Goal: Task Accomplishment & Management: Manage account settings

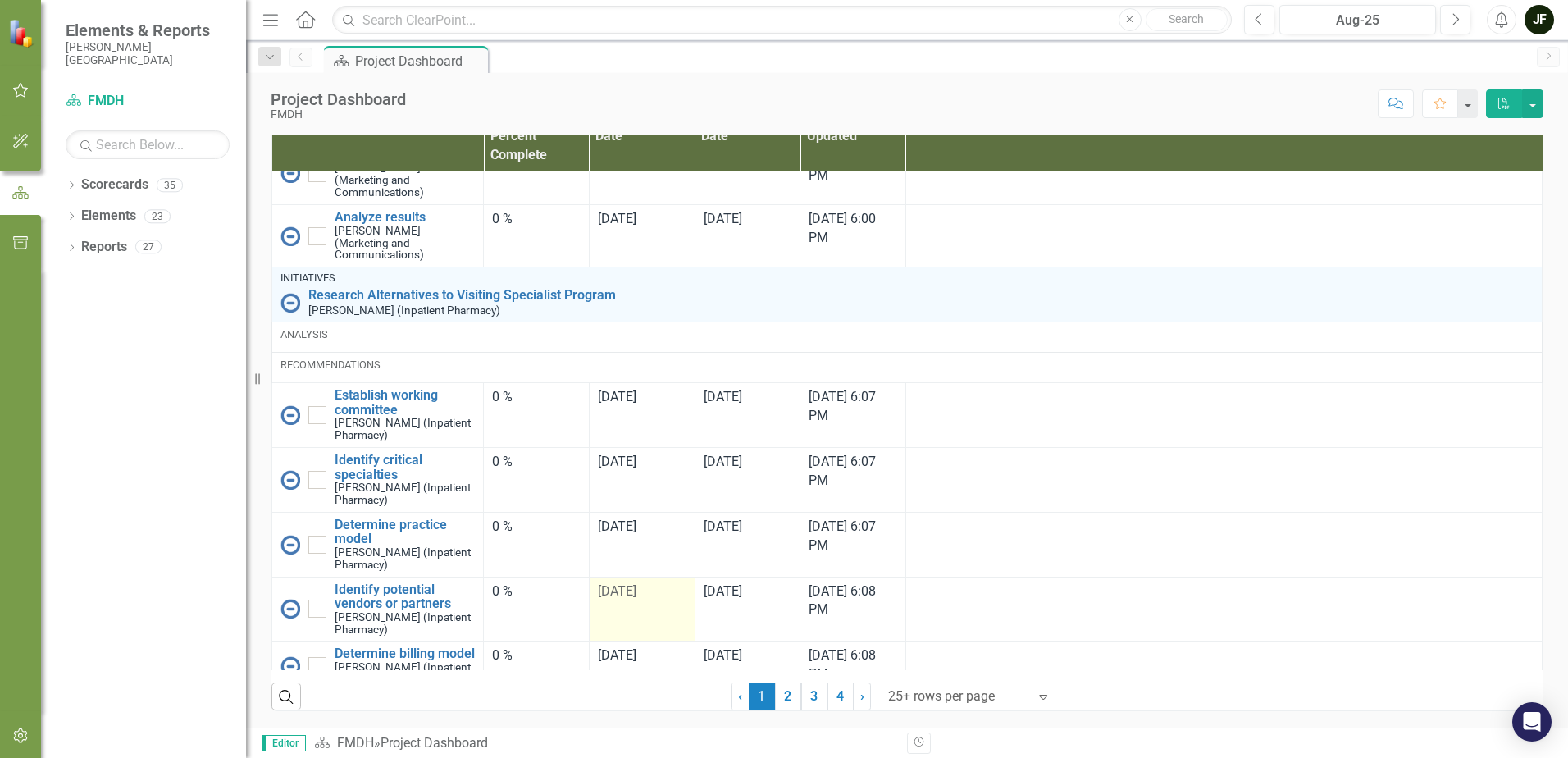
scroll to position [1091, 0]
click at [775, 692] on link "2" at bounding box center [788, 695] width 26 height 28
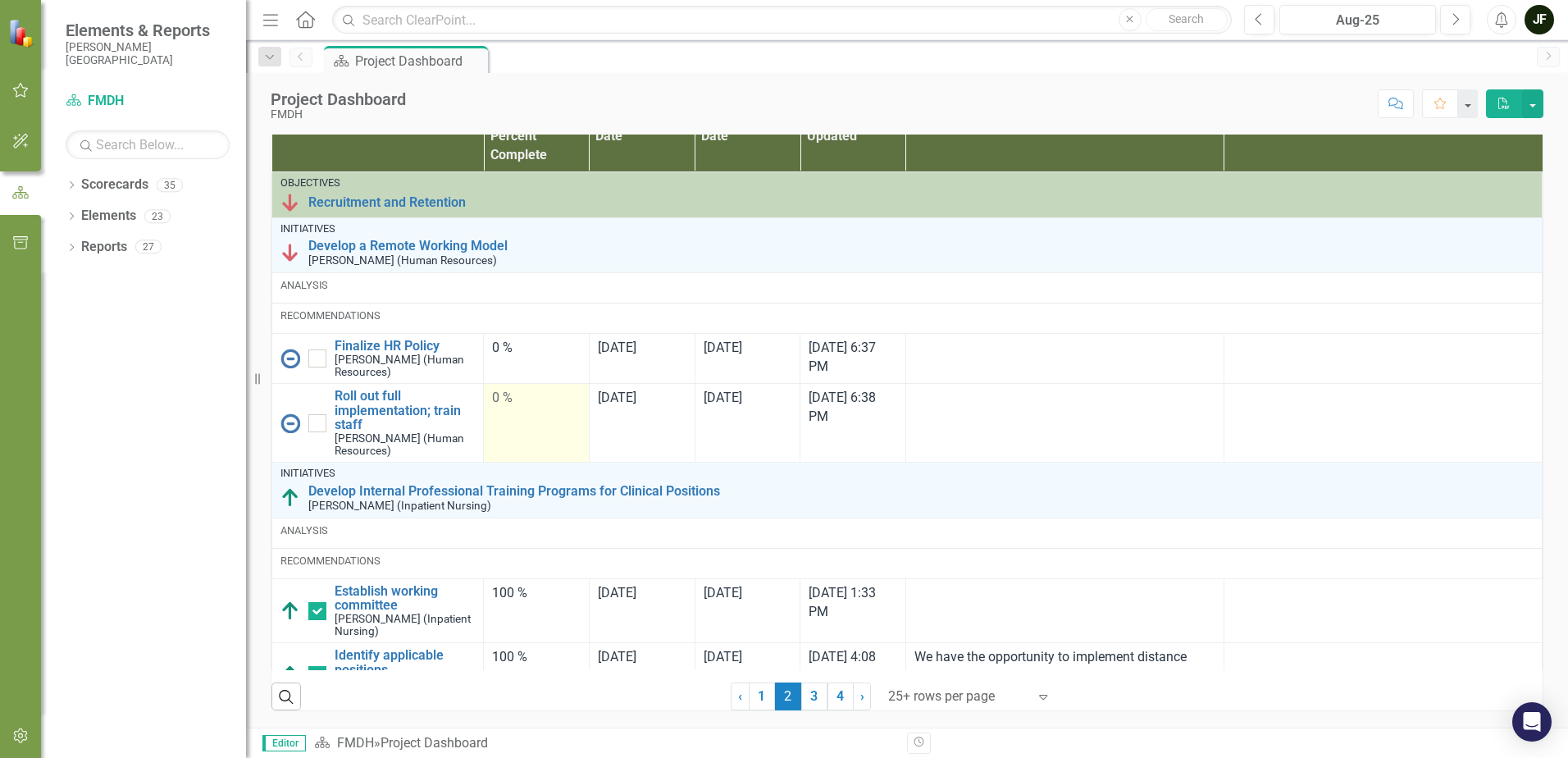
checkbox input "true"
checkbox input "false"
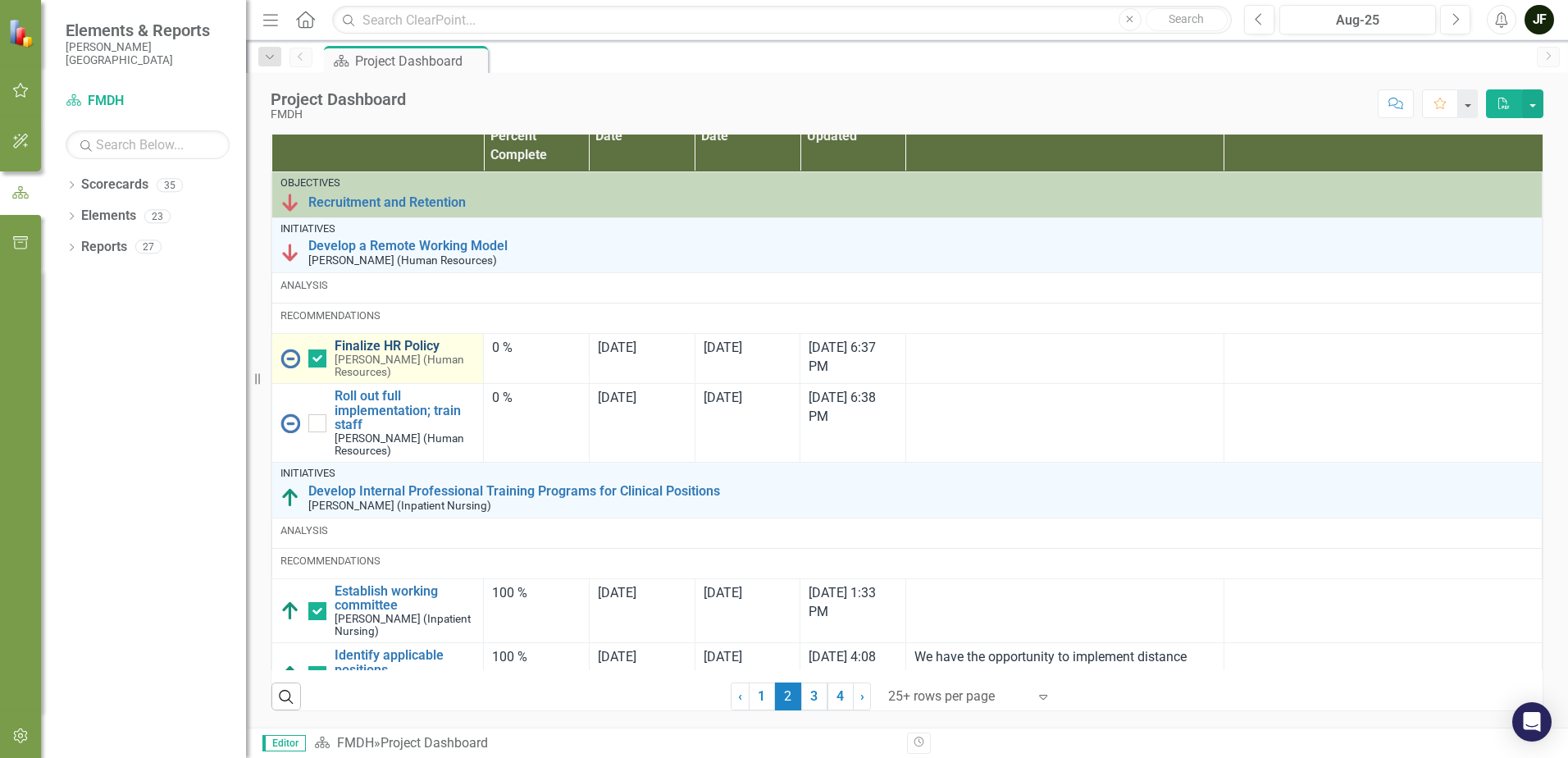
click at [390, 342] on link "Finalize HR Policy" at bounding box center [404, 346] width 140 height 15
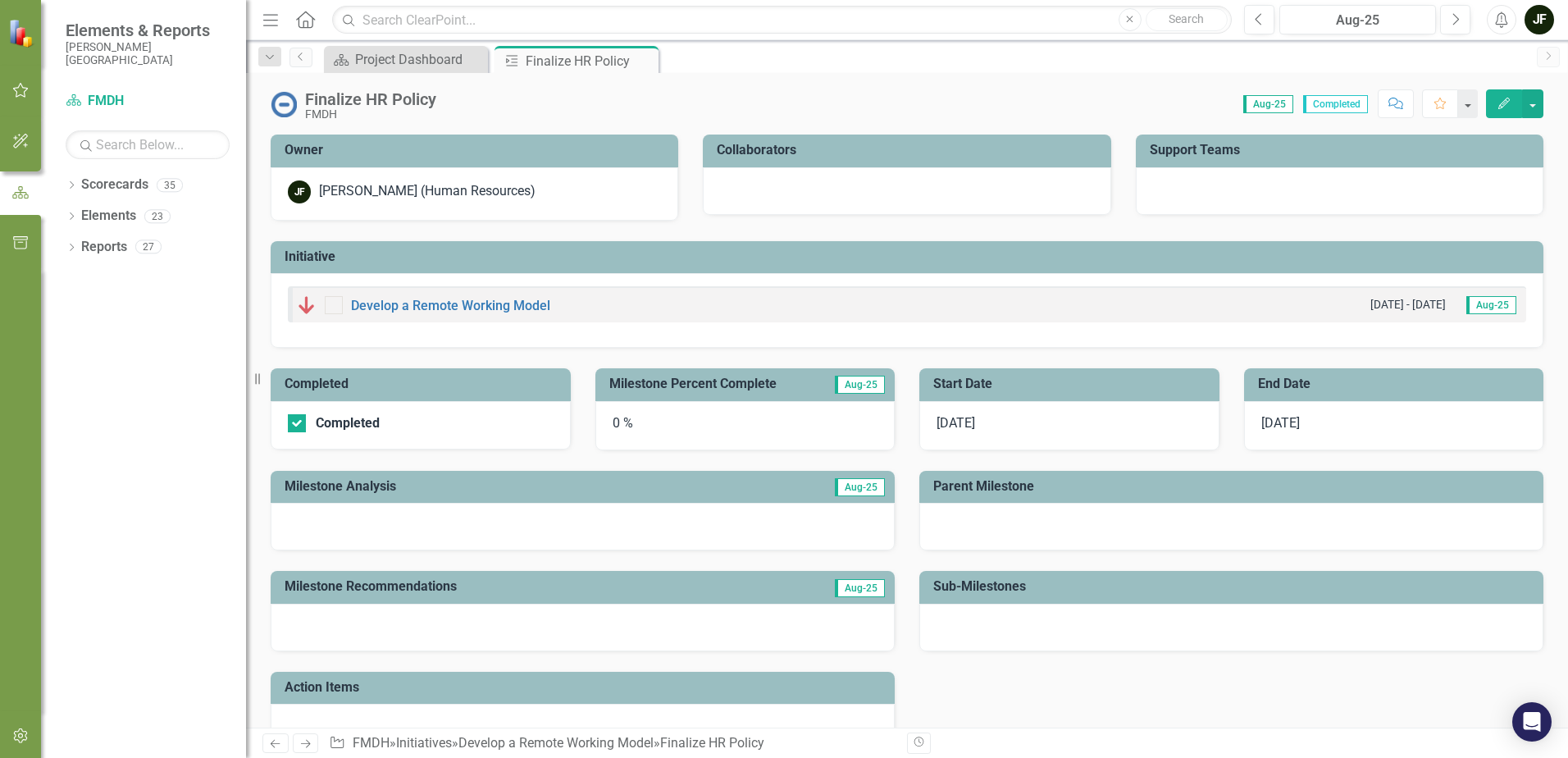
checkbox input "true"
click at [614, 425] on div "0 %" at bounding box center [746, 425] width 300 height 49
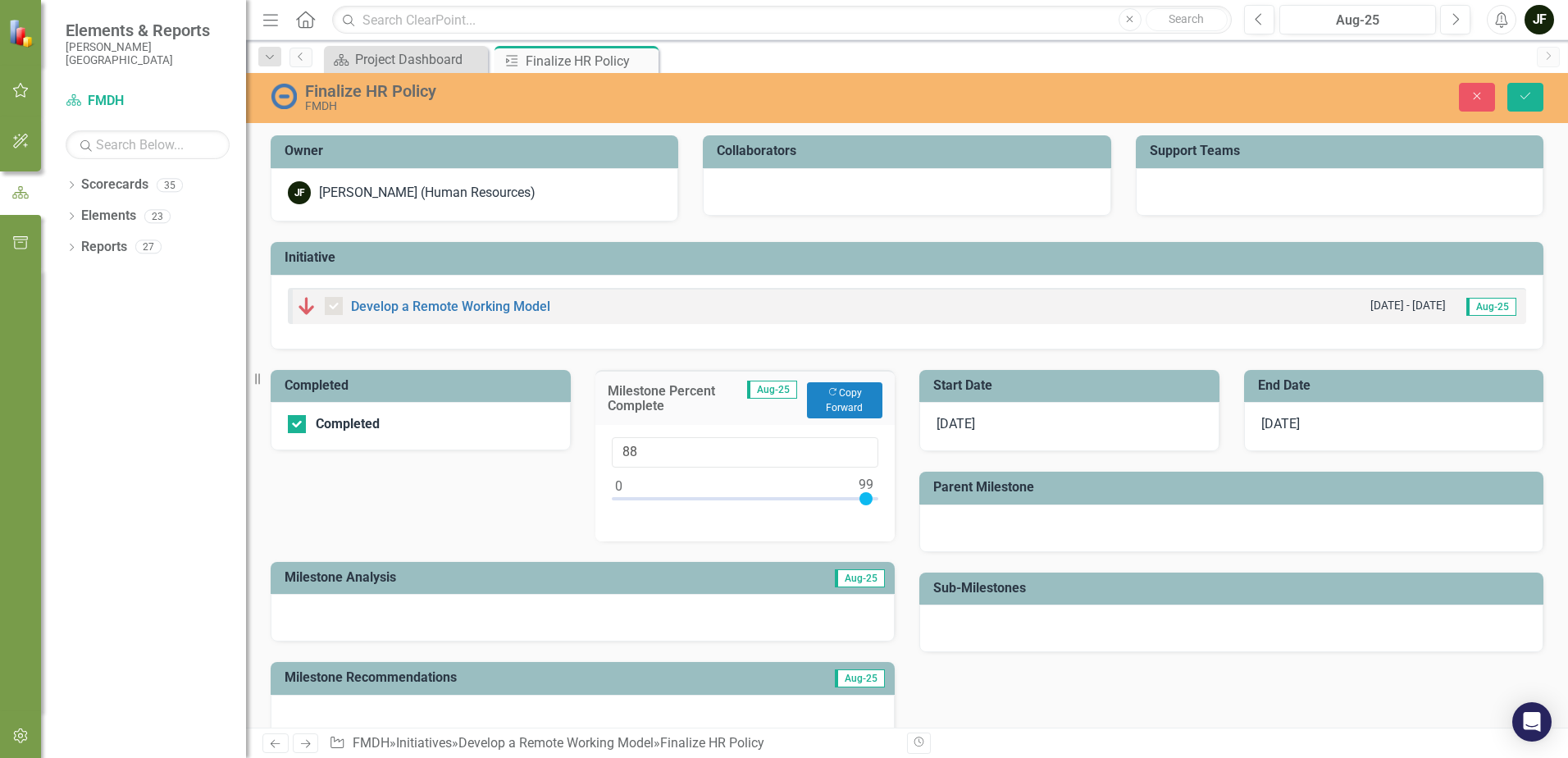
type input "100"
drag, startPoint x: 612, startPoint y: 498, endPoint x: 874, endPoint y: 520, distance: 262.9
click at [874, 520] on div "100" at bounding box center [746, 483] width 300 height 116
click at [1522, 99] on icon "Save" at bounding box center [1525, 96] width 15 height 12
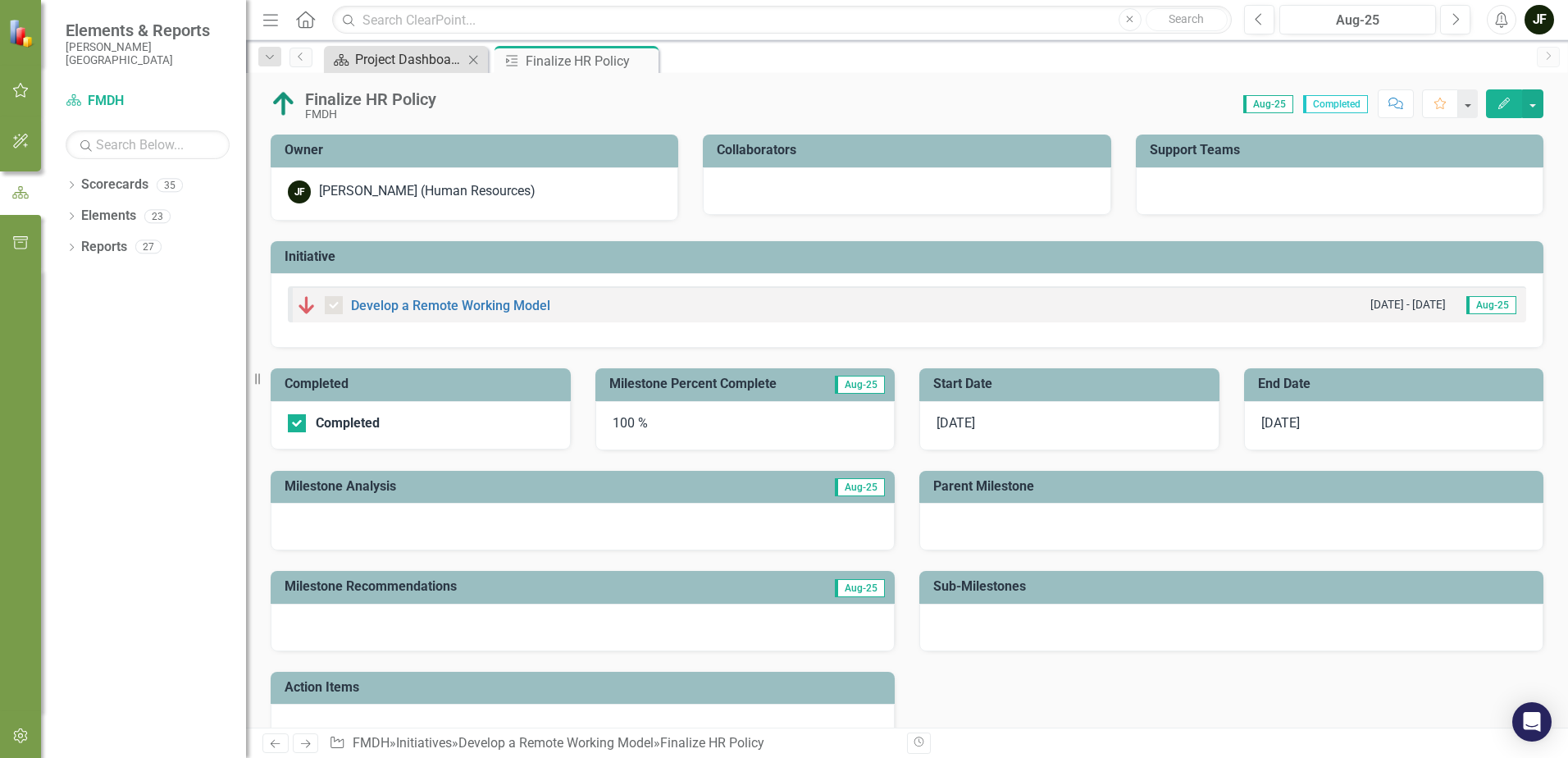
click at [423, 64] on div "Project Dashboard" at bounding box center [409, 59] width 108 height 21
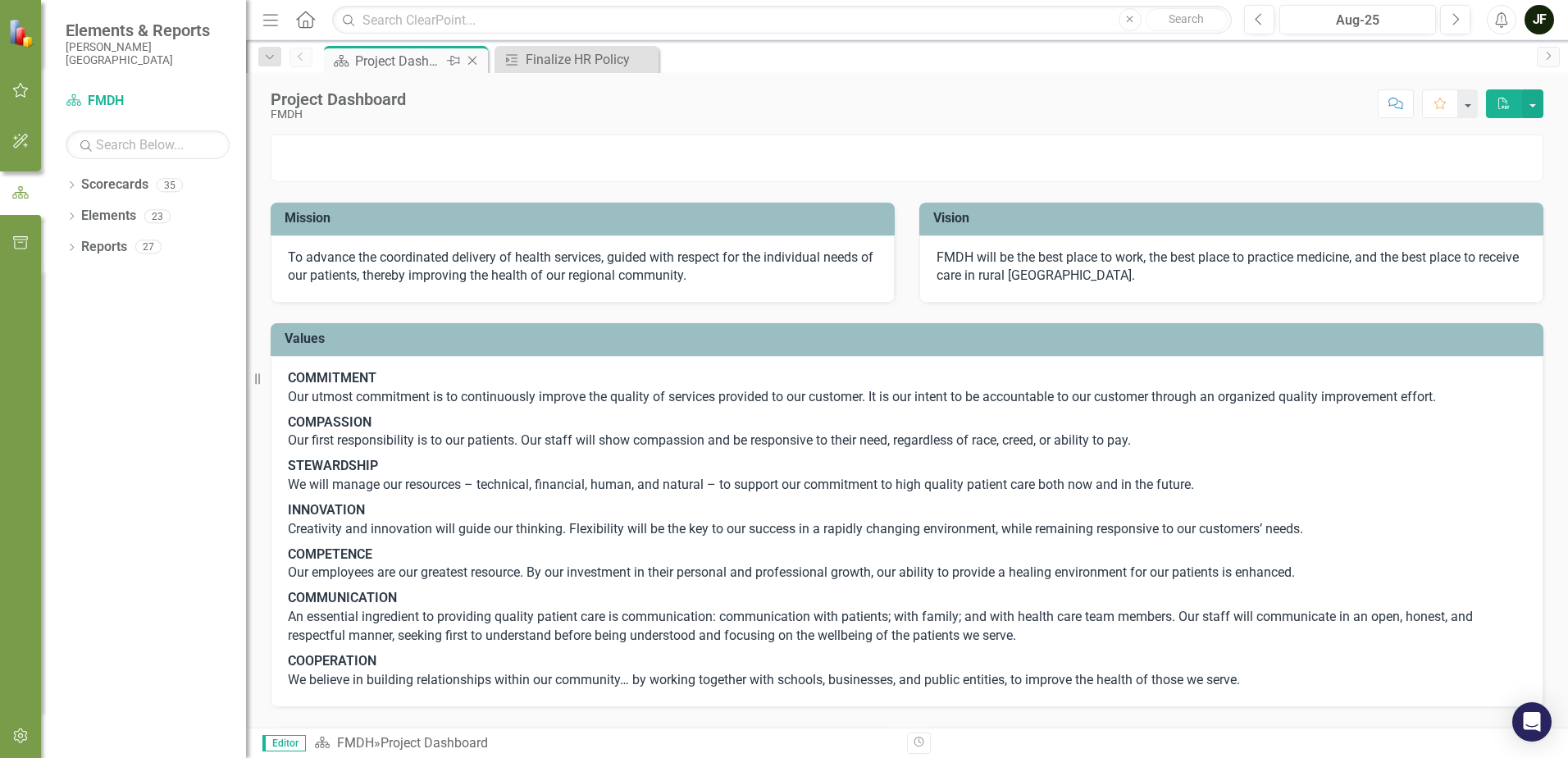
click at [418, 63] on div "Project Dashboard" at bounding box center [399, 61] width 88 height 21
click at [532, 62] on div "Finalize HR Policy" at bounding box center [579, 59] width 108 height 21
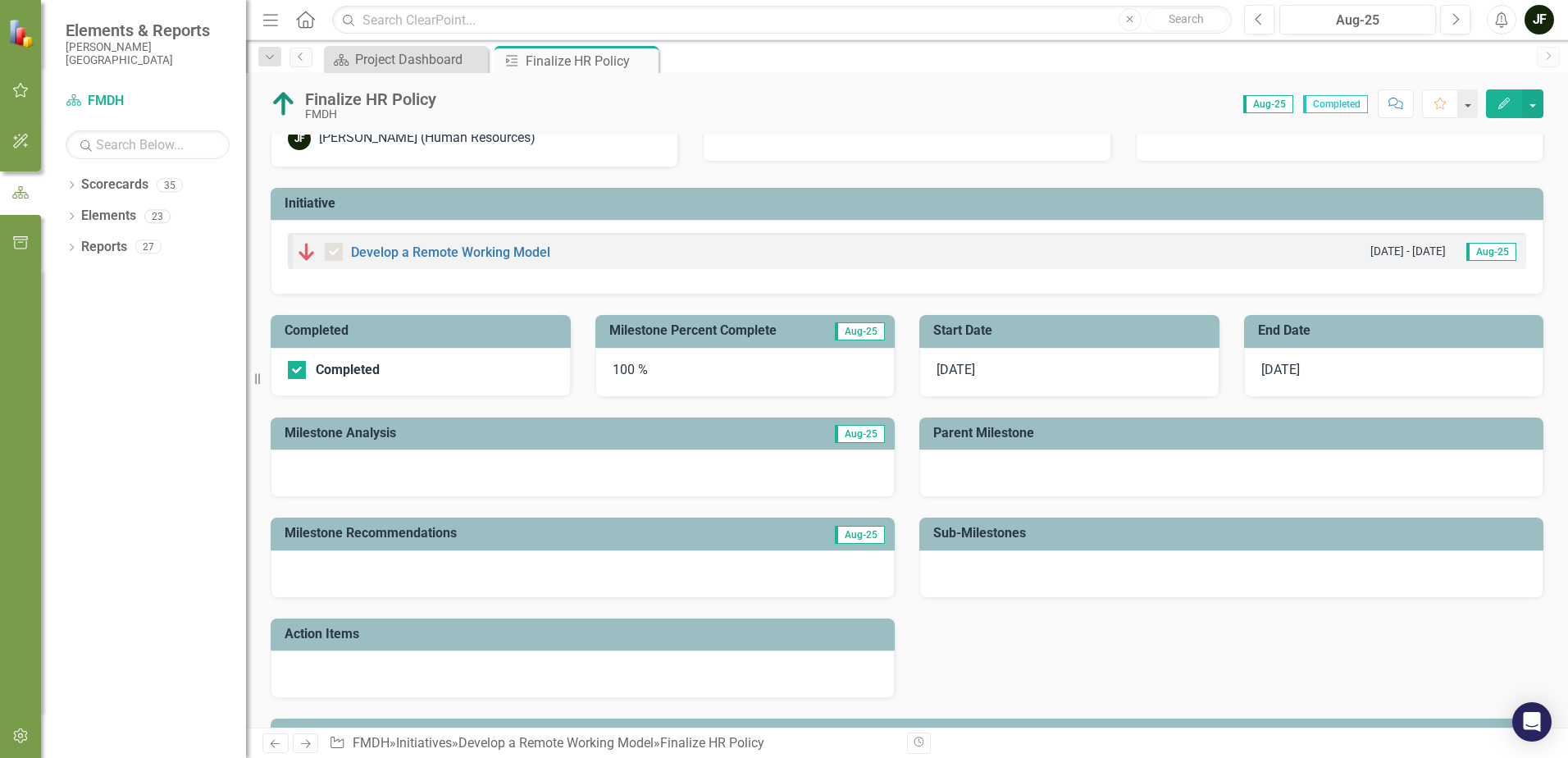
scroll to position [82, 0]
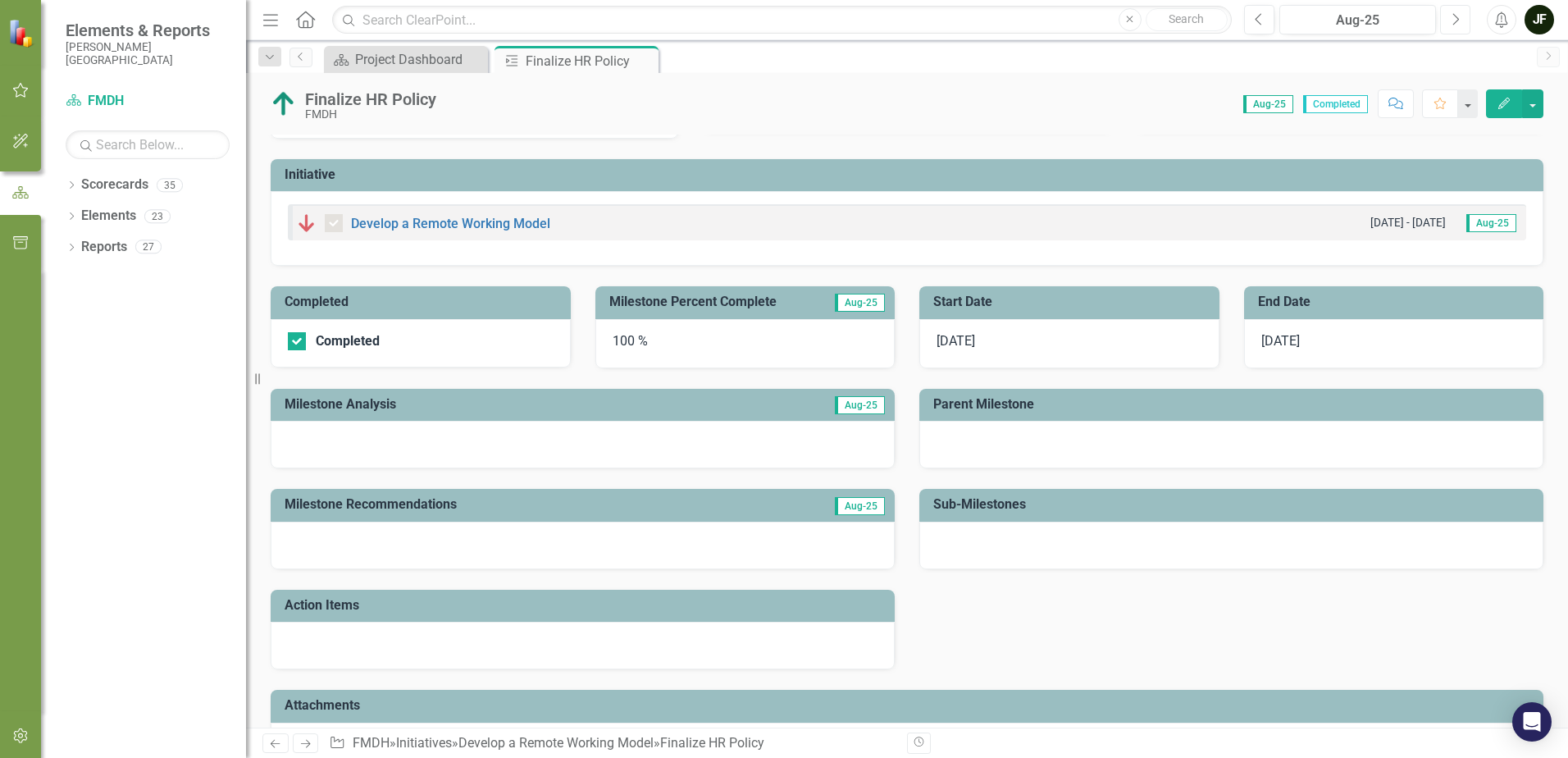
click at [1457, 15] on icon "Next" at bounding box center [1455, 20] width 9 height 15
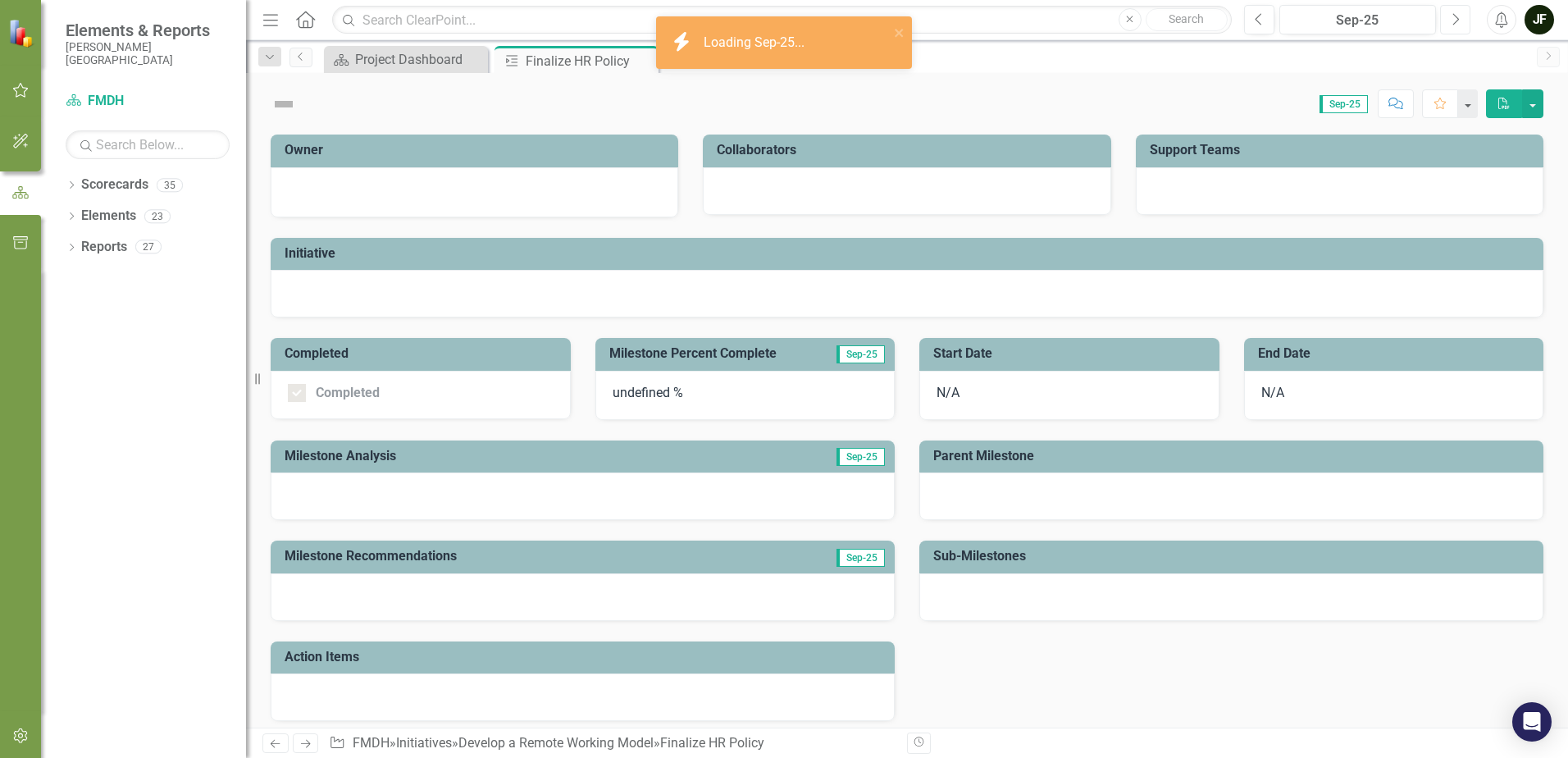
checkbox input "true"
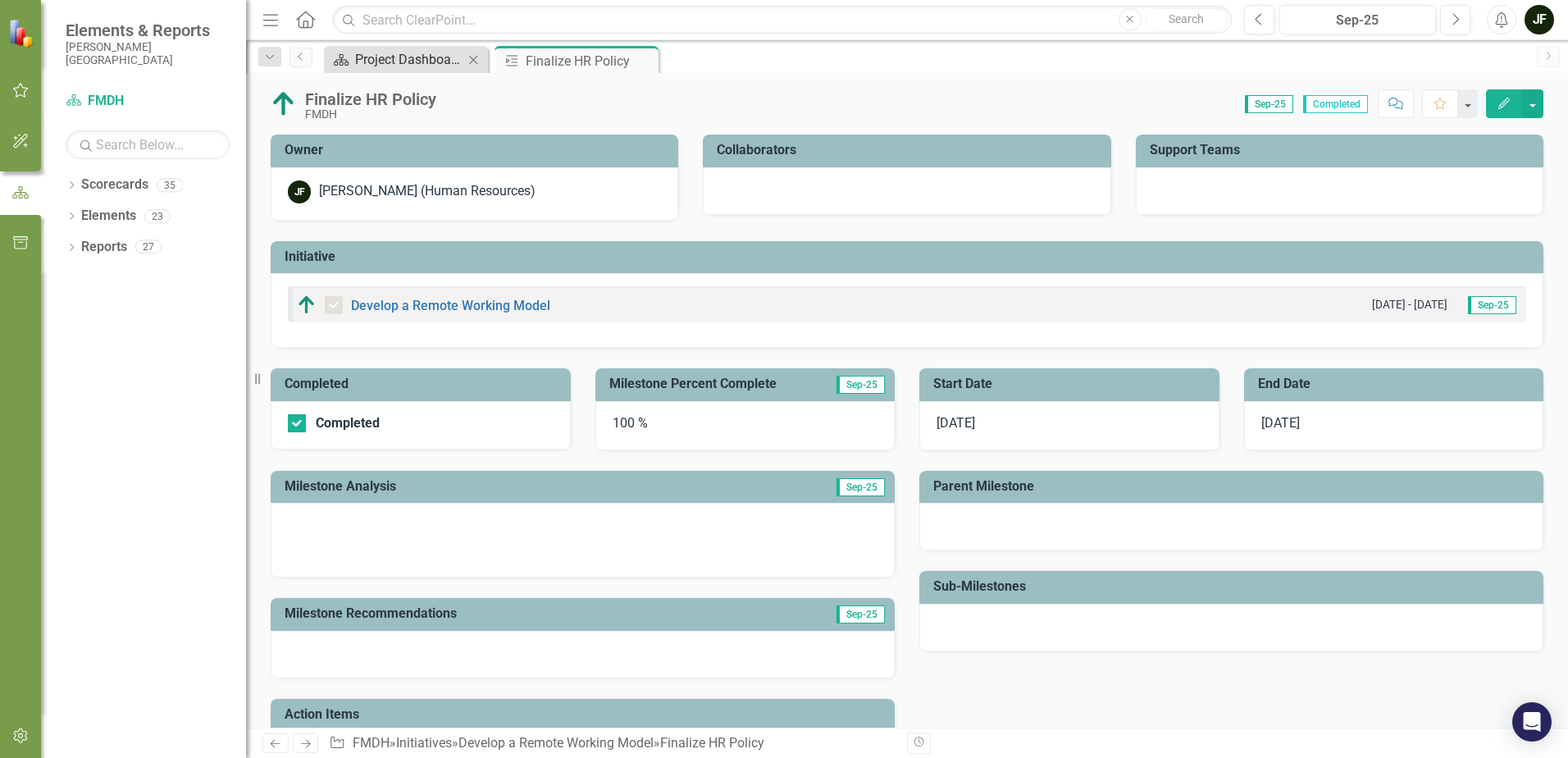
click at [440, 61] on div "Project Dashboard" at bounding box center [409, 59] width 108 height 21
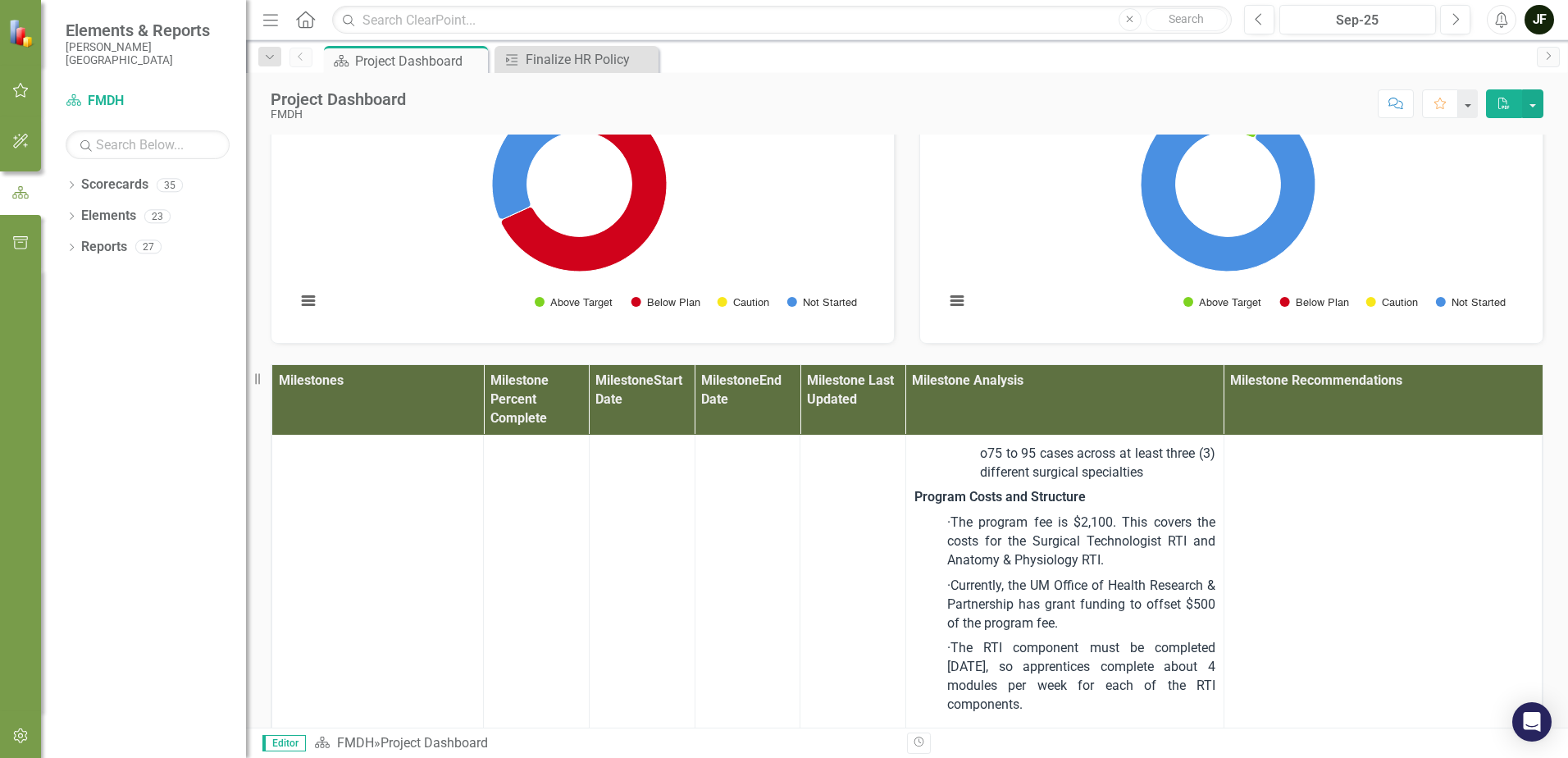
scroll to position [1066, 0]
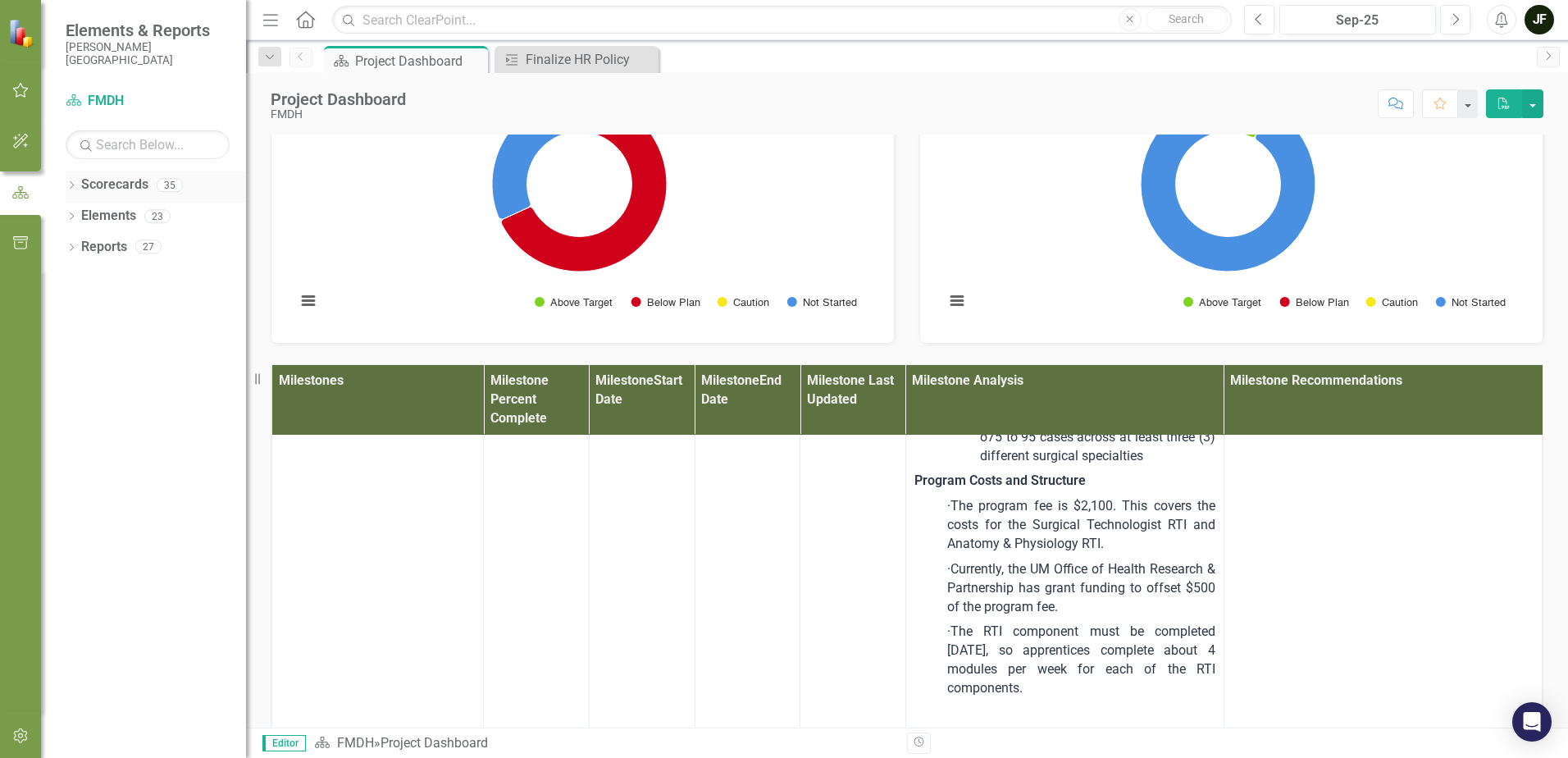
click at [69, 182] on icon "Dropdown" at bounding box center [71, 187] width 12 height 9
click at [79, 215] on icon "Dropdown" at bounding box center [80, 215] width 13 height 10
click at [103, 312] on icon "Dropdown" at bounding box center [97, 307] width 13 height 10
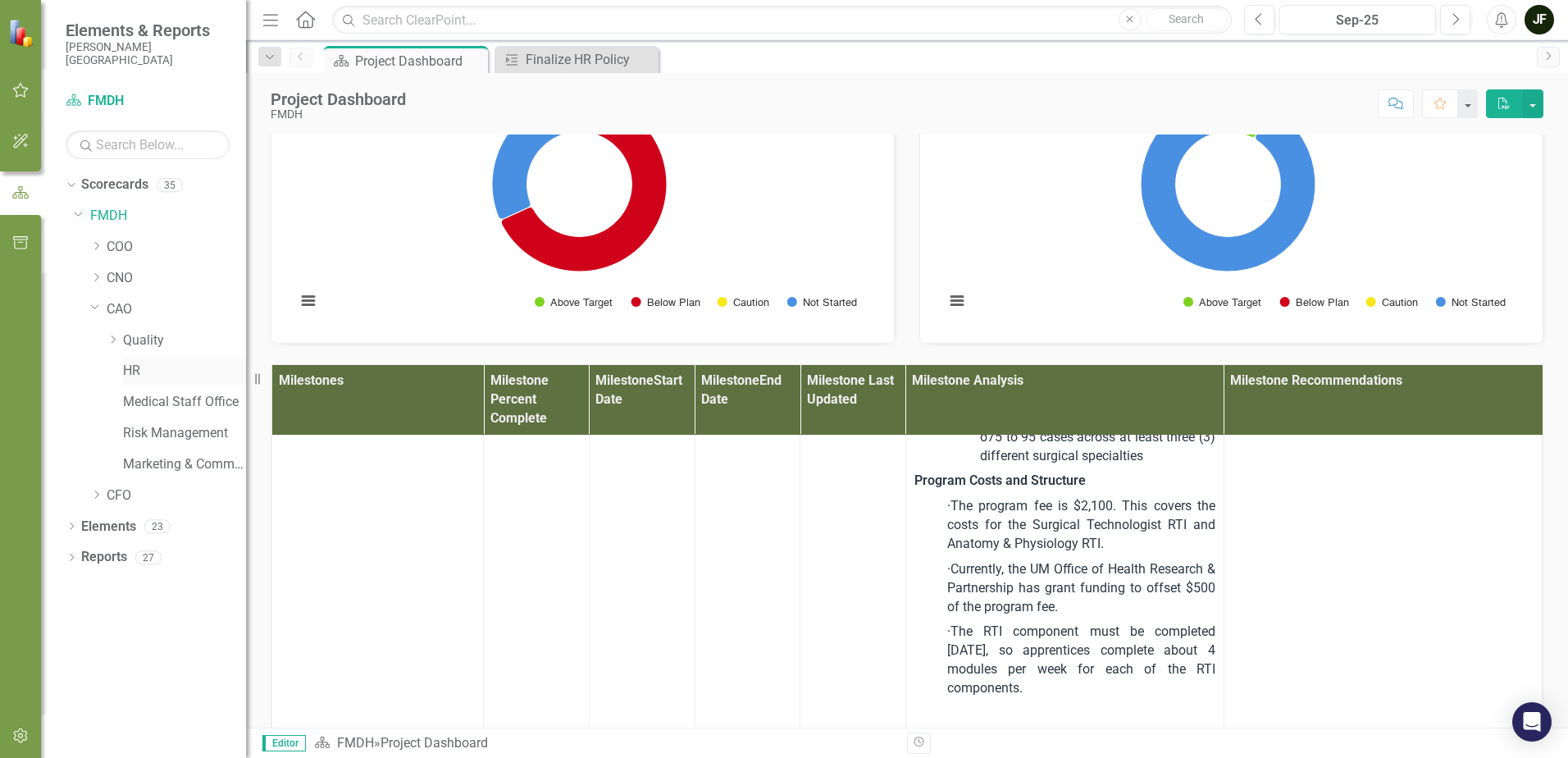
click at [130, 372] on link "HR" at bounding box center [185, 371] width 123 height 19
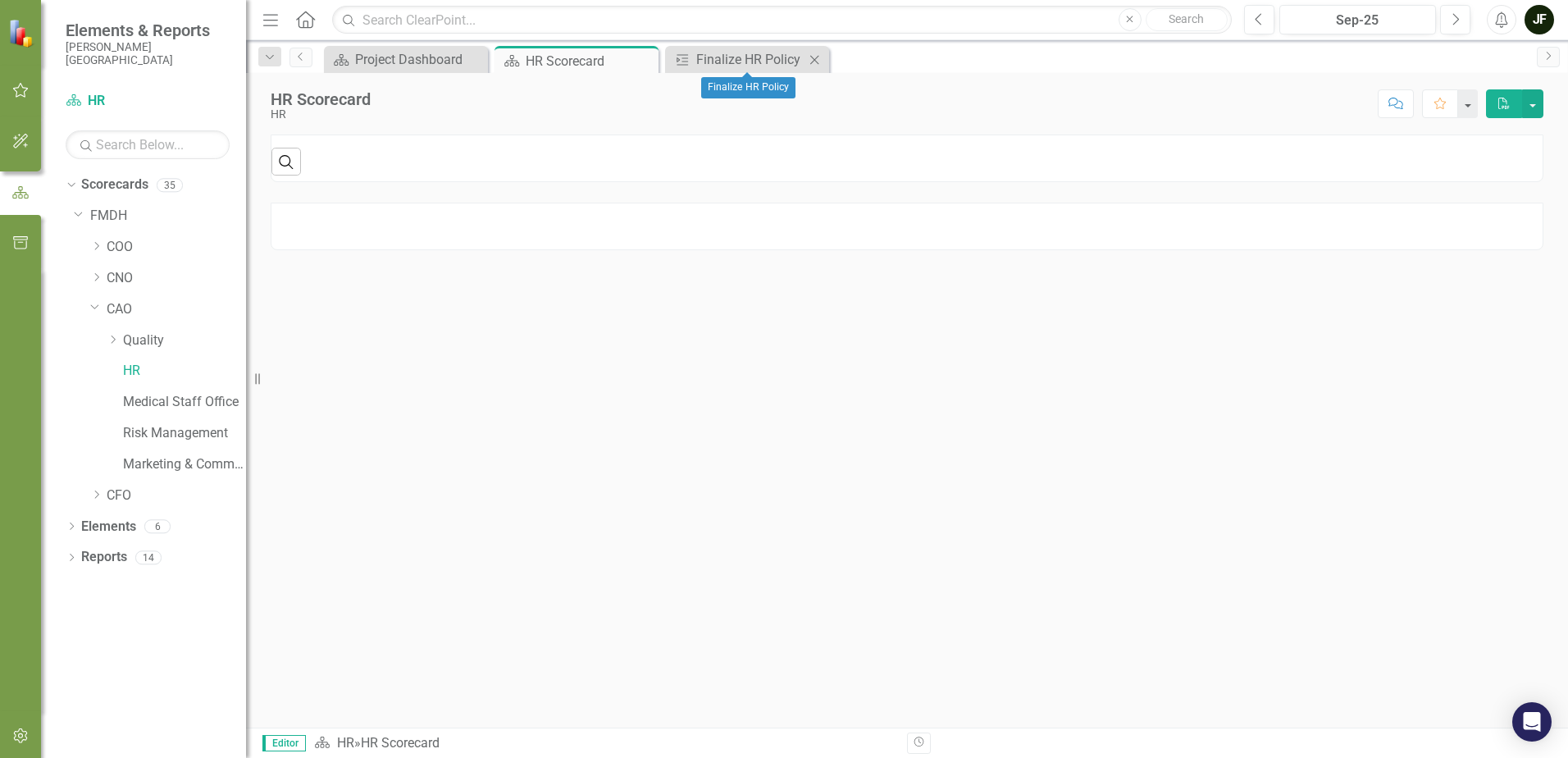
click at [813, 59] on icon "Close" at bounding box center [814, 60] width 16 height 13
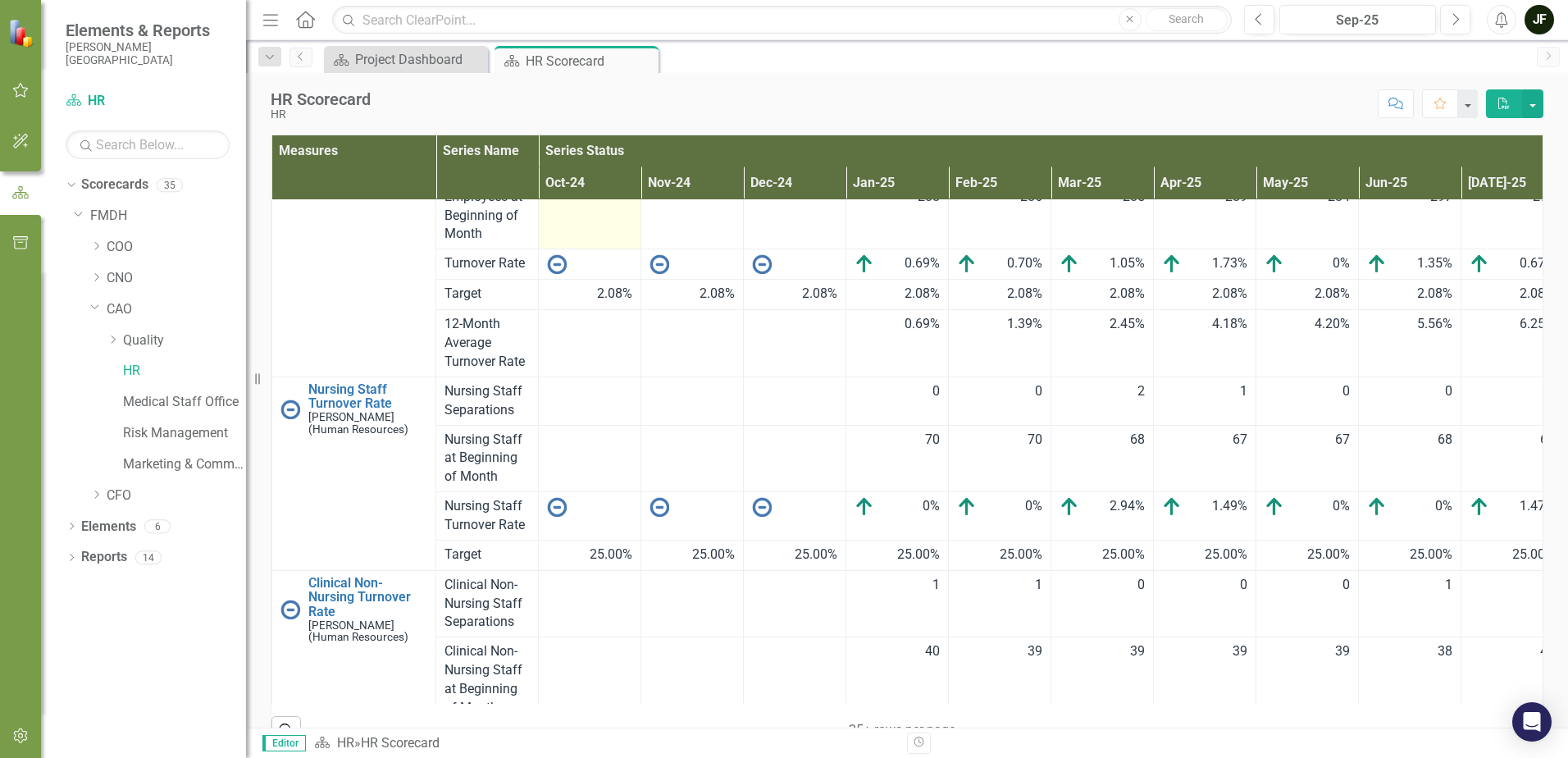
scroll to position [246, 0]
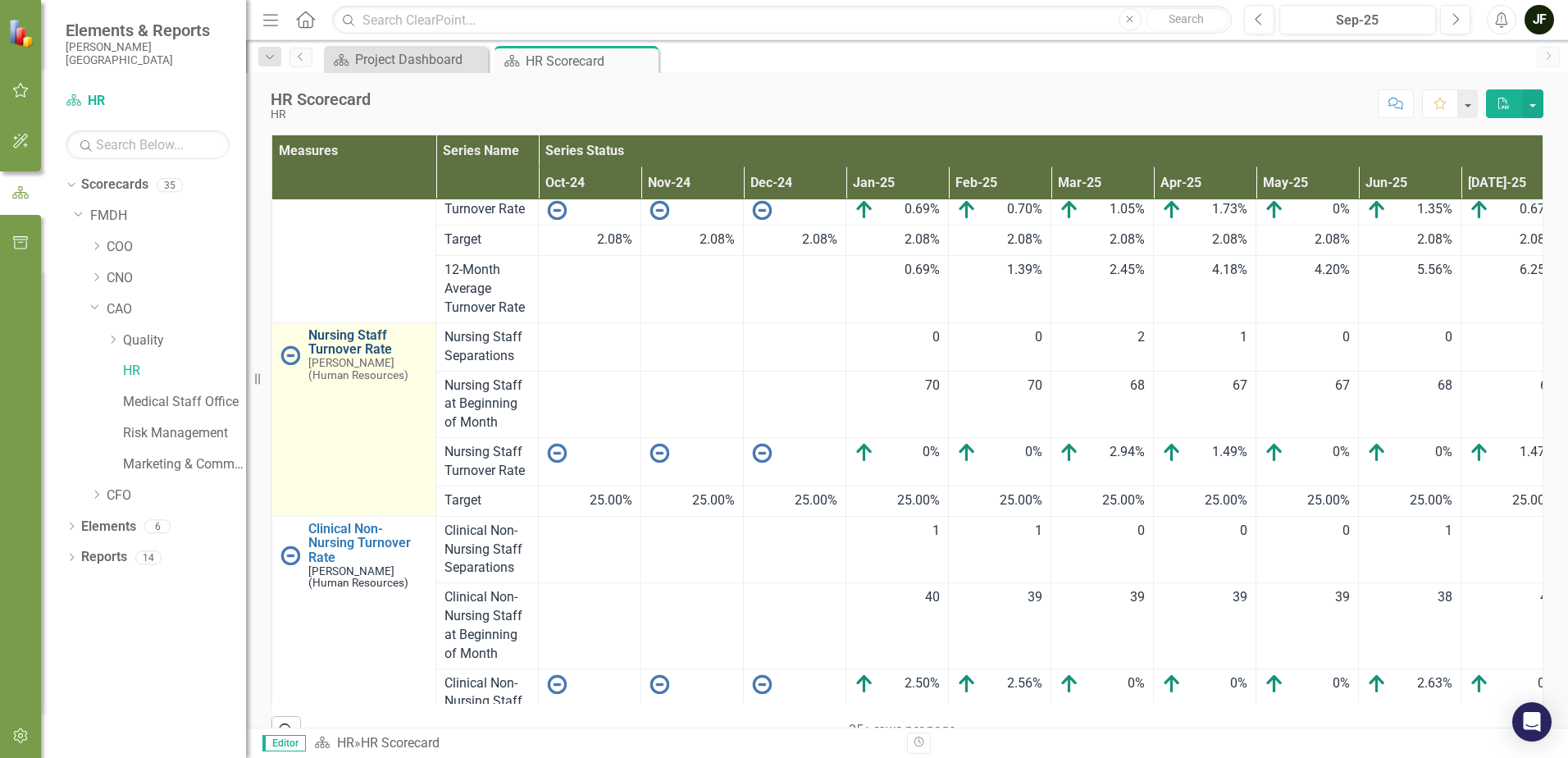
click at [361, 340] on link "Nursing Staff Turnover Rate" at bounding box center [367, 342] width 119 height 29
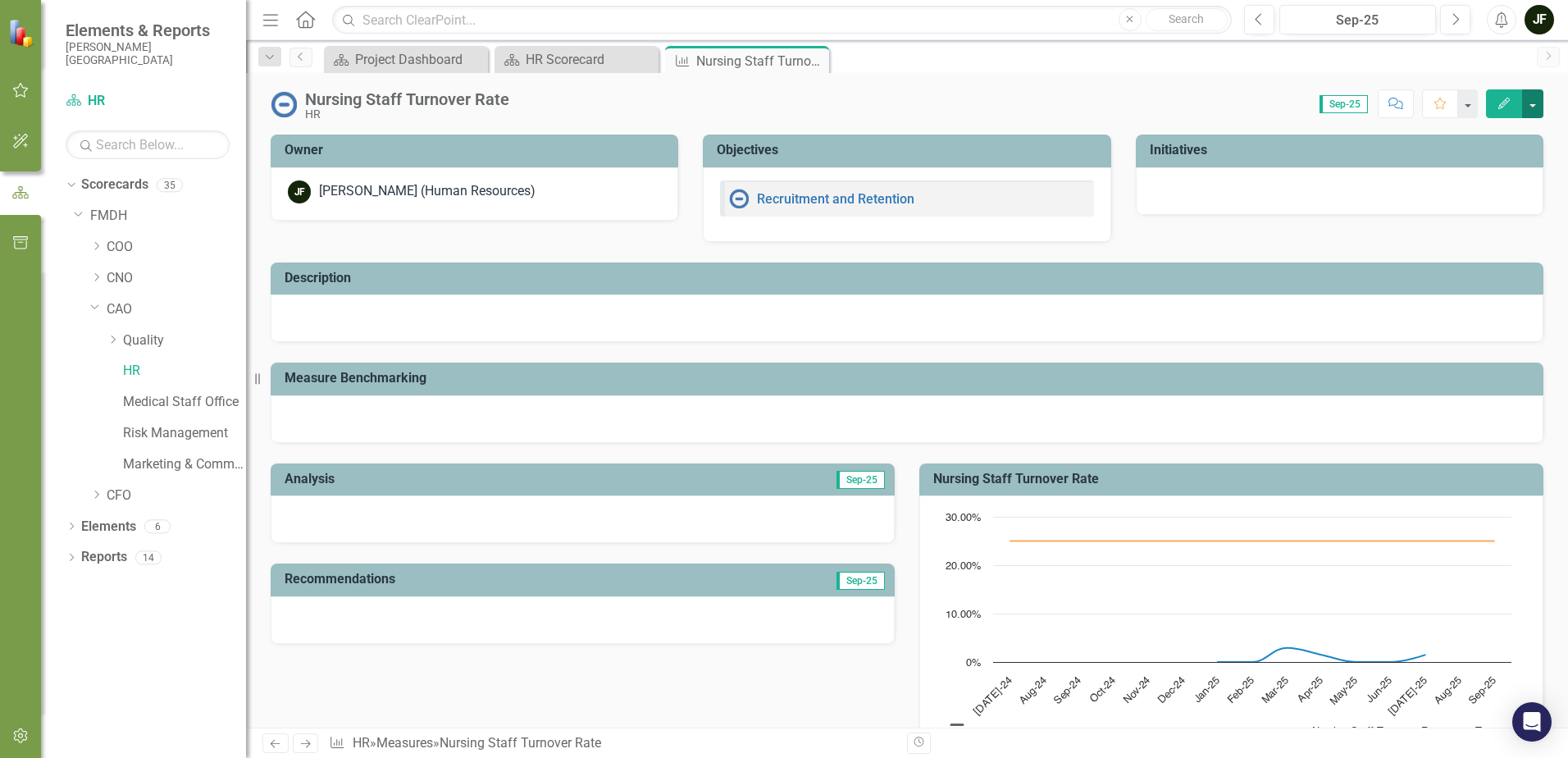
click at [1536, 105] on button "button" at bounding box center [1533, 104] width 21 height 29
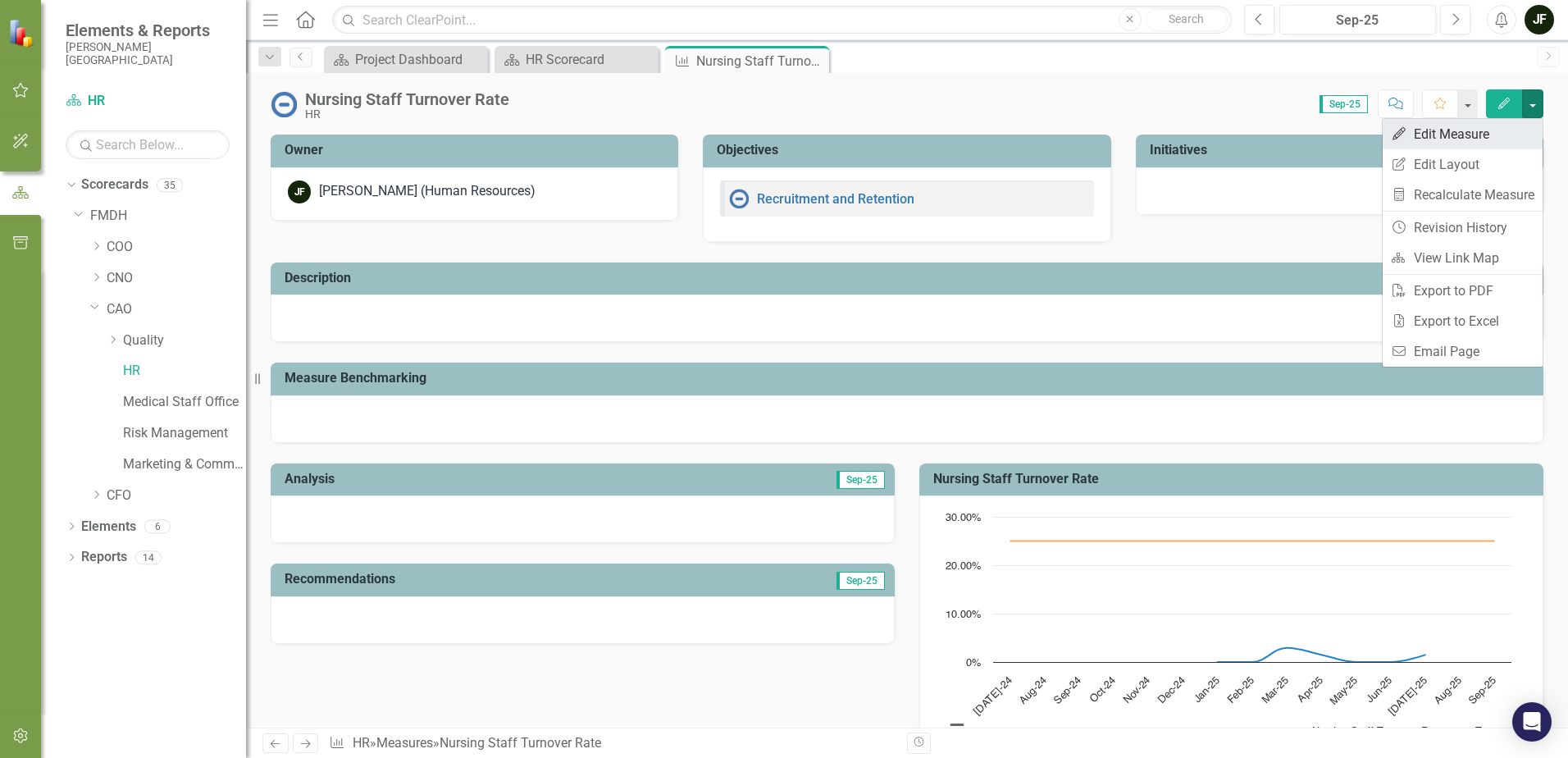
click at [1474, 134] on link "Edit Edit Measure" at bounding box center [1463, 134] width 160 height 30
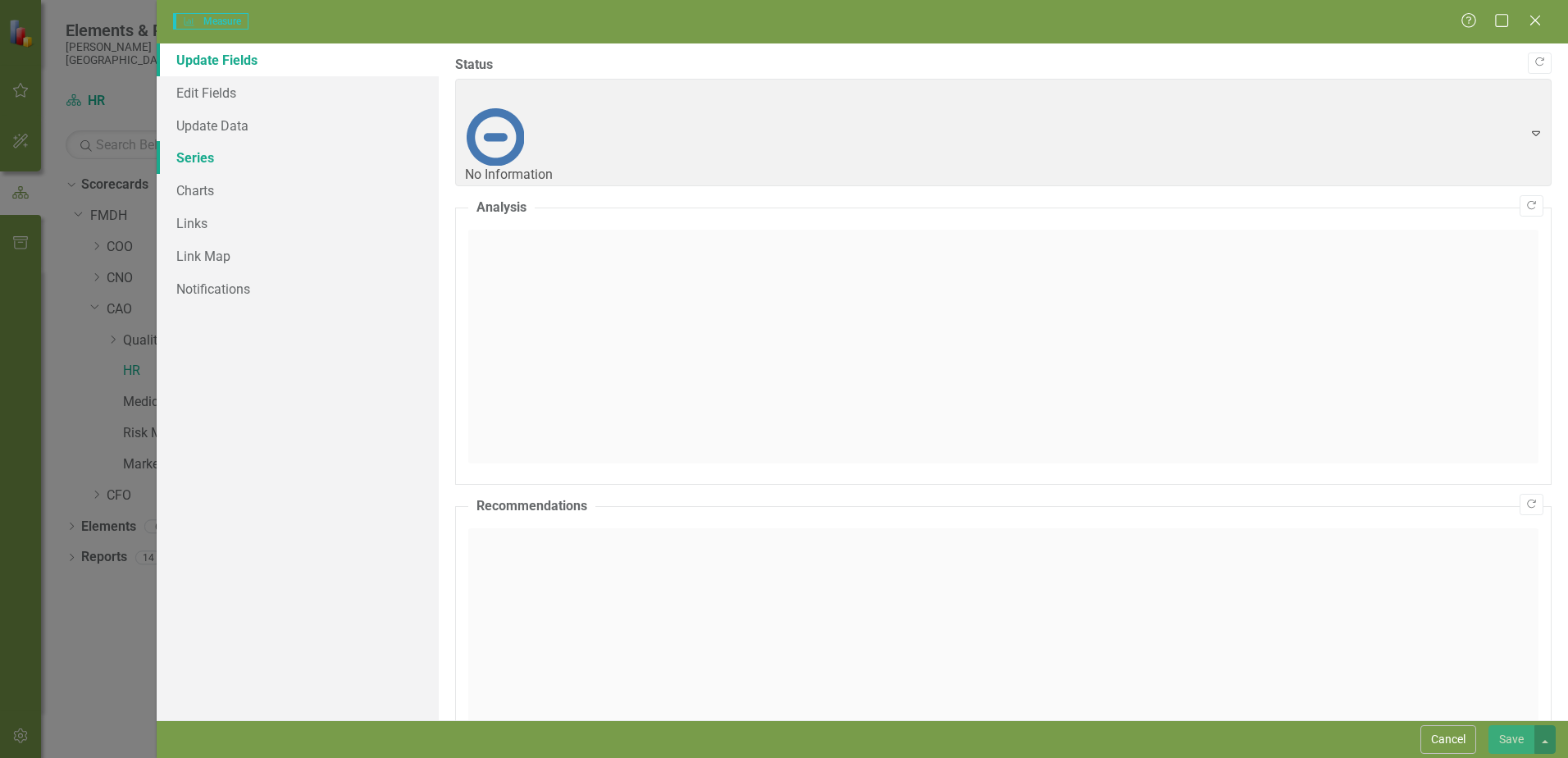
click at [203, 157] on link "Series" at bounding box center [298, 157] width 282 height 33
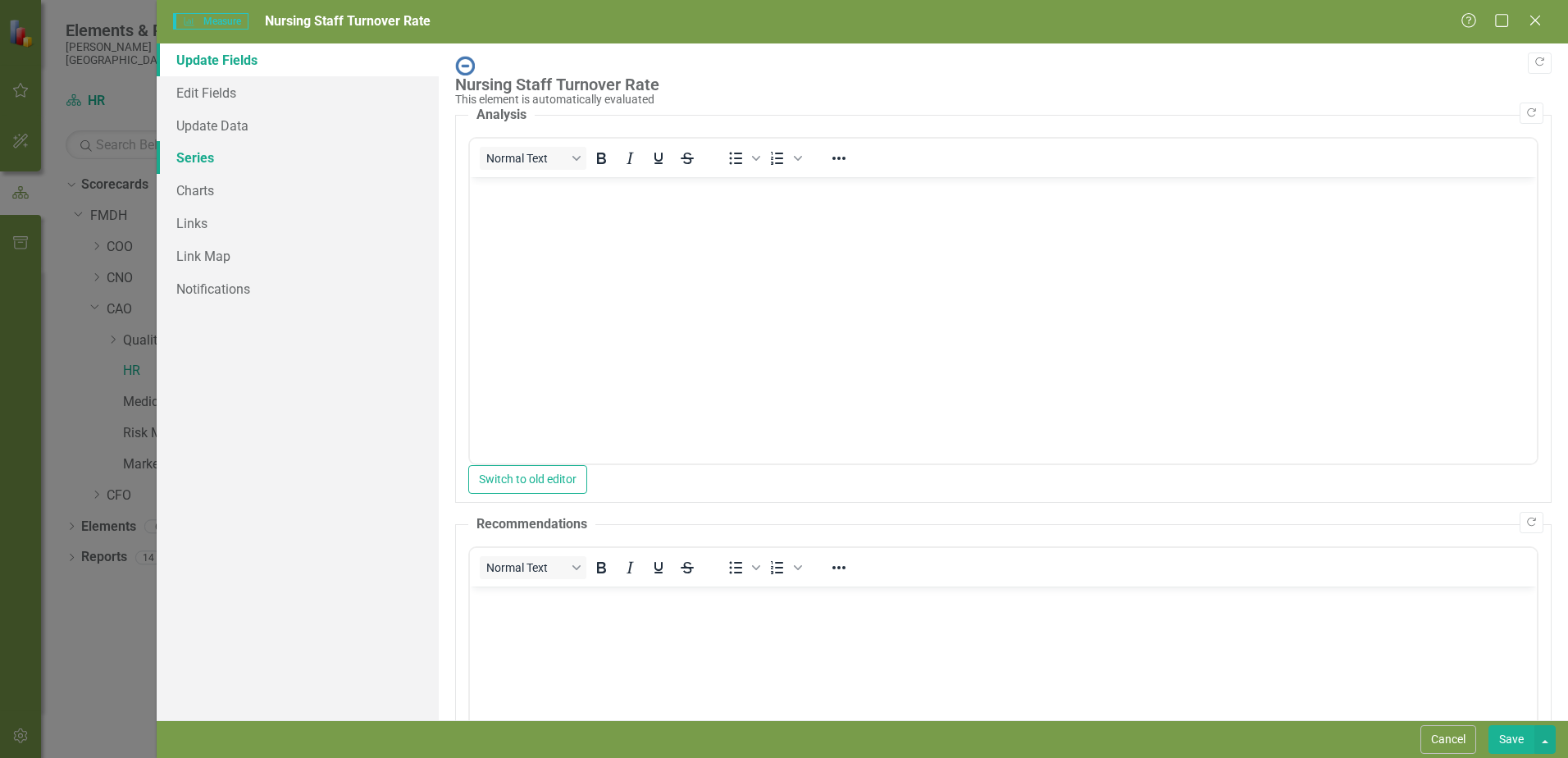
click at [203, 157] on link "Series" at bounding box center [298, 157] width 282 height 33
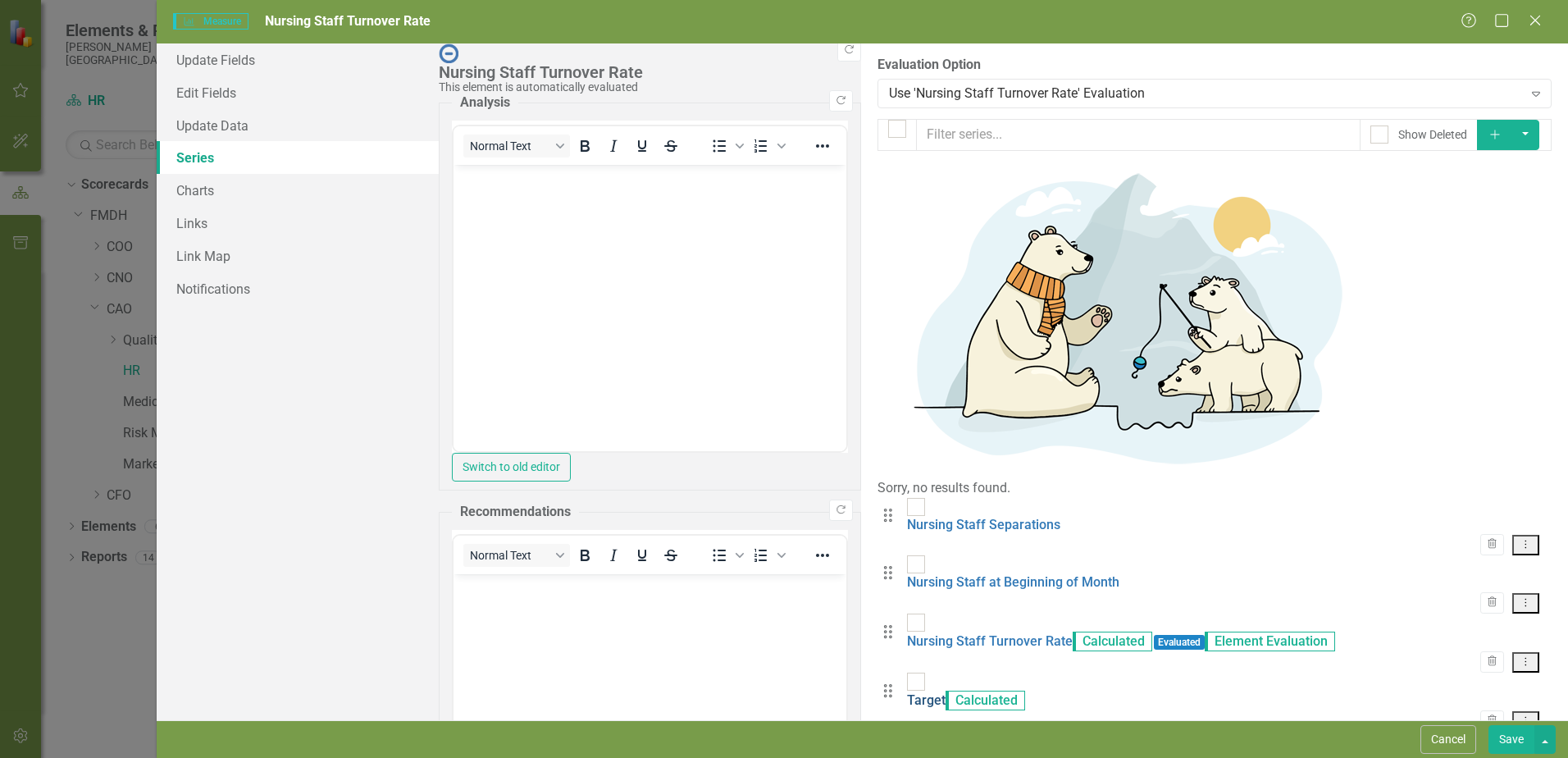
click at [907, 692] on link "Target" at bounding box center [926, 699] width 38 height 15
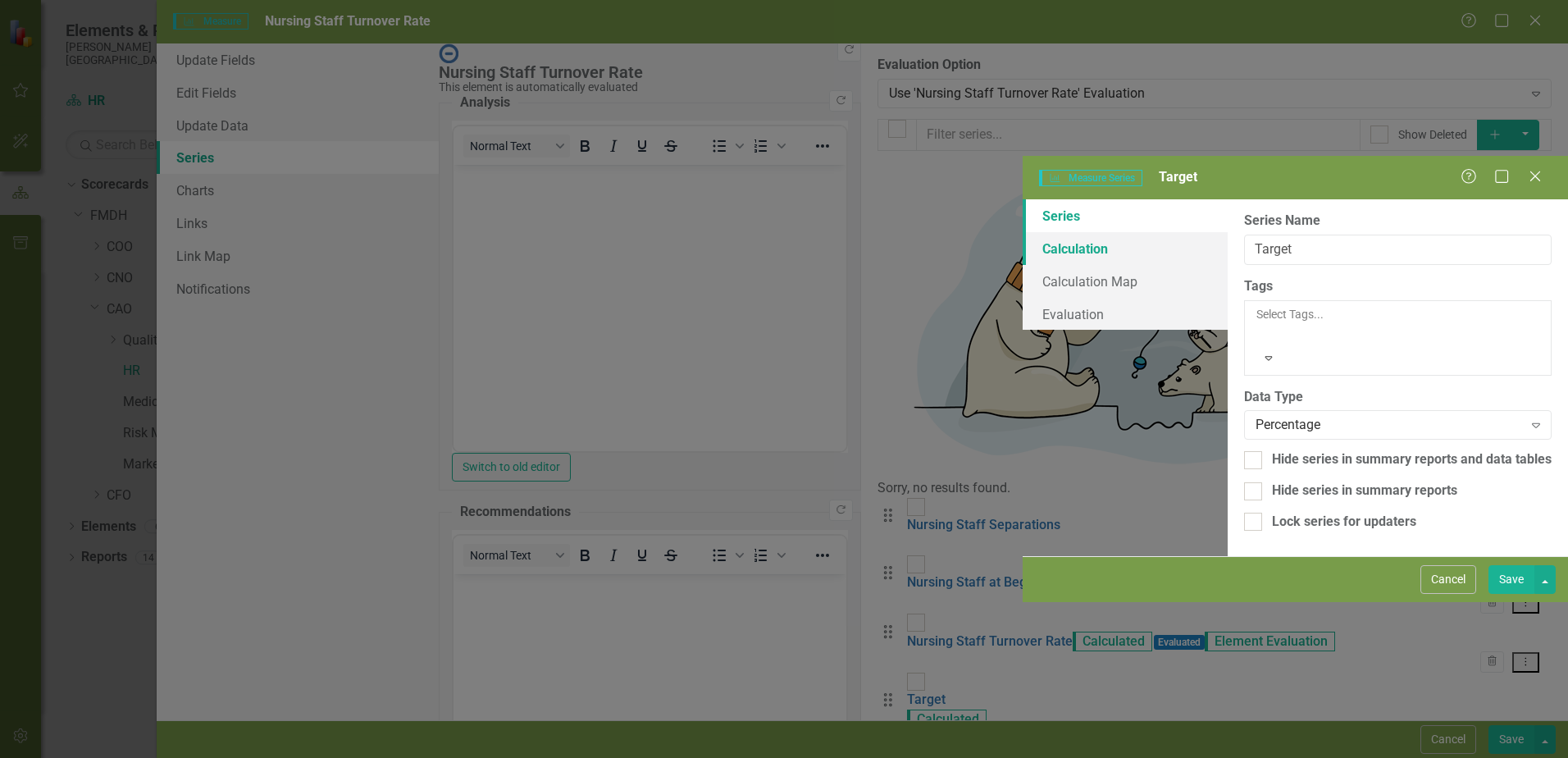
click at [1023, 232] on link "Calculation" at bounding box center [1125, 248] width 205 height 33
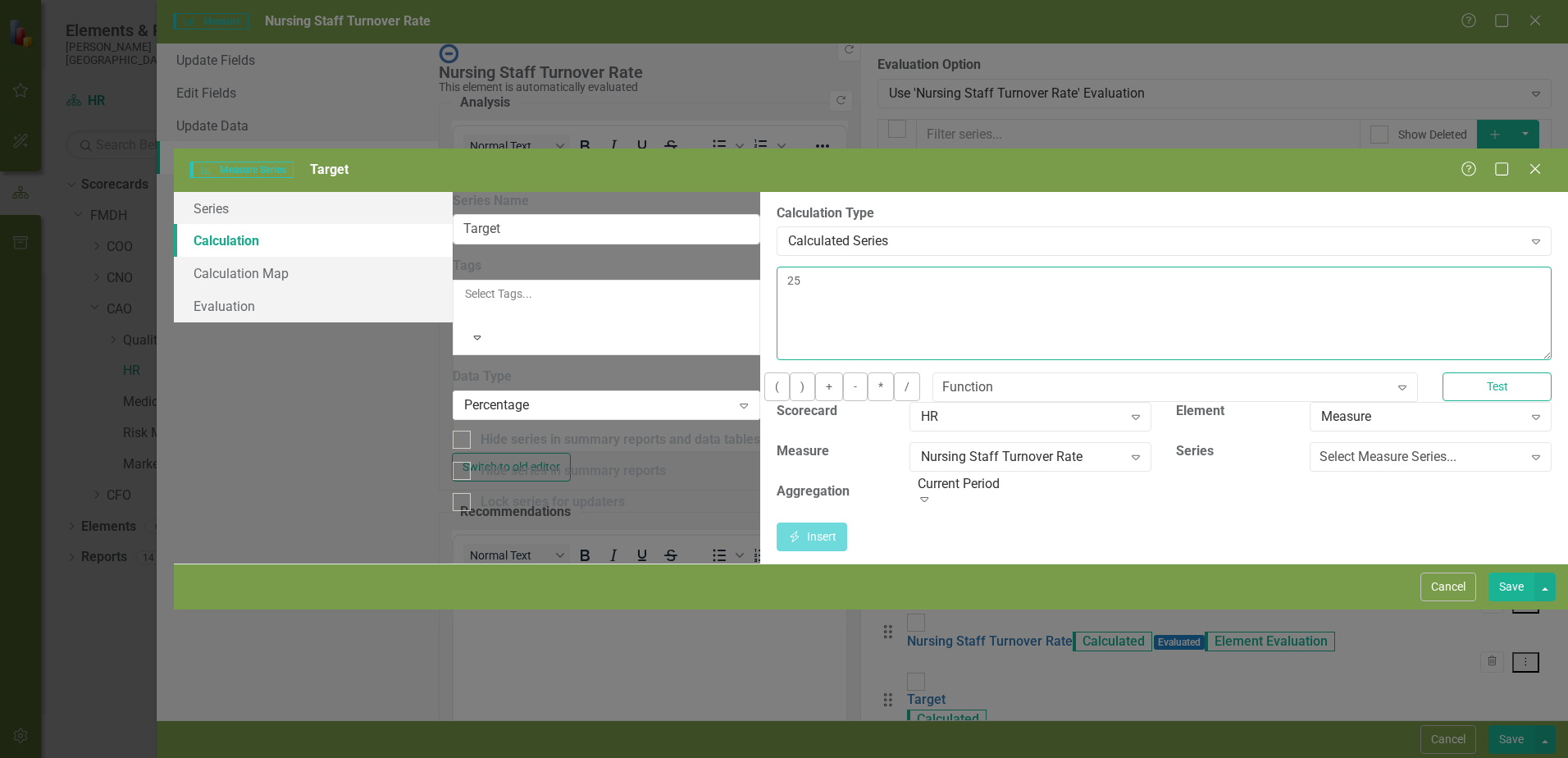
click at [777, 266] on textarea "25" at bounding box center [1164, 313] width 775 height 94
type textarea "2.08"
click at [1505, 602] on button "Save" at bounding box center [1511, 586] width 46 height 29
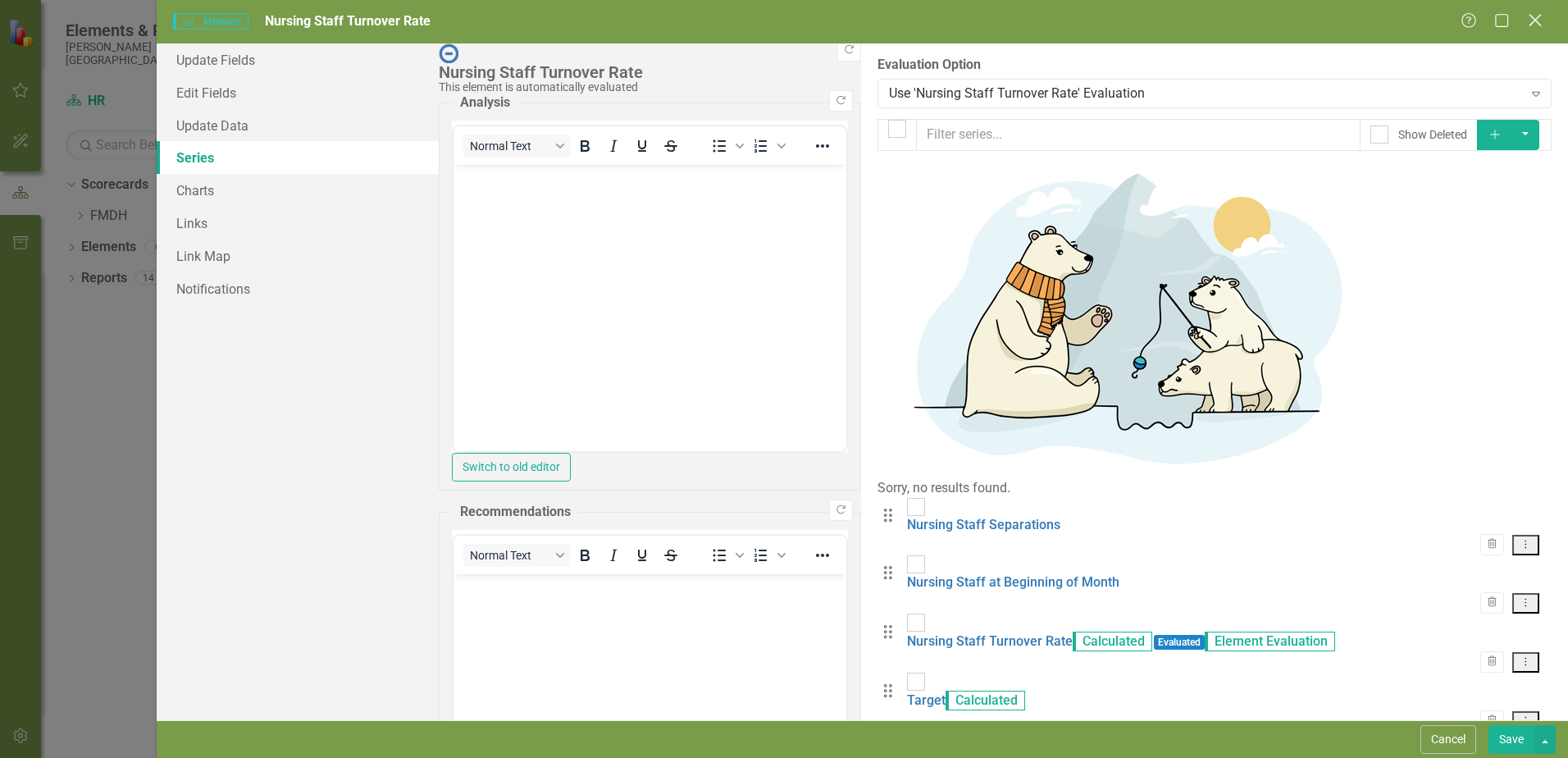
click at [1528, 21] on icon "Close" at bounding box center [1535, 20] width 21 height 15
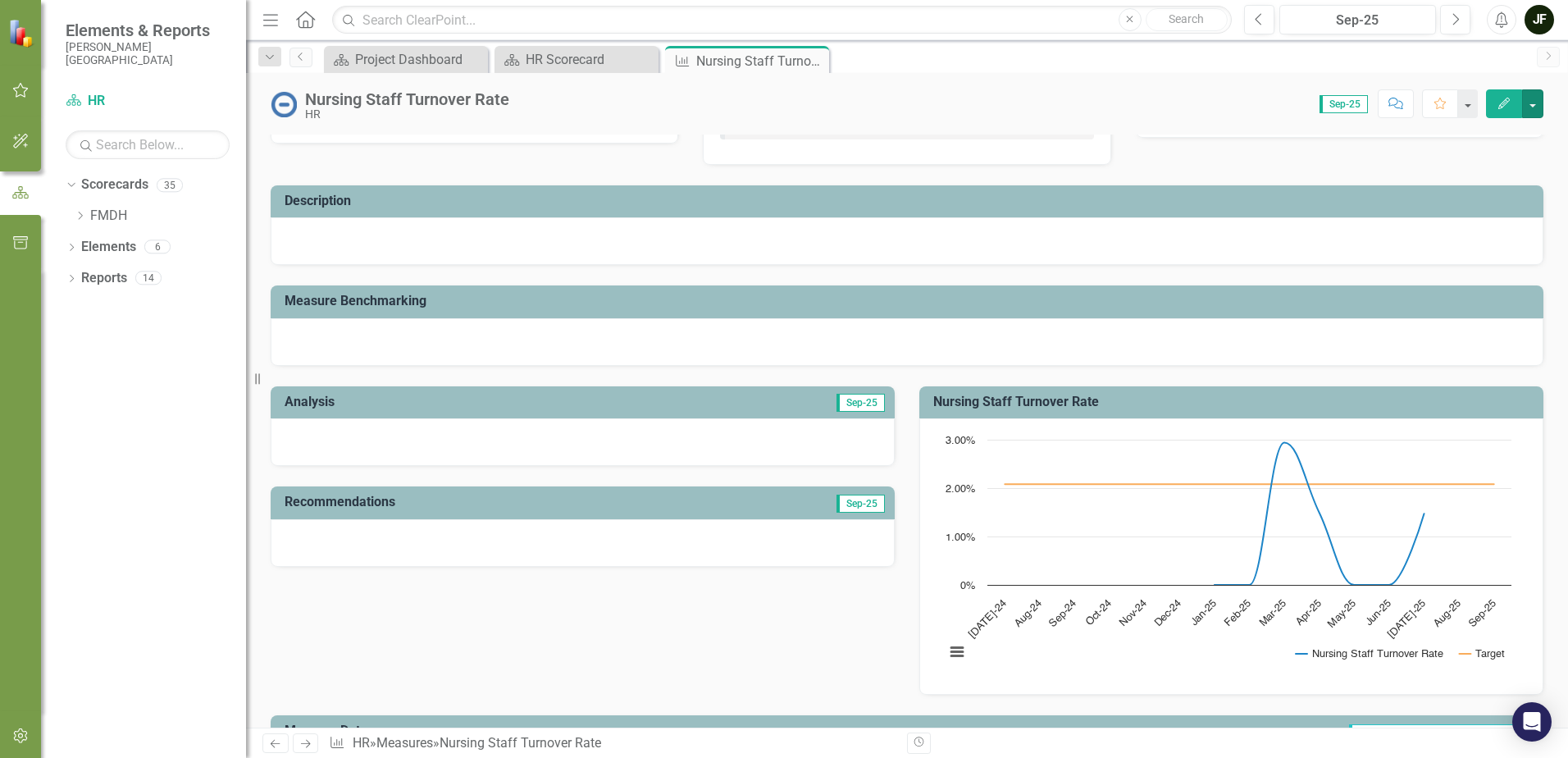
scroll to position [51, 0]
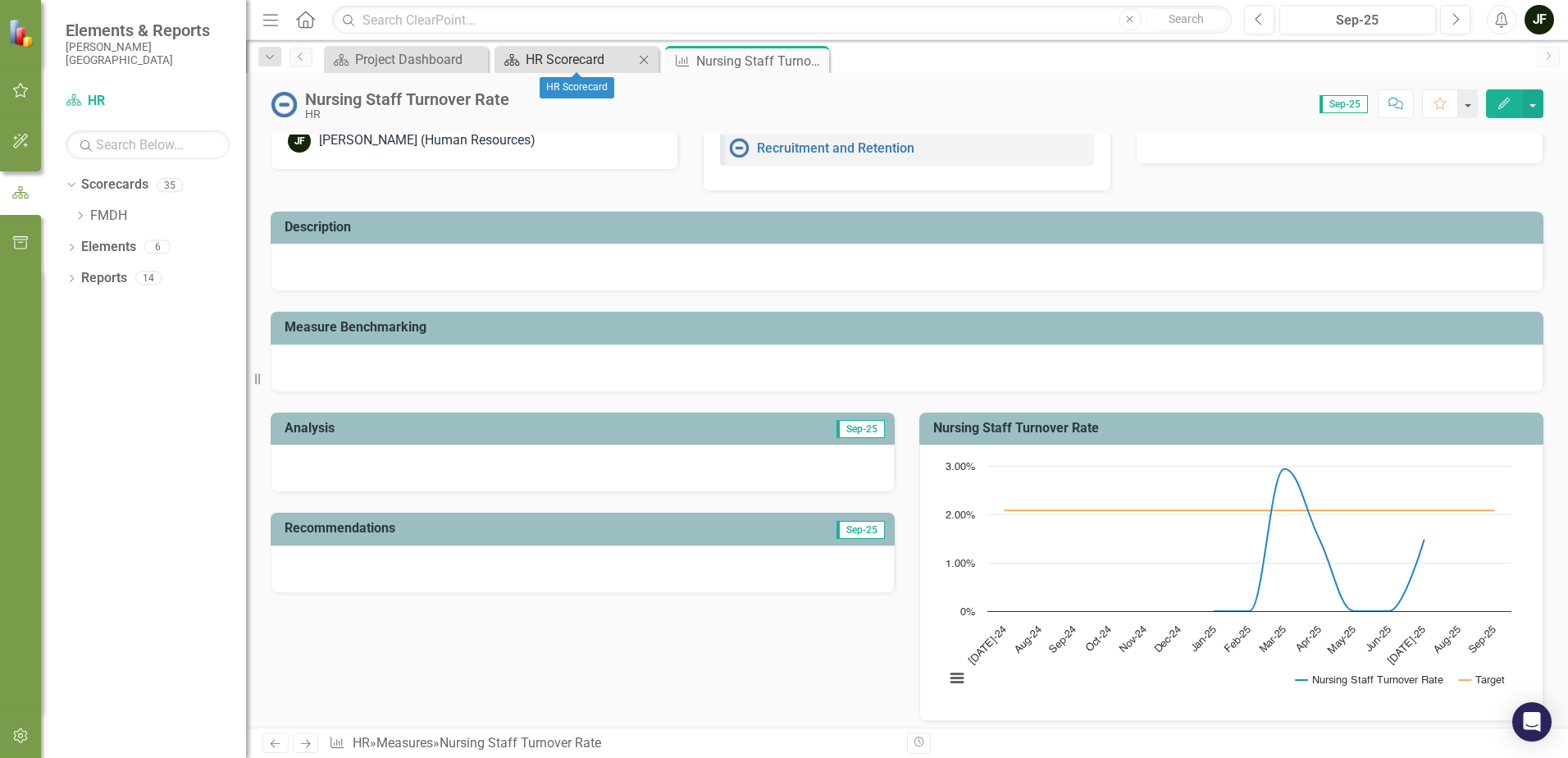
click at [545, 59] on div "HR Scorecard" at bounding box center [579, 59] width 108 height 21
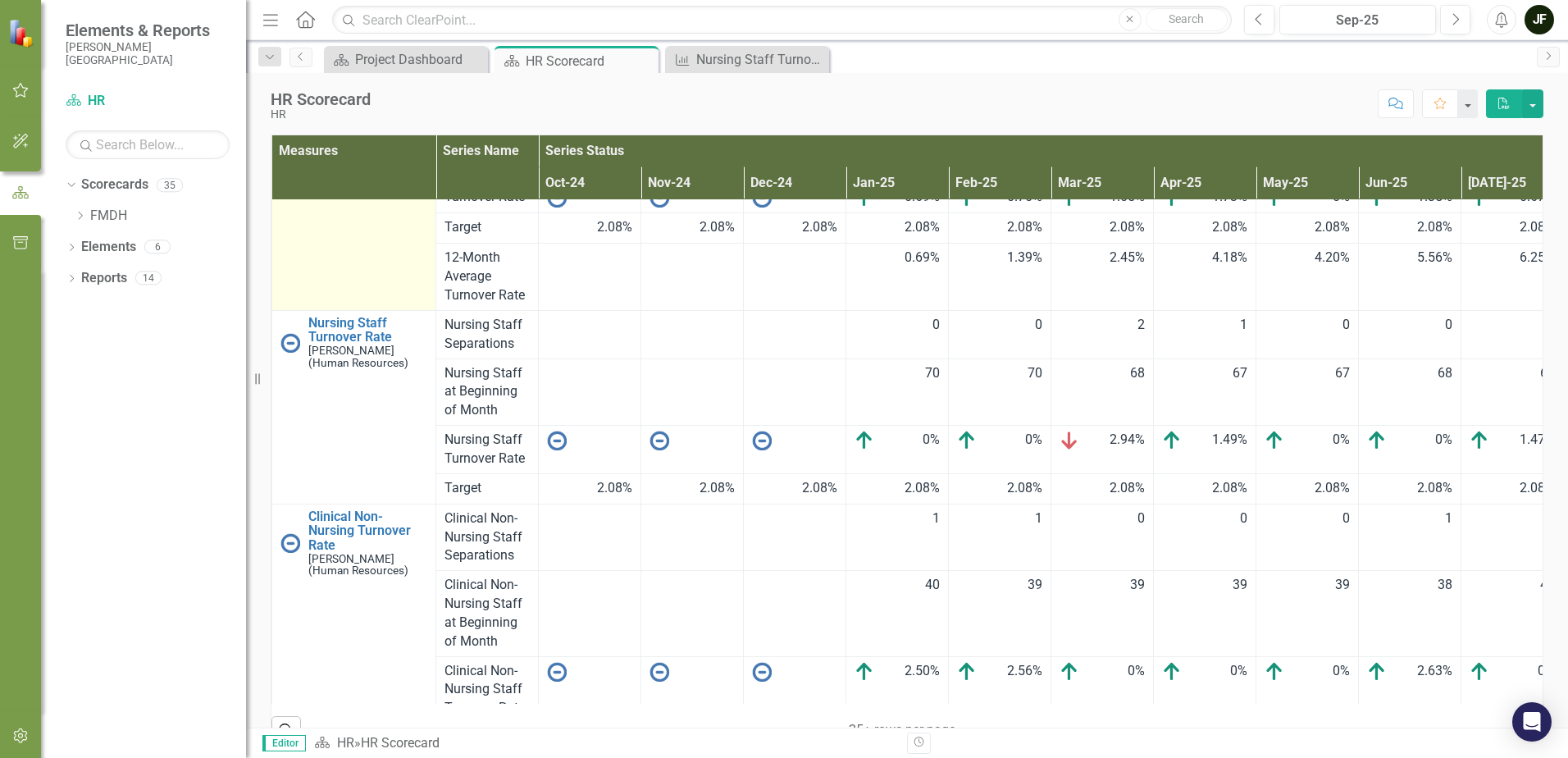
scroll to position [328, 0]
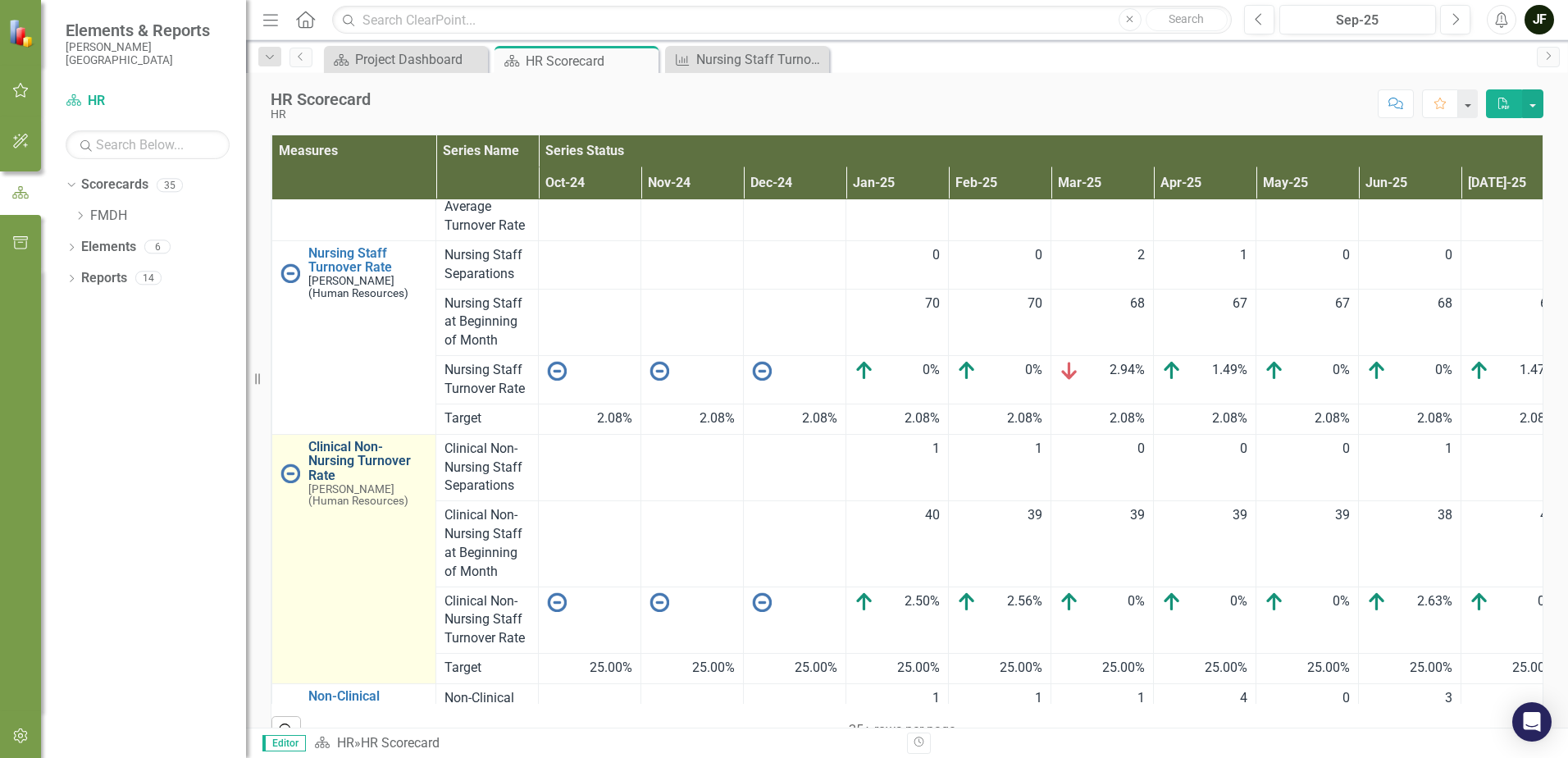
click at [347, 450] on link "Clinical Non-Nursing Turnover Rate" at bounding box center [367, 461] width 119 height 44
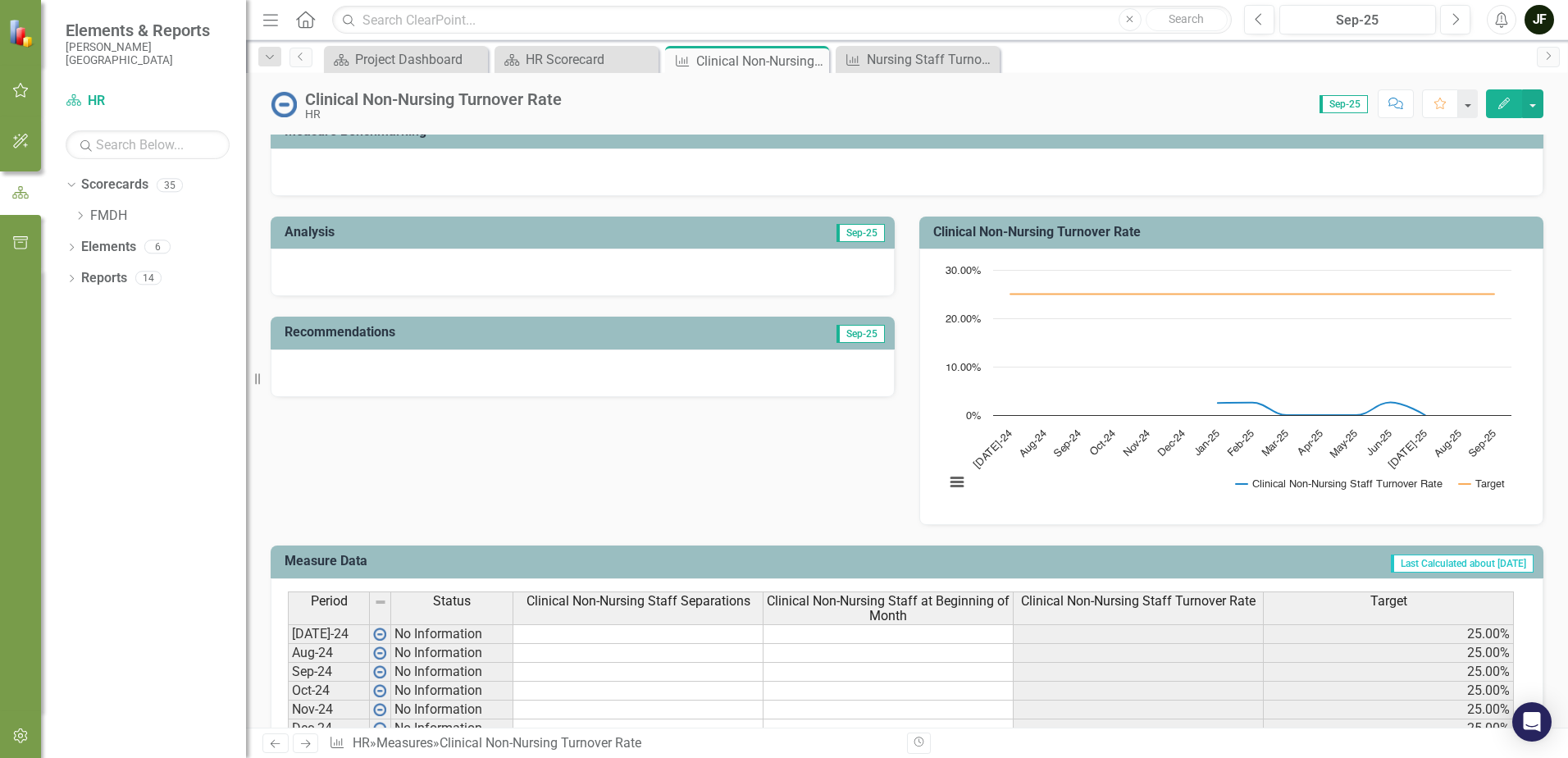
scroll to position [246, 0]
click at [1535, 103] on button "button" at bounding box center [1533, 104] width 21 height 29
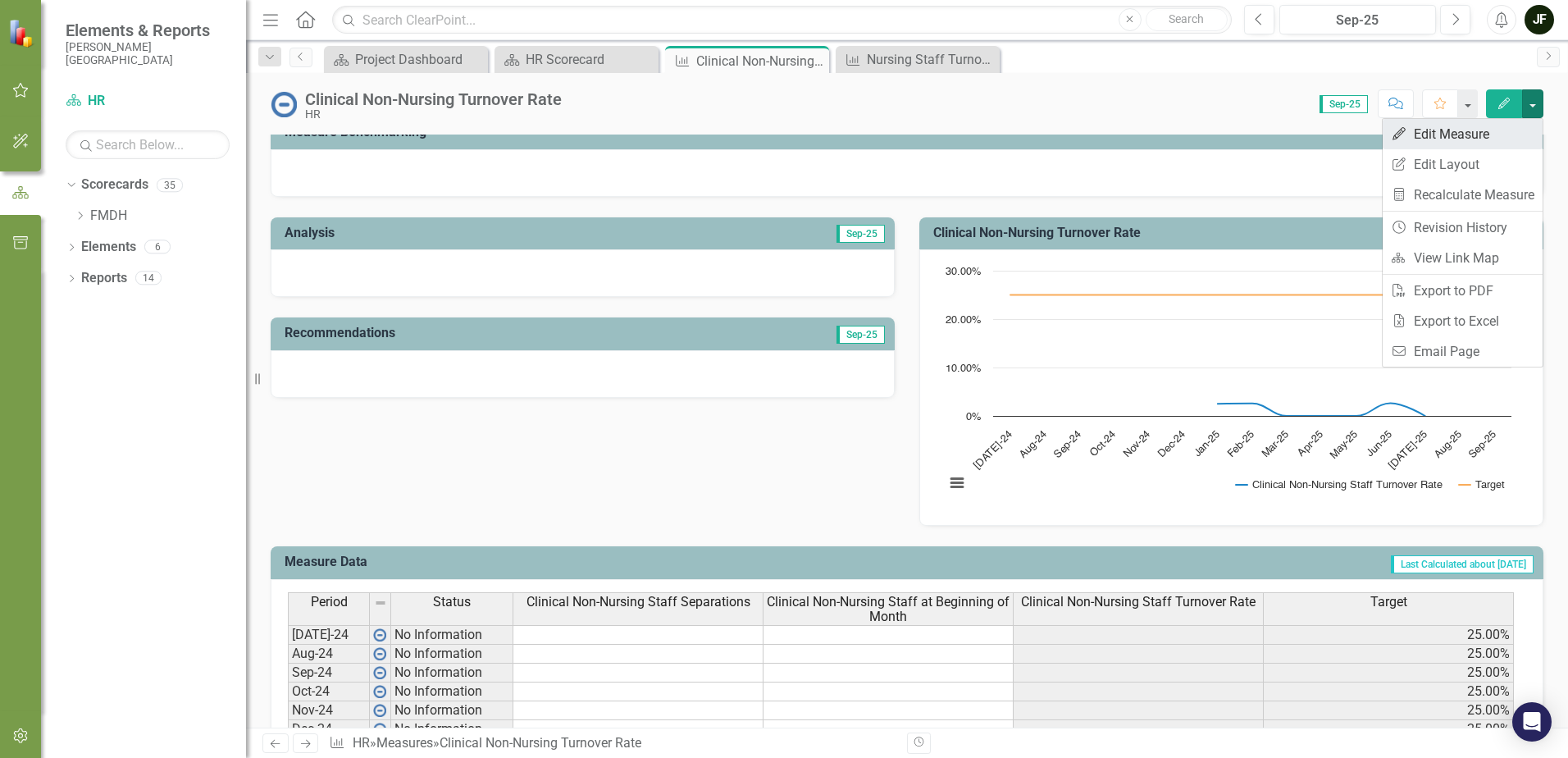
click at [1481, 131] on link "Edit Edit Measure" at bounding box center [1463, 134] width 160 height 30
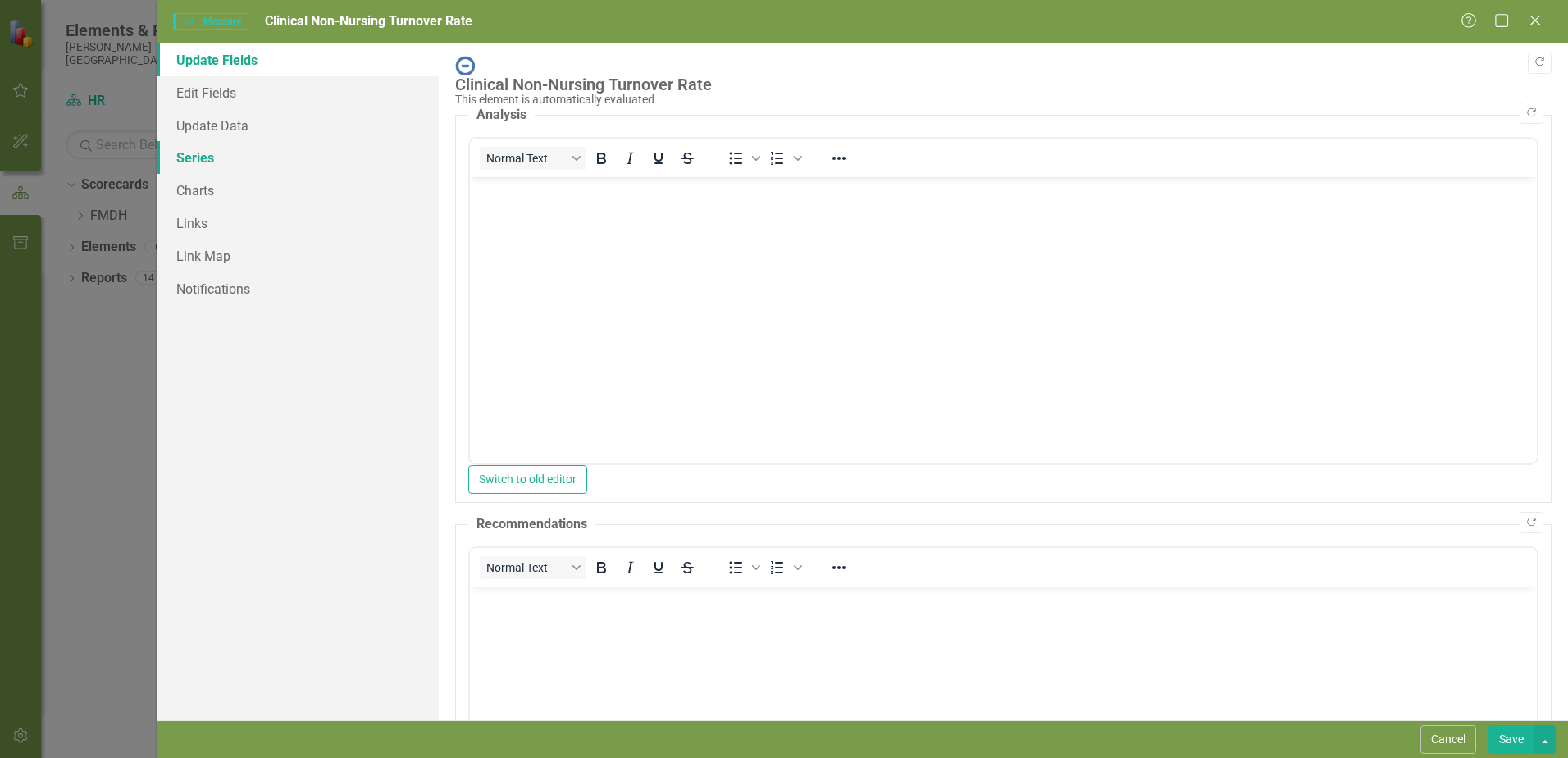
scroll to position [0, 0]
click at [187, 157] on link "Series" at bounding box center [298, 157] width 282 height 33
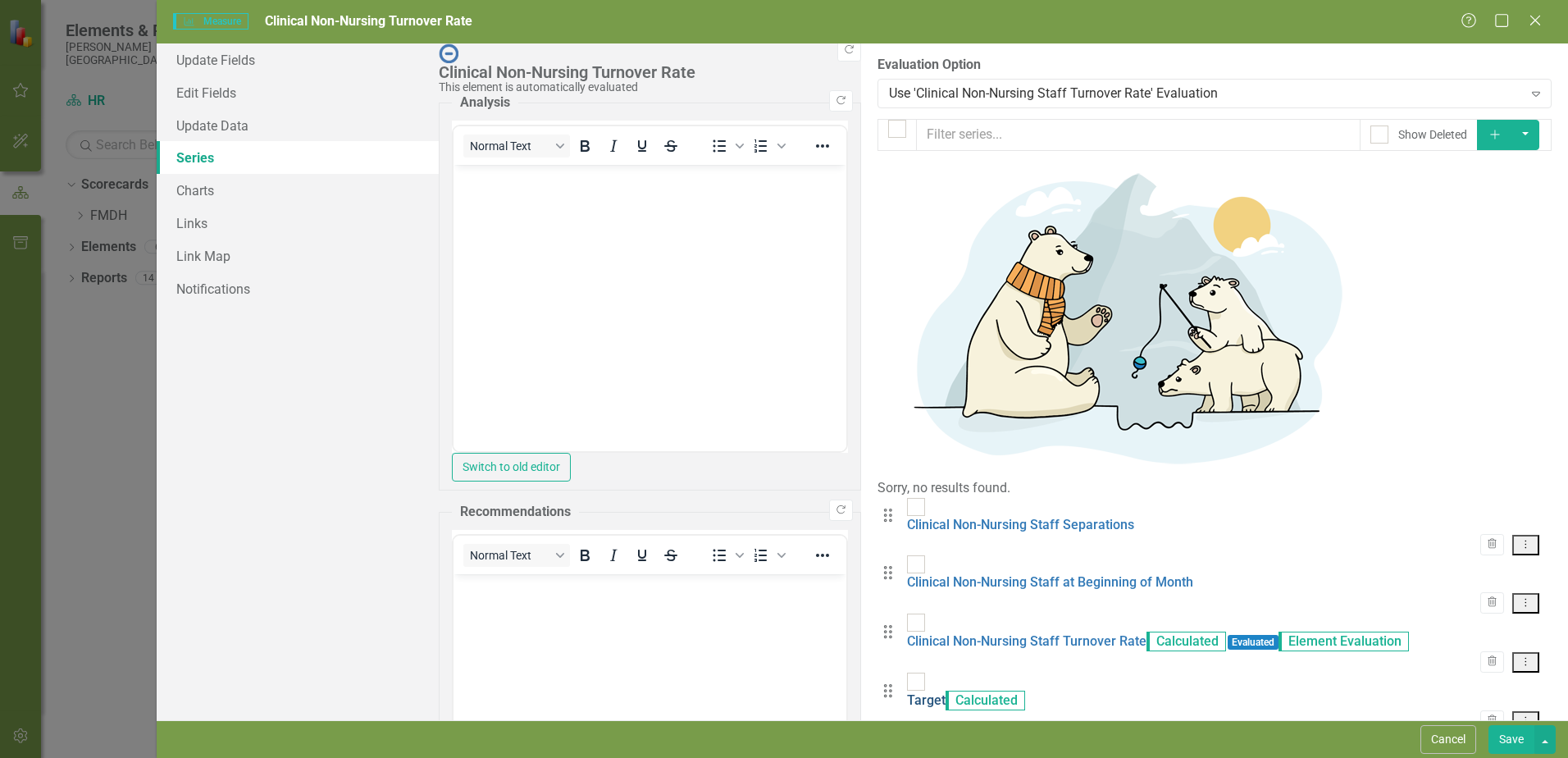
click at [907, 692] on link "Target" at bounding box center [926, 699] width 38 height 15
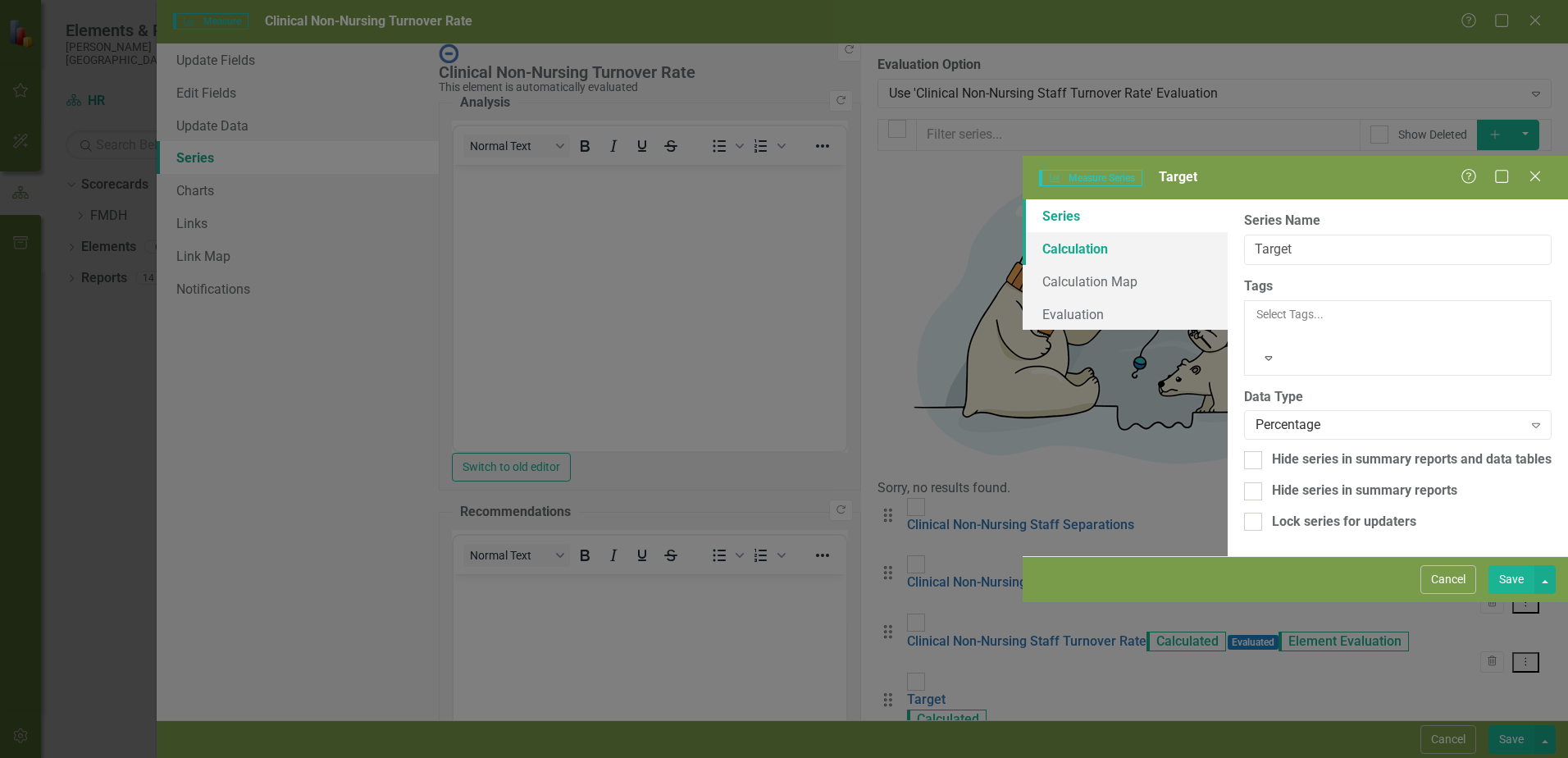
click at [1023, 232] on link "Calculation" at bounding box center [1125, 248] width 205 height 33
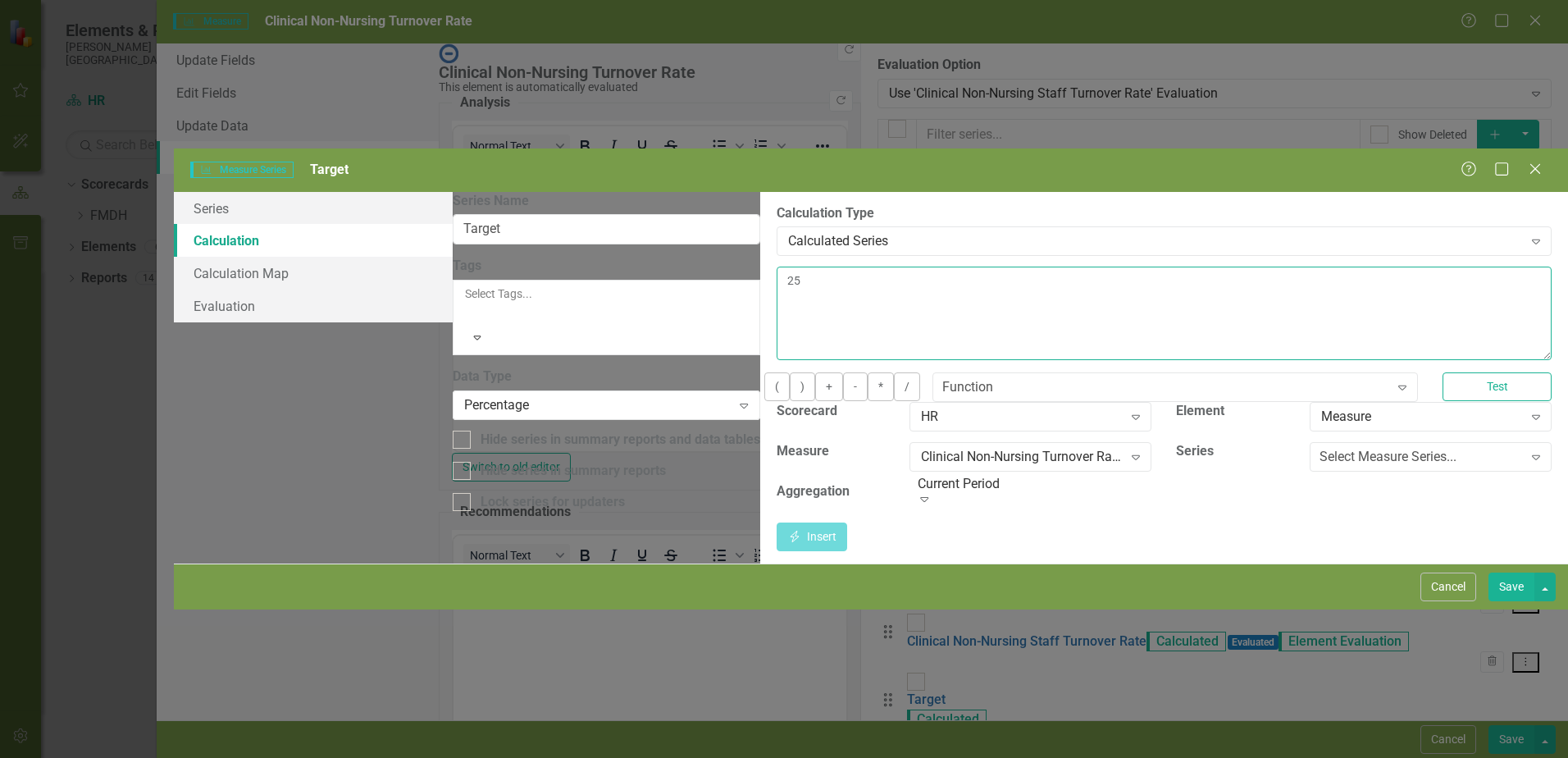
click at [777, 266] on textarea "25" at bounding box center [1164, 313] width 775 height 94
type textarea "2.08"
click at [1517, 602] on button "Save" at bounding box center [1511, 586] width 46 height 29
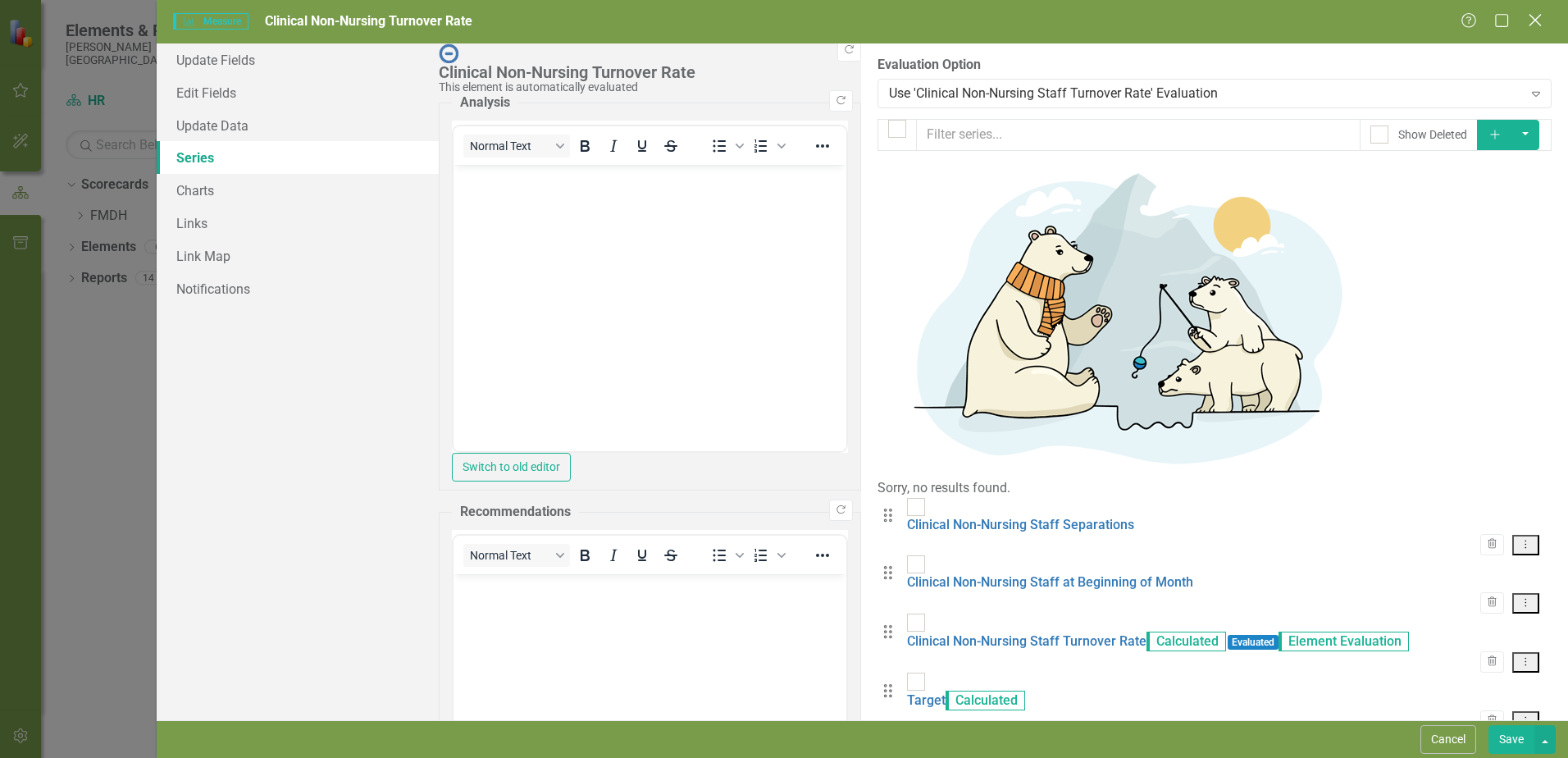
click at [1538, 21] on icon "Close" at bounding box center [1535, 20] width 21 height 15
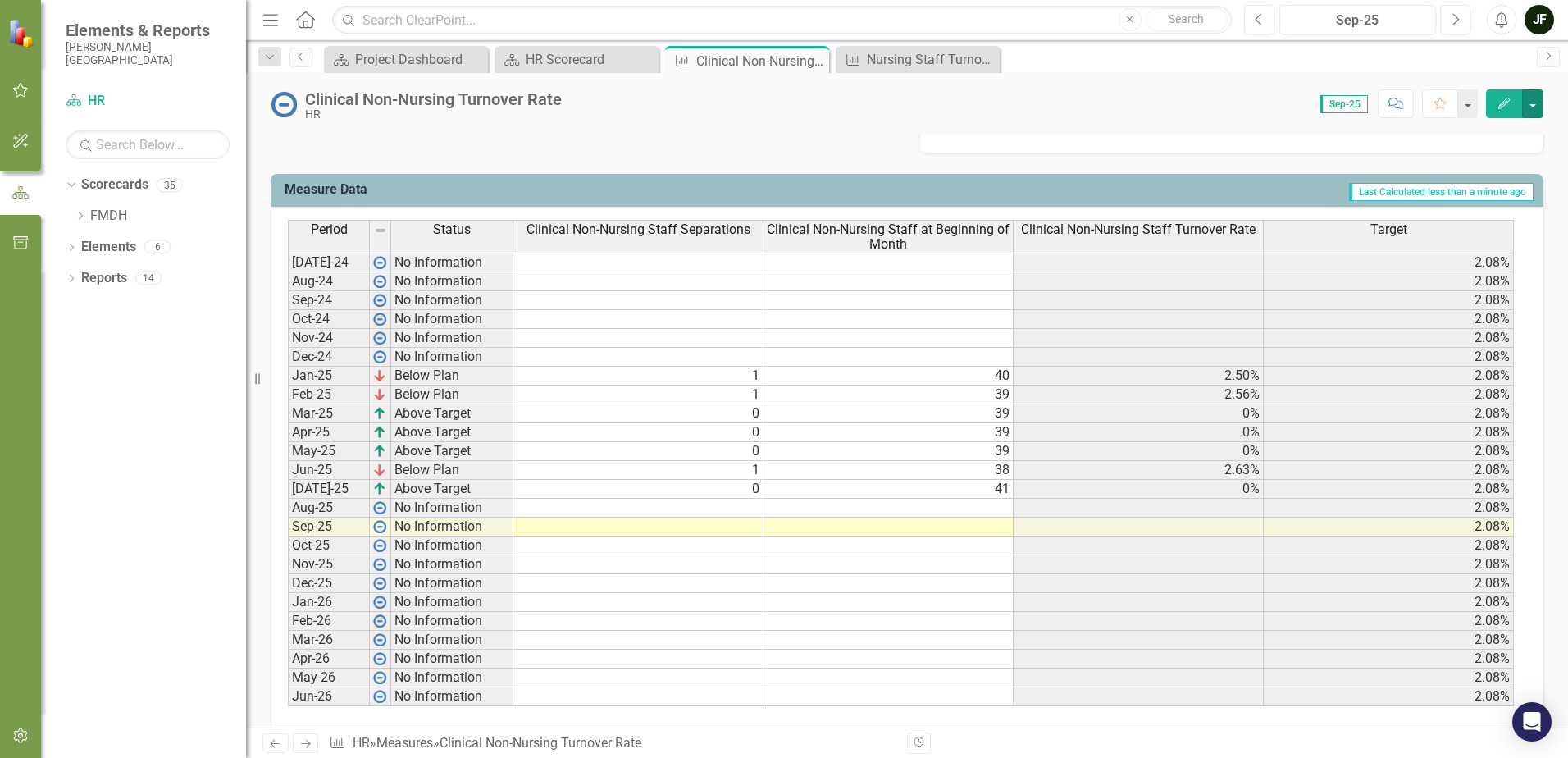
scroll to position [638, 0]
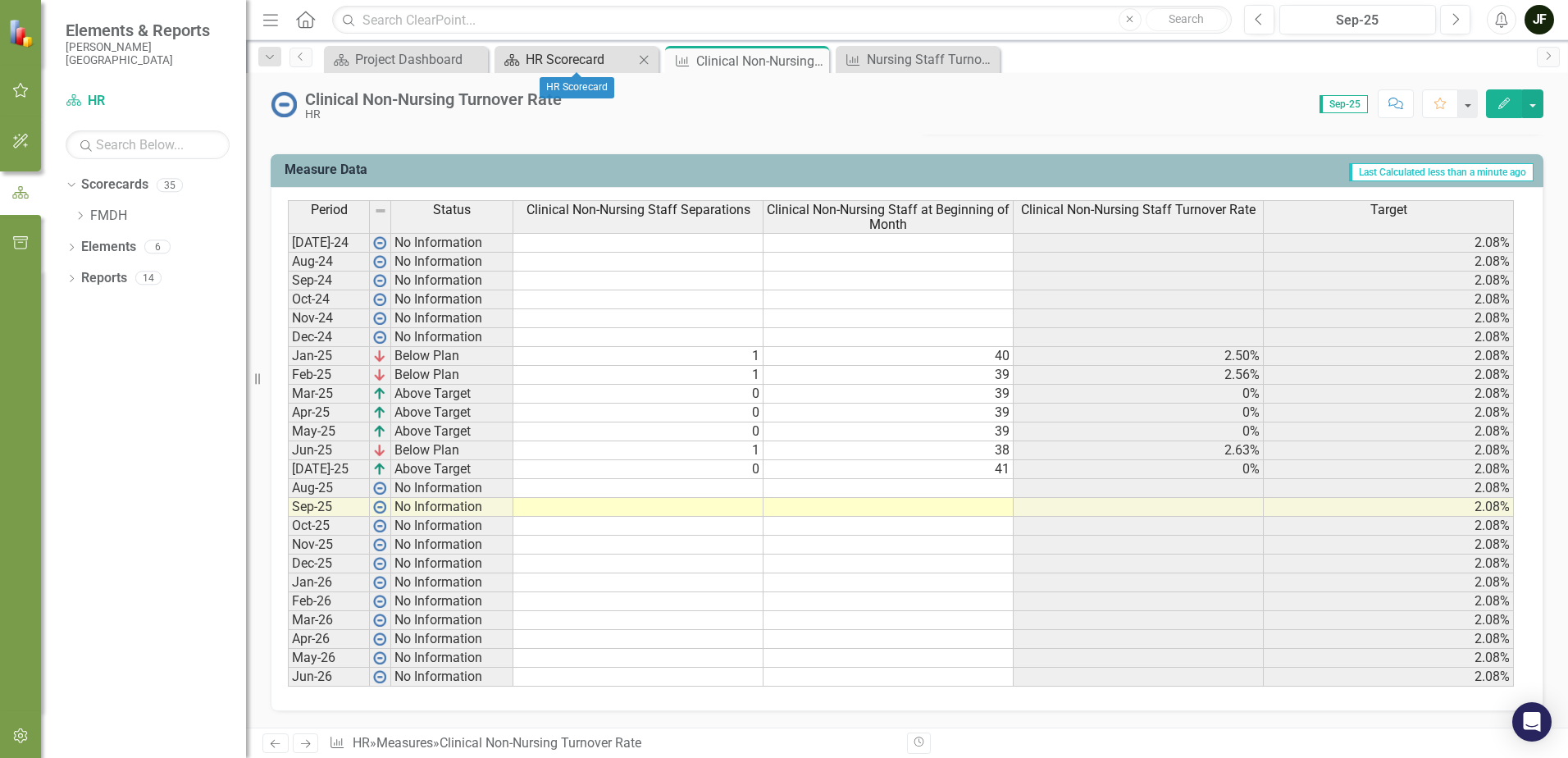
click at [569, 58] on div "HR Scorecard" at bounding box center [579, 59] width 108 height 21
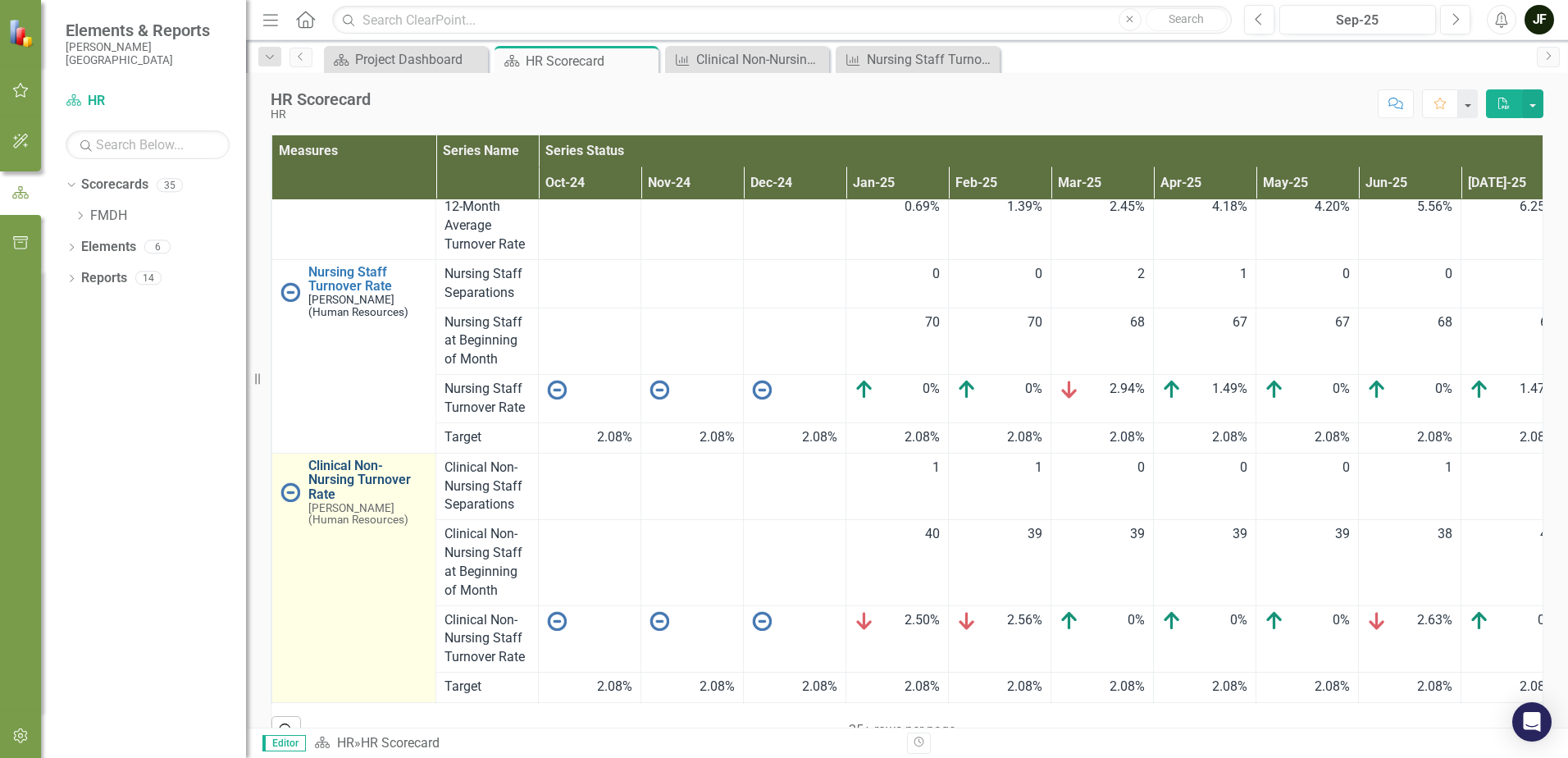
scroll to position [328, 0]
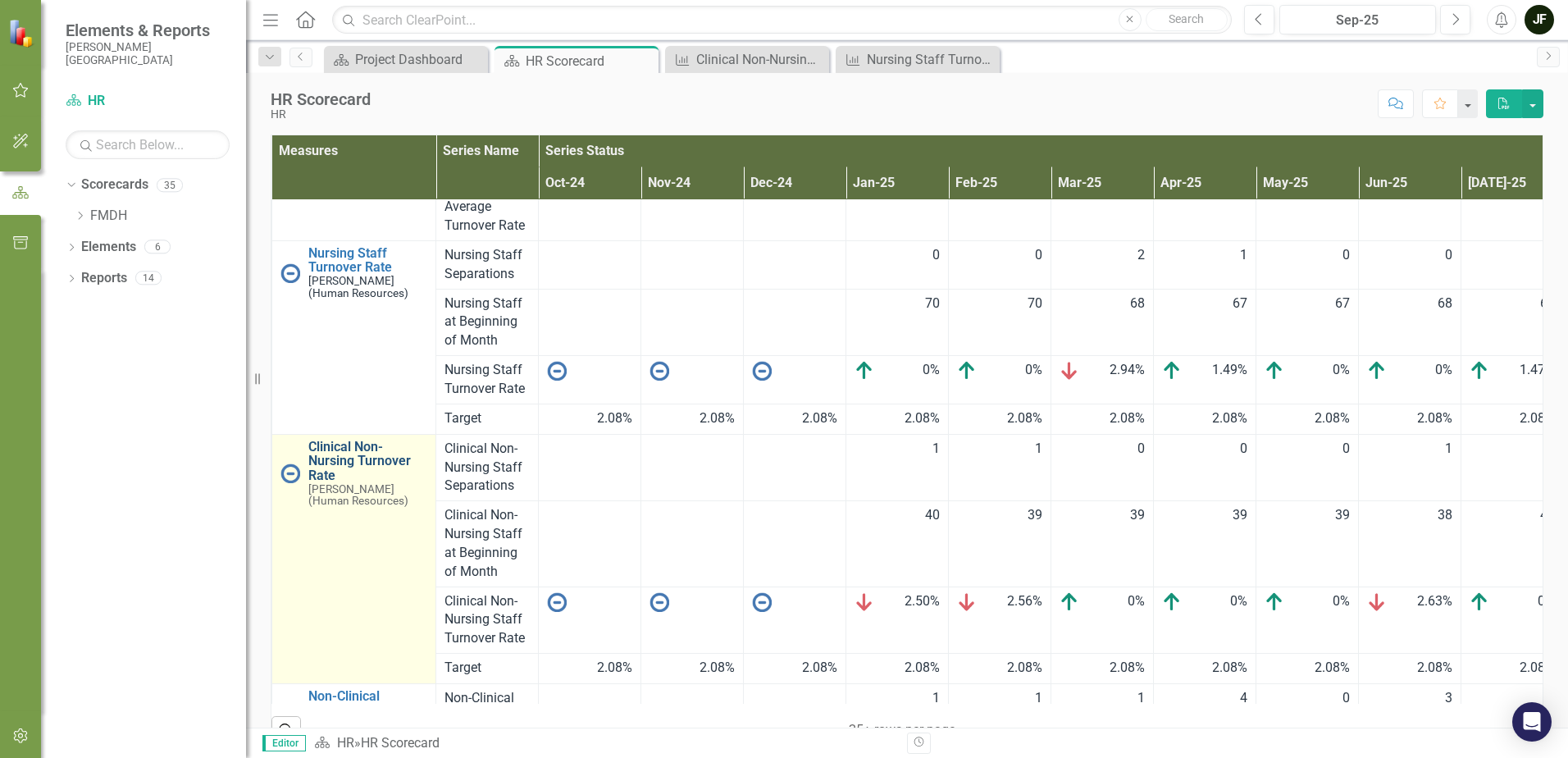
click at [335, 456] on link "Clinical Non-Nursing Turnover Rate" at bounding box center [367, 461] width 119 height 44
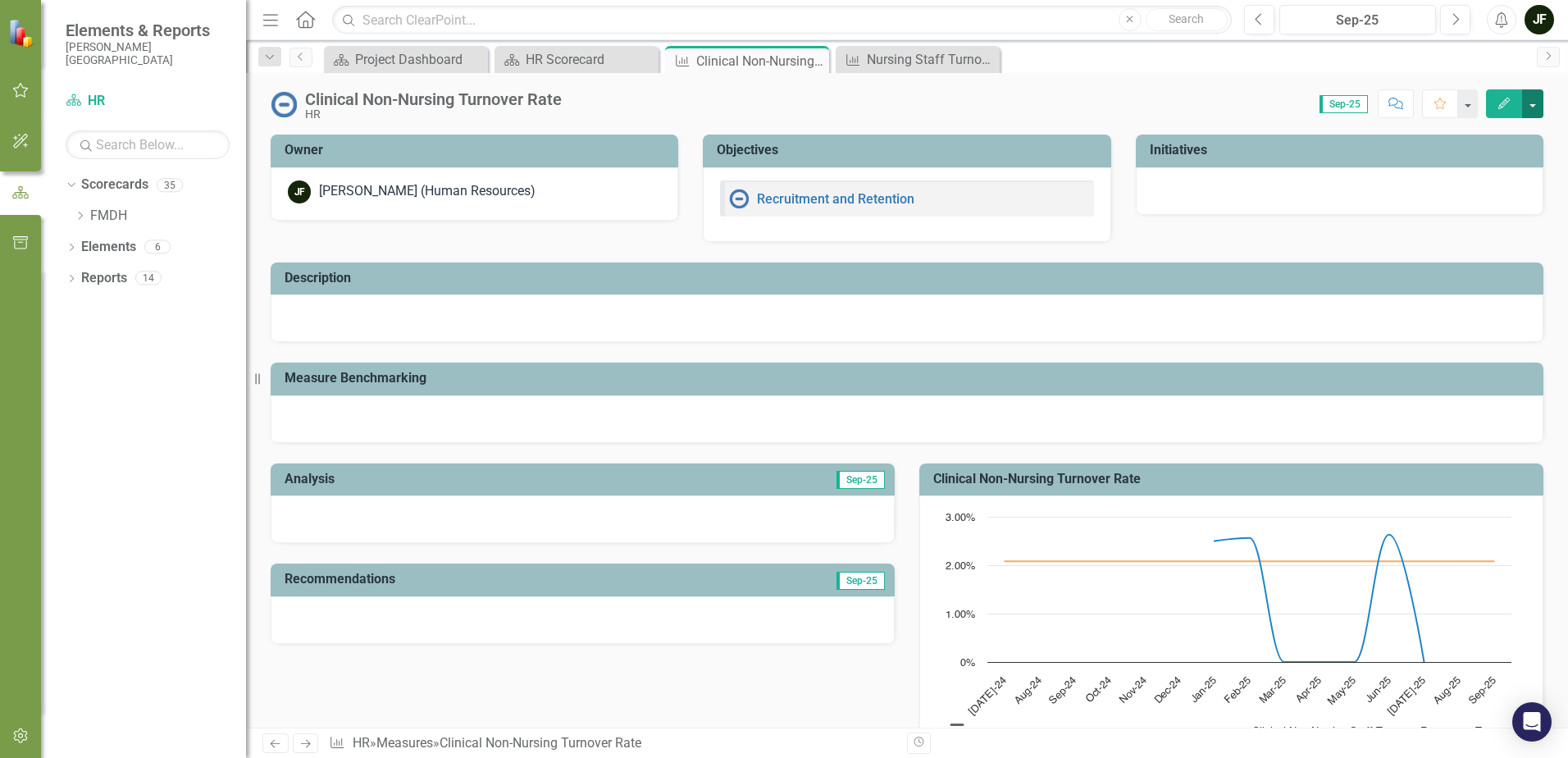
click at [1537, 99] on button "button" at bounding box center [1533, 104] width 21 height 29
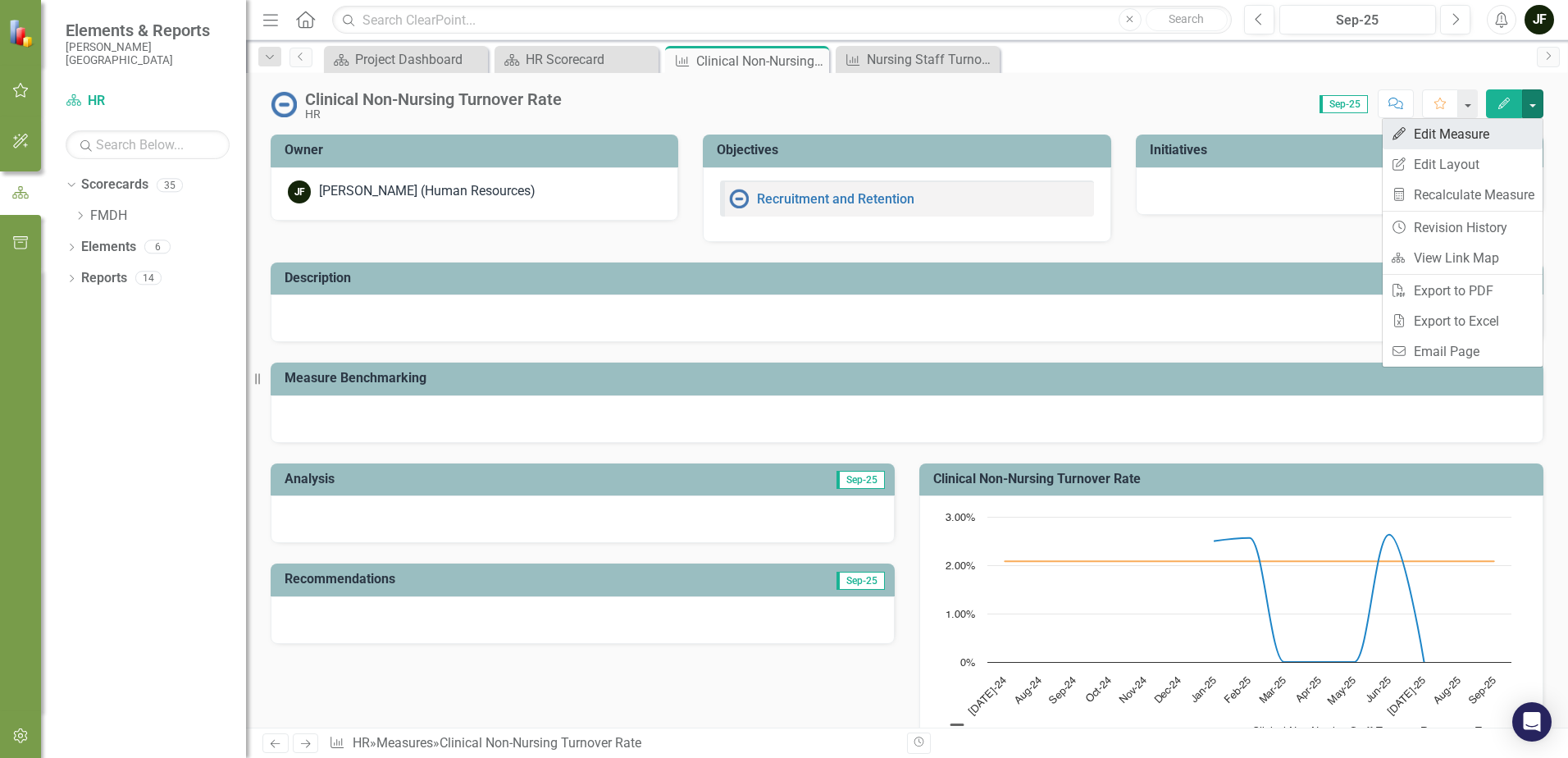
click at [1474, 130] on link "Edit Edit Measure" at bounding box center [1463, 134] width 160 height 30
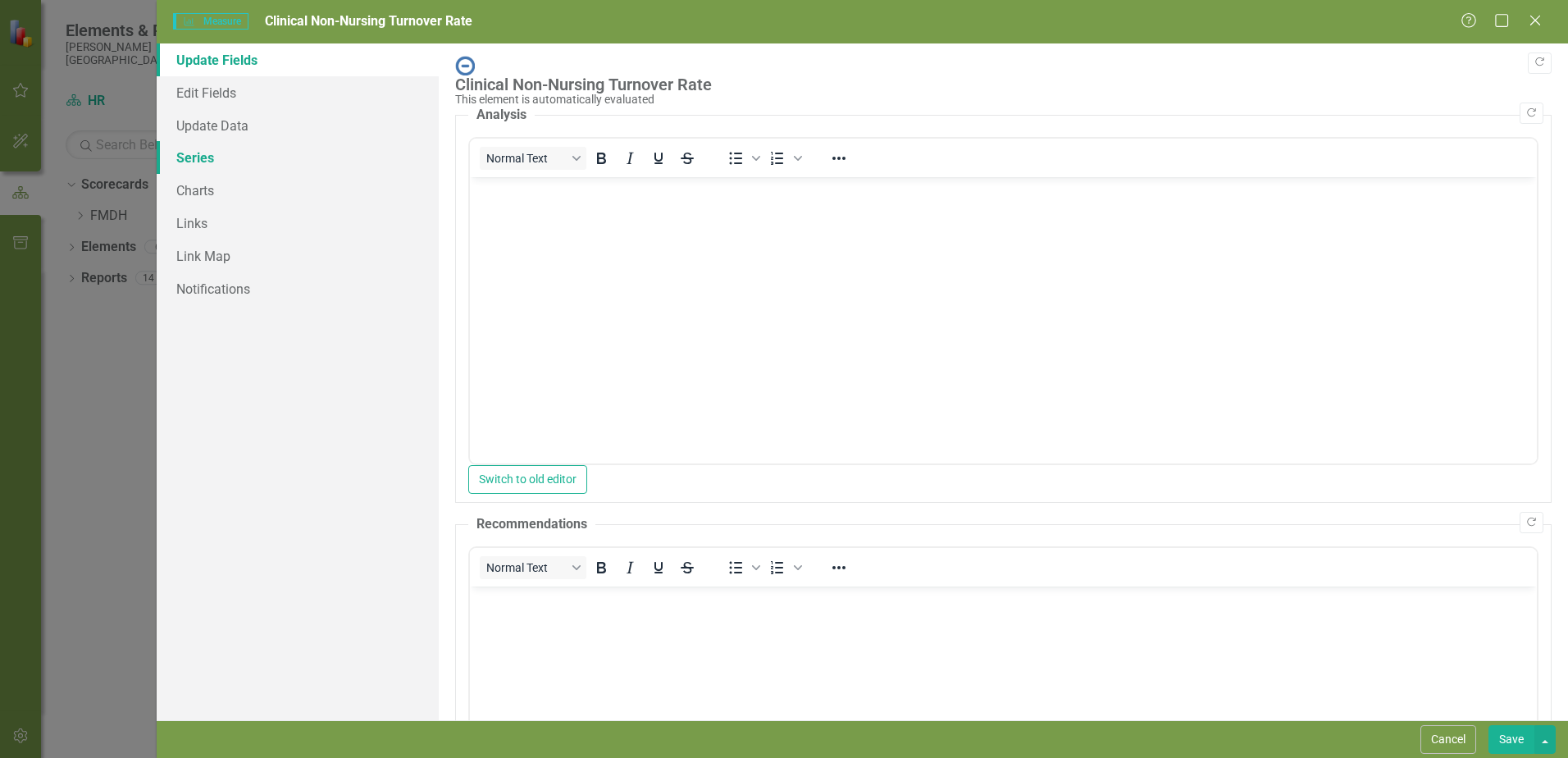
click at [203, 157] on link "Series" at bounding box center [298, 157] width 282 height 33
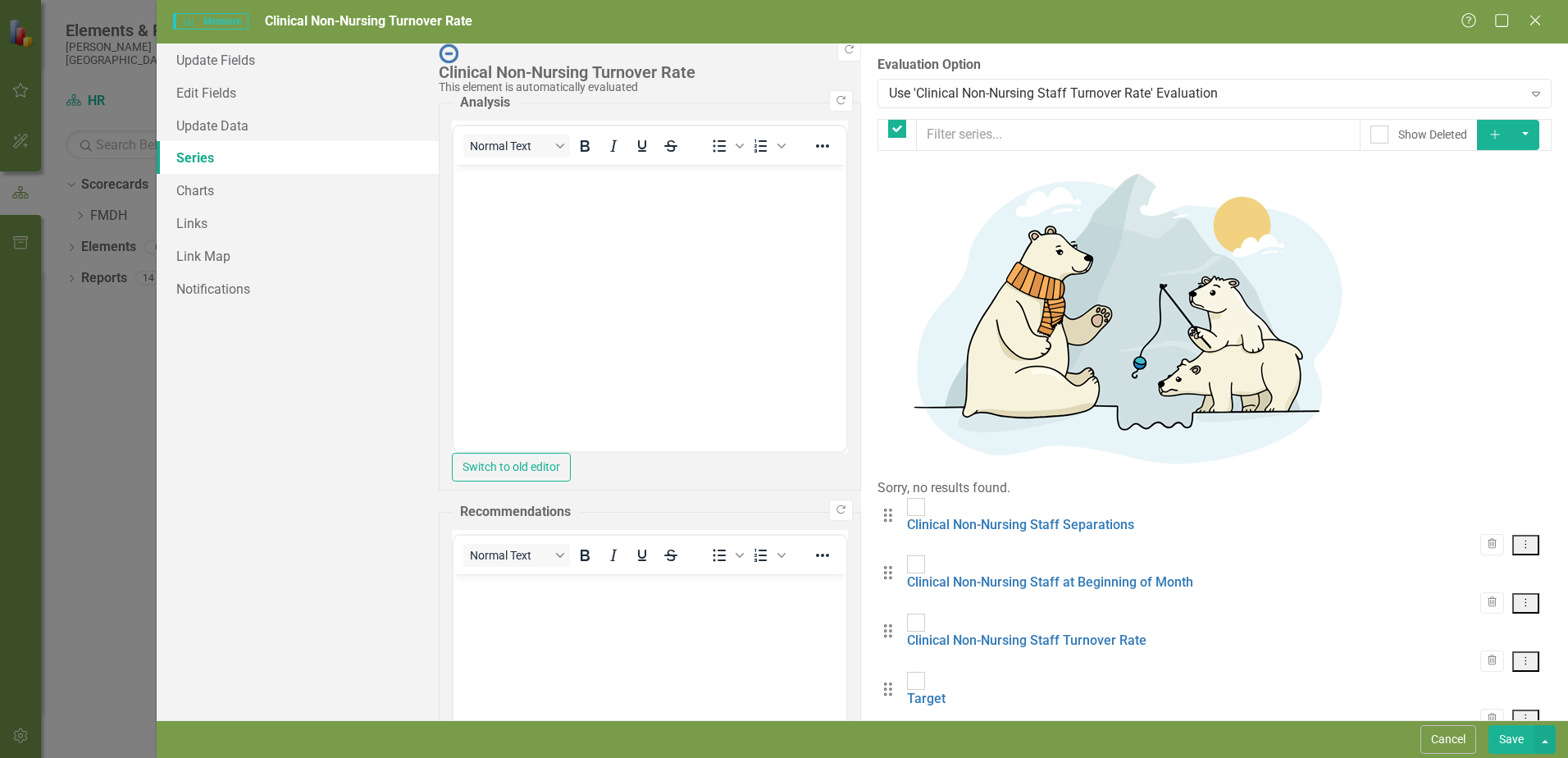
checkbox input "false"
click at [907, 692] on link "Target" at bounding box center [926, 699] width 38 height 15
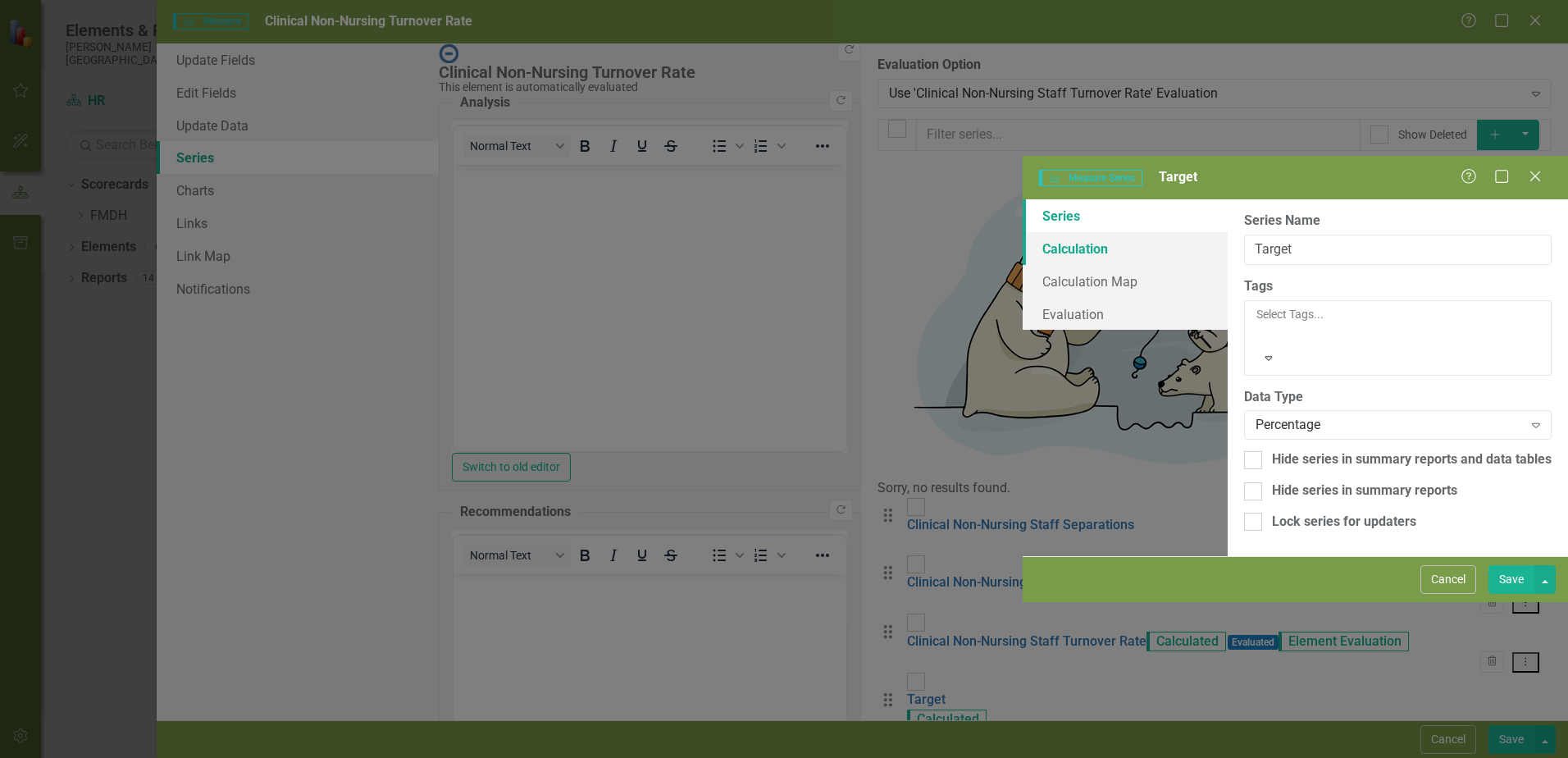
click at [1023, 232] on link "Calculation" at bounding box center [1125, 248] width 205 height 33
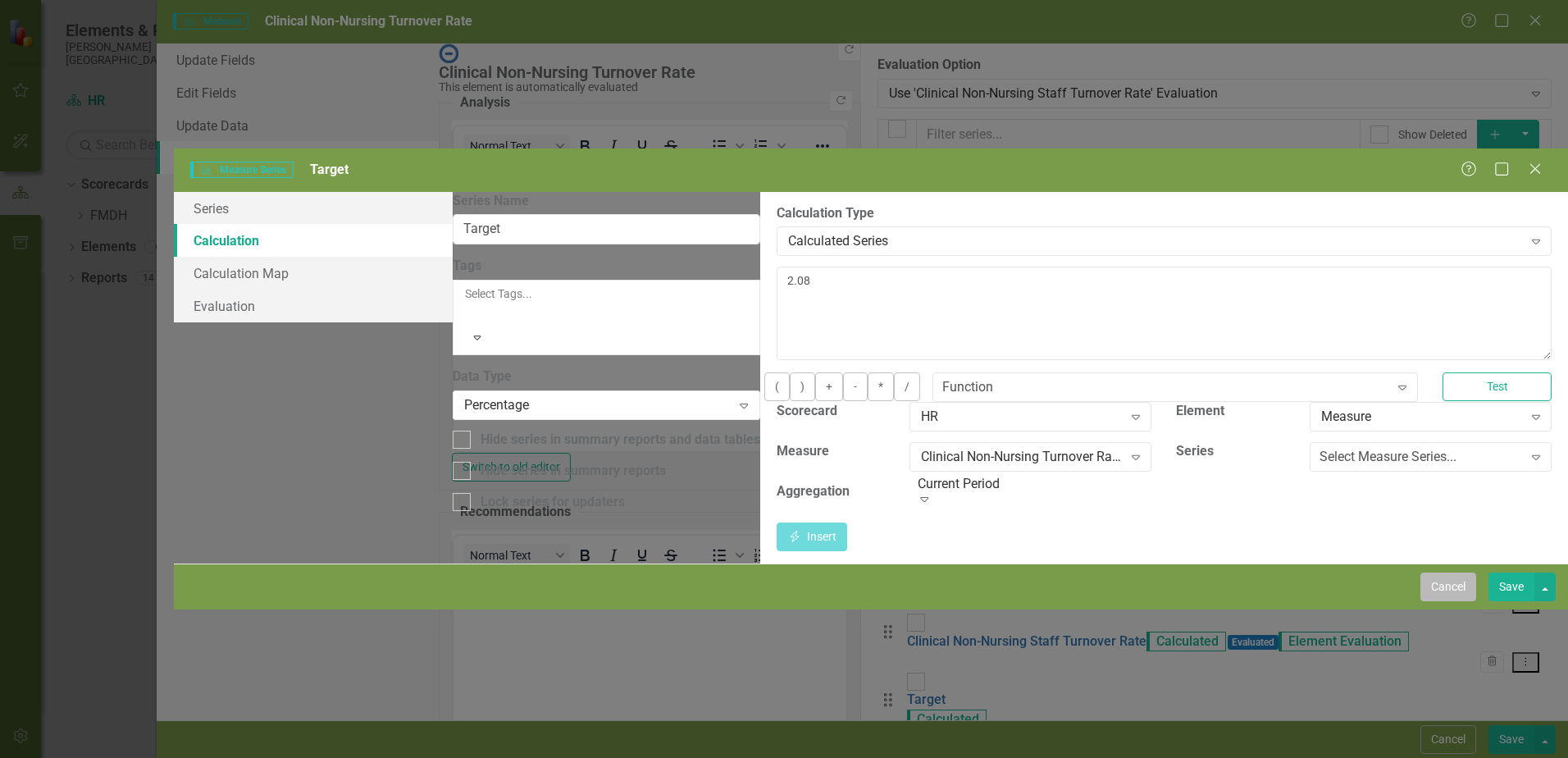
click at [1449, 602] on button "Cancel" at bounding box center [1448, 586] width 55 height 29
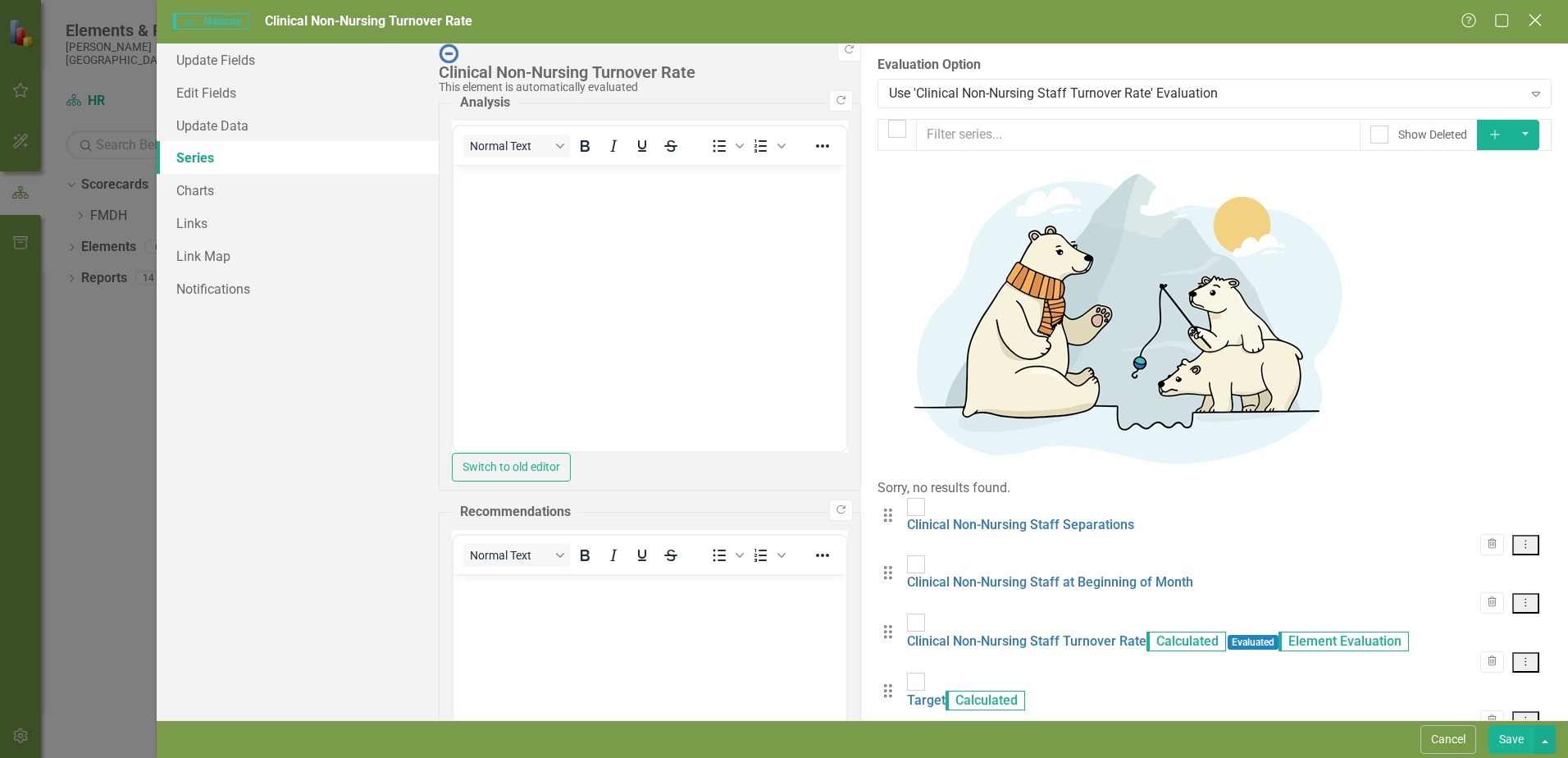
click at [1535, 21] on icon at bounding box center [1535, 21] width 13 height 13
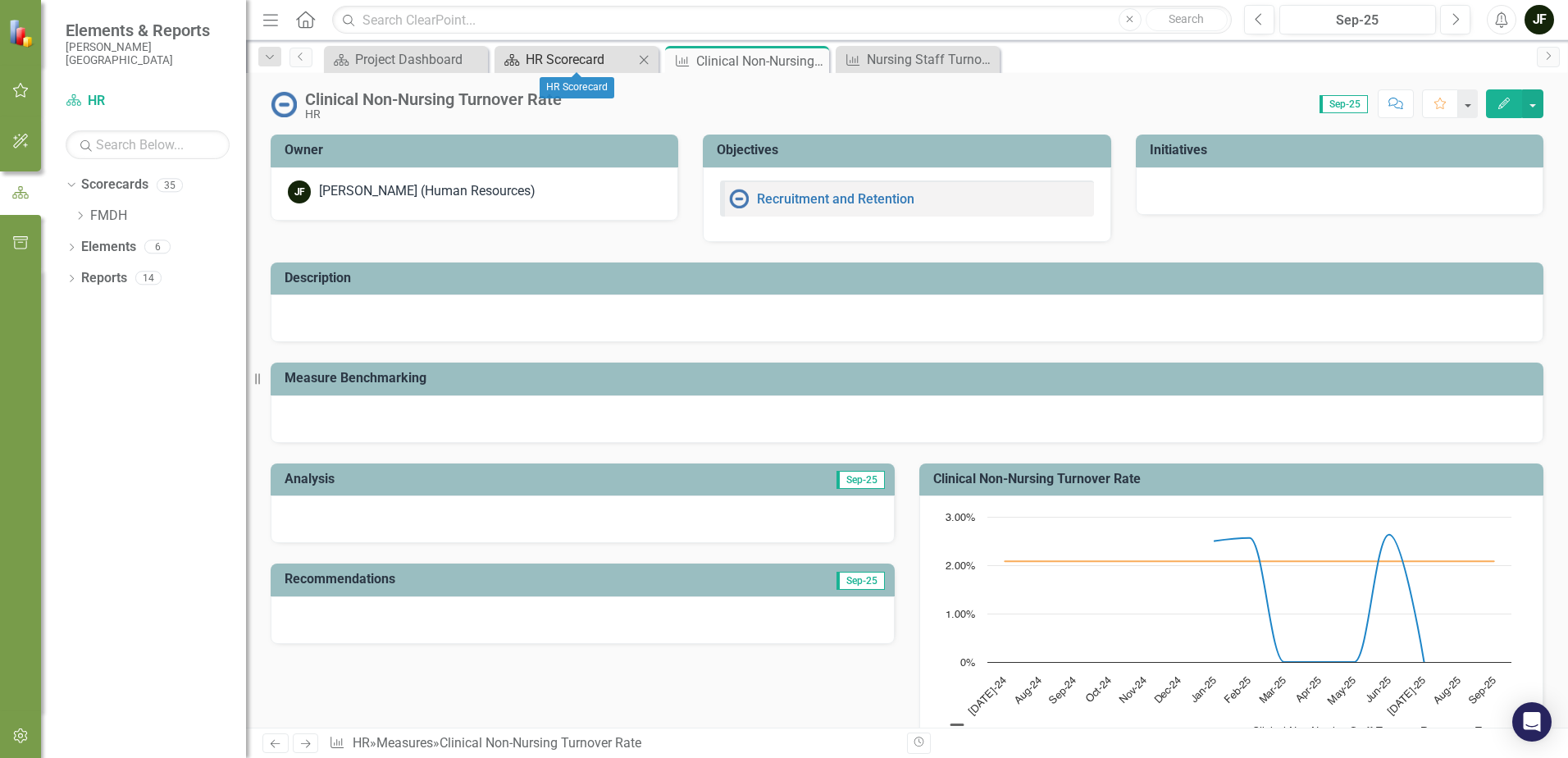
click at [544, 63] on div "HR Scorecard" at bounding box center [579, 59] width 108 height 21
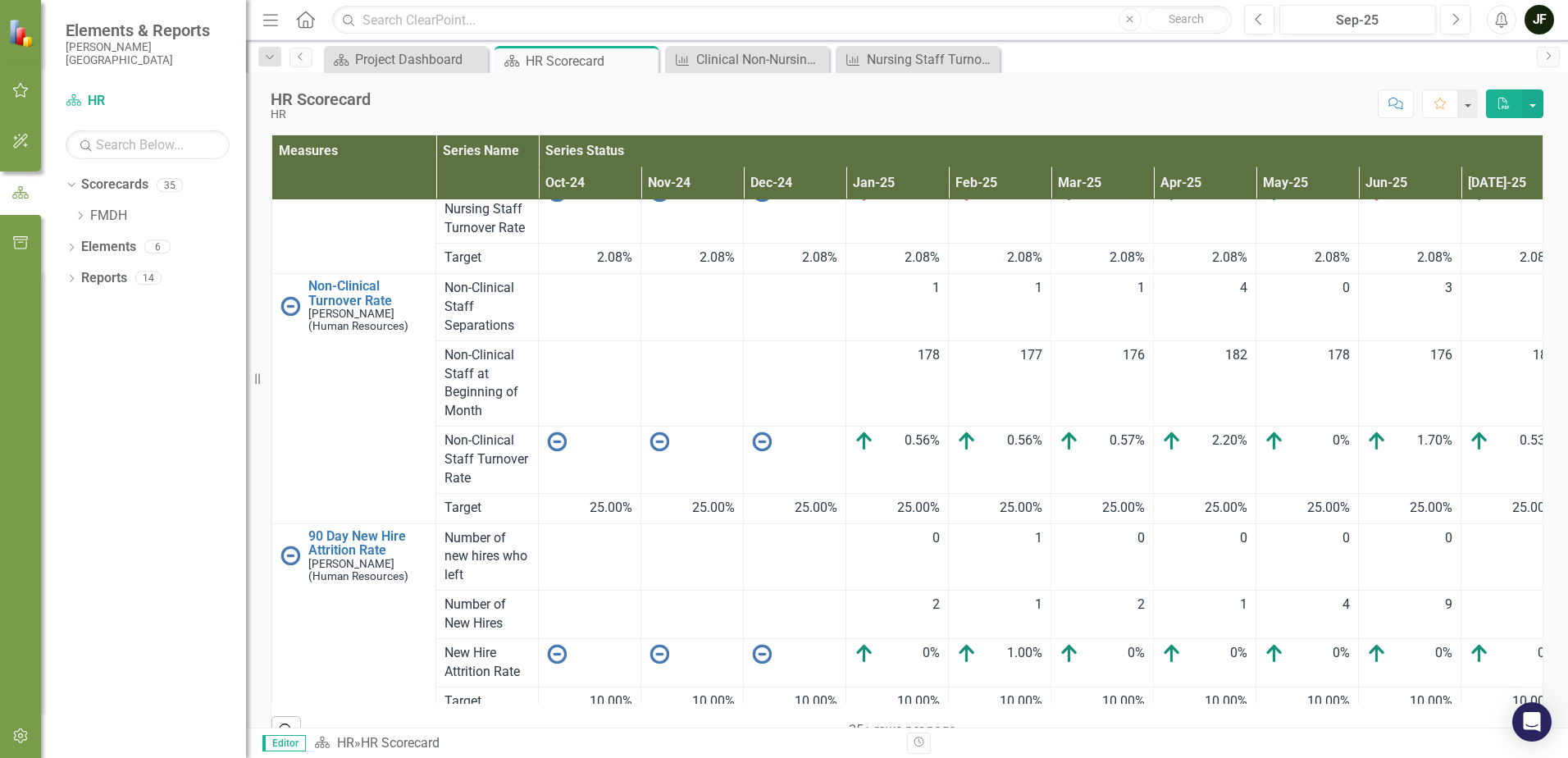
scroll to position [764, 0]
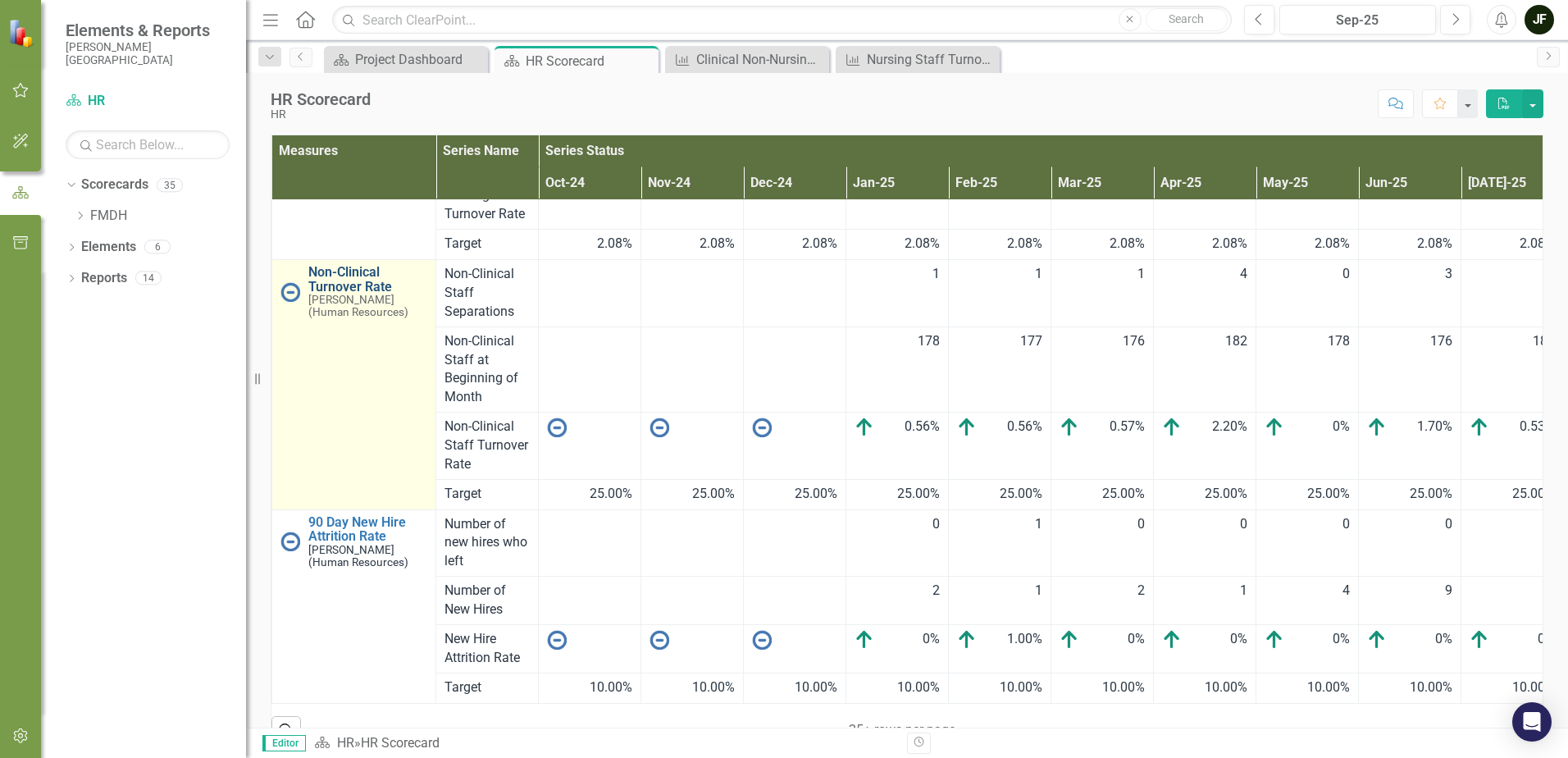
click at [362, 269] on link "Non-Clinical Turnover Rate" at bounding box center [367, 279] width 119 height 29
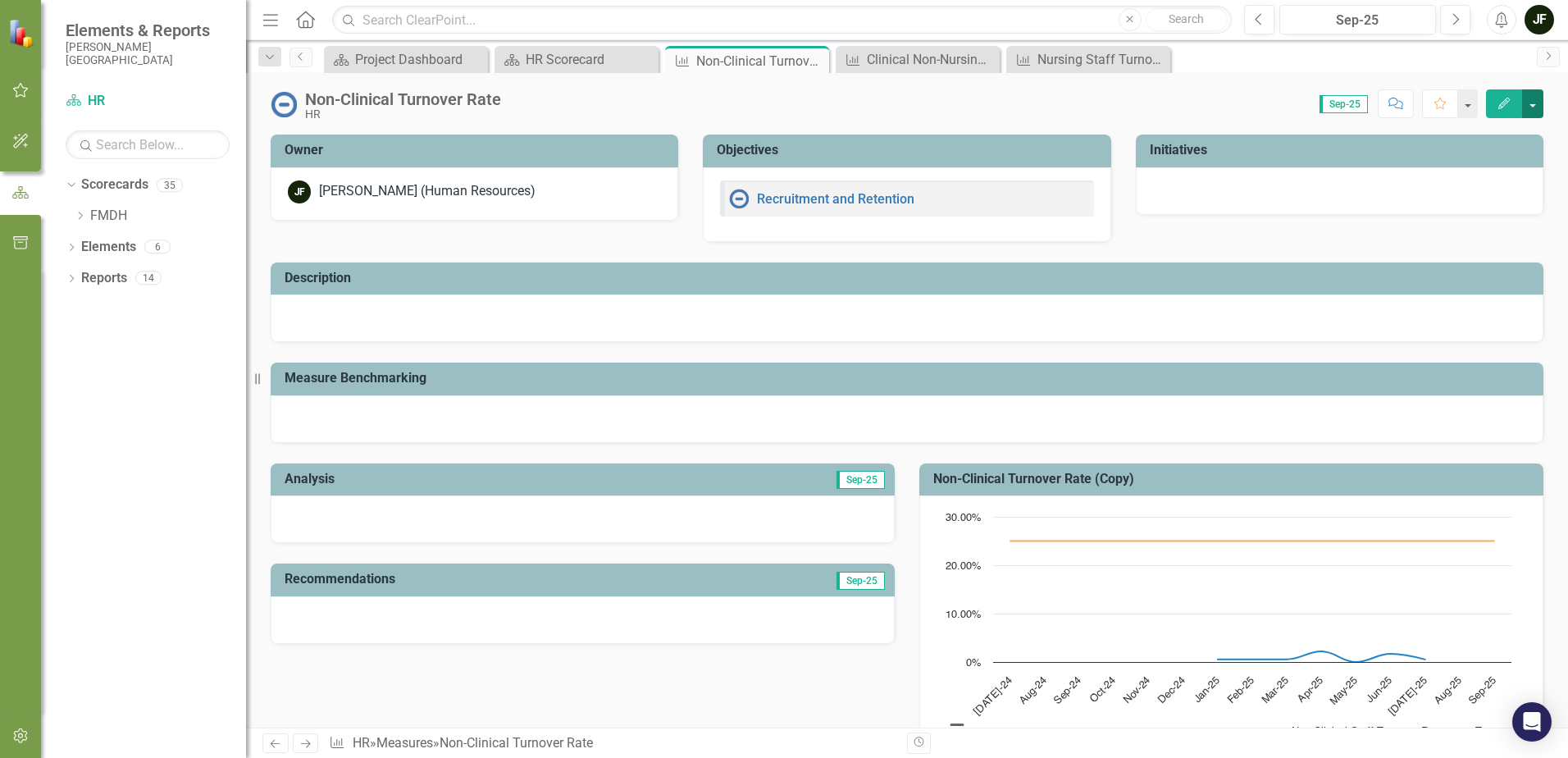
click at [1530, 107] on button "button" at bounding box center [1533, 104] width 21 height 29
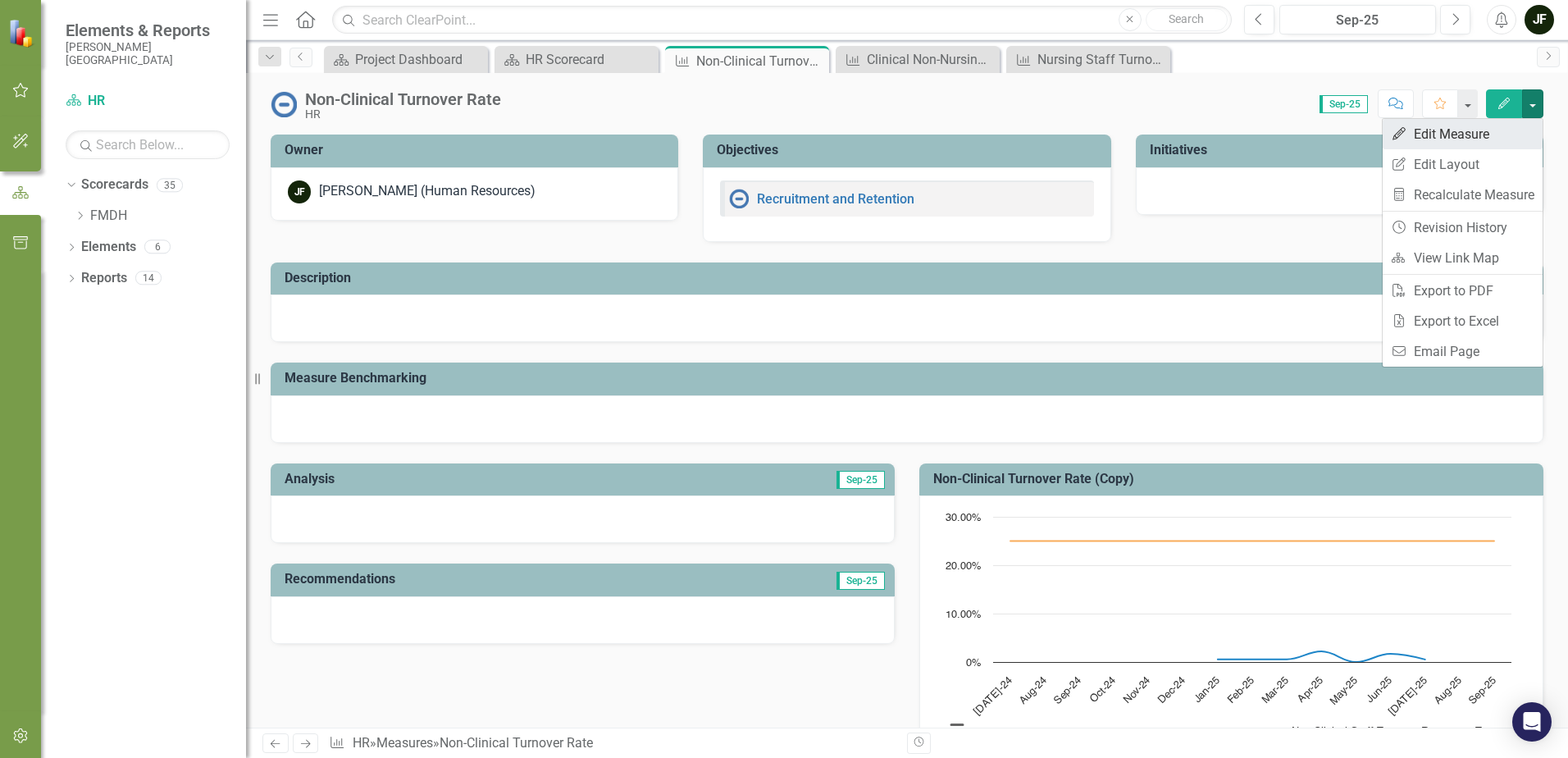
click at [1469, 136] on link "Edit Edit Measure" at bounding box center [1463, 134] width 160 height 30
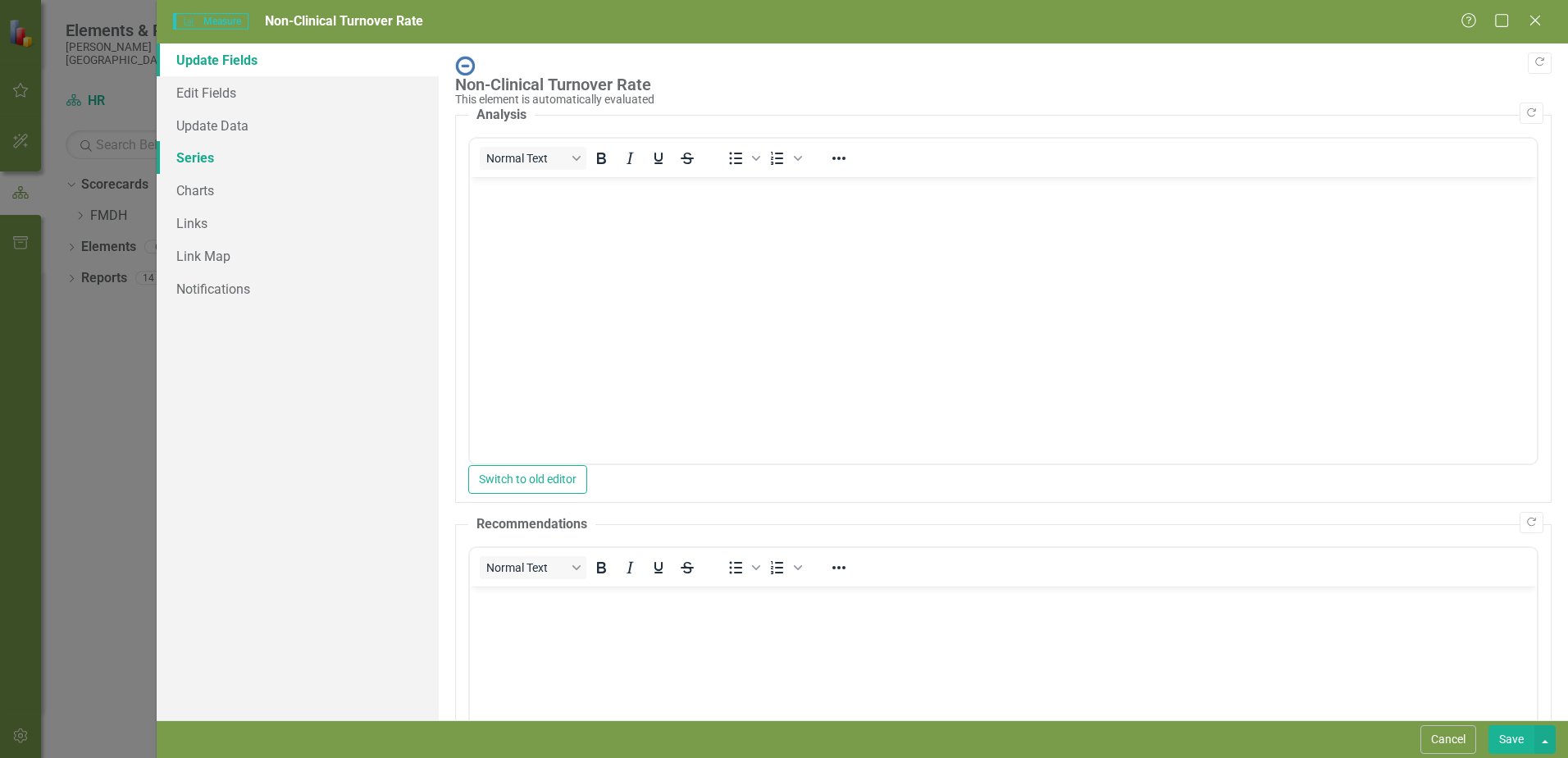
click at [190, 149] on link "Series" at bounding box center [298, 157] width 282 height 33
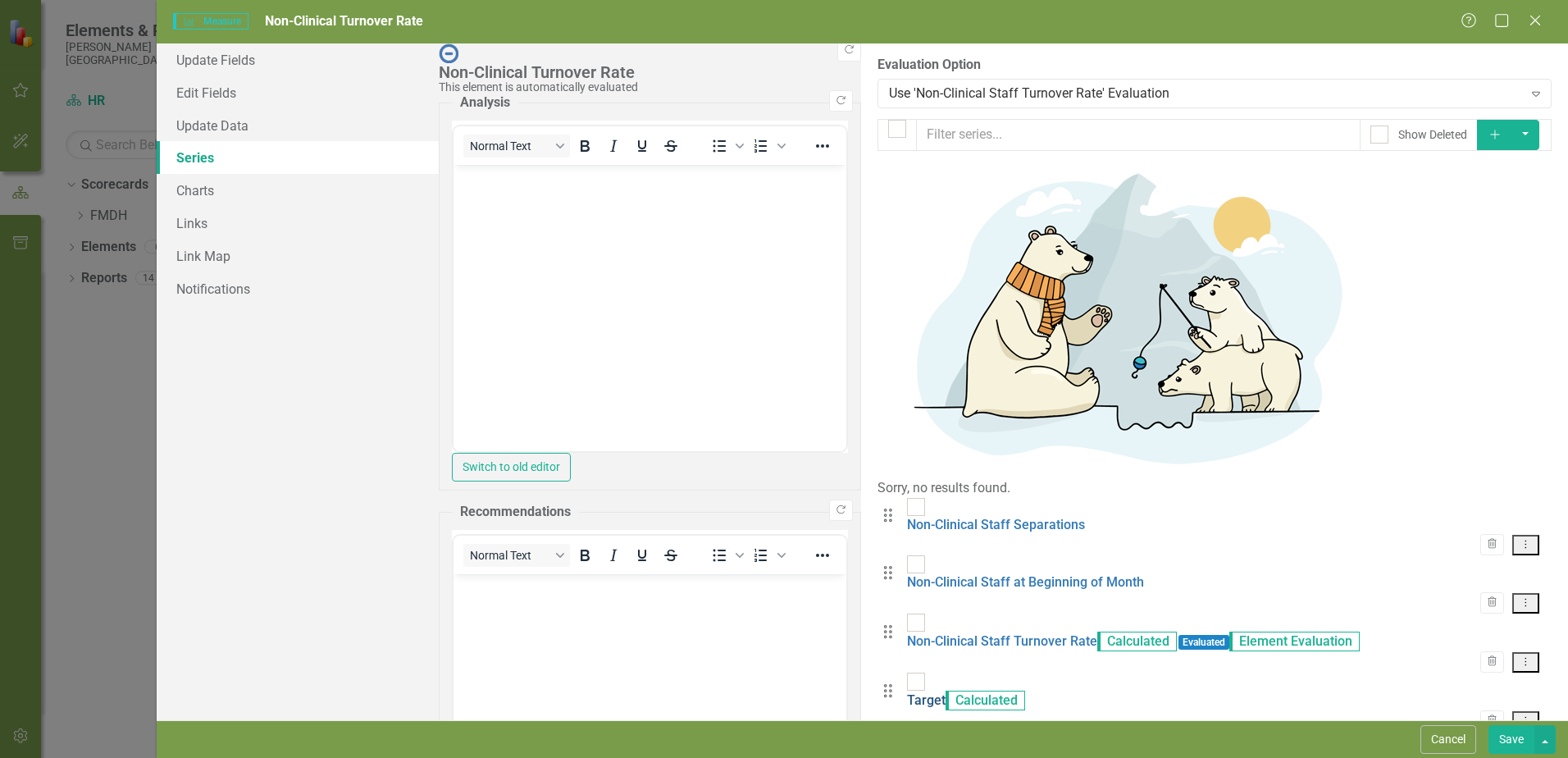
click at [907, 692] on link "Target" at bounding box center [926, 699] width 38 height 15
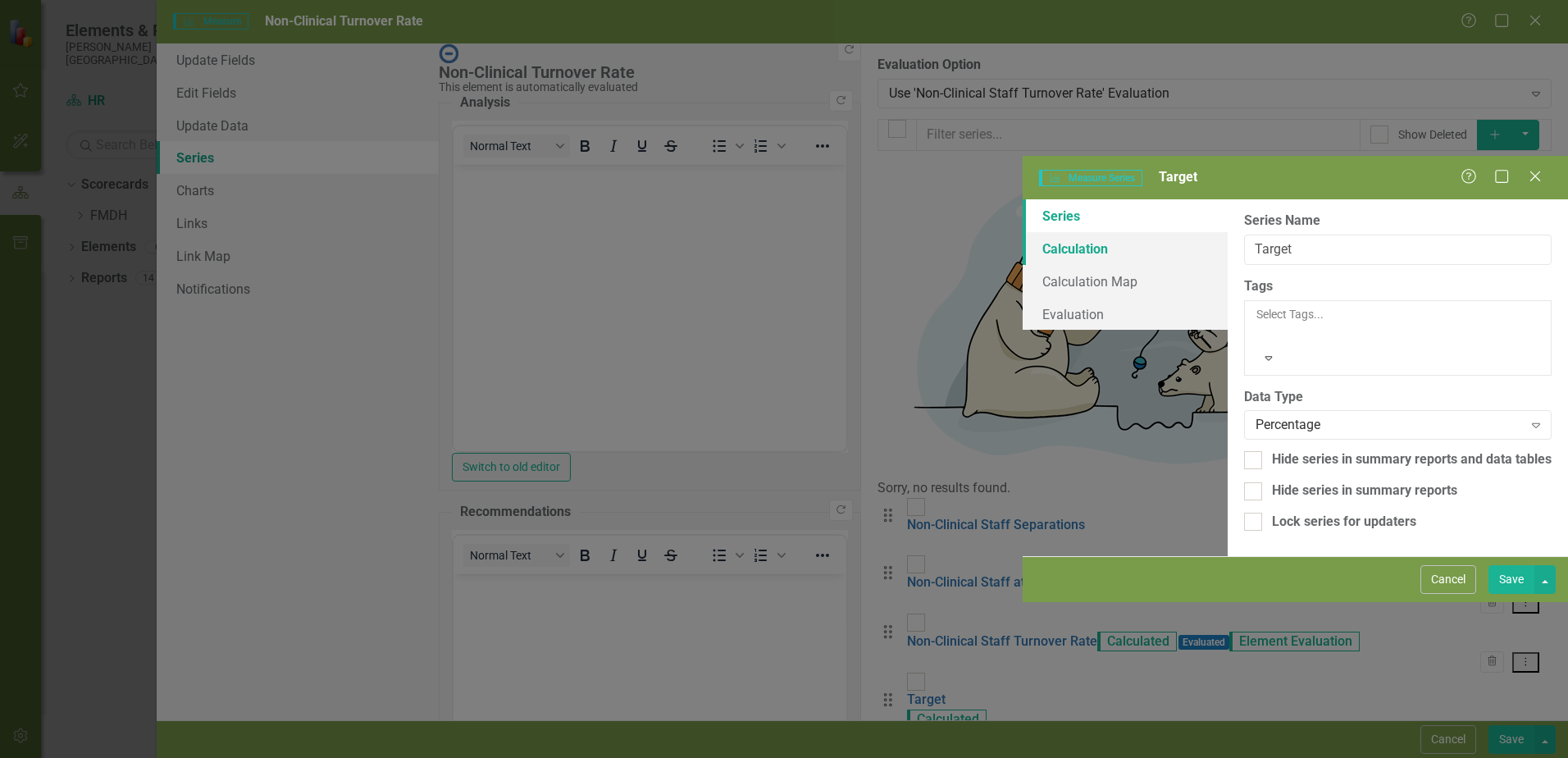
click at [1023, 232] on link "Calculation" at bounding box center [1125, 248] width 205 height 33
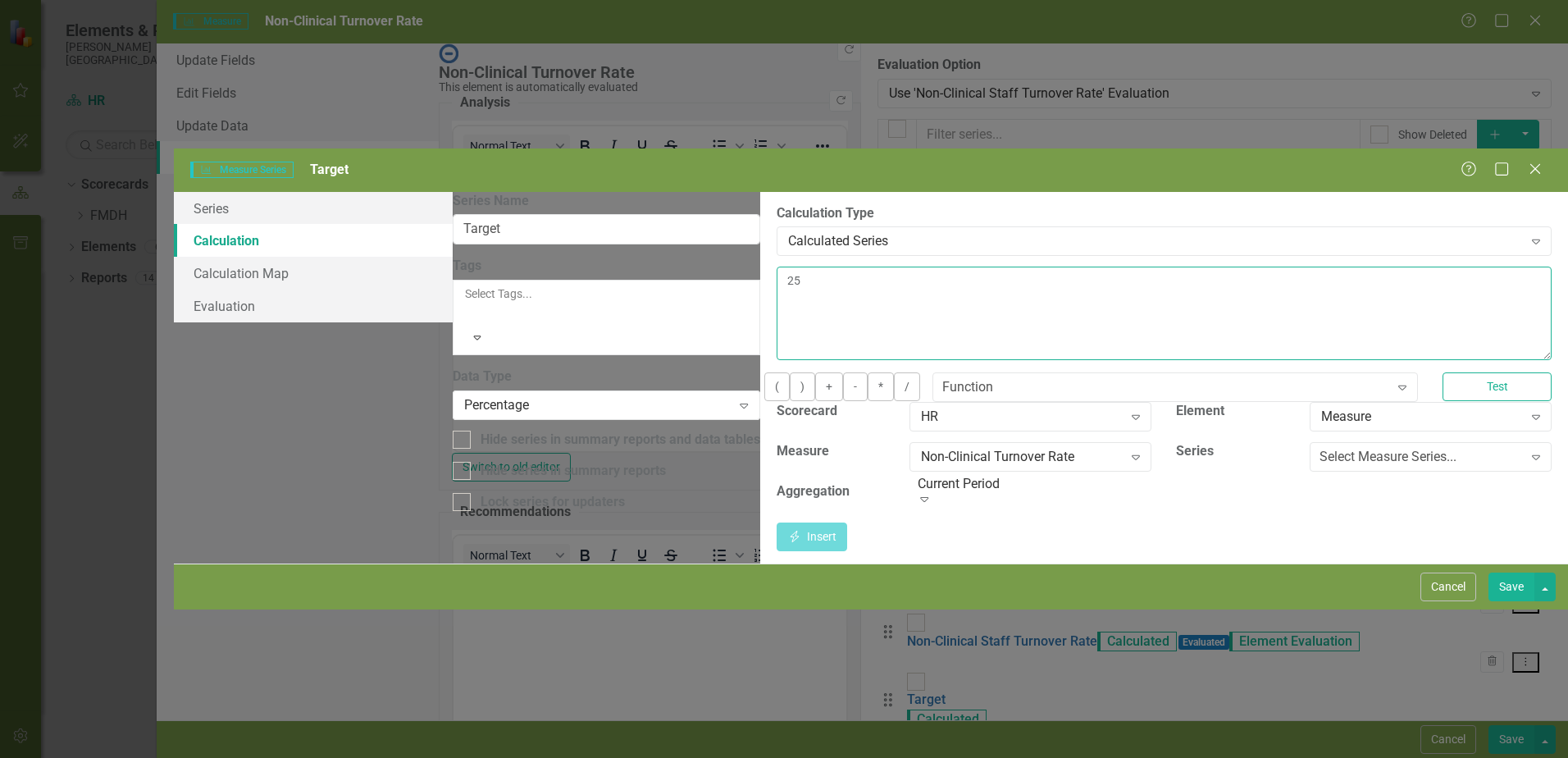
click at [777, 266] on textarea "25" at bounding box center [1164, 313] width 775 height 94
type textarea "2.08"
click at [1499, 602] on button "Save" at bounding box center [1511, 586] width 46 height 29
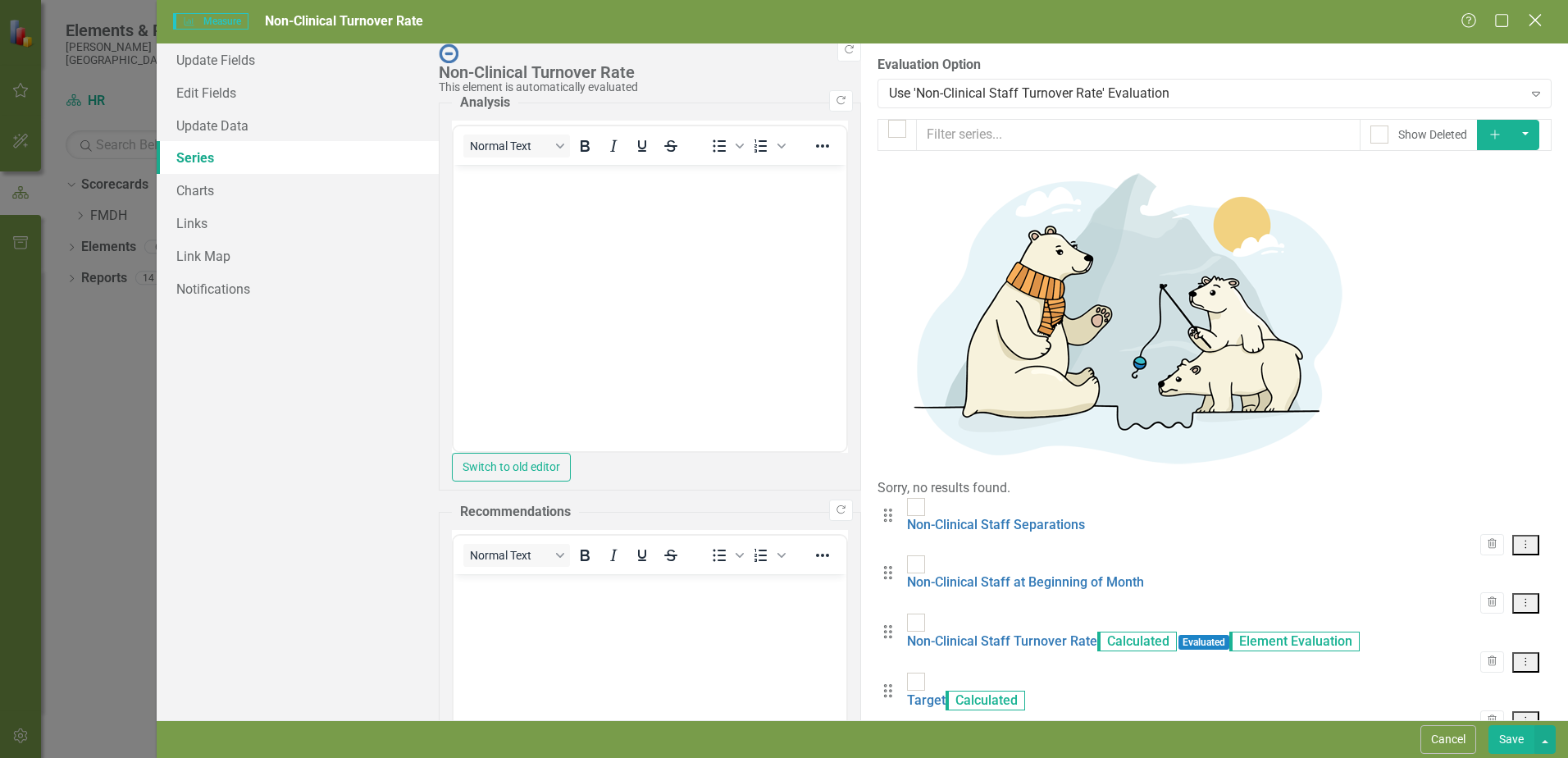
click at [1535, 18] on icon "Close" at bounding box center [1535, 20] width 21 height 15
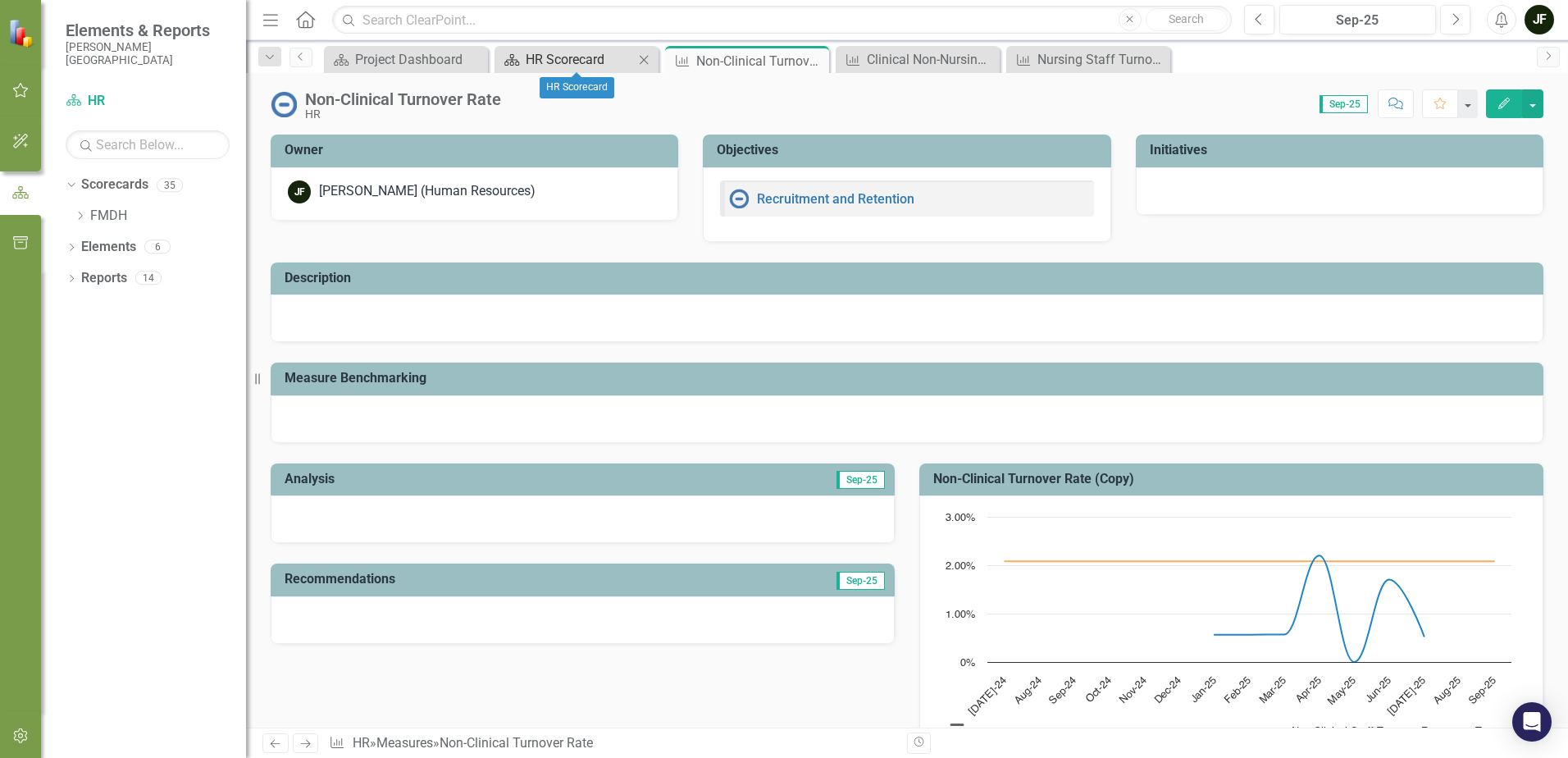
click at [565, 57] on div "HR Scorecard" at bounding box center [579, 59] width 108 height 21
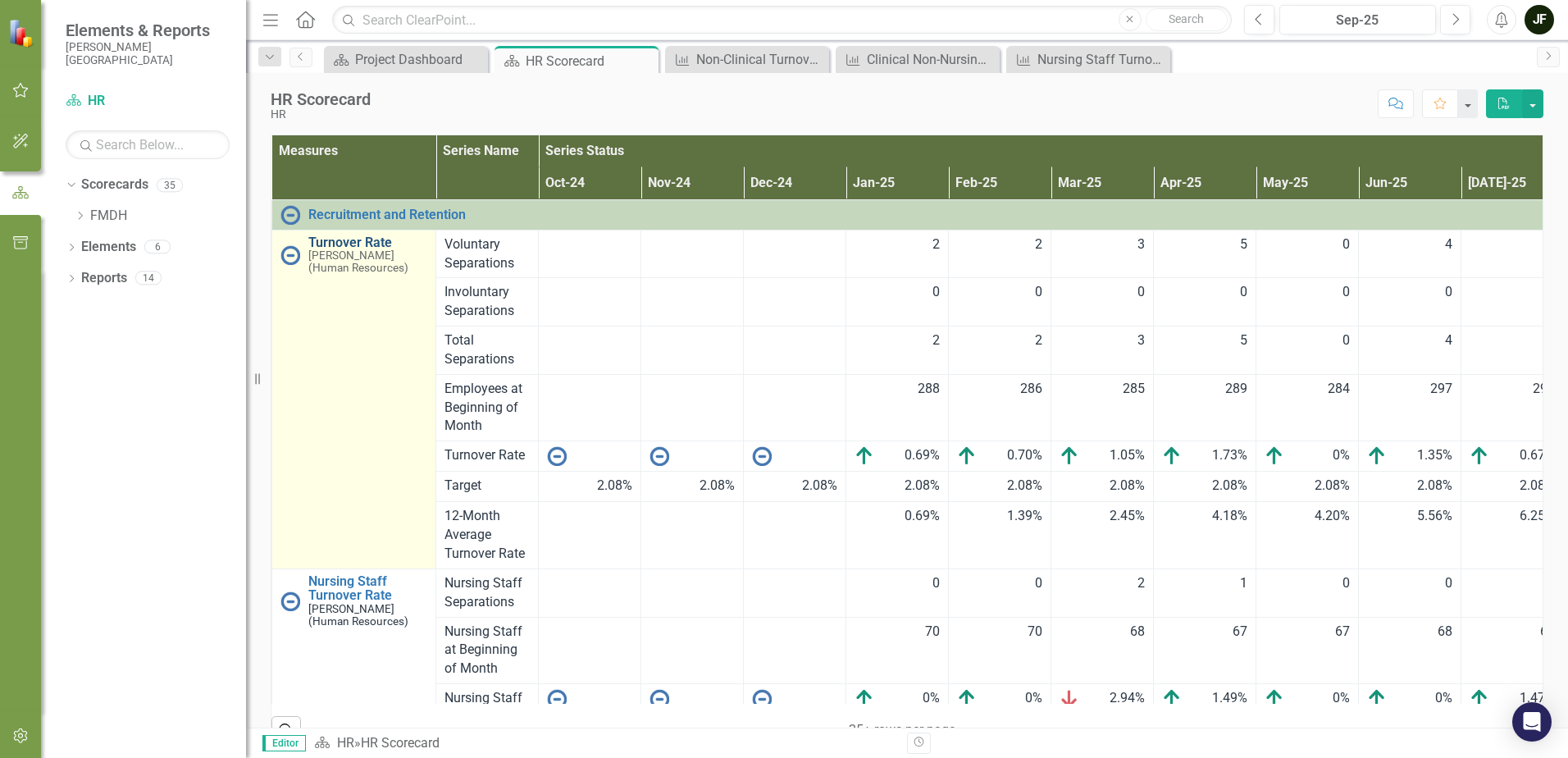
click at [354, 243] on link "Turnover Rate" at bounding box center [367, 242] width 119 height 15
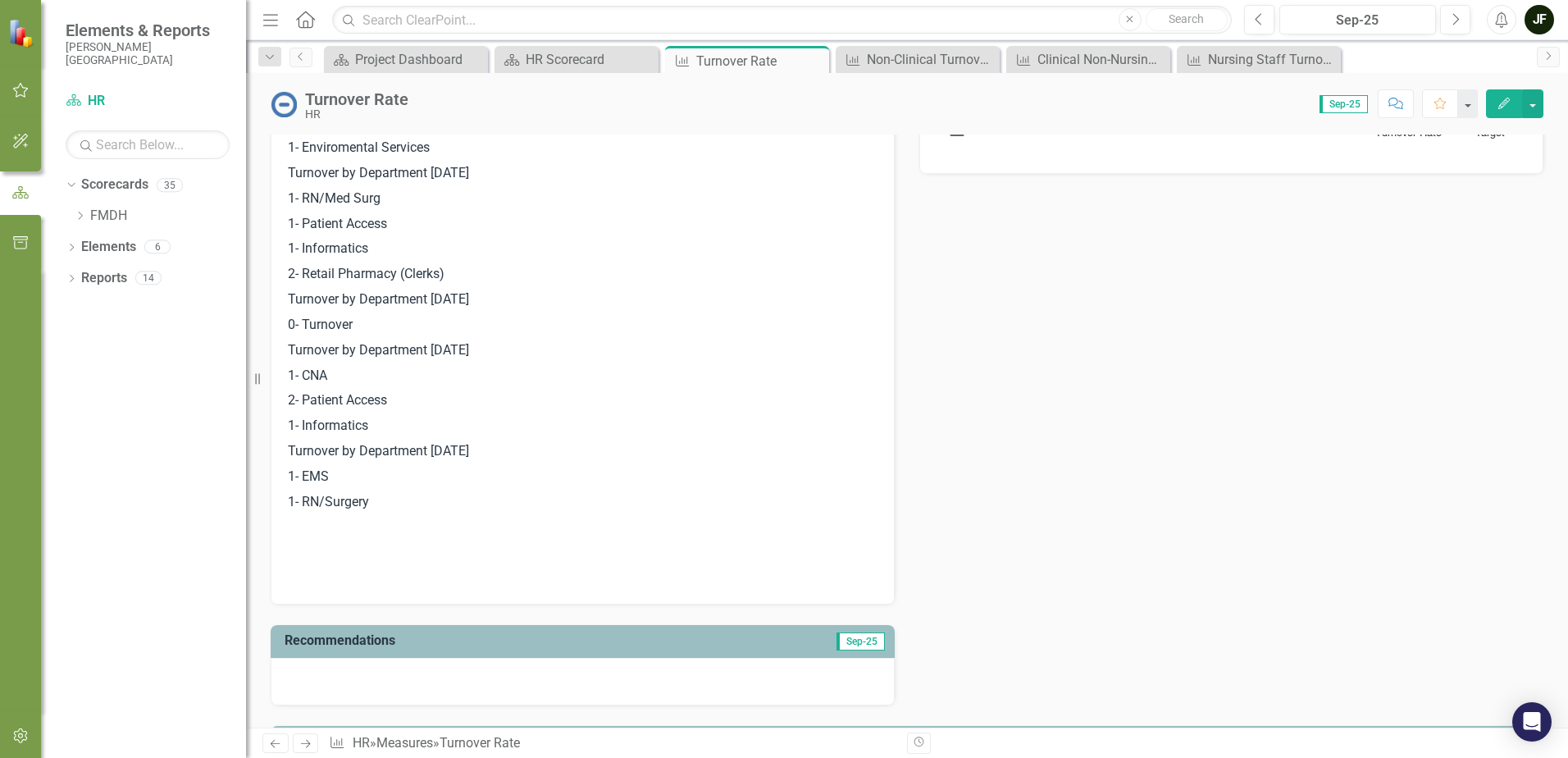
scroll to position [656, 0]
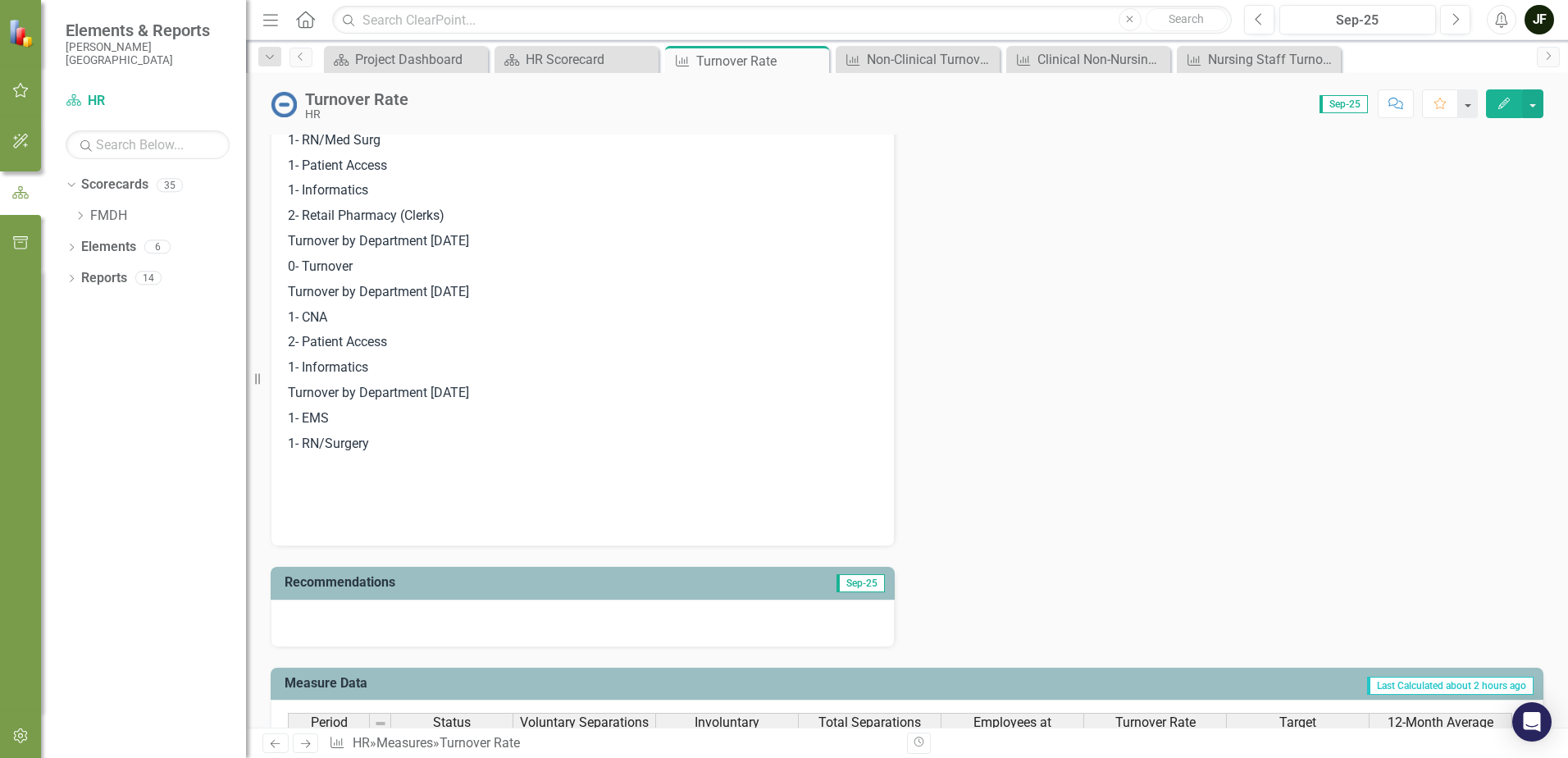
click at [389, 442] on p "1- RN/Surgery" at bounding box center [583, 444] width 590 height 25
click at [380, 448] on p "1- RN/Surgery" at bounding box center [583, 444] width 590 height 25
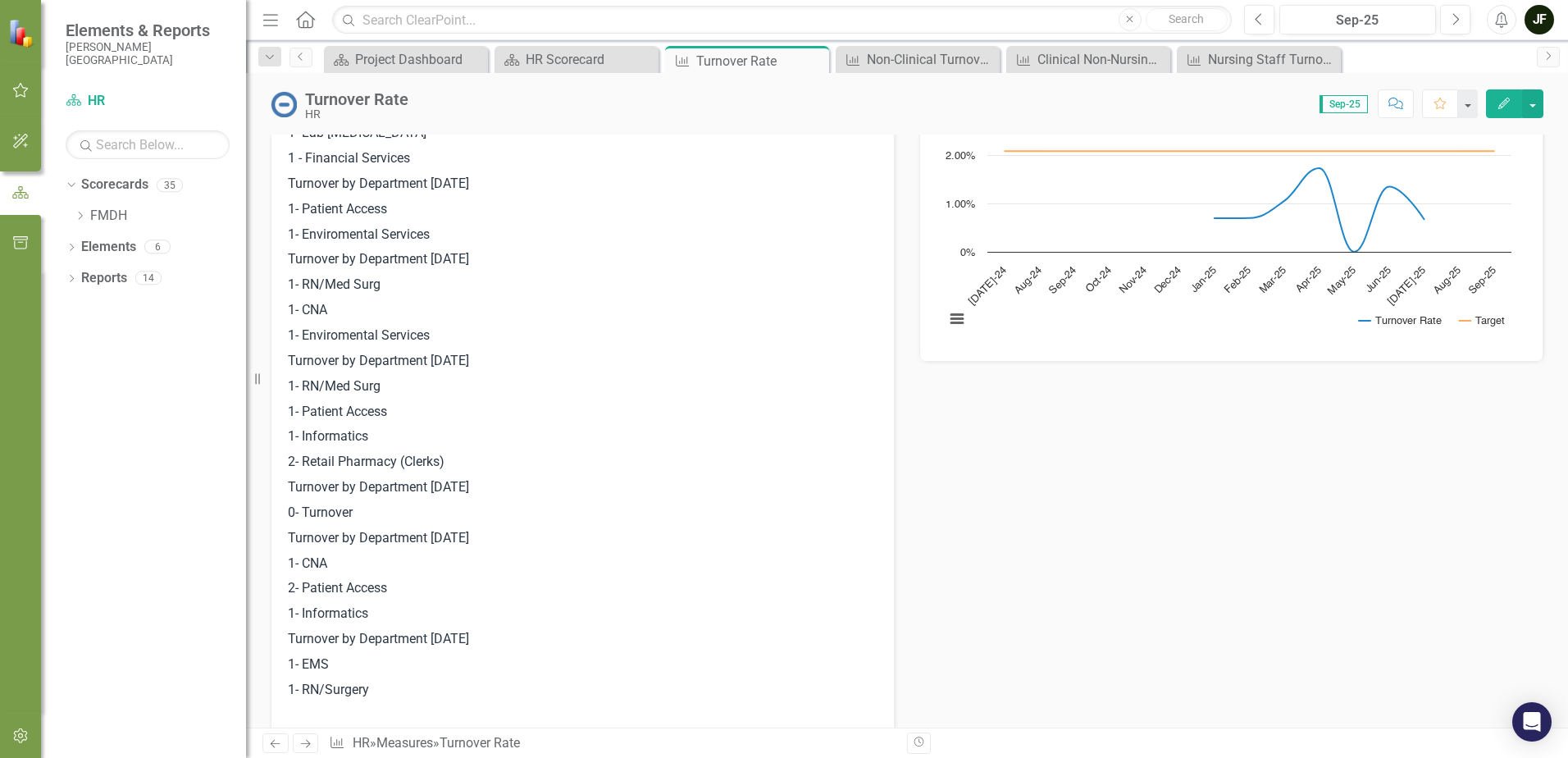
click at [516, 416] on p "1- Patient Access" at bounding box center [583, 412] width 590 height 25
click at [515, 416] on p "1- Patient Access" at bounding box center [583, 412] width 590 height 25
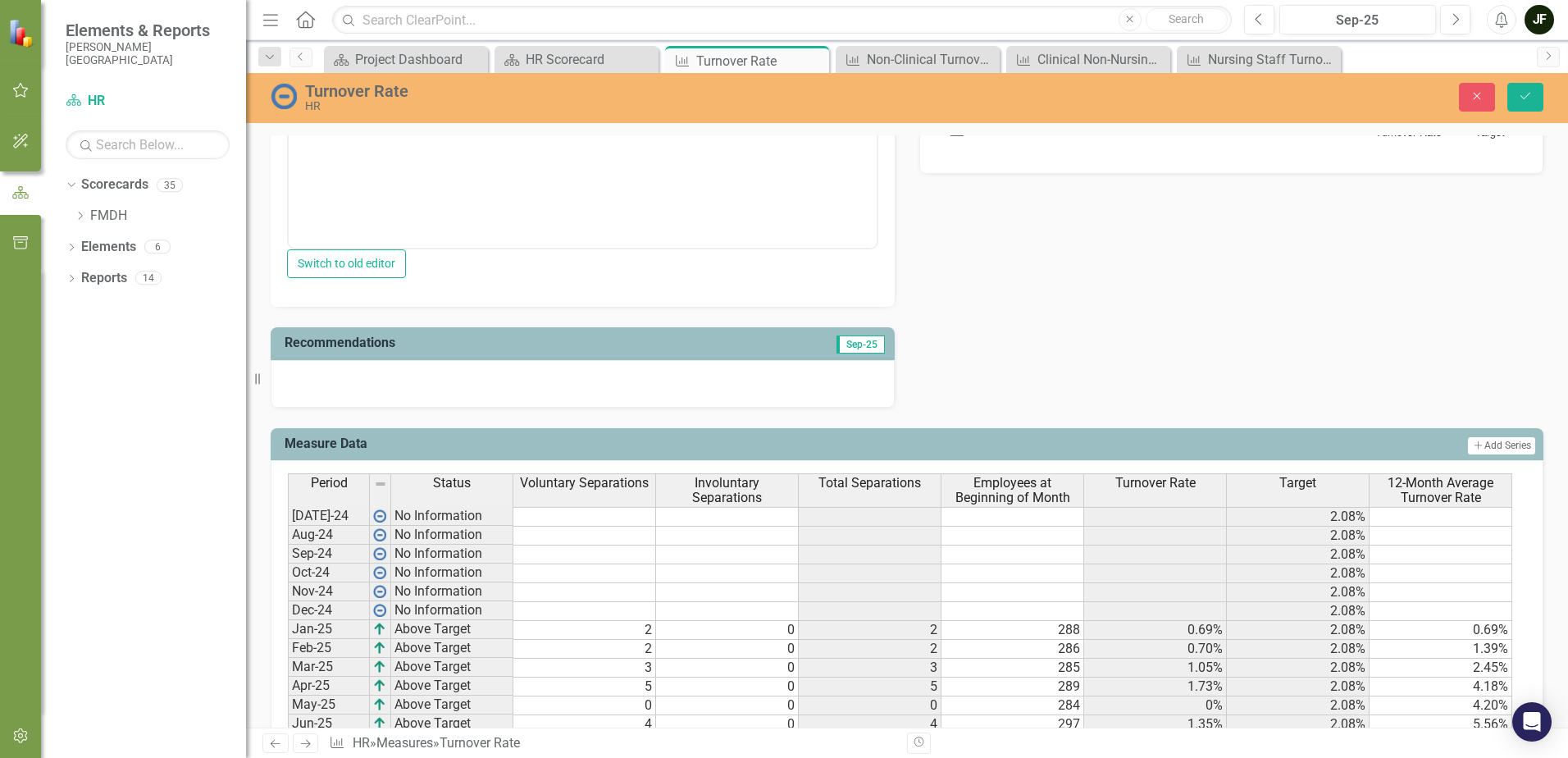
scroll to position [418, 0]
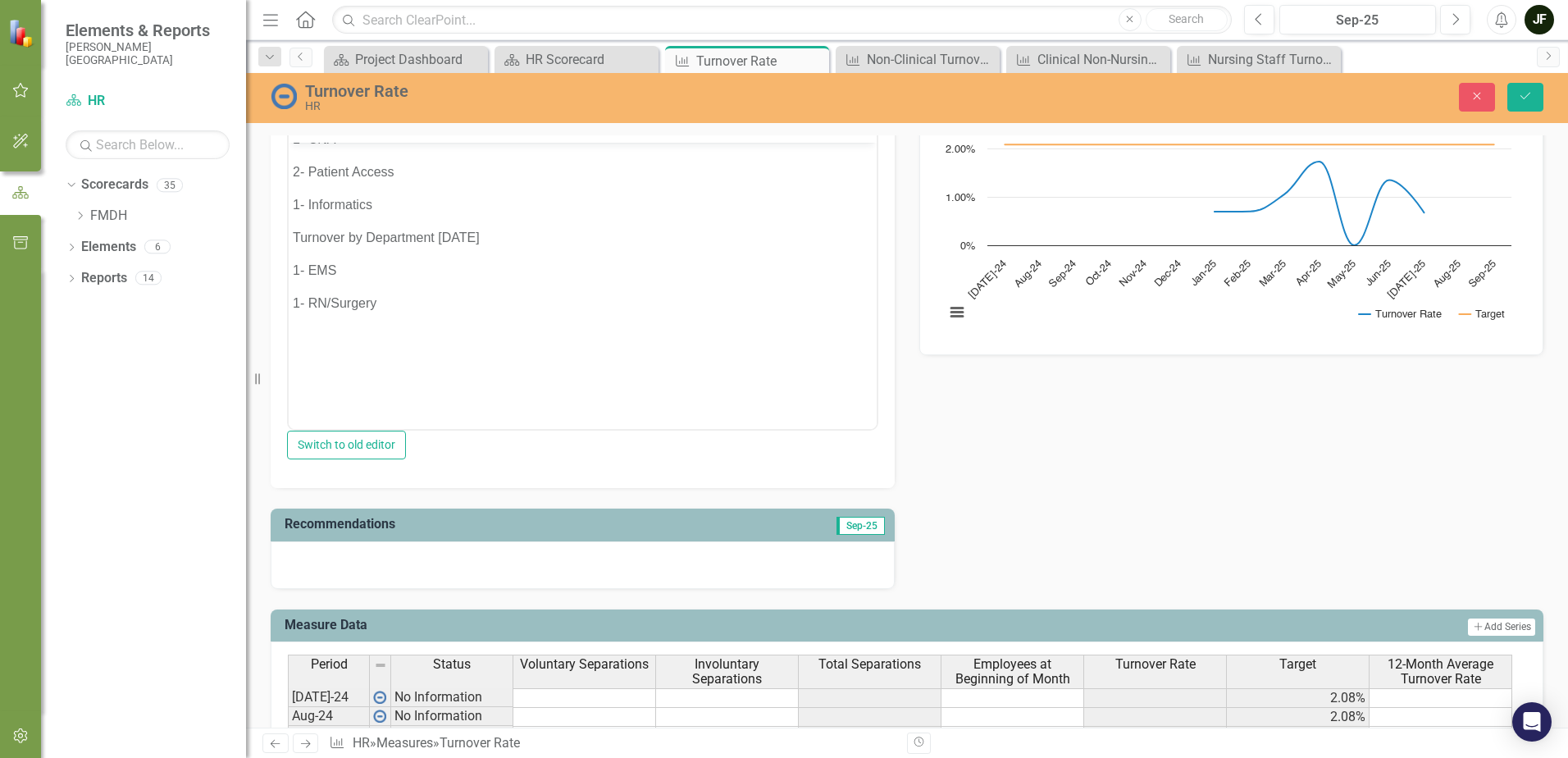
click at [390, 302] on p "1- RN/Surgery" at bounding box center [583, 303] width 580 height 20
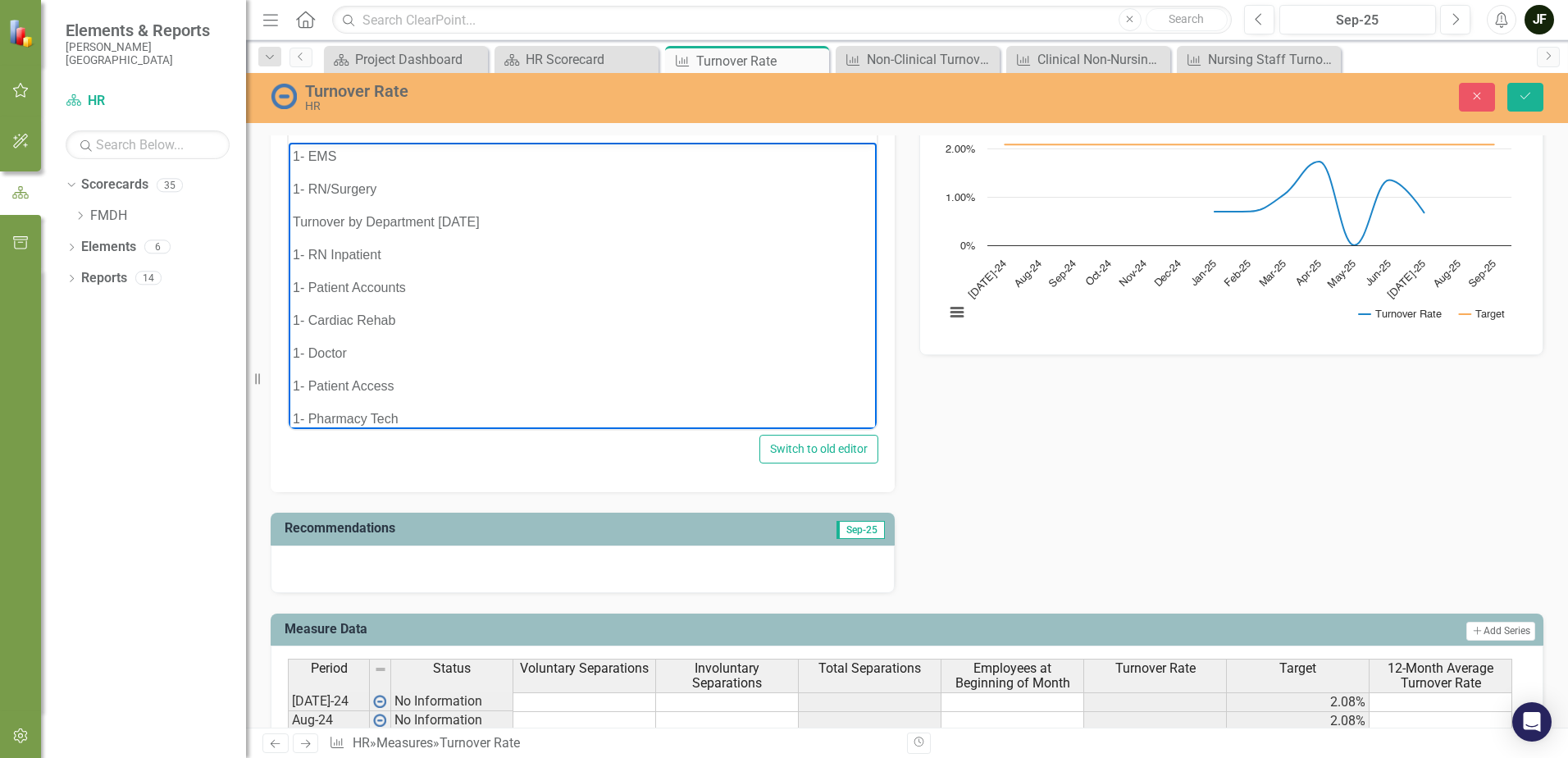
scroll to position [754, 0]
click at [1518, 96] on icon "Save" at bounding box center [1525, 96] width 15 height 12
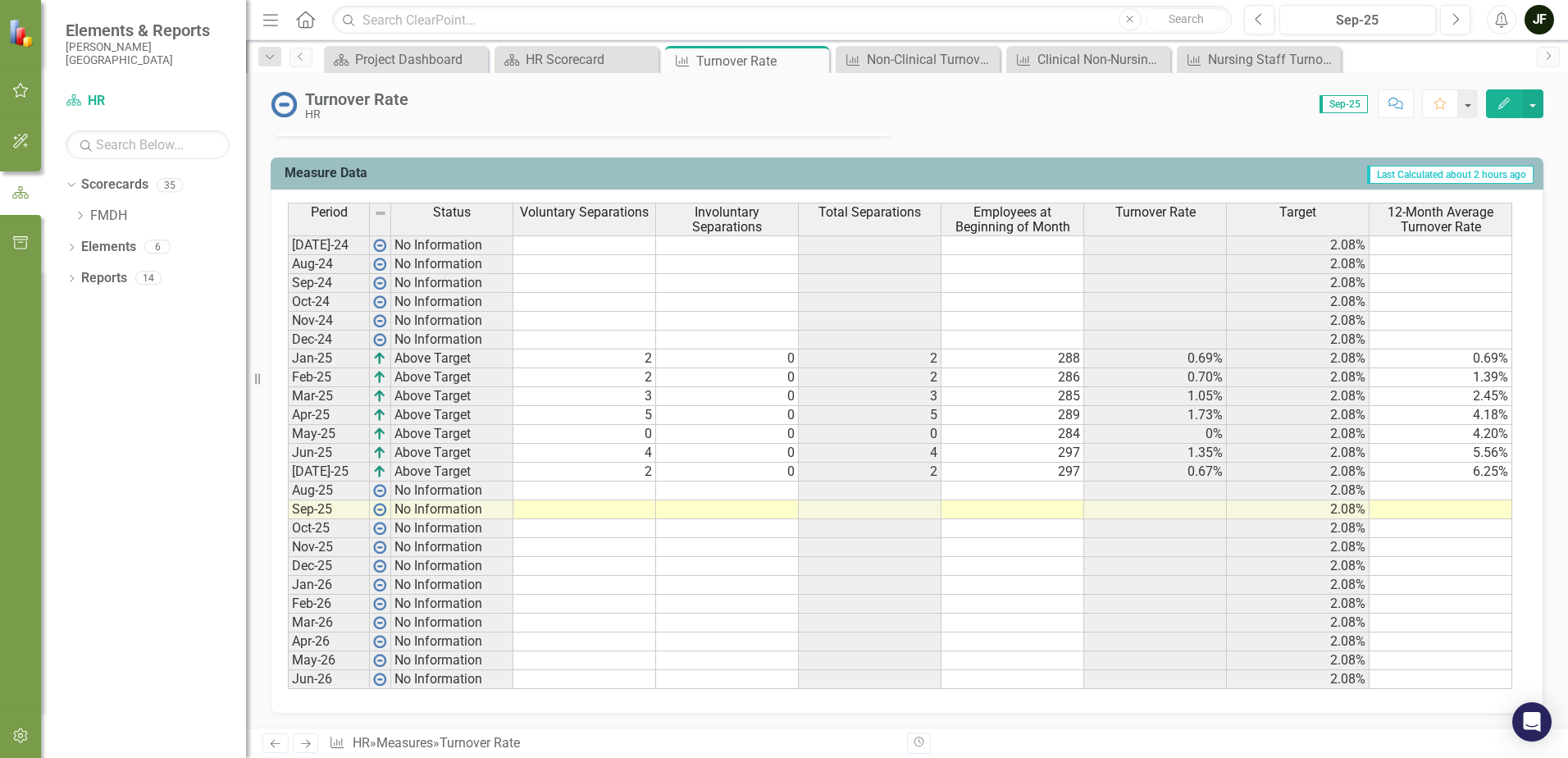
scroll to position [1371, 0]
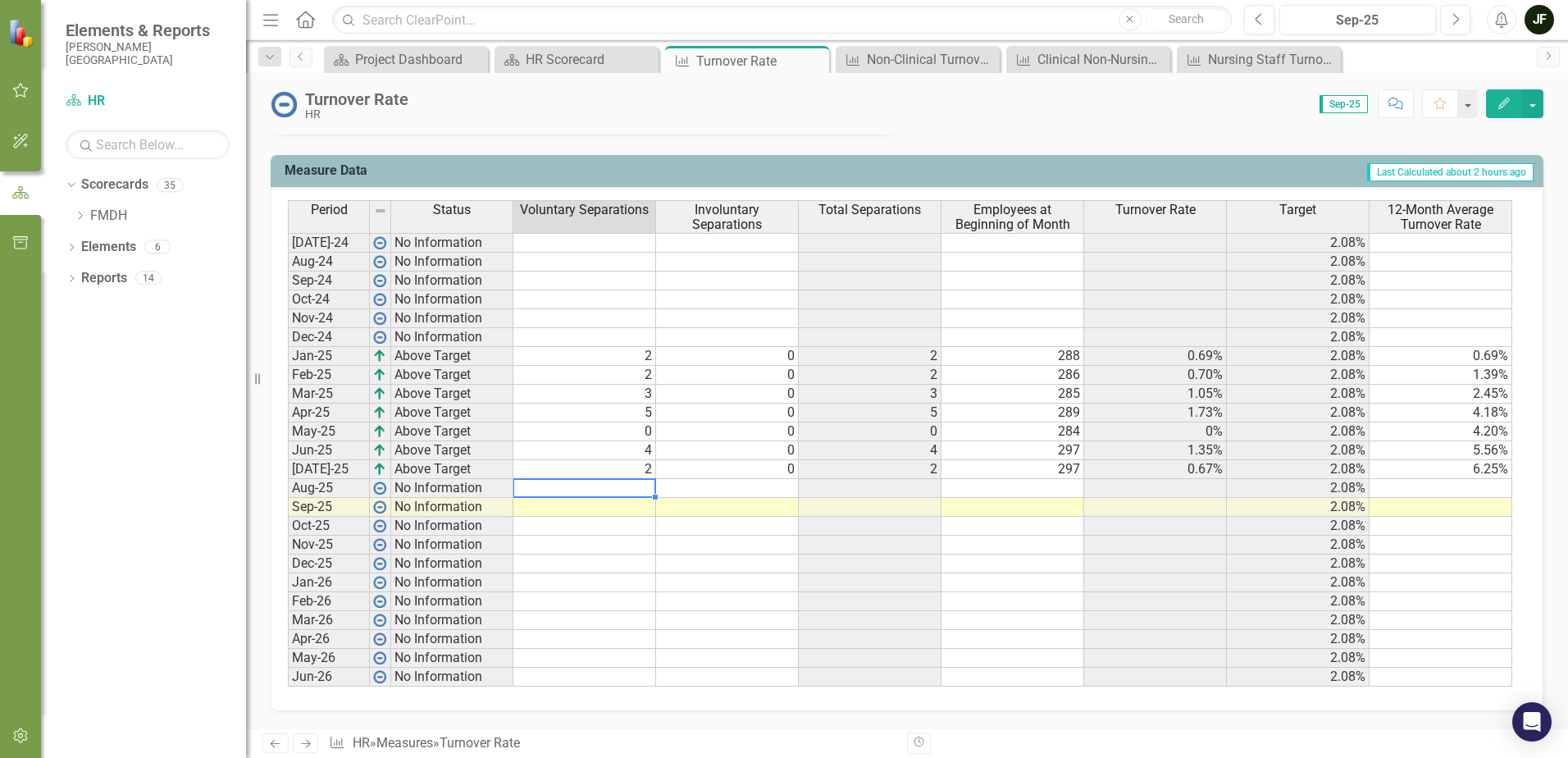
click at [633, 485] on td at bounding box center [585, 488] width 143 height 19
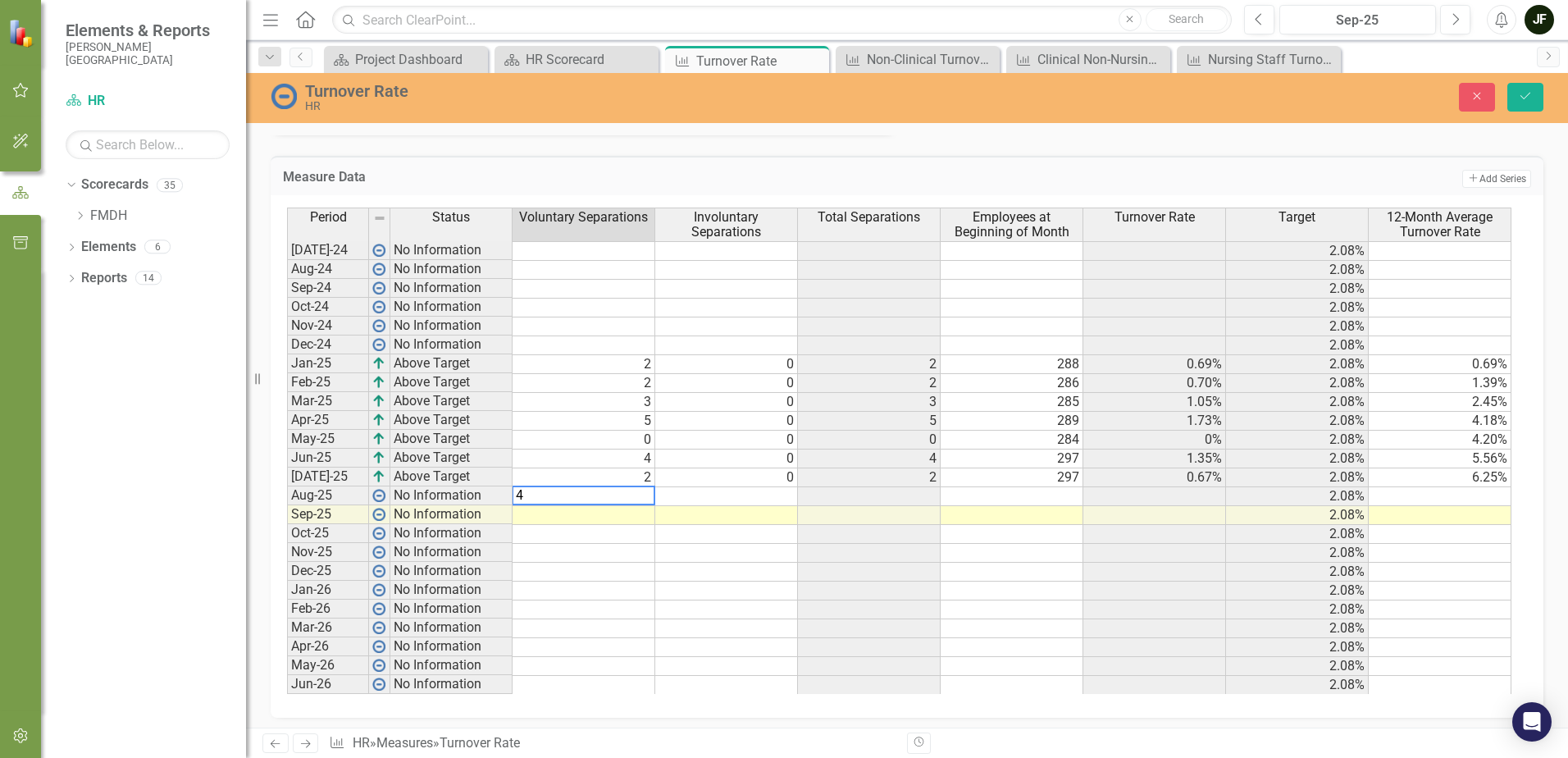
type textarea "4"
click at [723, 493] on td at bounding box center [727, 496] width 143 height 19
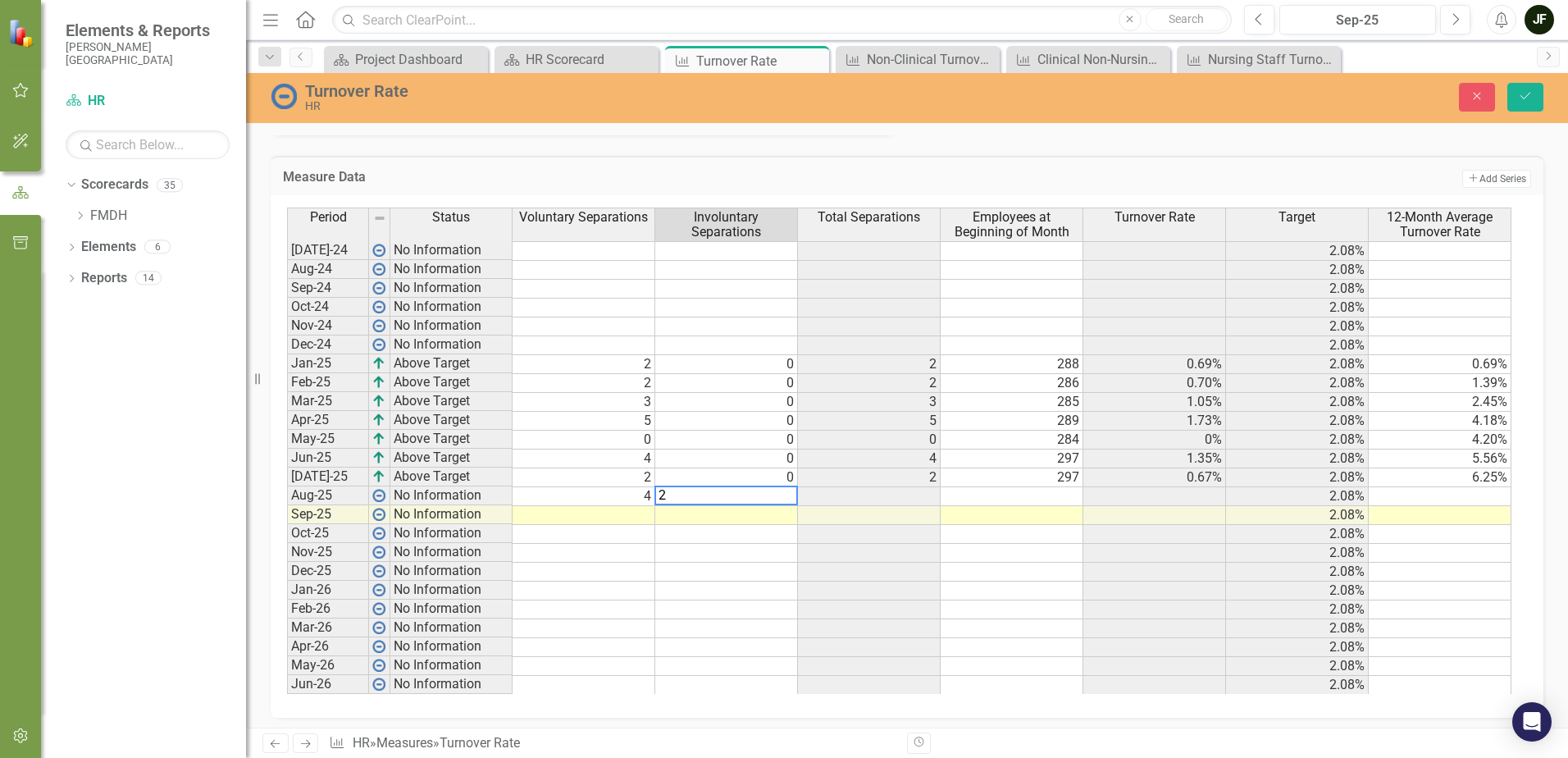
type textarea "2"
click at [754, 560] on td at bounding box center [727, 552] width 143 height 19
click at [999, 495] on td at bounding box center [1012, 496] width 143 height 19
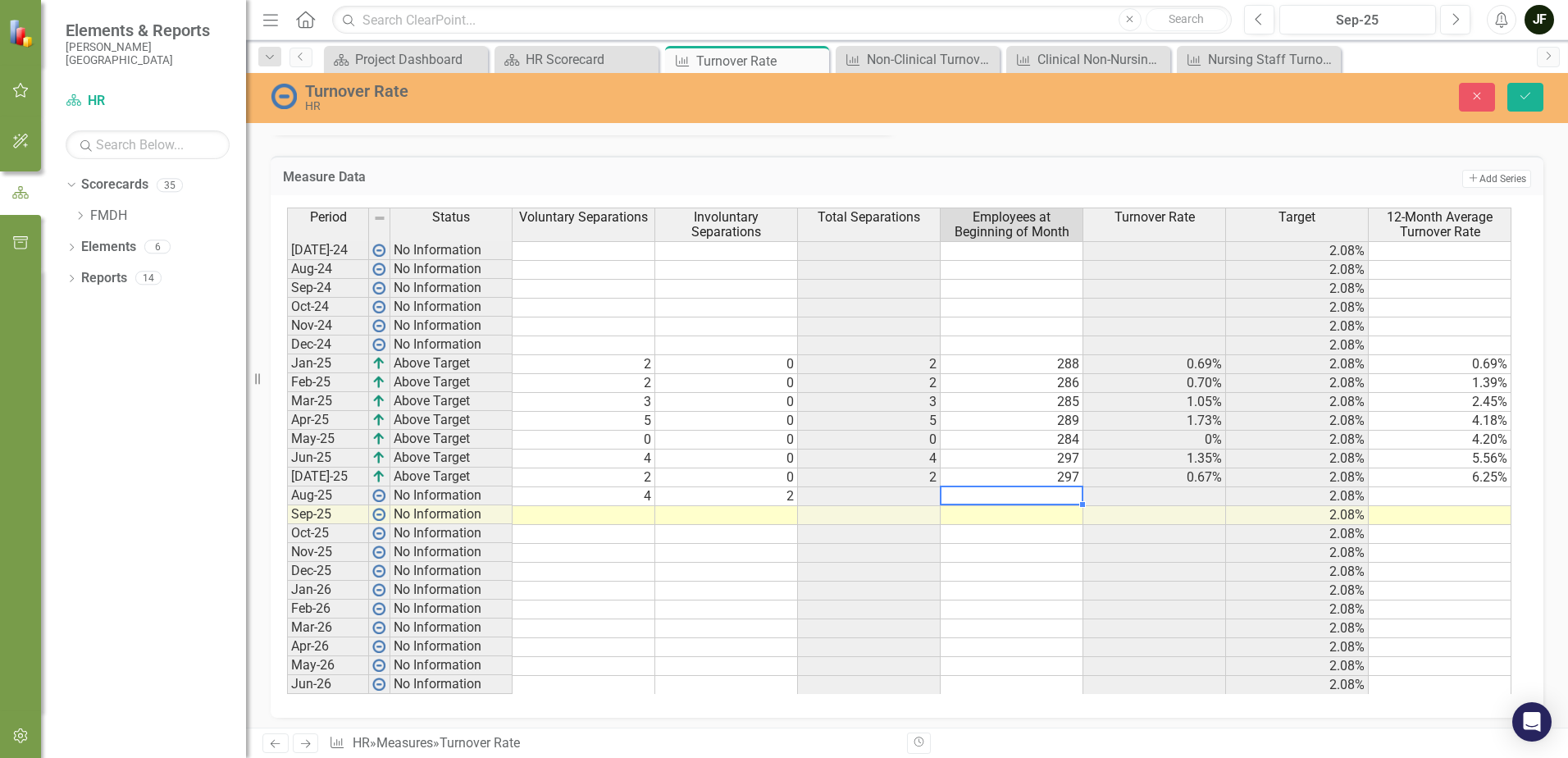
click at [999, 495] on td at bounding box center [1012, 496] width 143 height 19
type textarea "297"
click at [1036, 512] on td at bounding box center [1012, 515] width 143 height 19
type textarea "302"
click at [1054, 587] on td at bounding box center [1012, 591] width 143 height 19
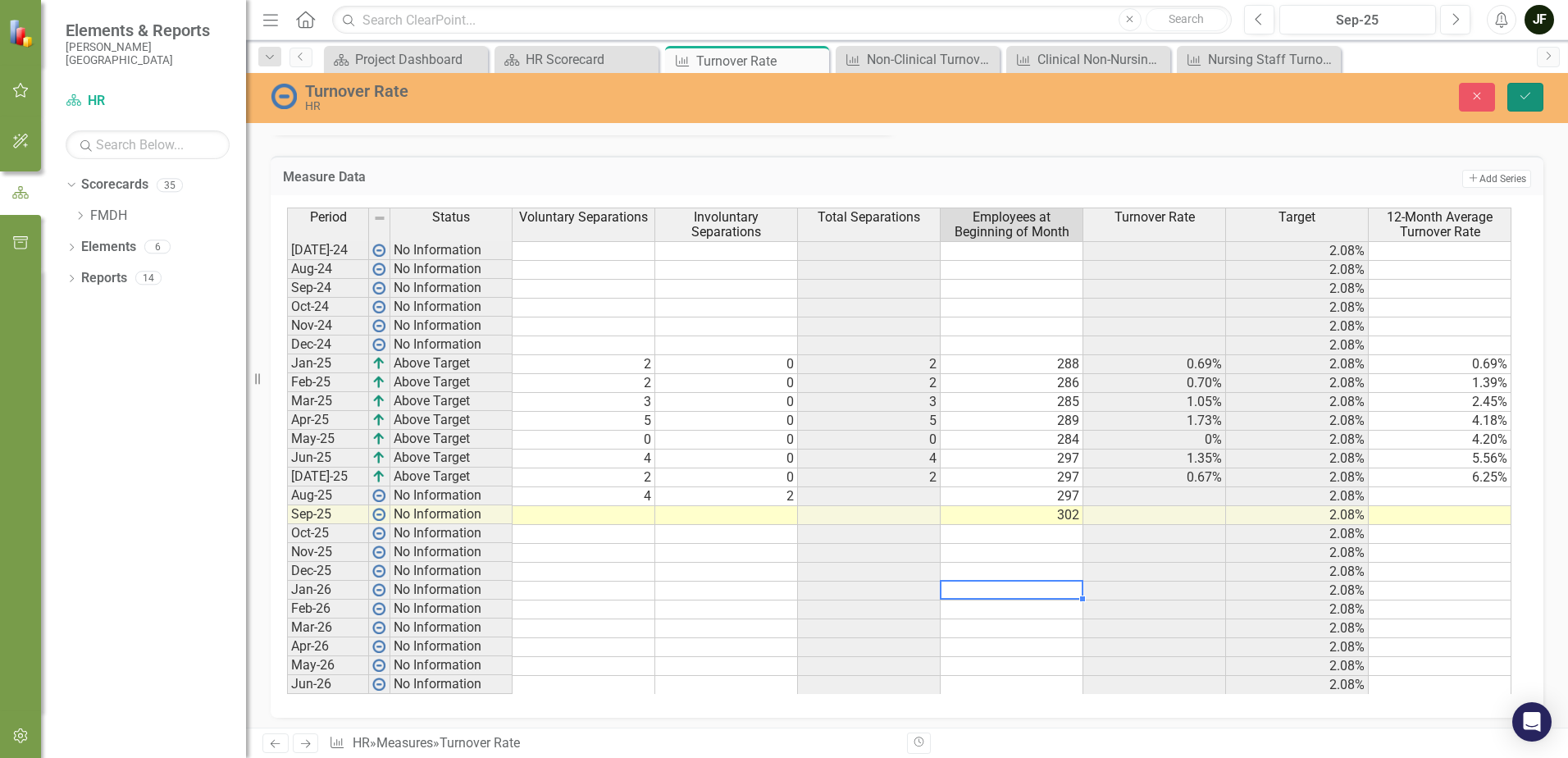
click at [1516, 96] on button "Save" at bounding box center [1525, 97] width 36 height 29
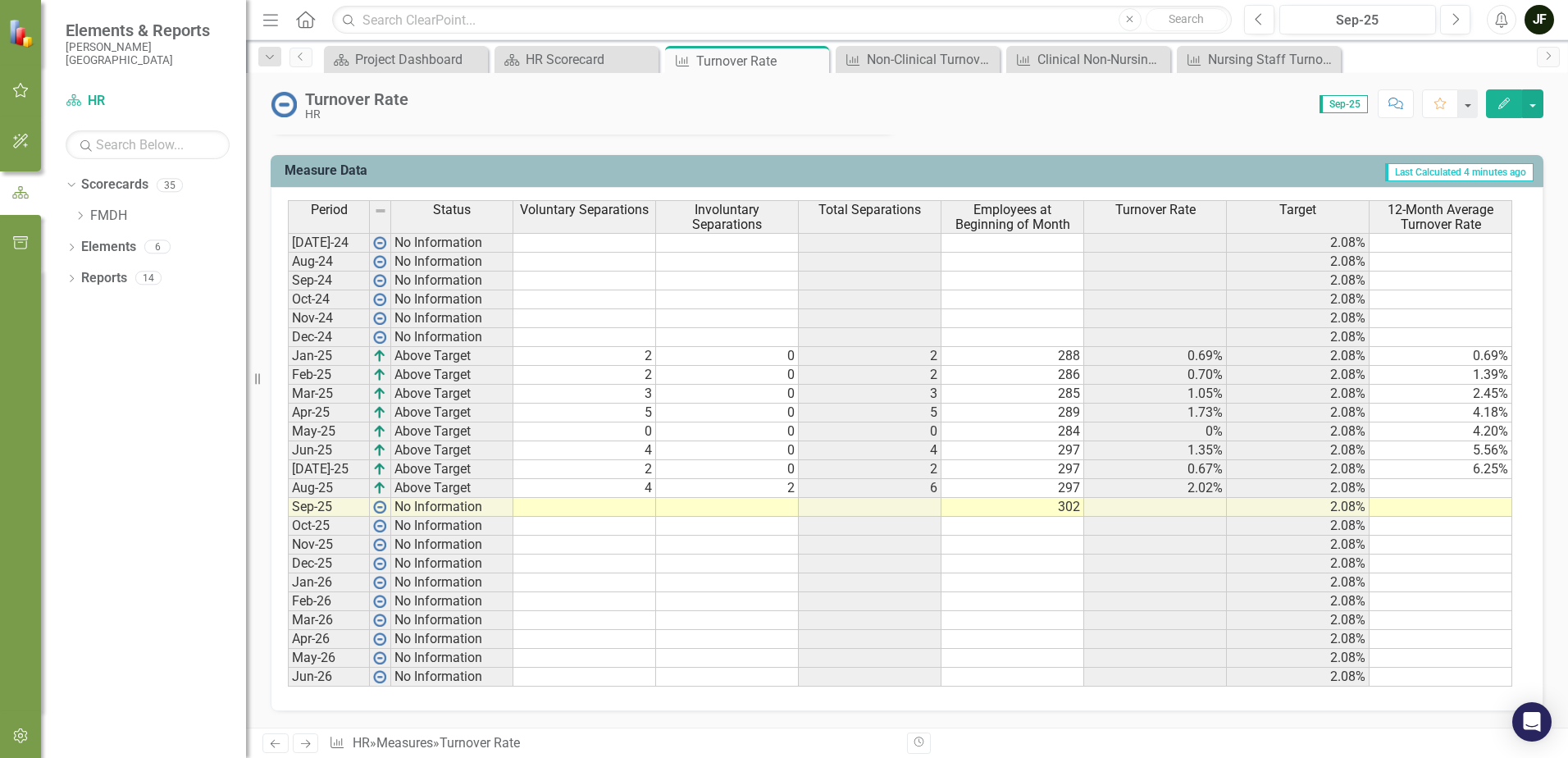
click at [1481, 489] on td at bounding box center [1441, 488] width 143 height 19
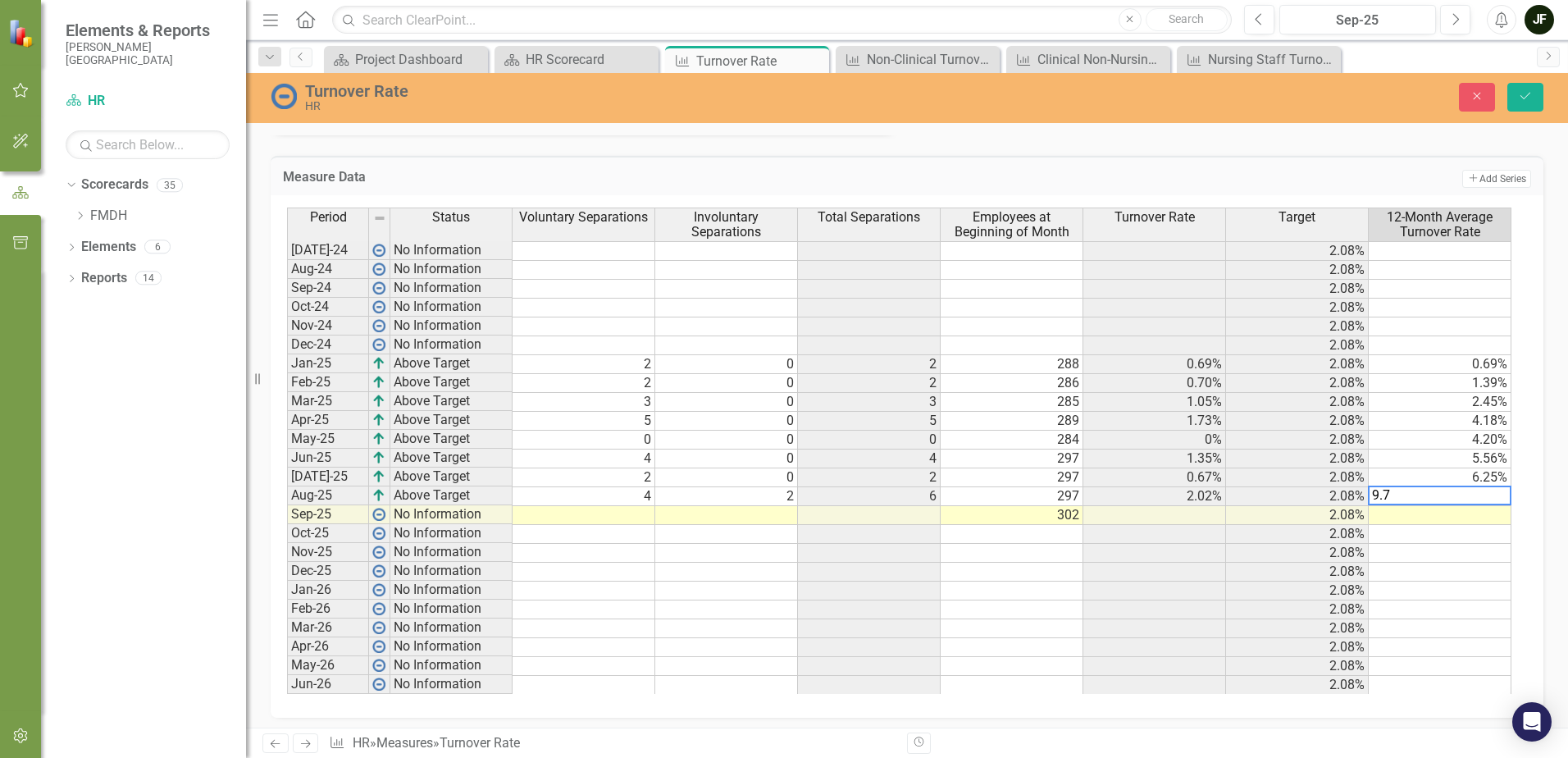
type textarea "9.72"
click at [1539, 97] on button "Save" at bounding box center [1525, 97] width 36 height 29
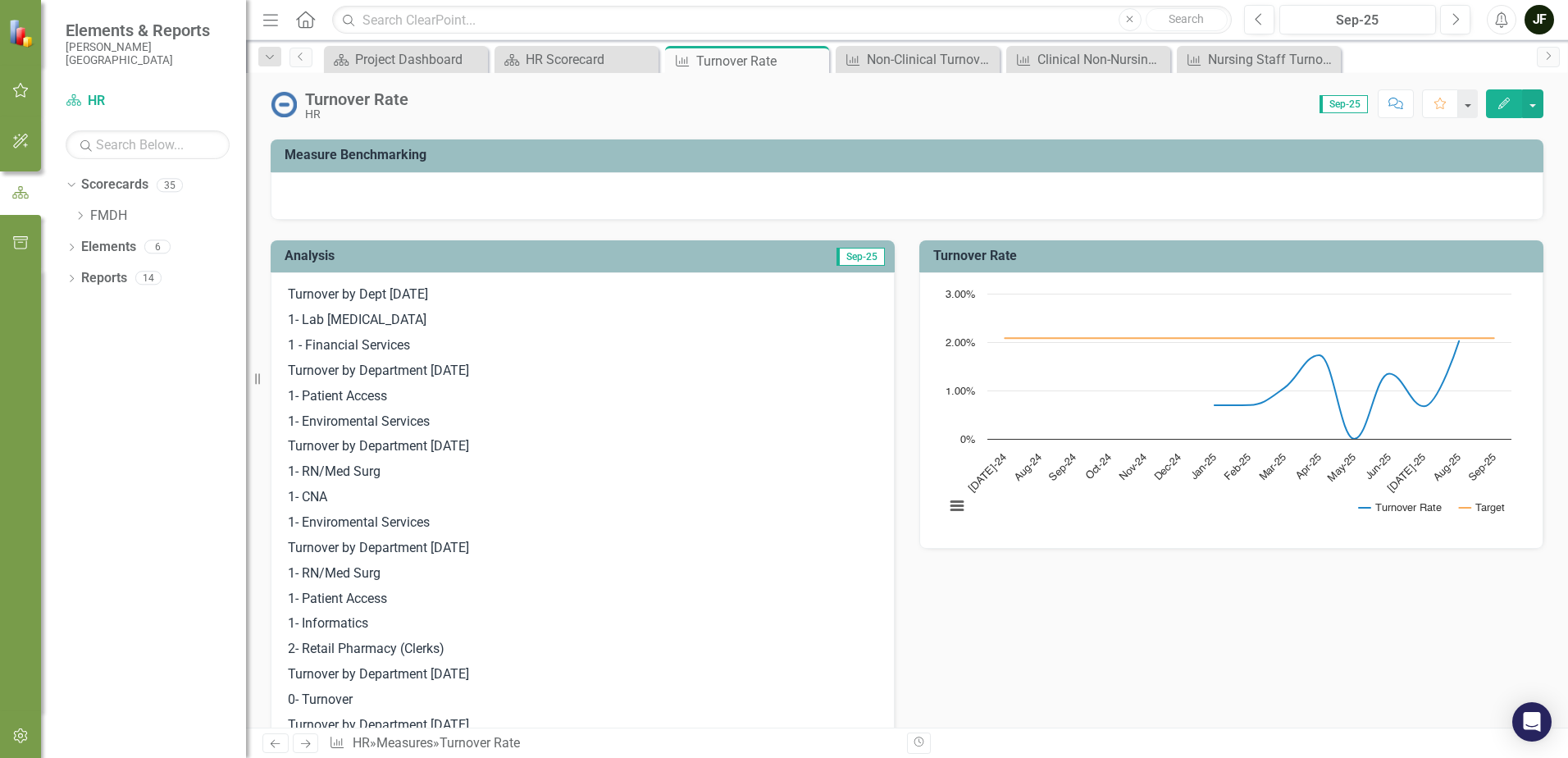
scroll to position [0, 0]
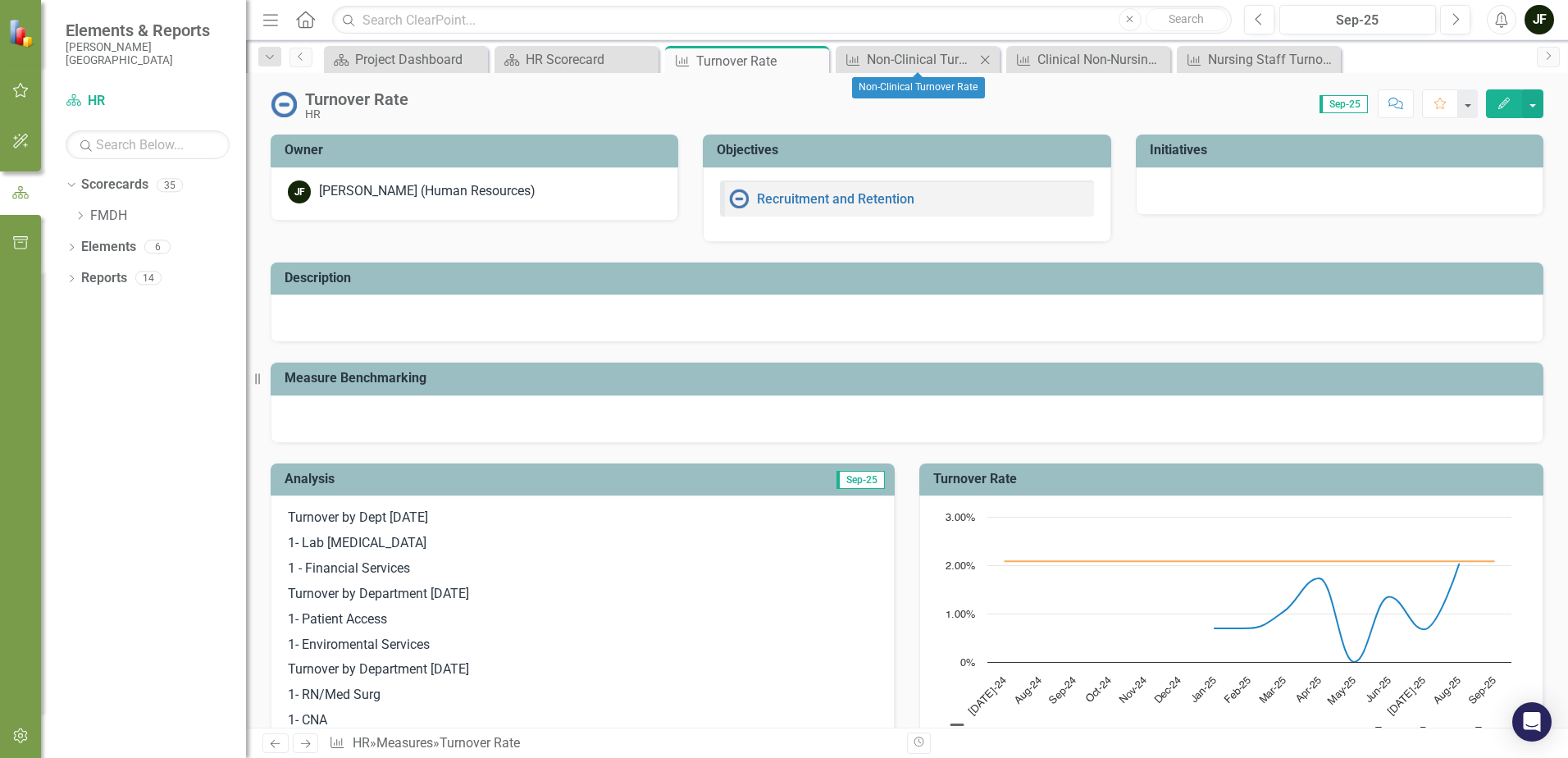
click at [987, 62] on icon "Close" at bounding box center [985, 60] width 16 height 13
click at [991, 61] on icon "Close" at bounding box center [985, 60] width 16 height 13
click at [986, 62] on icon "Close" at bounding box center [985, 60] width 16 height 13
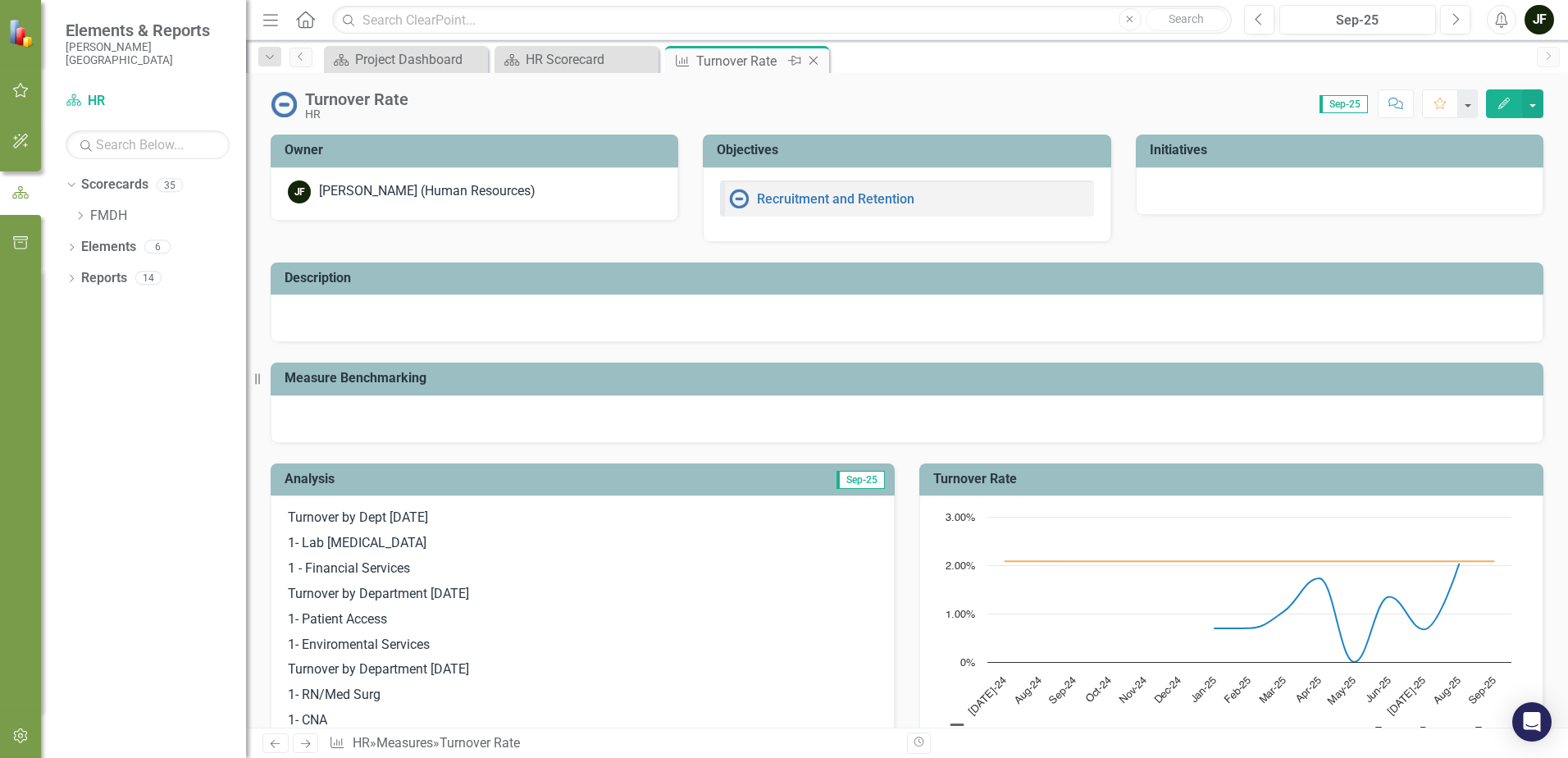
click at [820, 62] on icon "Close" at bounding box center [814, 61] width 16 height 13
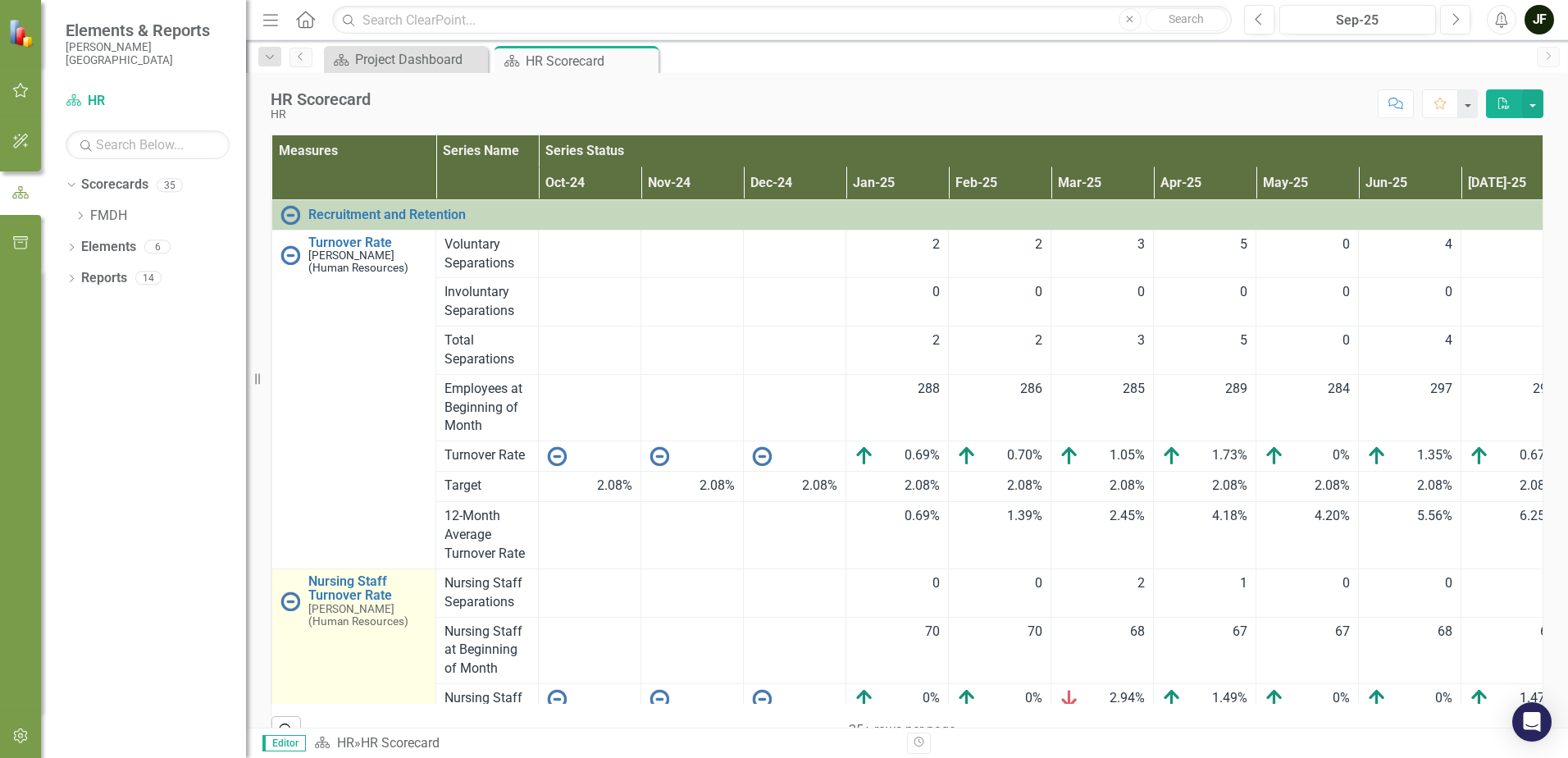
scroll to position [246, 0]
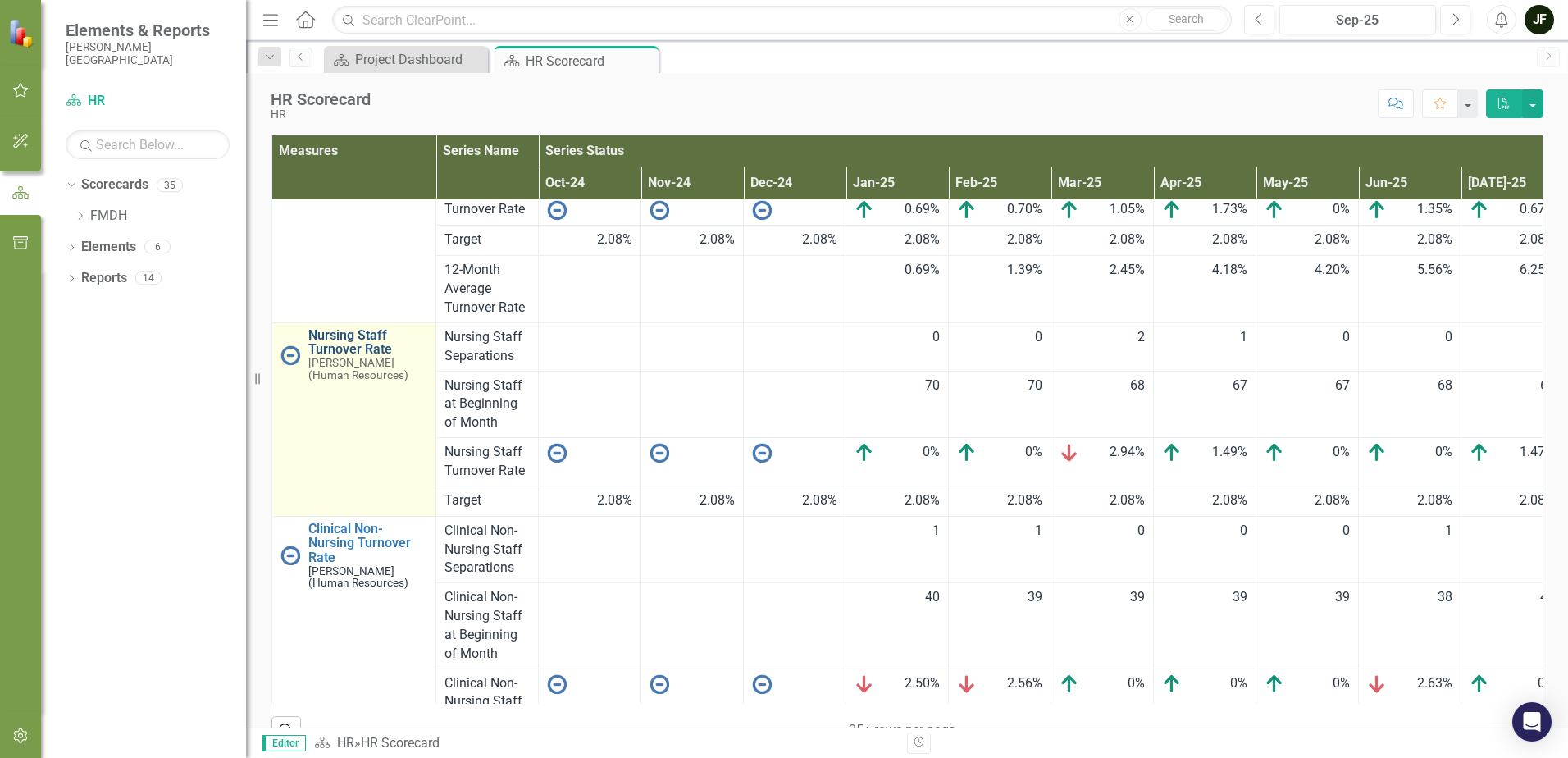
click at [344, 338] on link "Nursing Staff Turnover Rate" at bounding box center [367, 342] width 119 height 29
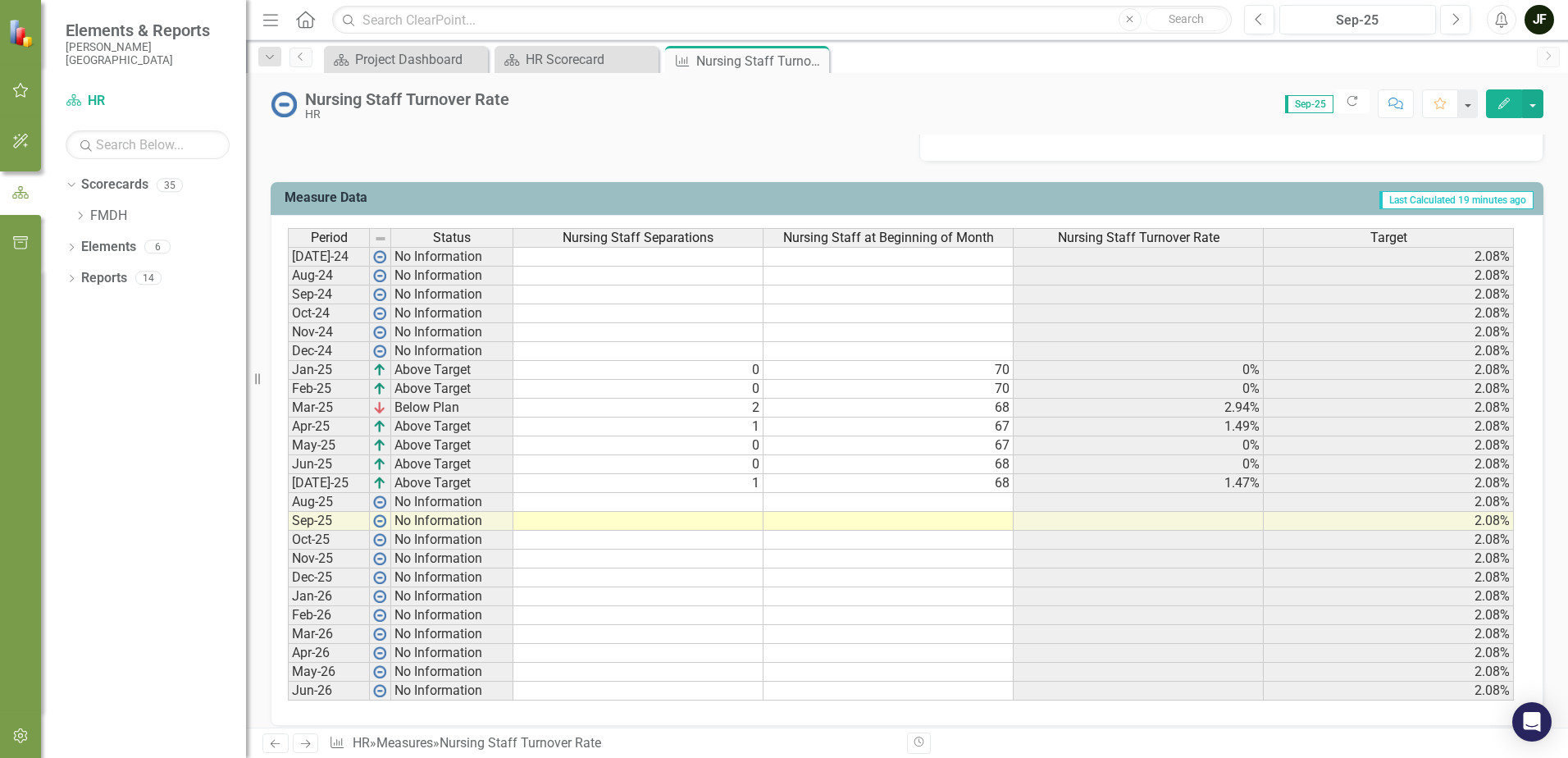
scroll to position [625, 0]
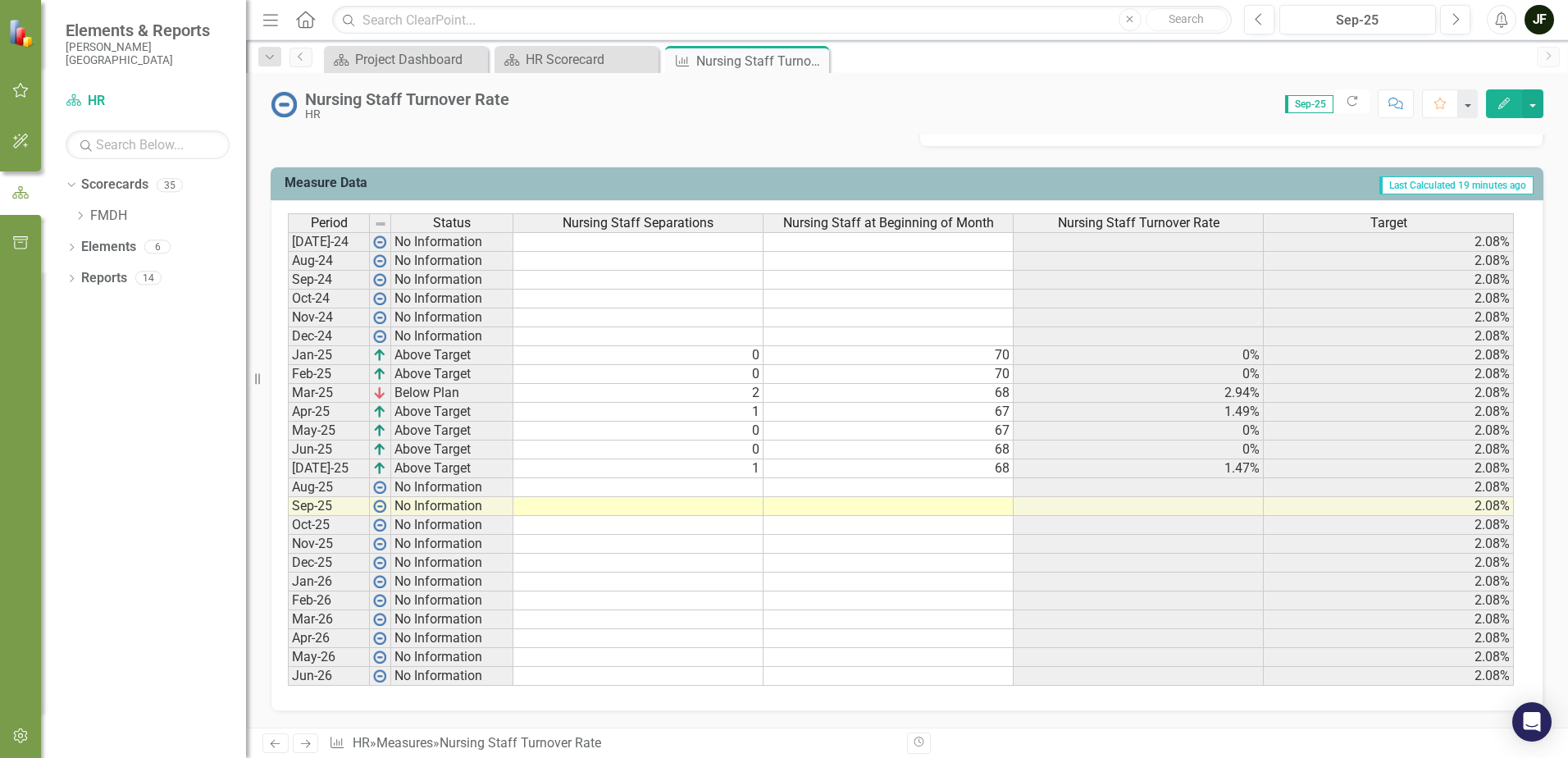
click at [746, 484] on td at bounding box center [638, 487] width 250 height 19
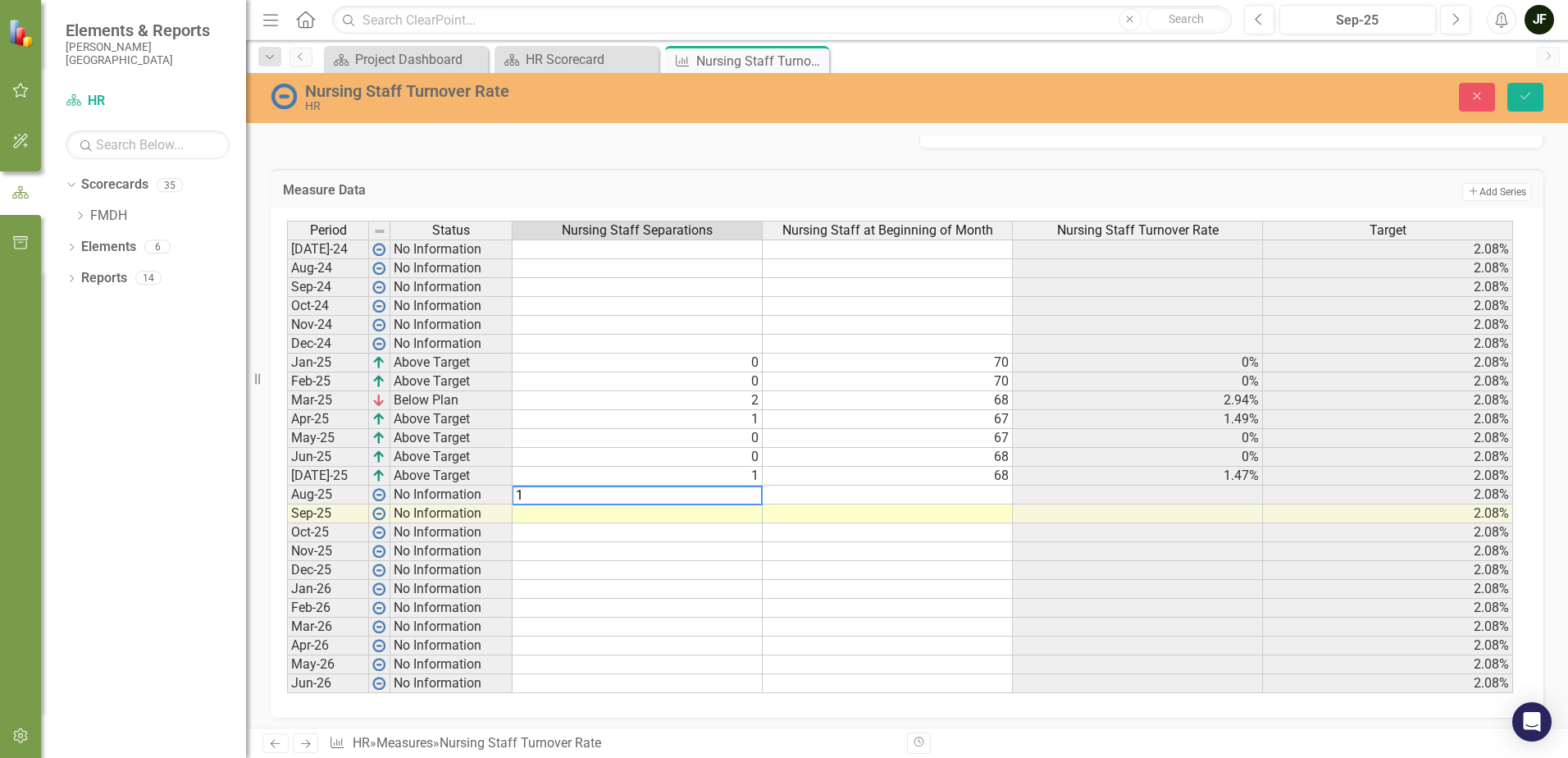
type textarea "1"
click at [994, 496] on td at bounding box center [888, 494] width 250 height 19
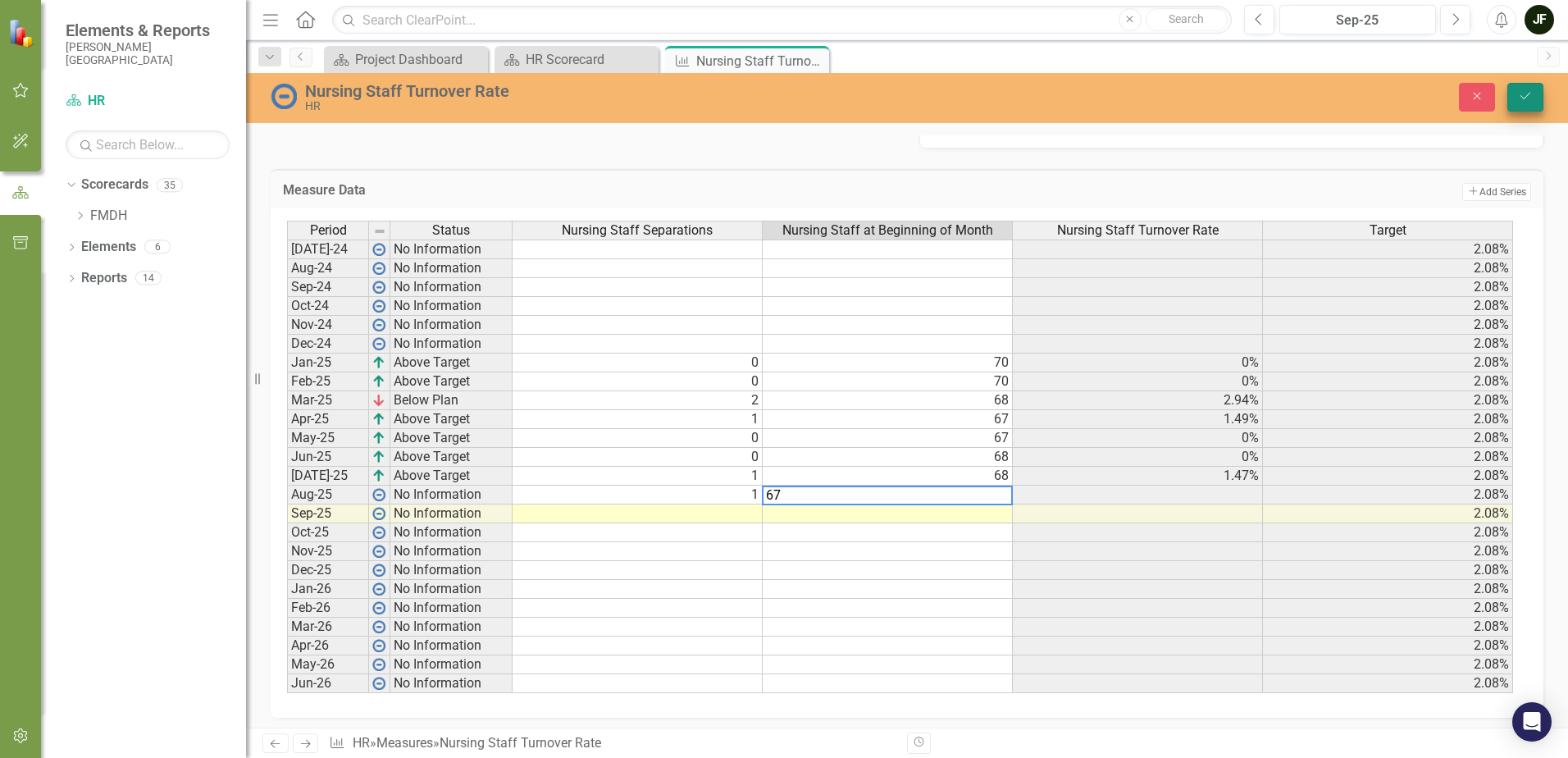
type textarea "67"
click at [1526, 101] on icon "Save" at bounding box center [1525, 96] width 15 height 12
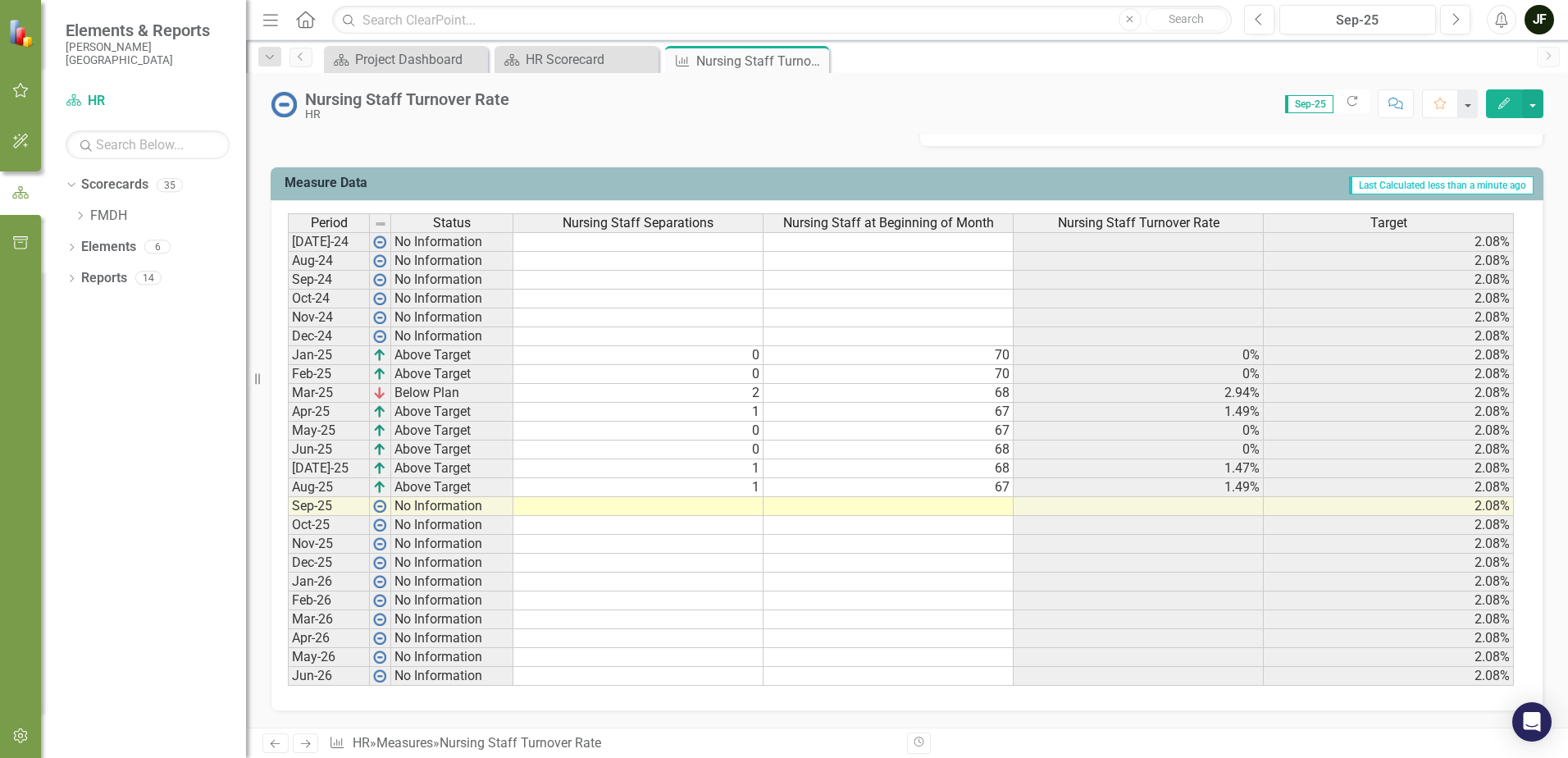
scroll to position [543, 0]
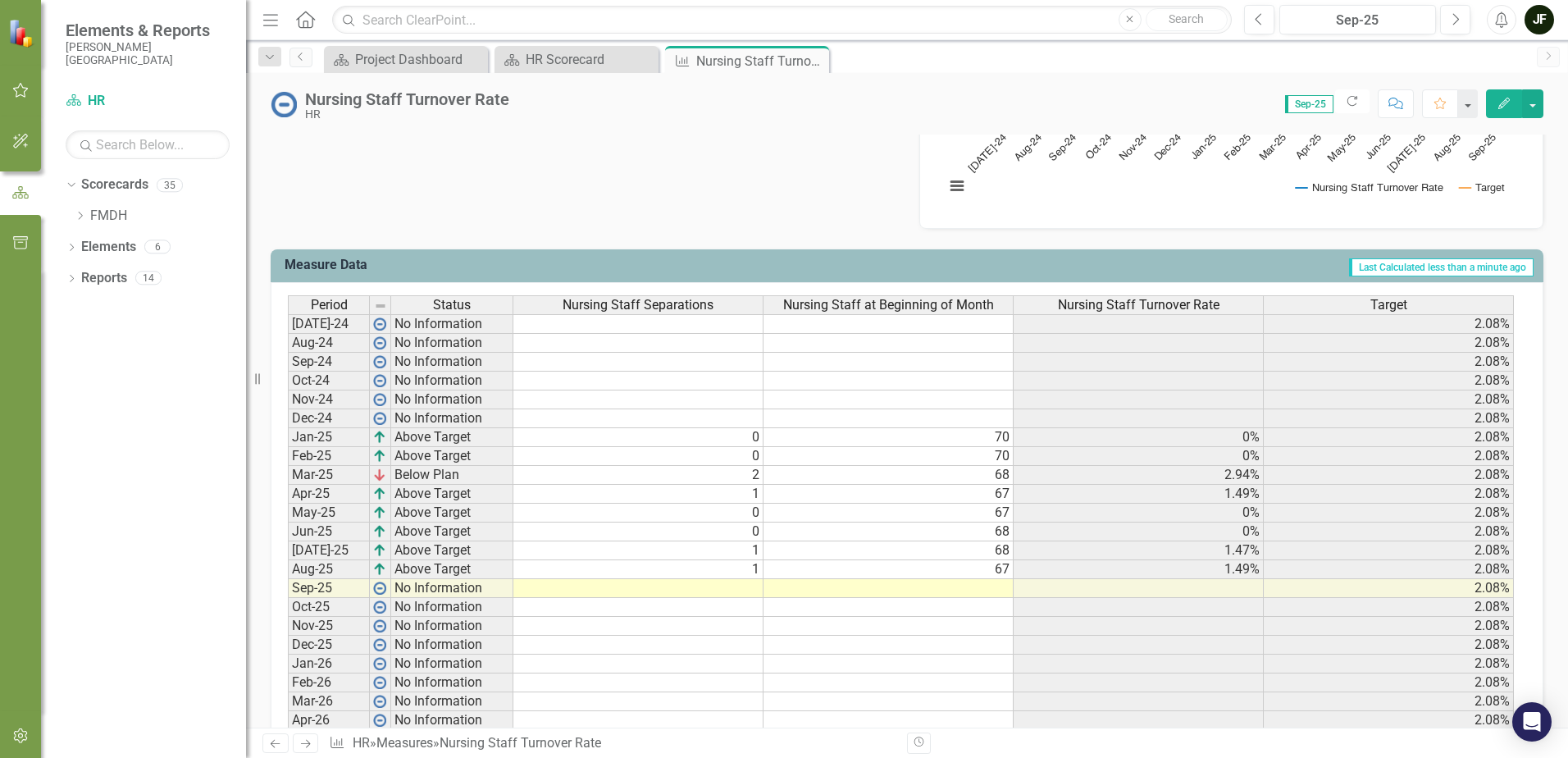
click at [999, 571] on td "67" at bounding box center [889, 569] width 250 height 19
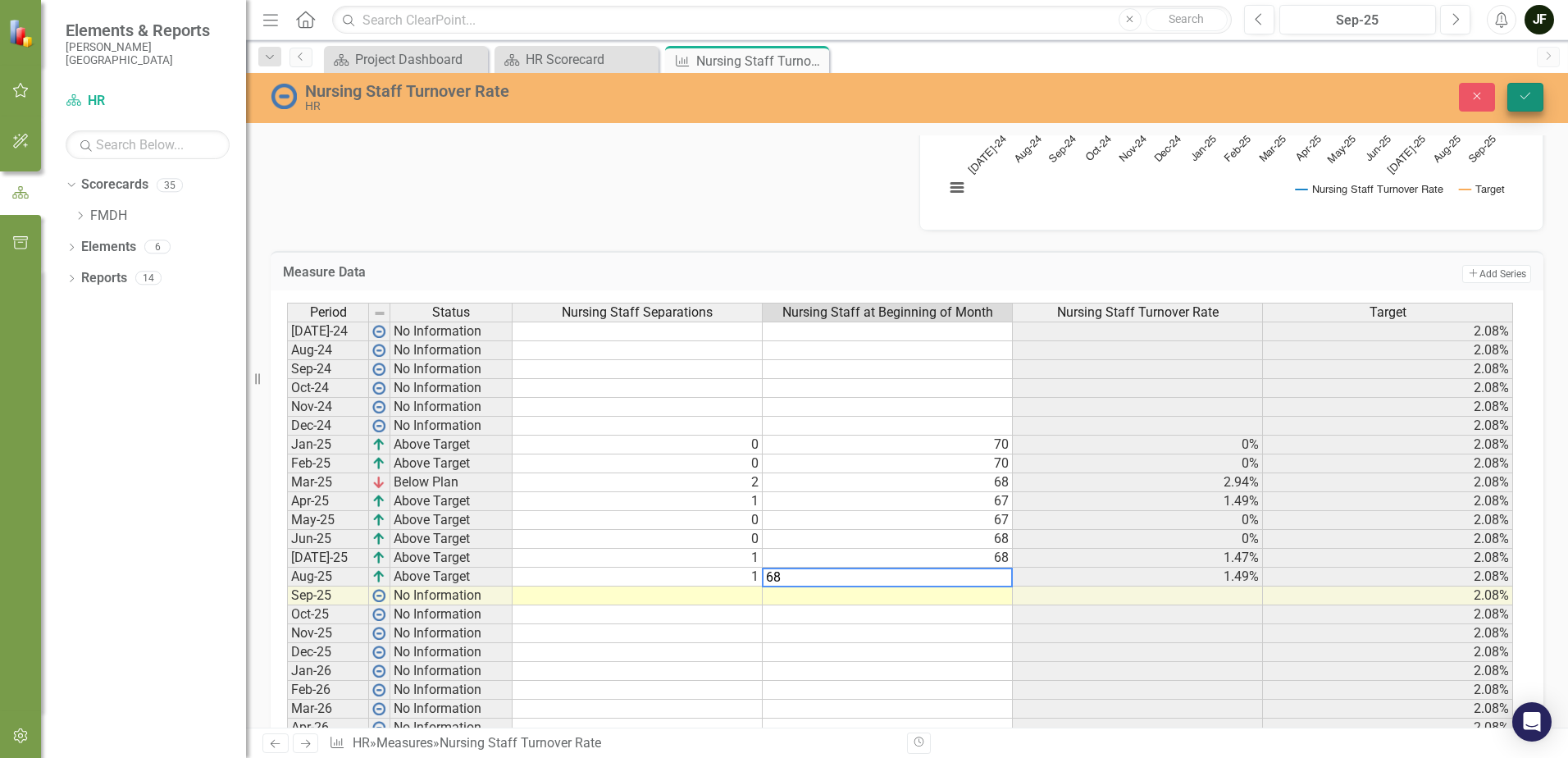
type textarea "68"
click at [1531, 92] on icon "Save" at bounding box center [1525, 96] width 15 height 12
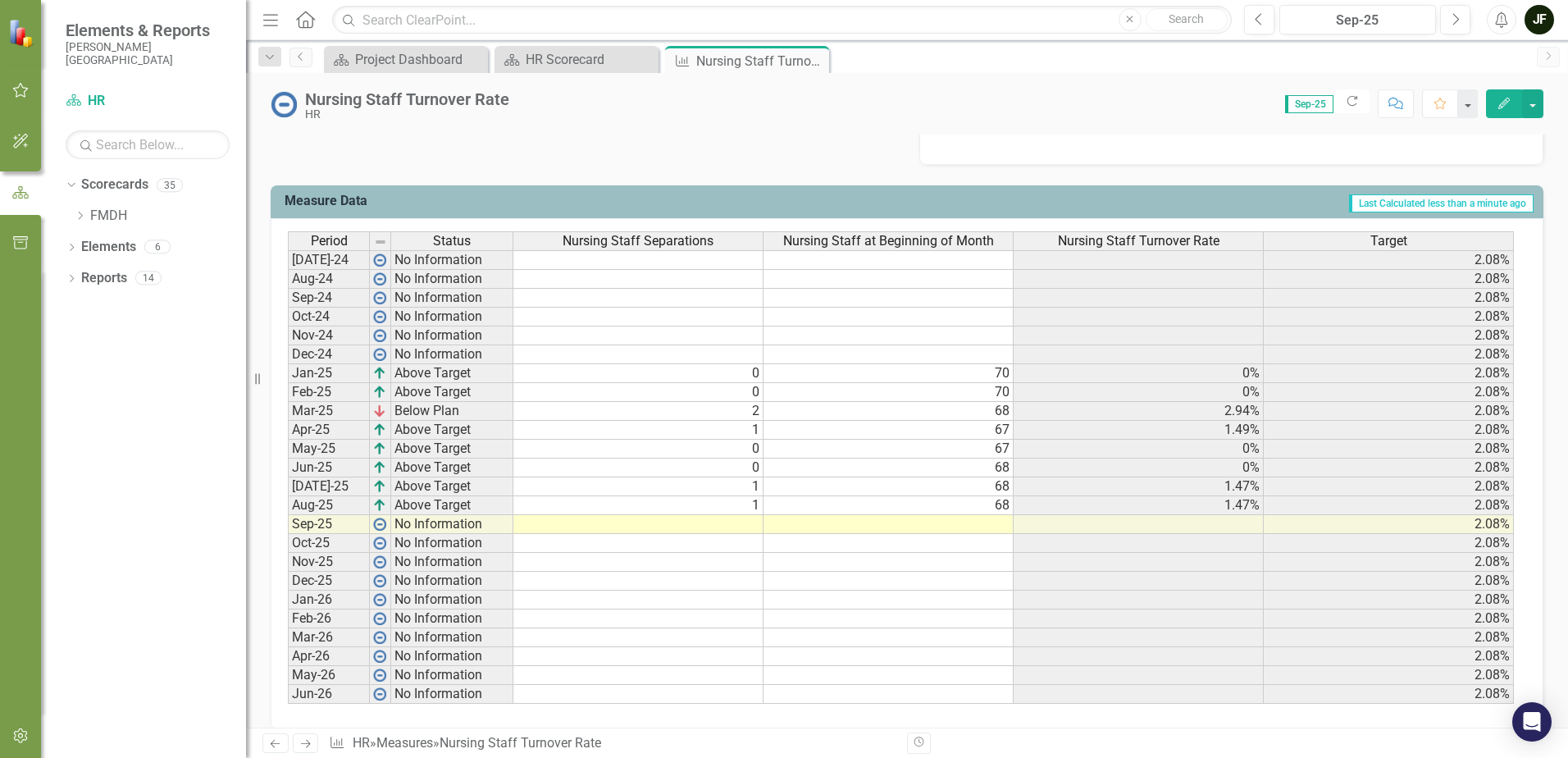
scroll to position [625, 0]
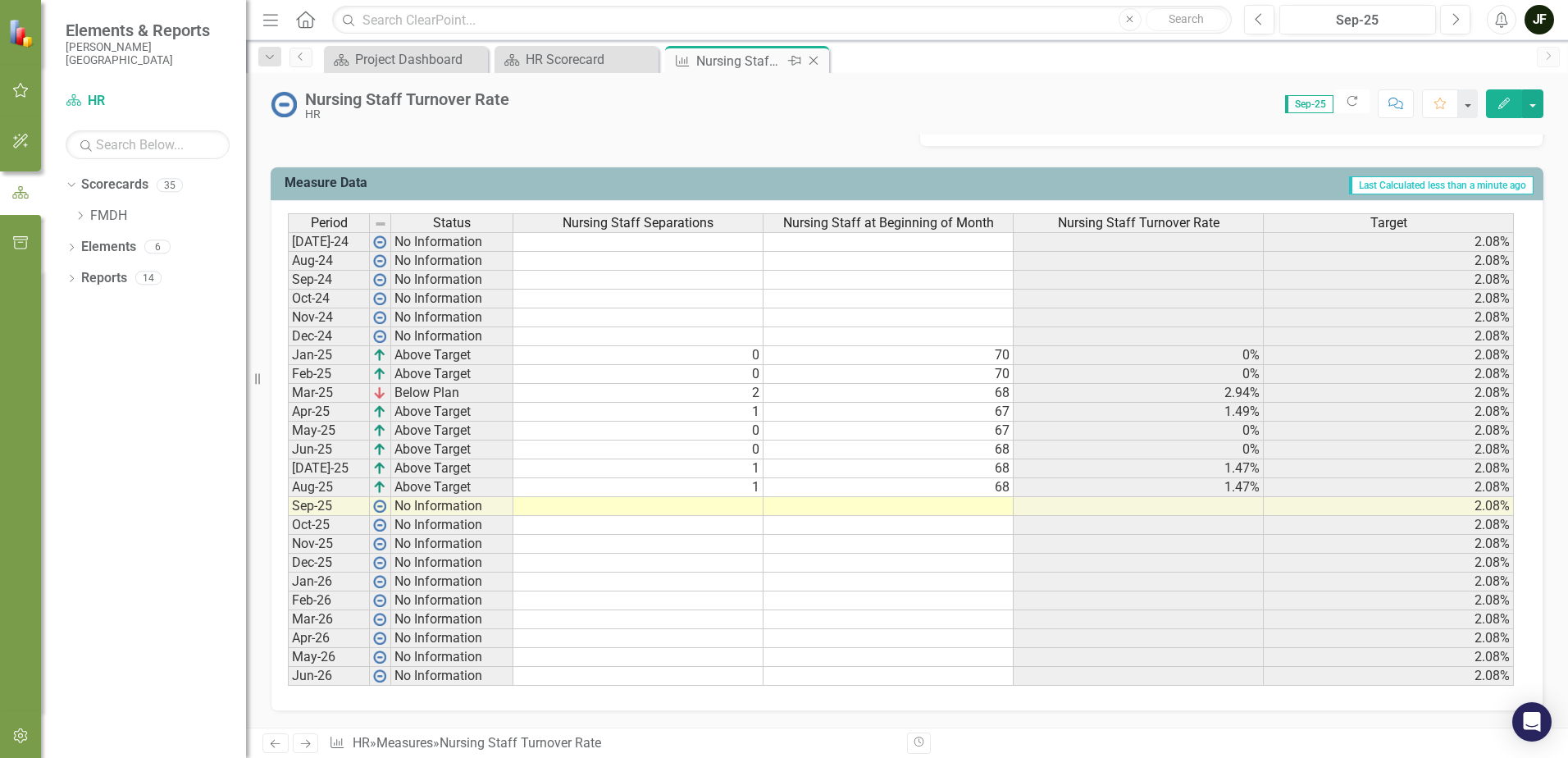
click at [817, 58] on icon "Close" at bounding box center [814, 61] width 16 height 13
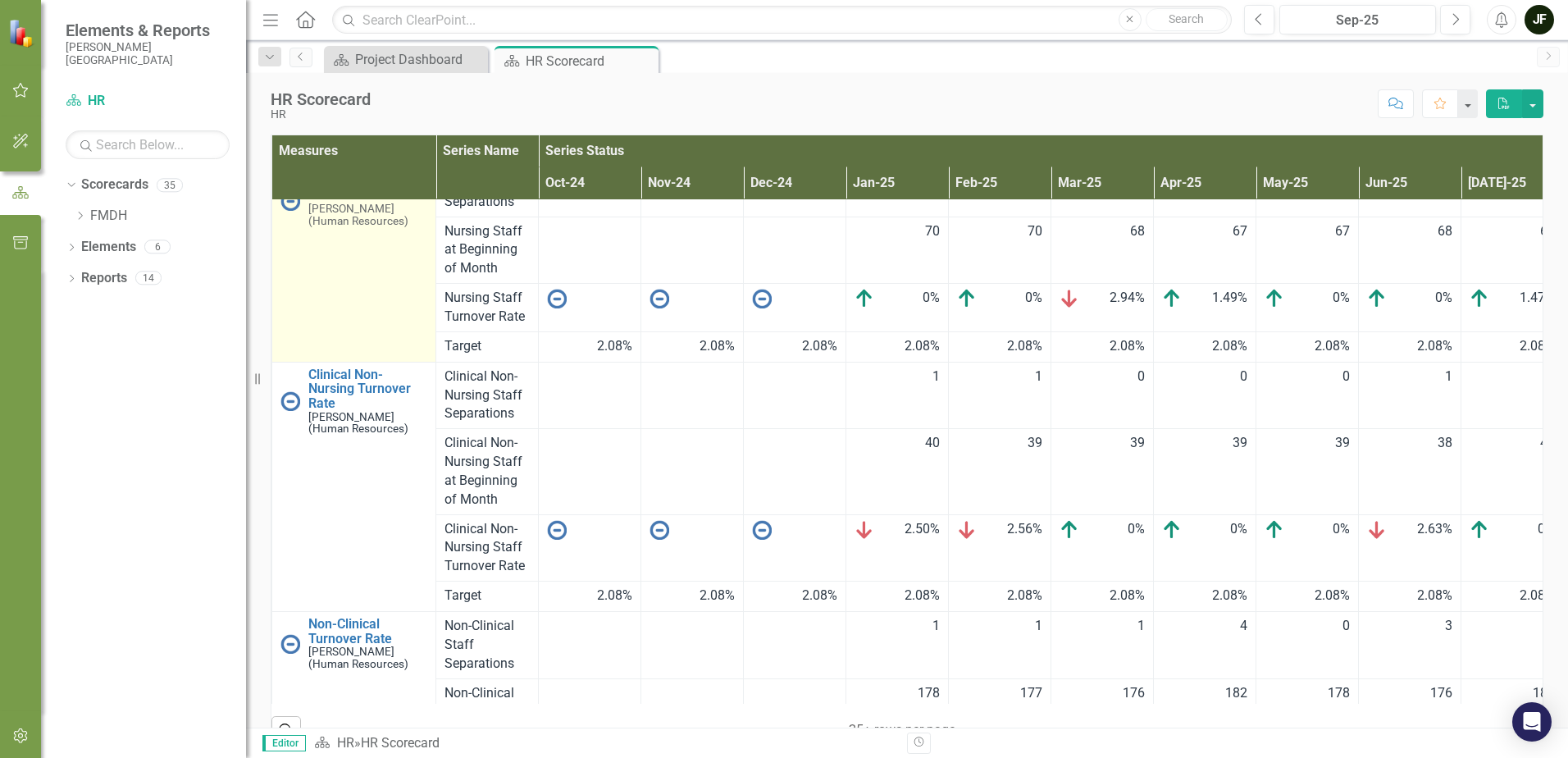
scroll to position [410, 0]
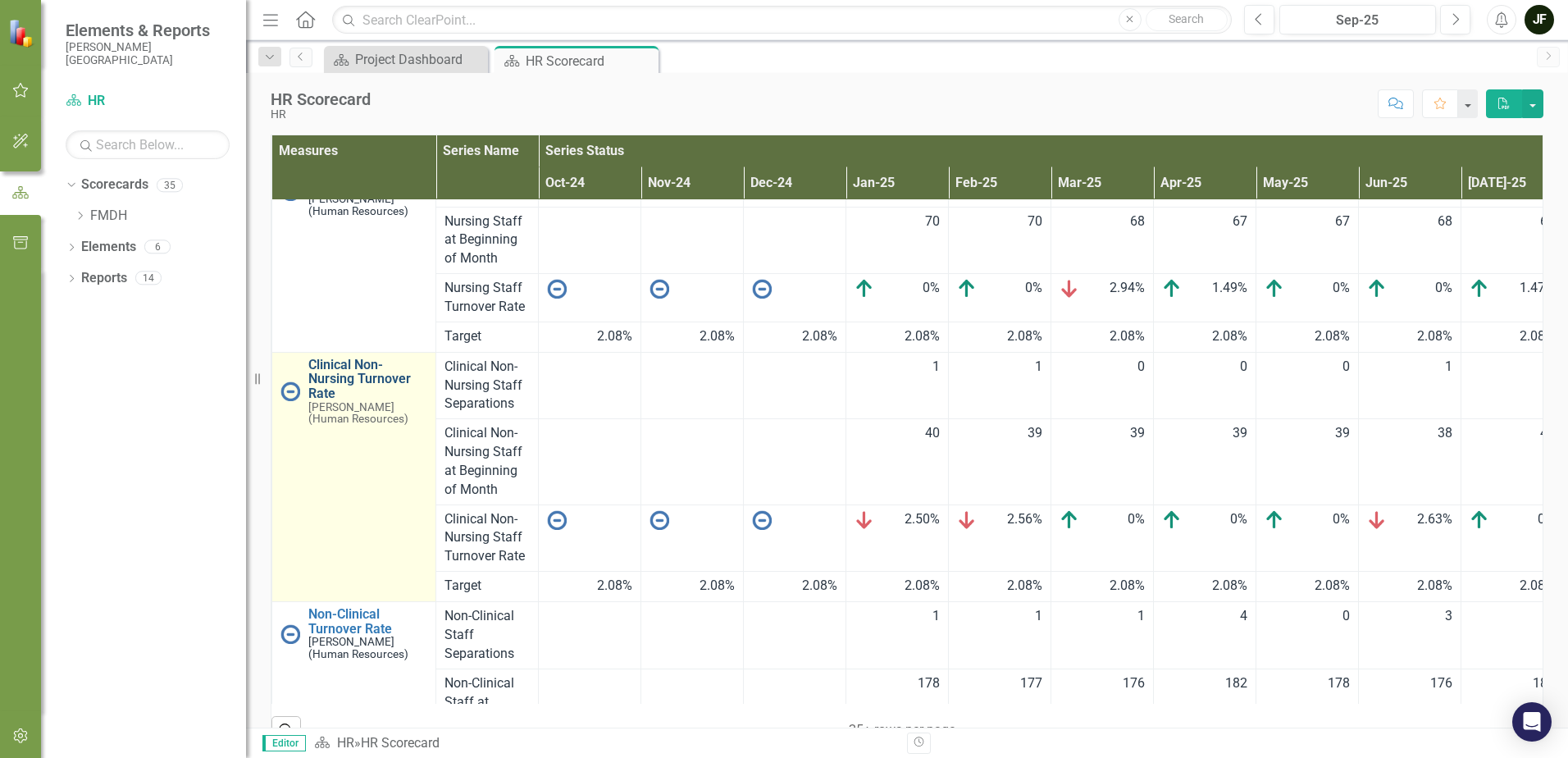
click at [363, 380] on link "Clinical Non-Nursing Turnover Rate" at bounding box center [367, 379] width 119 height 44
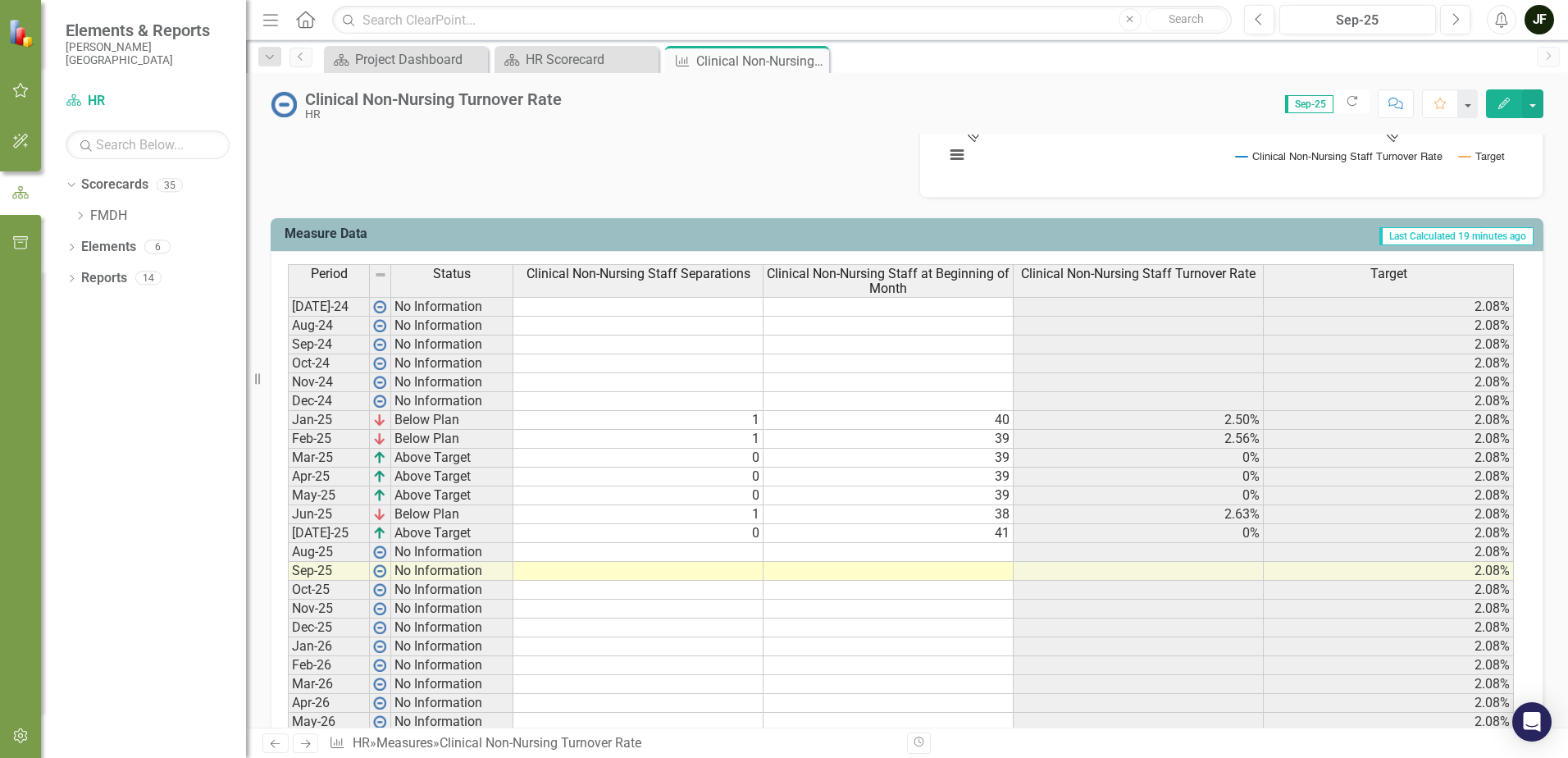
scroll to position [638, 0]
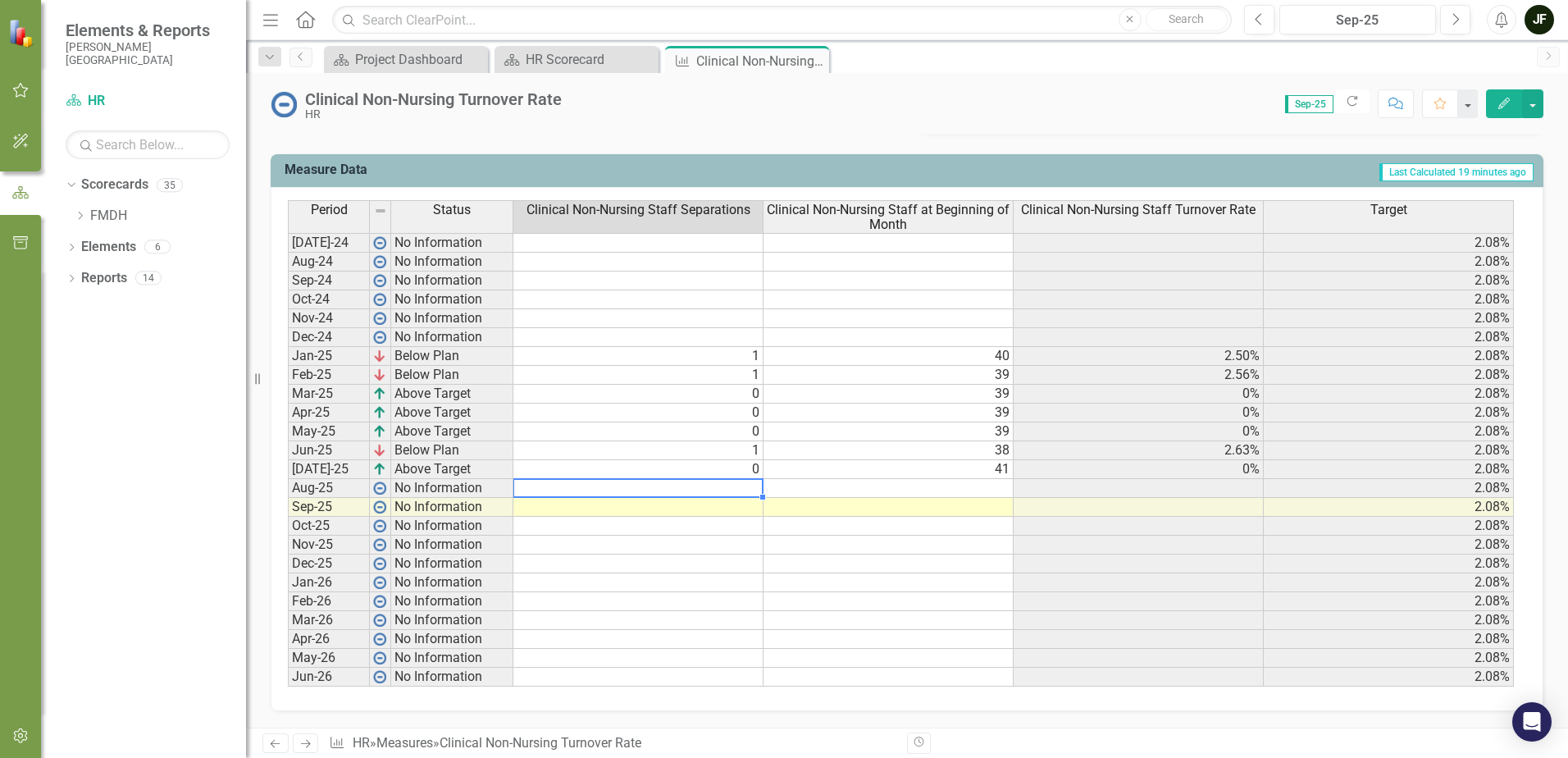
click at [743, 491] on td at bounding box center [638, 488] width 250 height 19
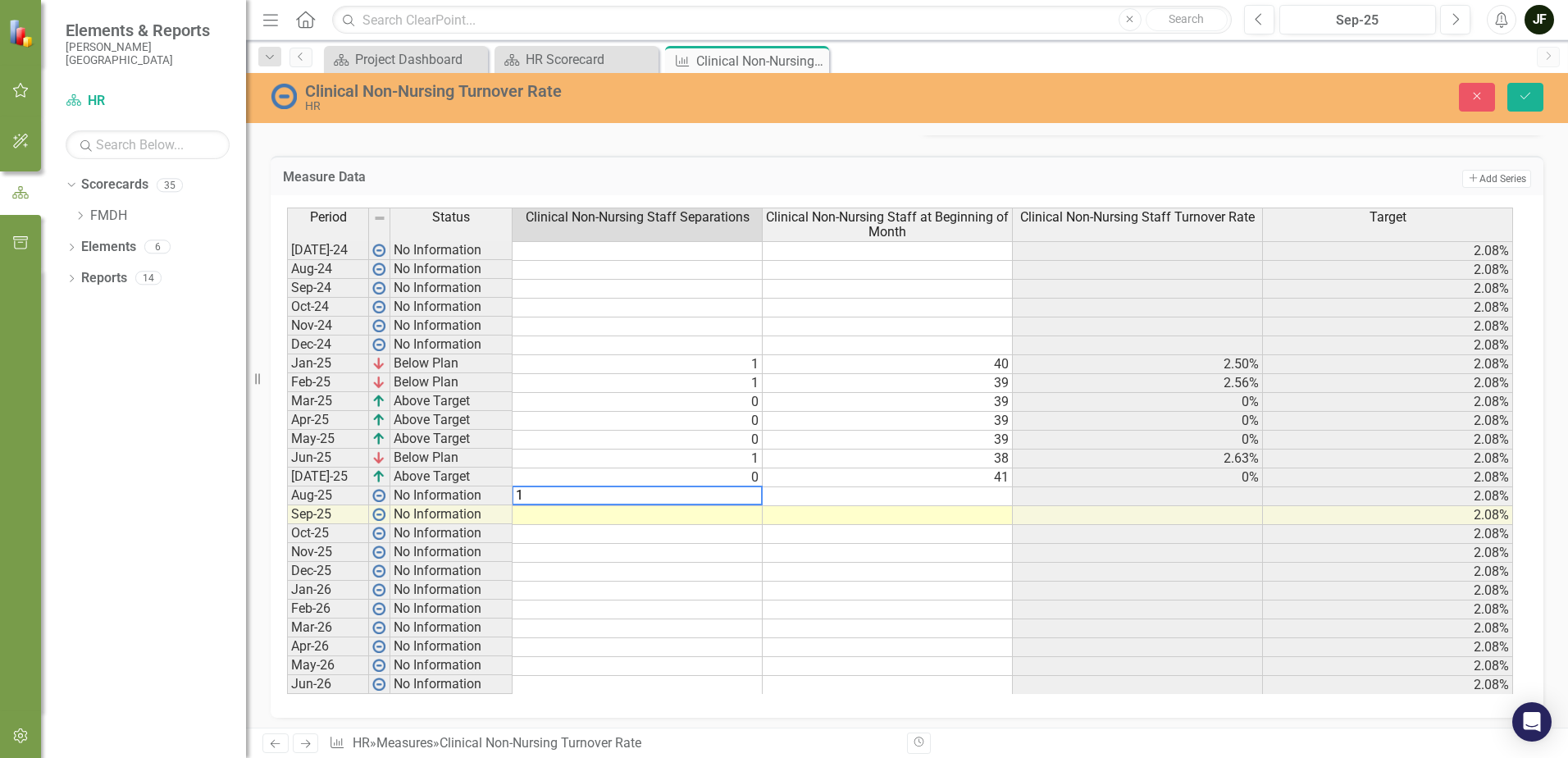
type textarea "1"
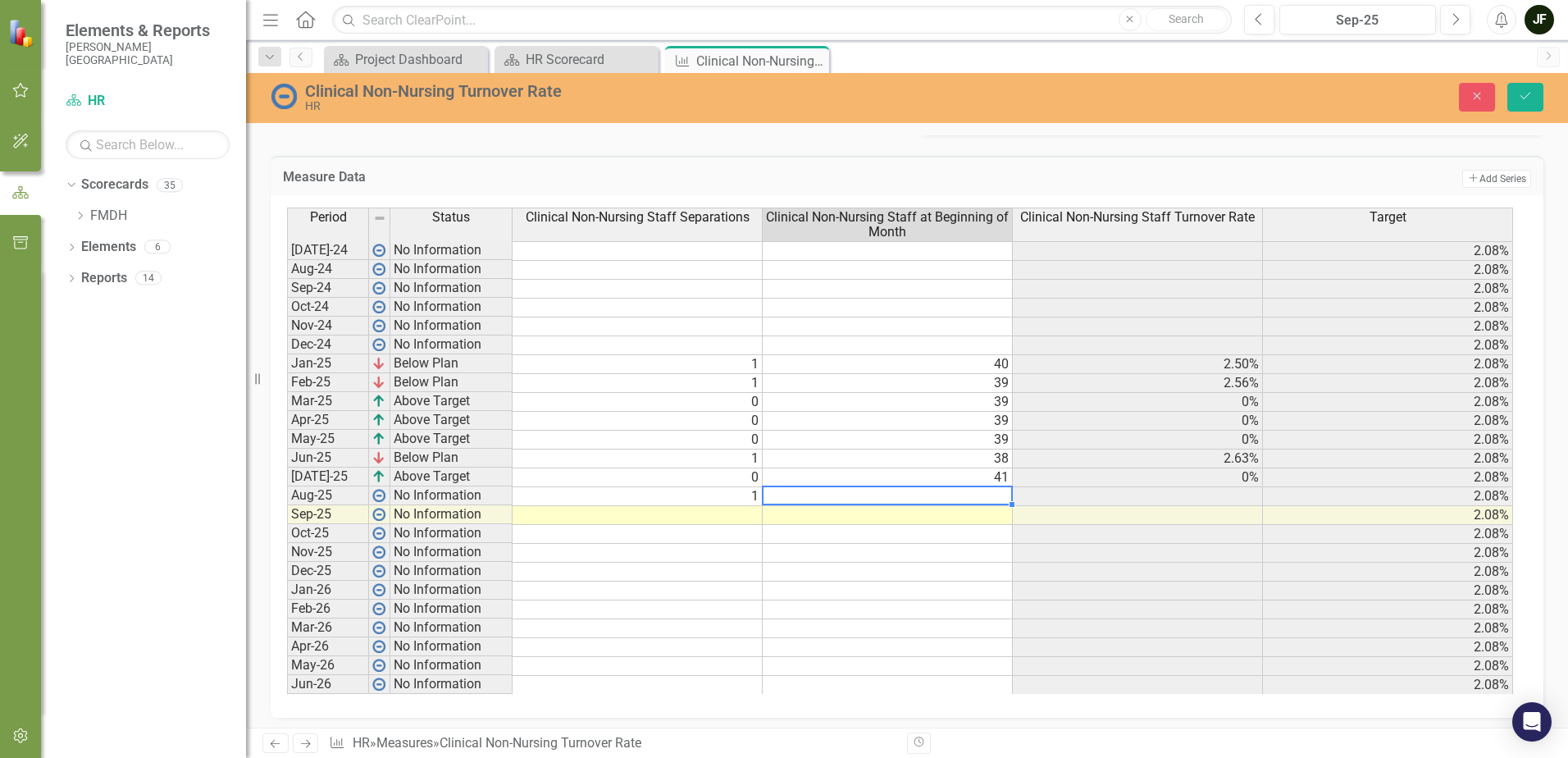
click at [914, 494] on td at bounding box center [888, 496] width 250 height 19
type textarea "41"
click at [1523, 98] on icon "submit" at bounding box center [1525, 96] width 10 height 6
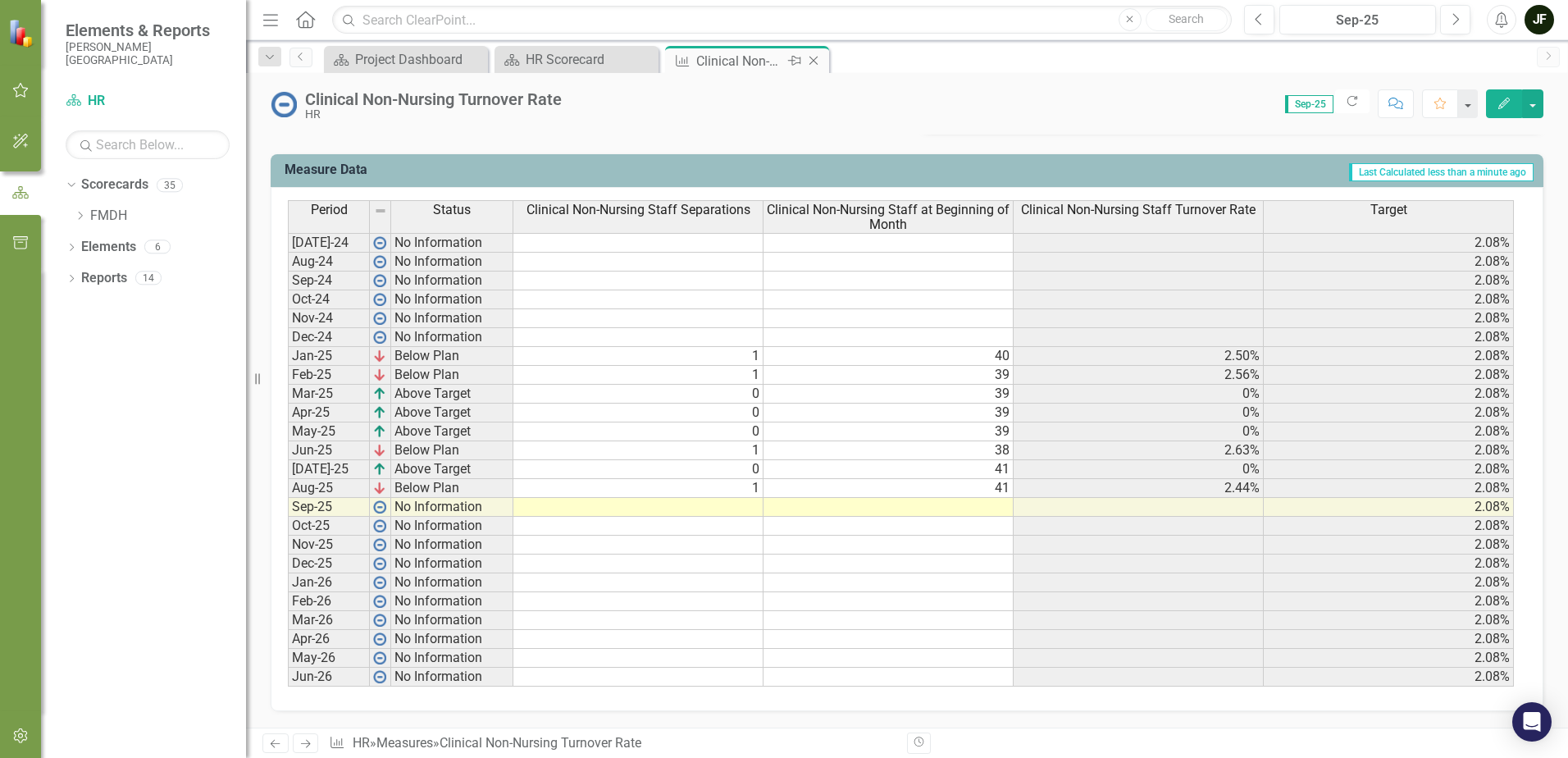
click at [814, 58] on icon "Close" at bounding box center [814, 61] width 16 height 13
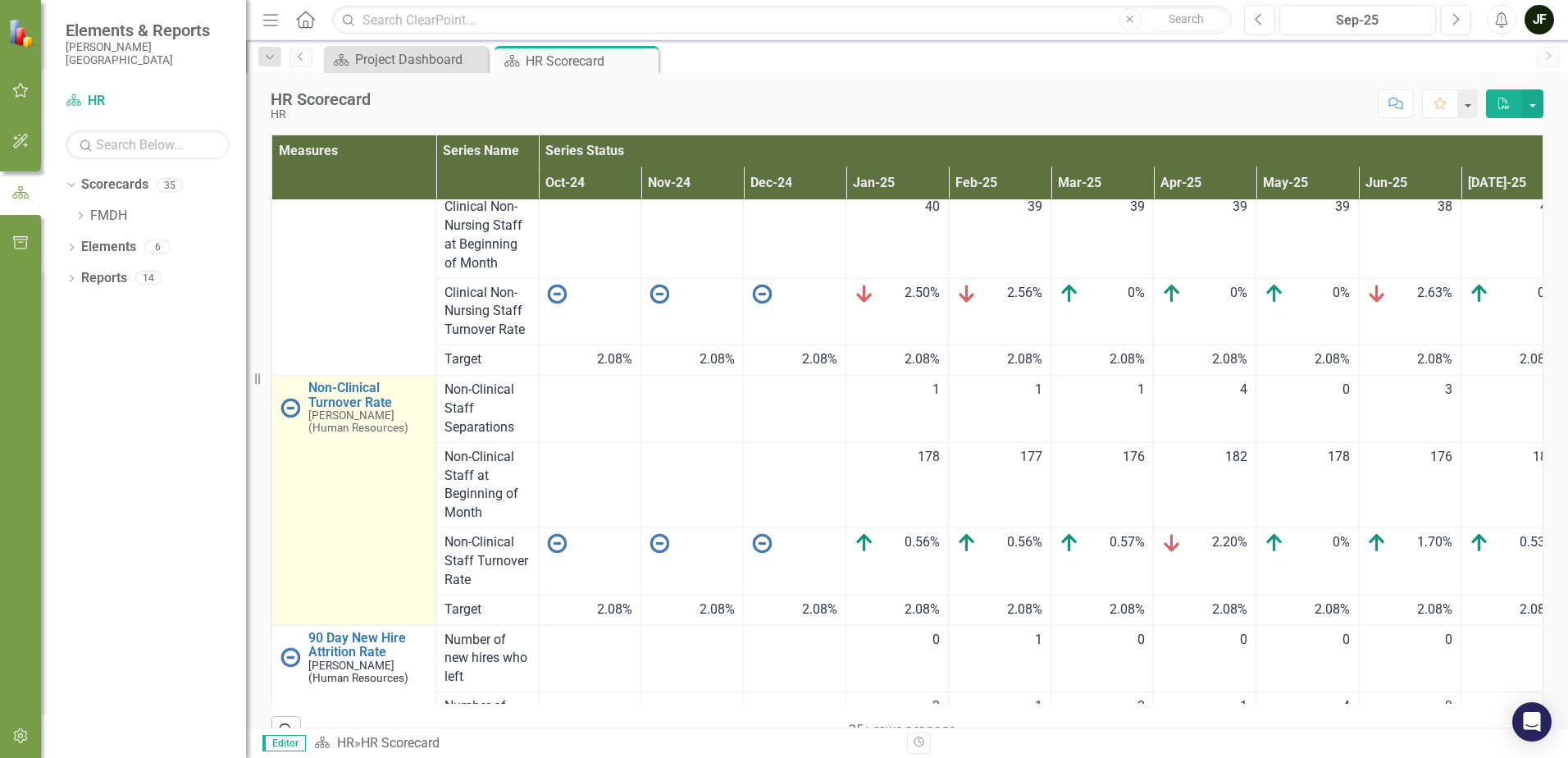
scroll to position [656, 0]
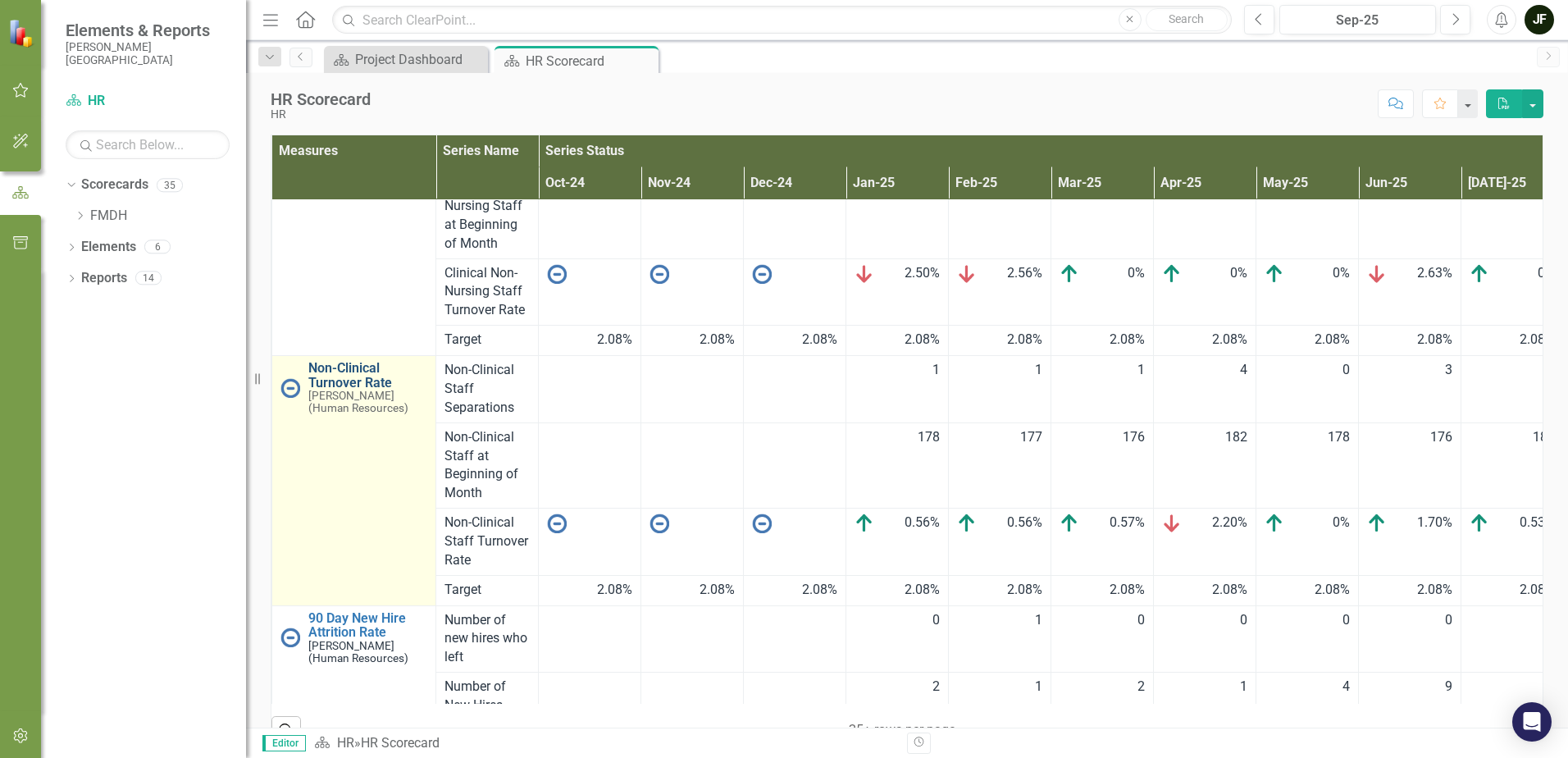
click at [358, 377] on link "Non-Clinical Turnover Rate" at bounding box center [367, 375] width 119 height 29
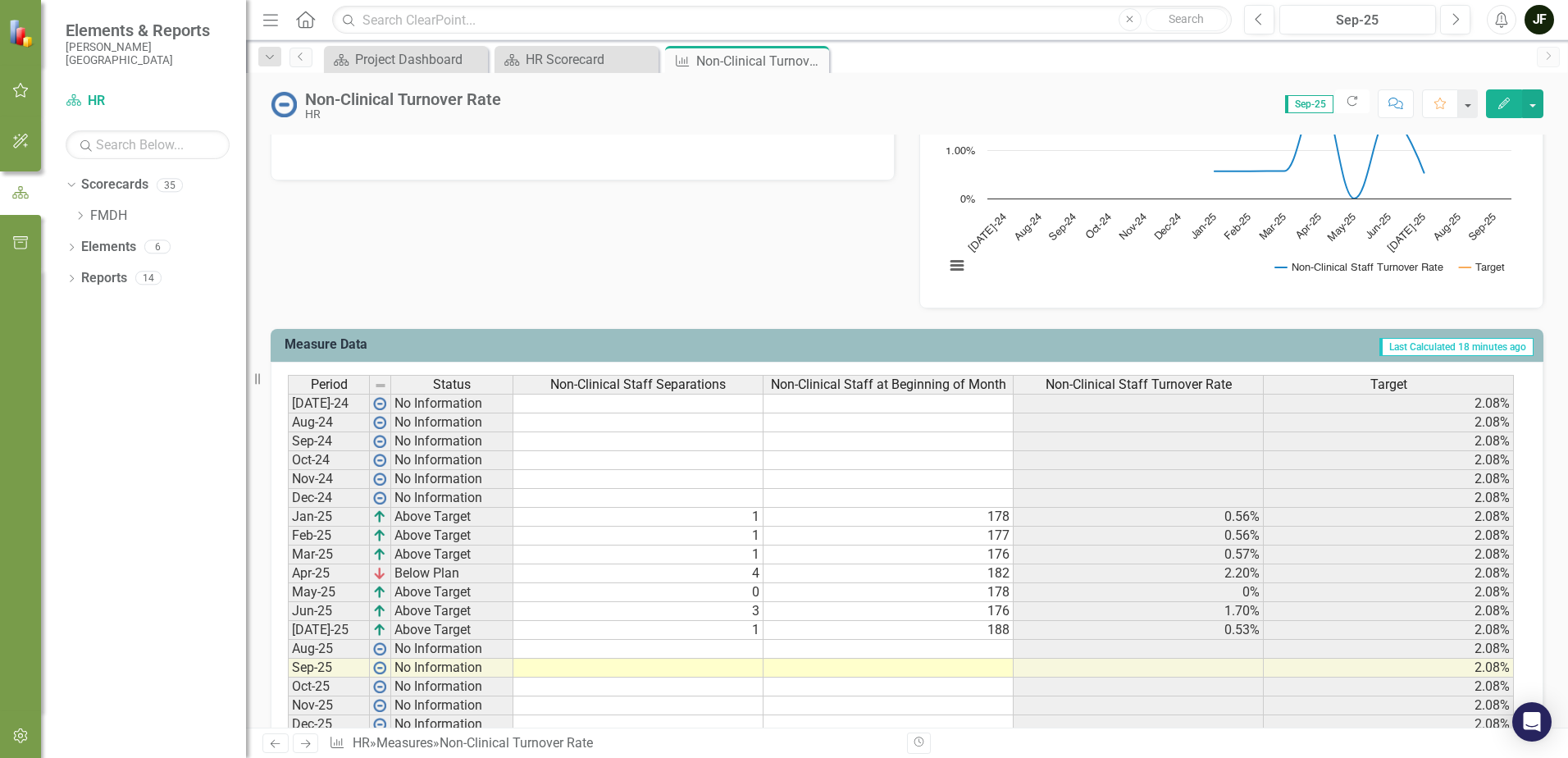
scroll to position [574, 0]
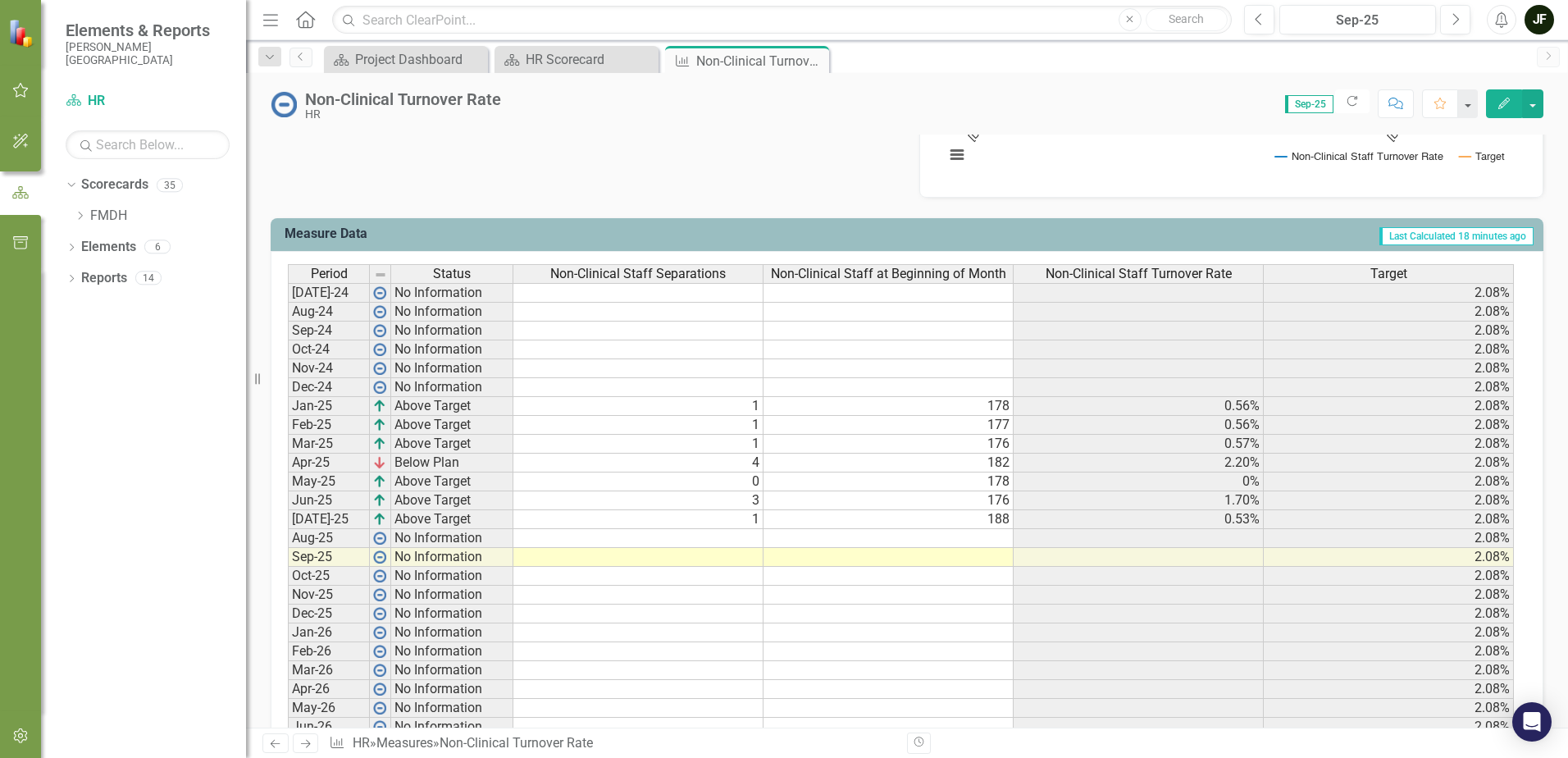
click at [721, 536] on td at bounding box center [638, 538] width 250 height 19
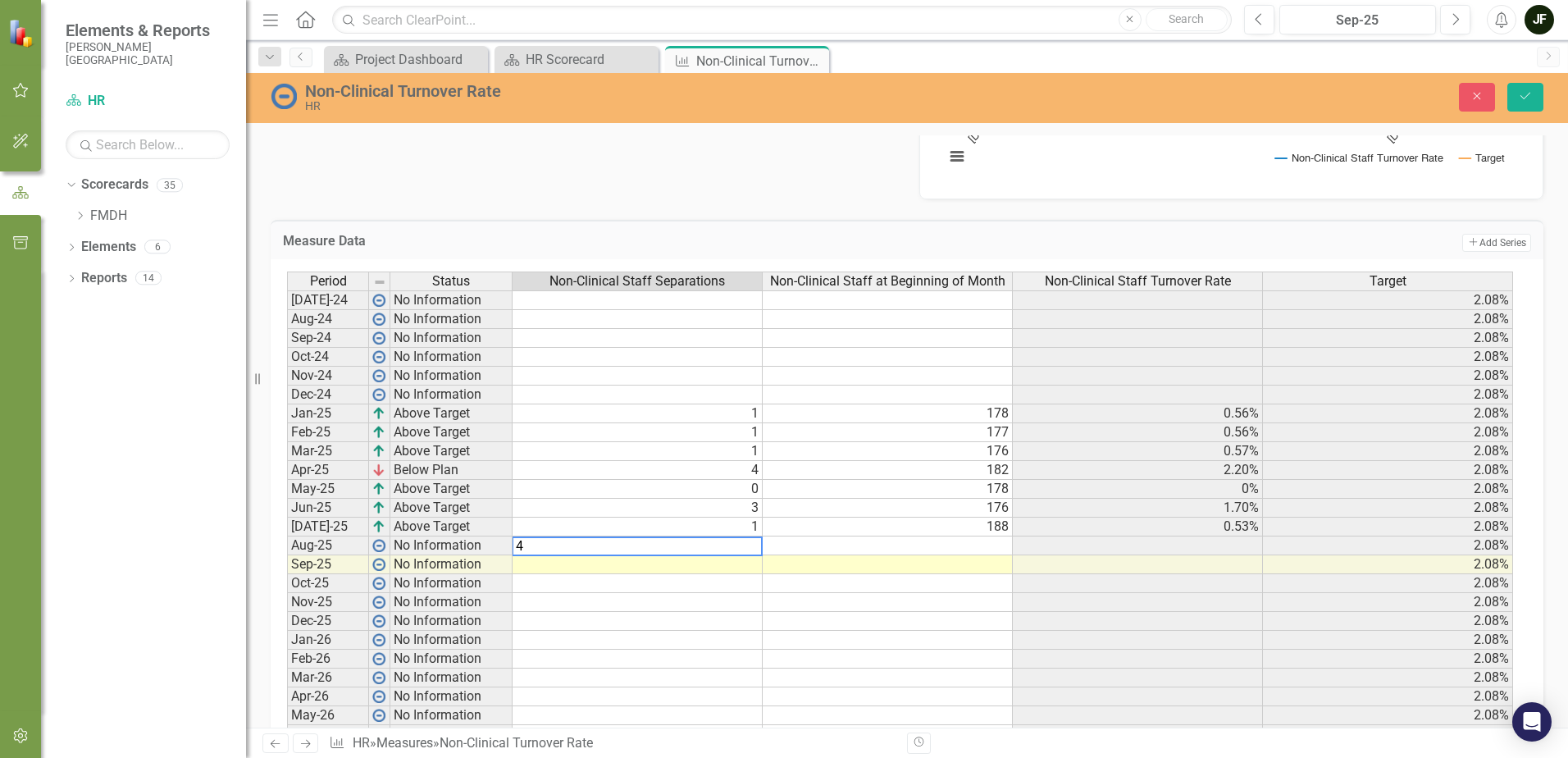
type textarea "4"
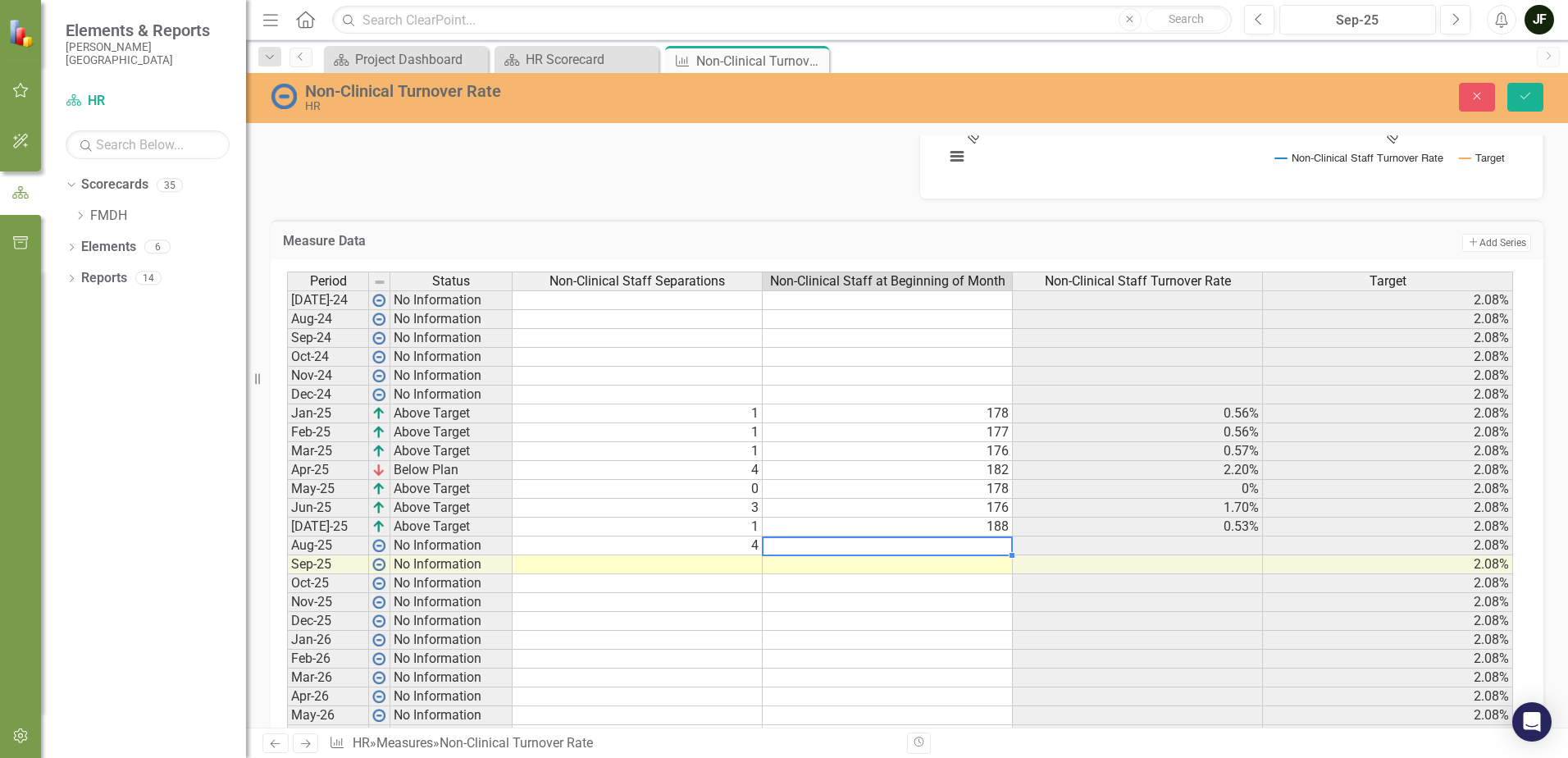
click at [943, 548] on td at bounding box center [888, 545] width 250 height 19
type textarea "188"
click at [1530, 95] on icon "Save" at bounding box center [1525, 96] width 15 height 12
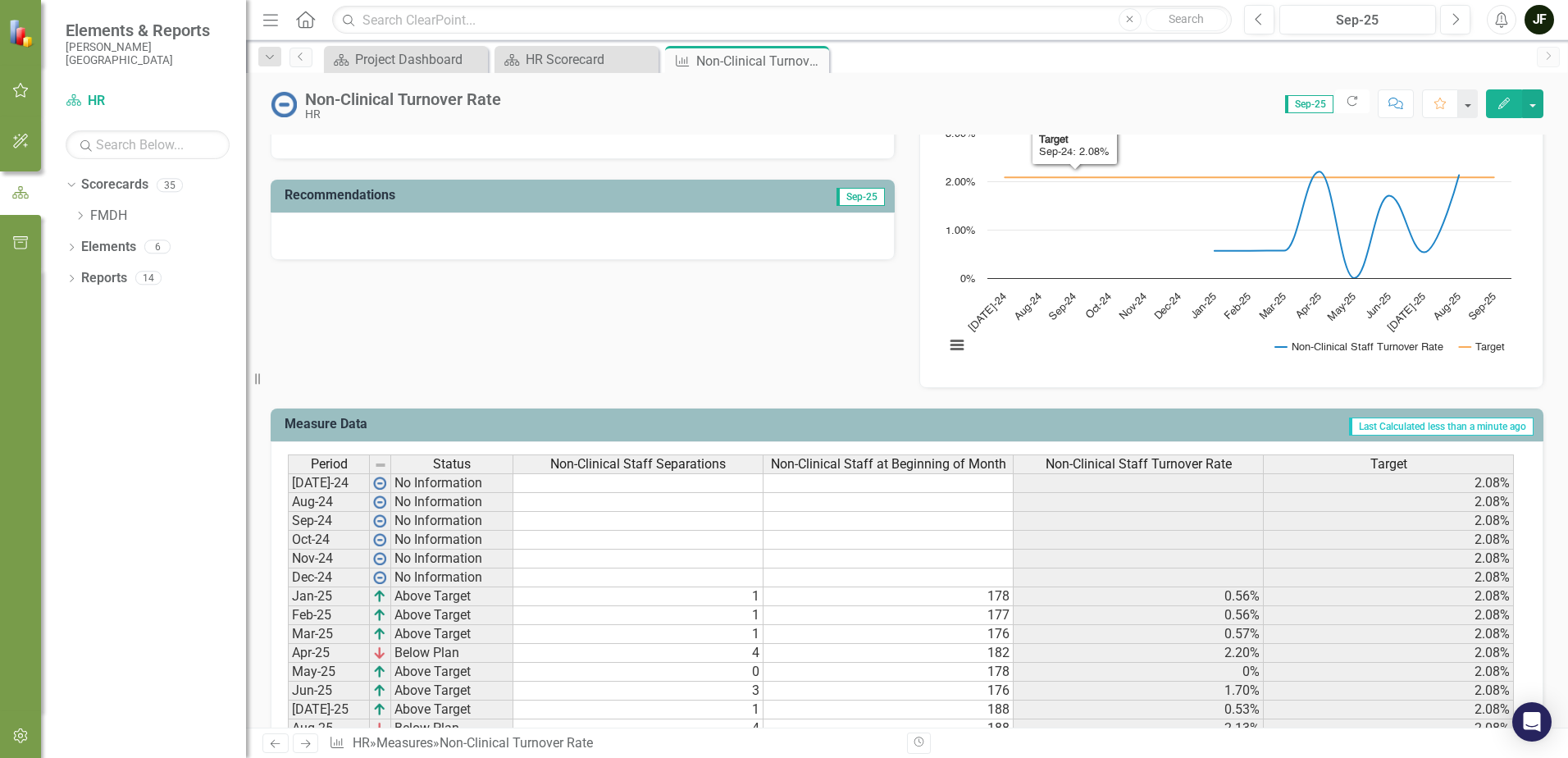
scroll to position [625, 0]
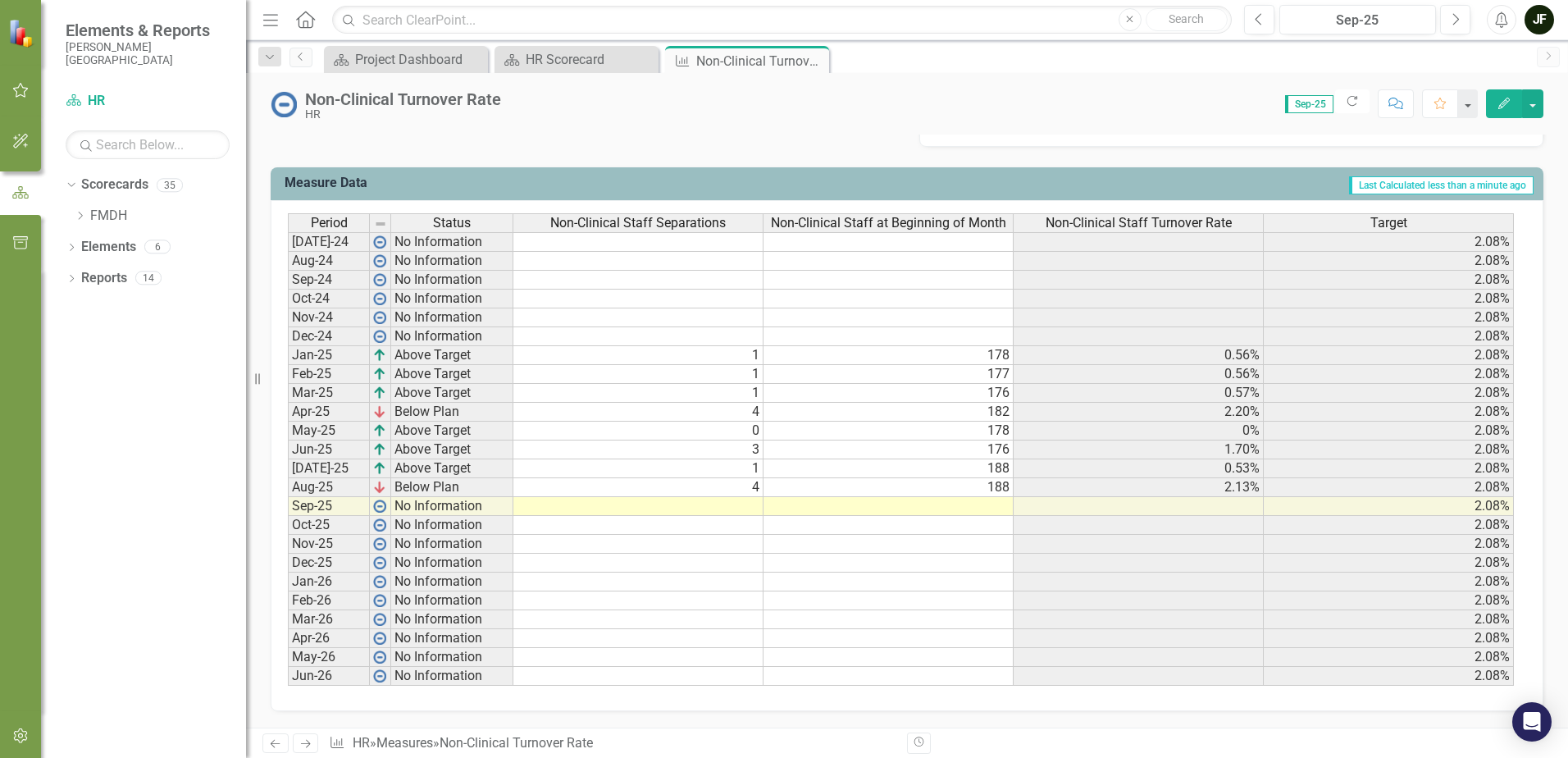
click at [986, 507] on td at bounding box center [889, 506] width 250 height 19
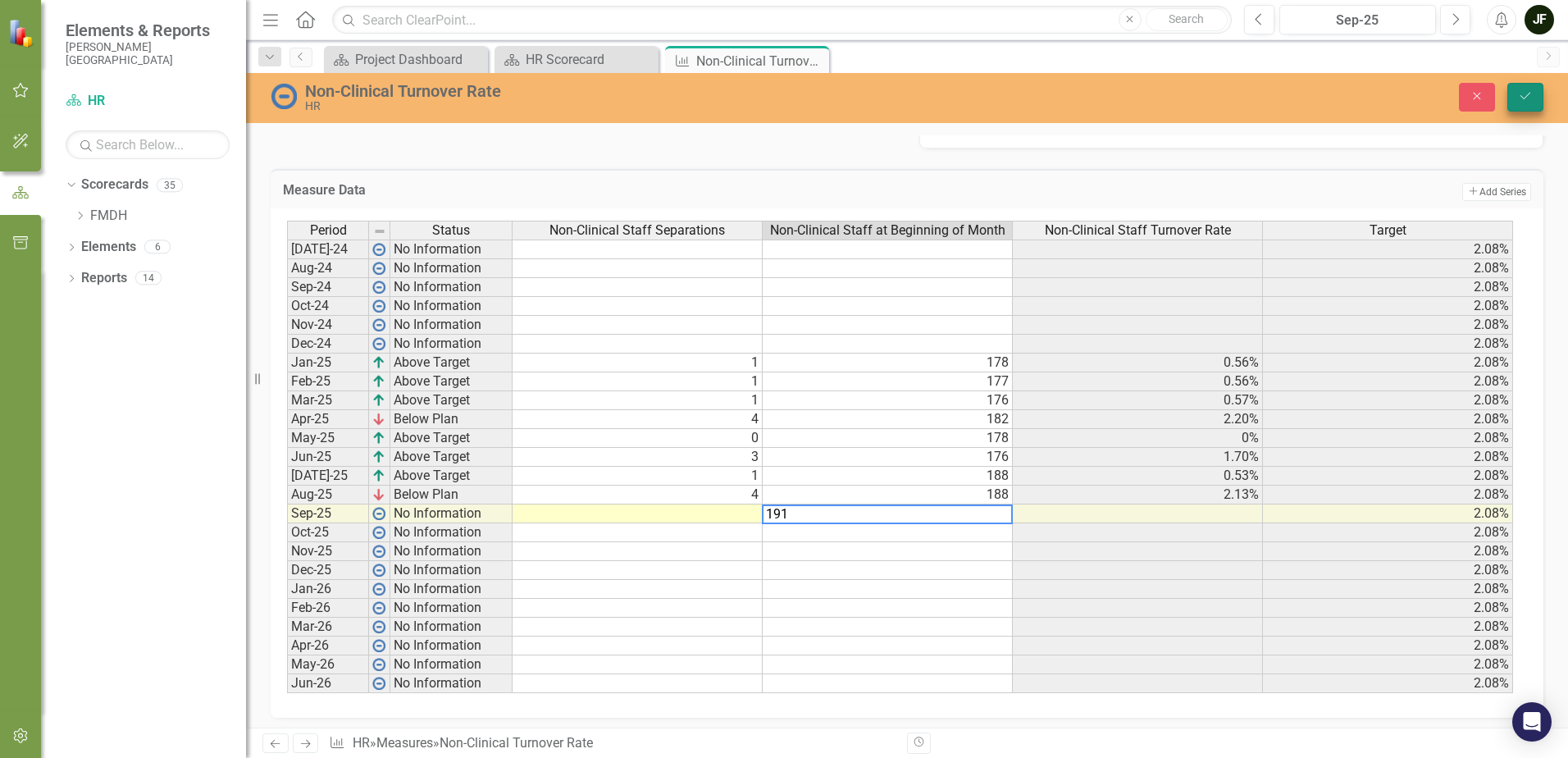
type textarea "191"
click at [1519, 97] on icon "Save" at bounding box center [1525, 96] width 15 height 12
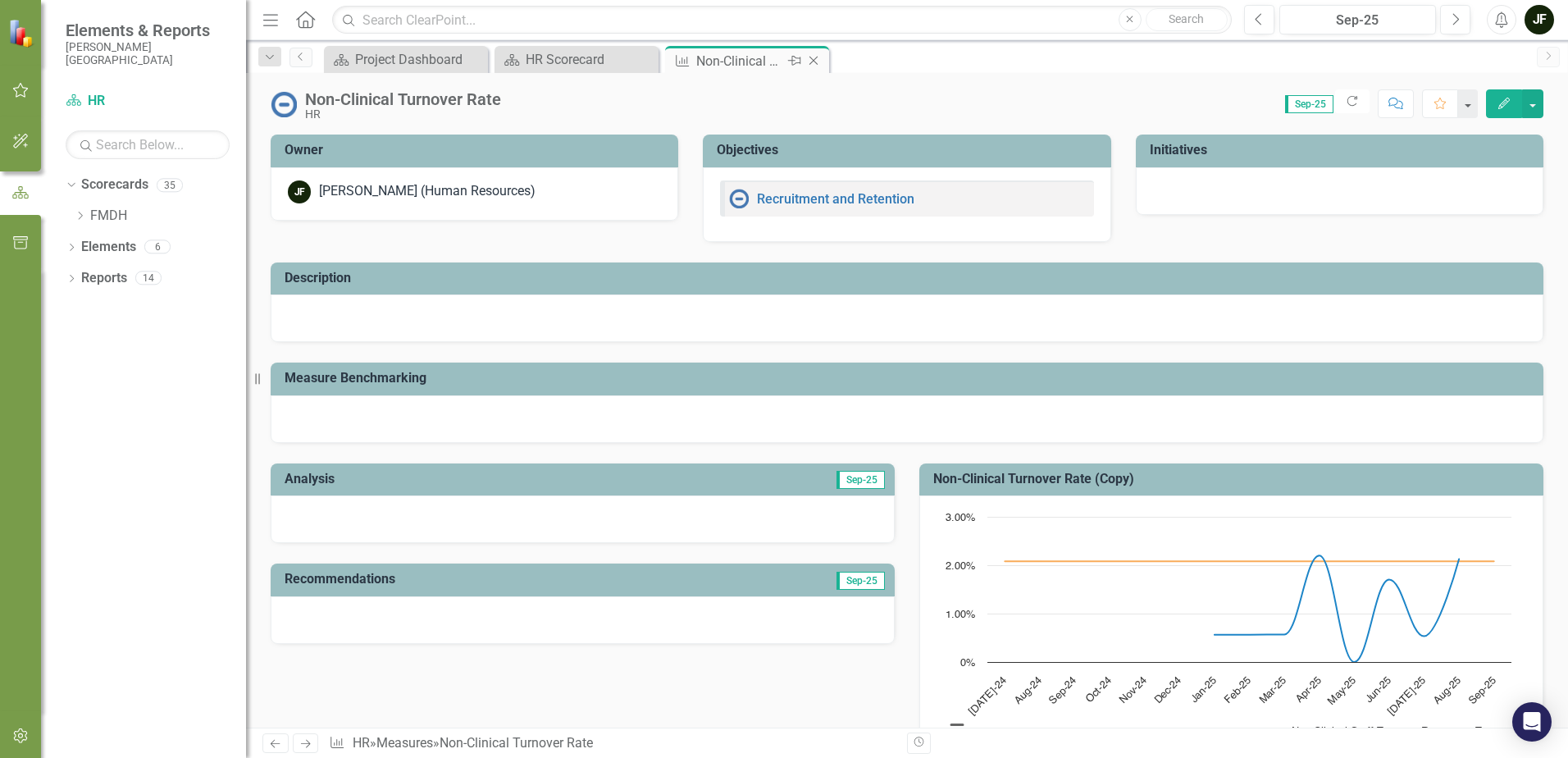
click at [816, 61] on icon "Close" at bounding box center [814, 61] width 16 height 13
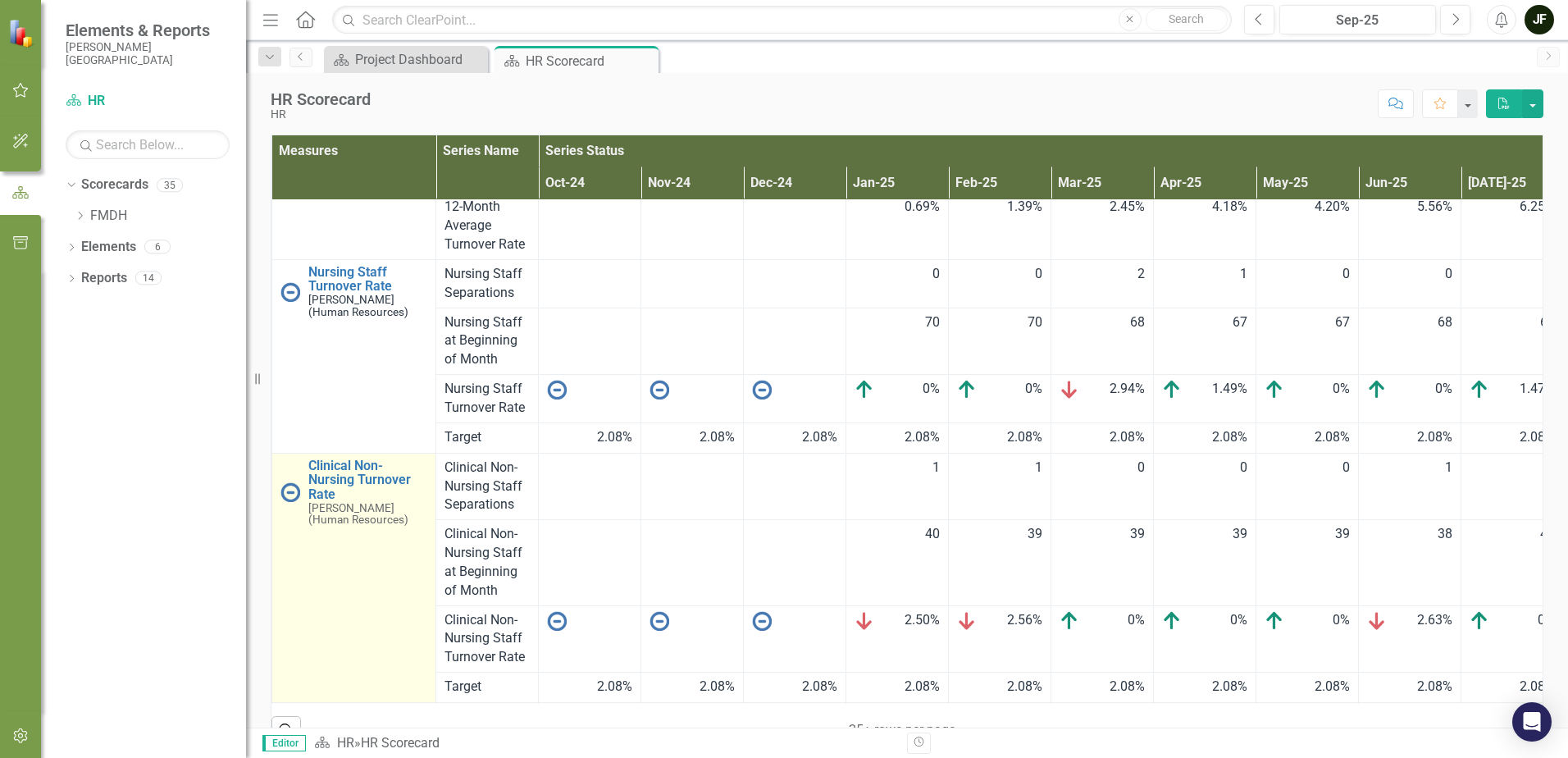
scroll to position [328, 0]
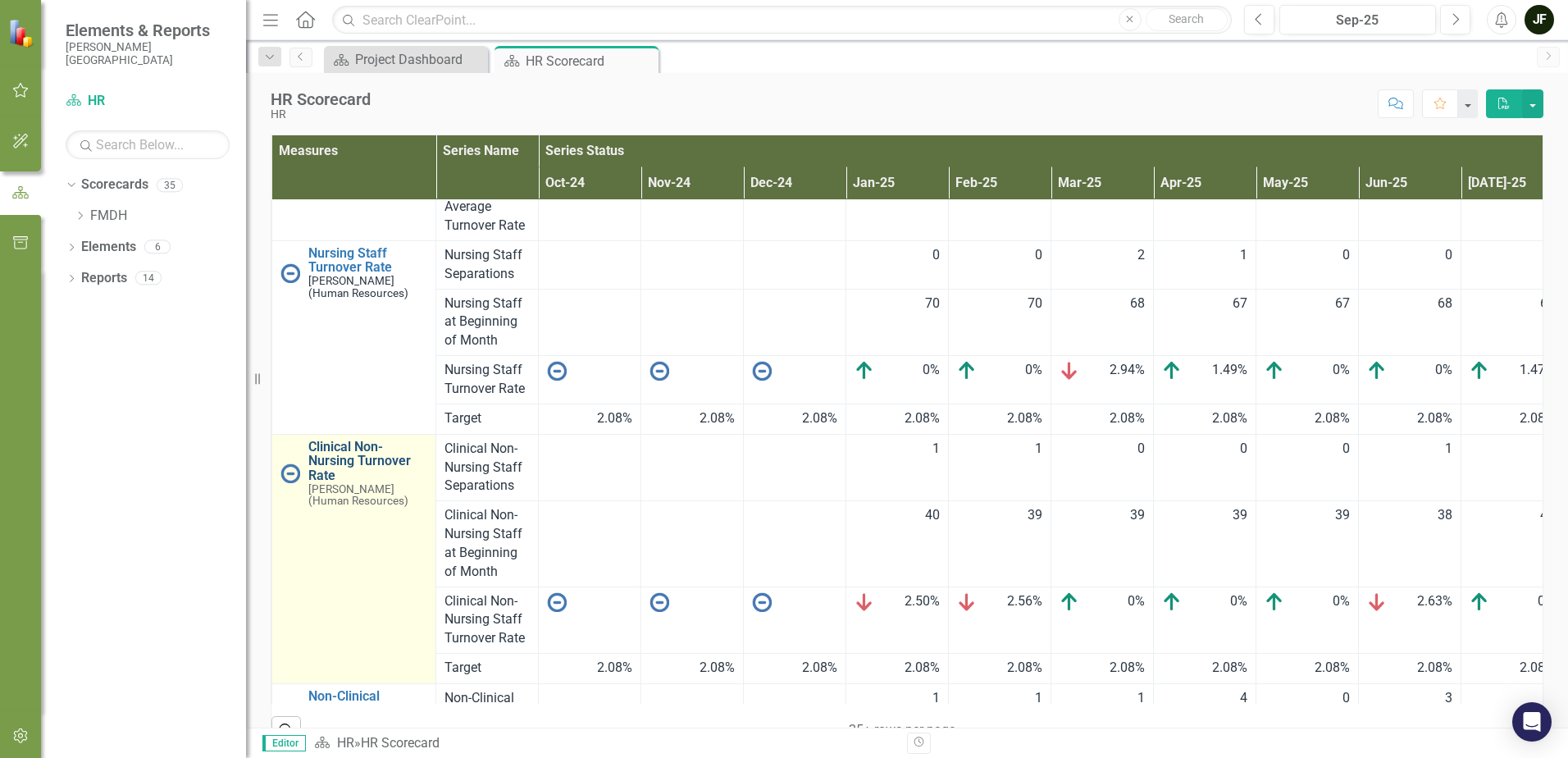
click at [360, 459] on link "Clinical Non-Nursing Turnover Rate" at bounding box center [367, 461] width 119 height 44
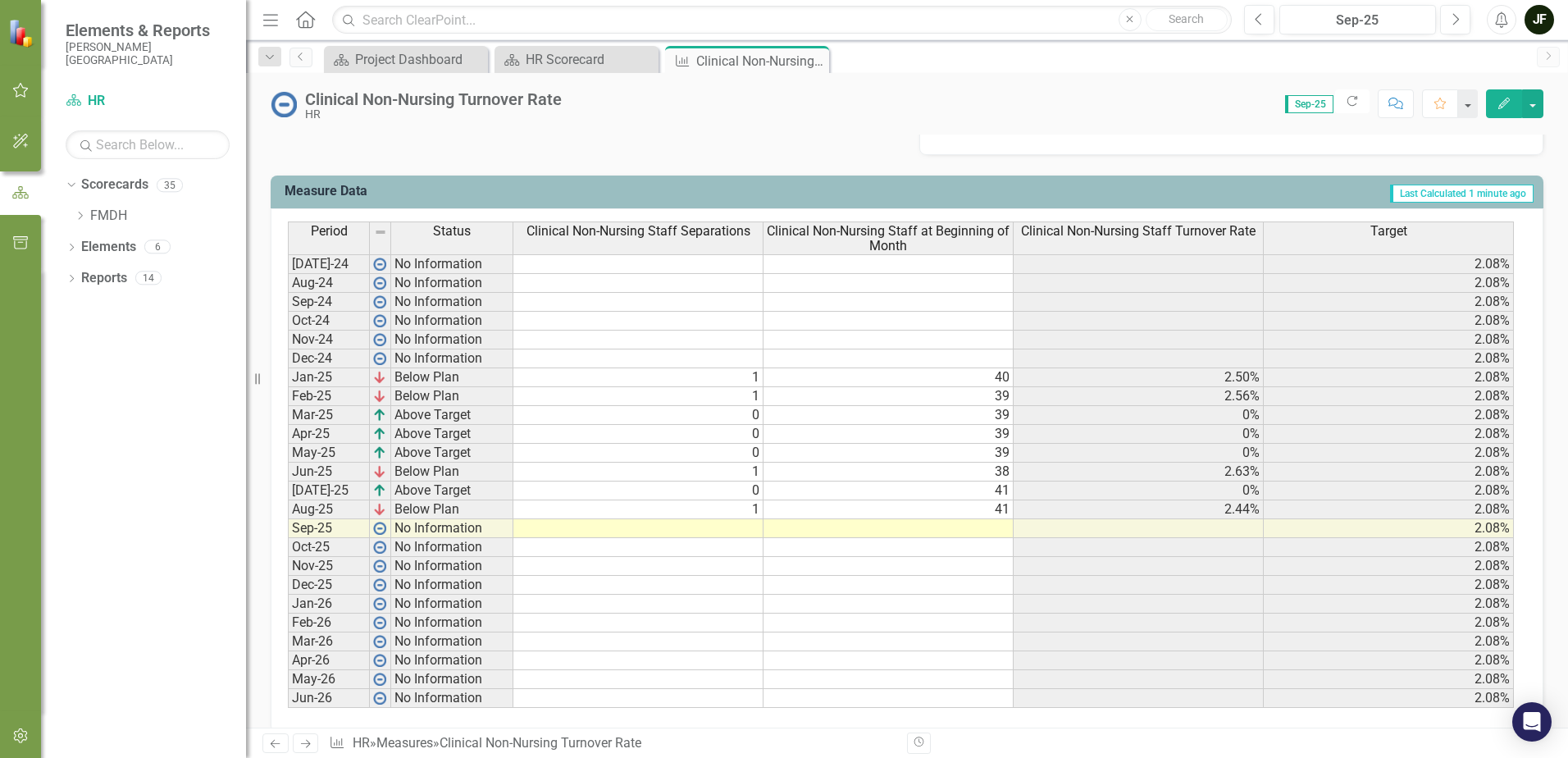
scroll to position [638, 0]
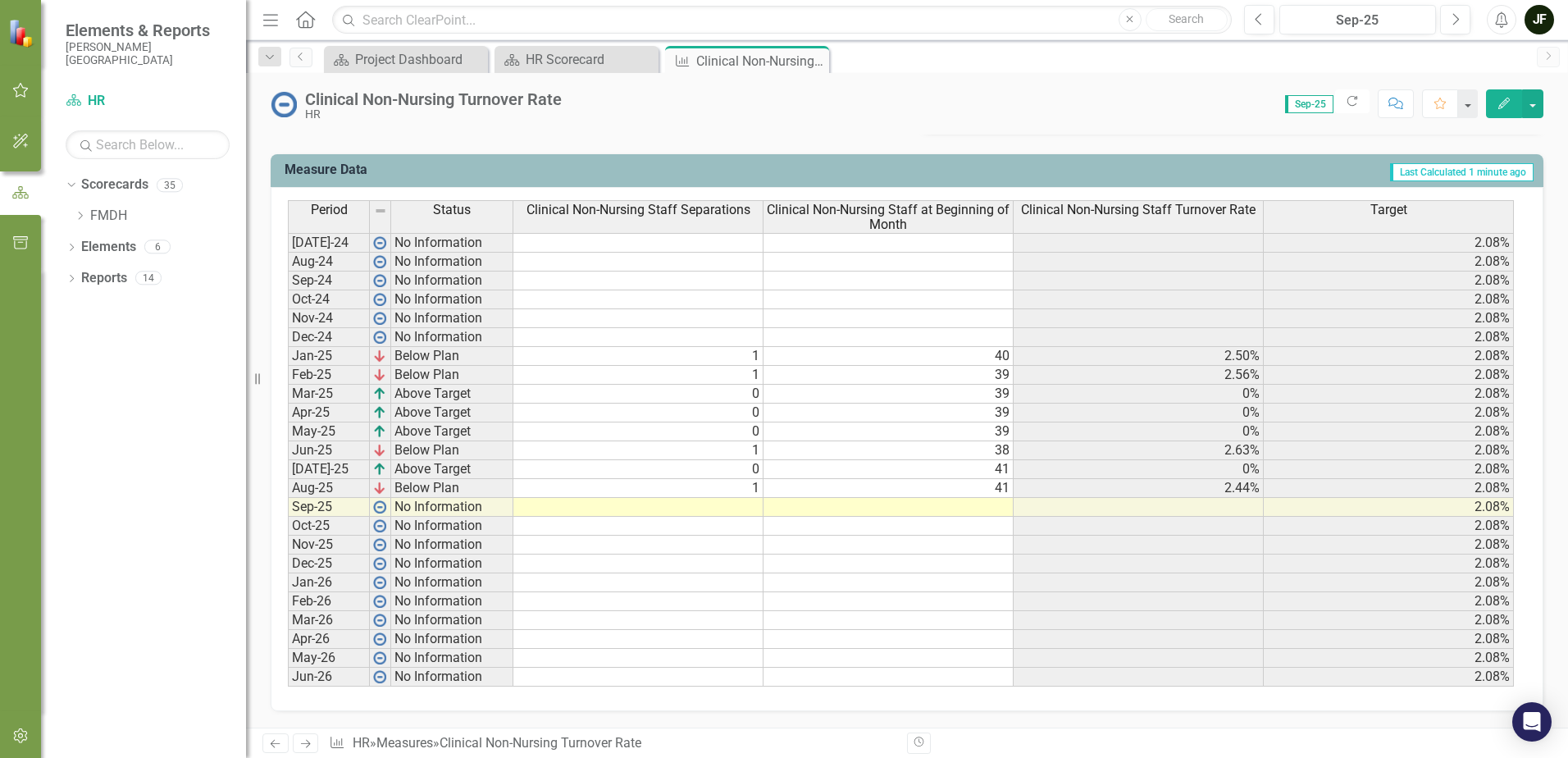
click at [995, 501] on td at bounding box center [889, 507] width 250 height 19
click at [994, 503] on td at bounding box center [889, 507] width 250 height 19
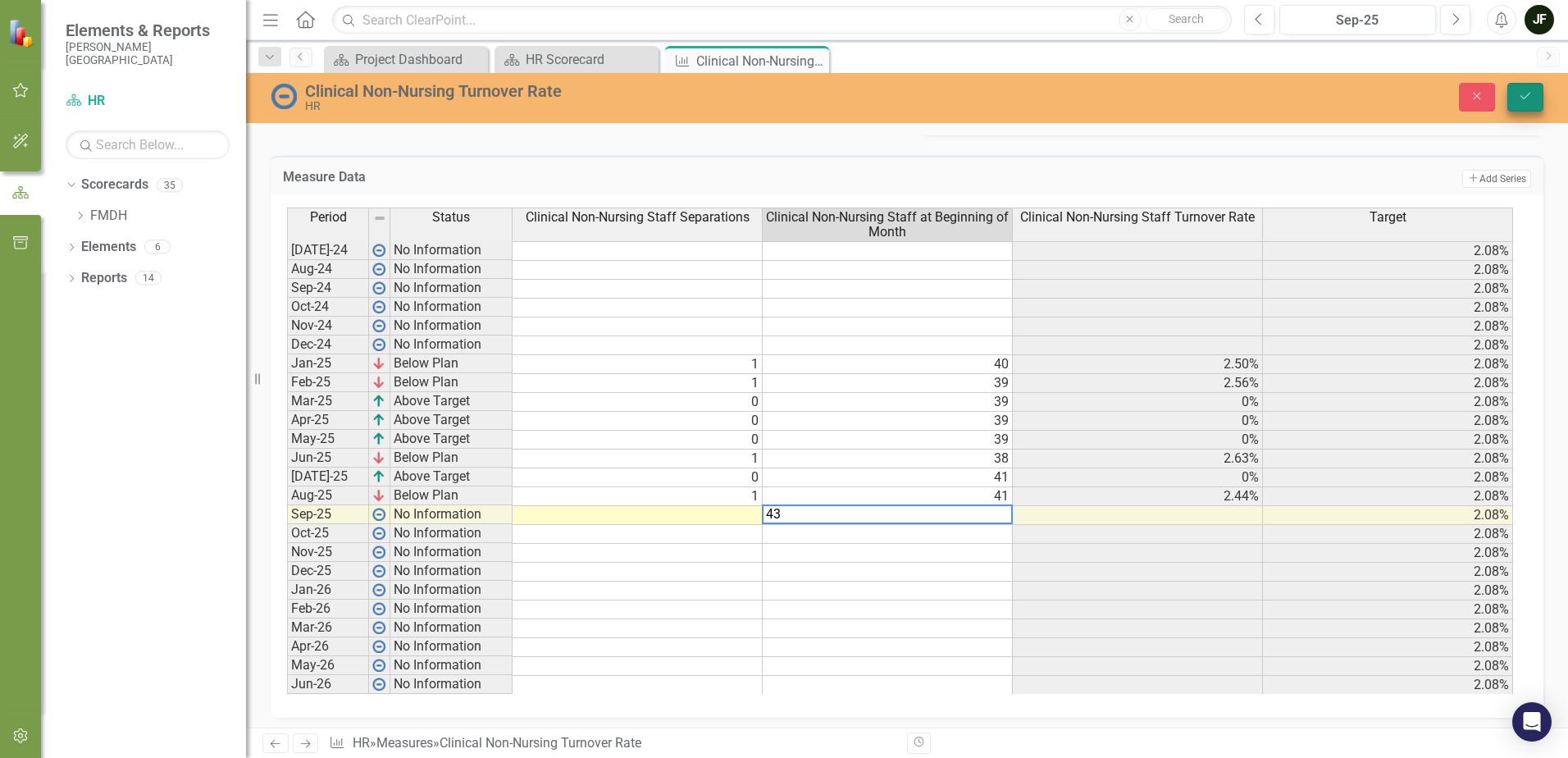
type textarea "43"
click at [1524, 90] on icon "Save" at bounding box center [1525, 96] width 15 height 12
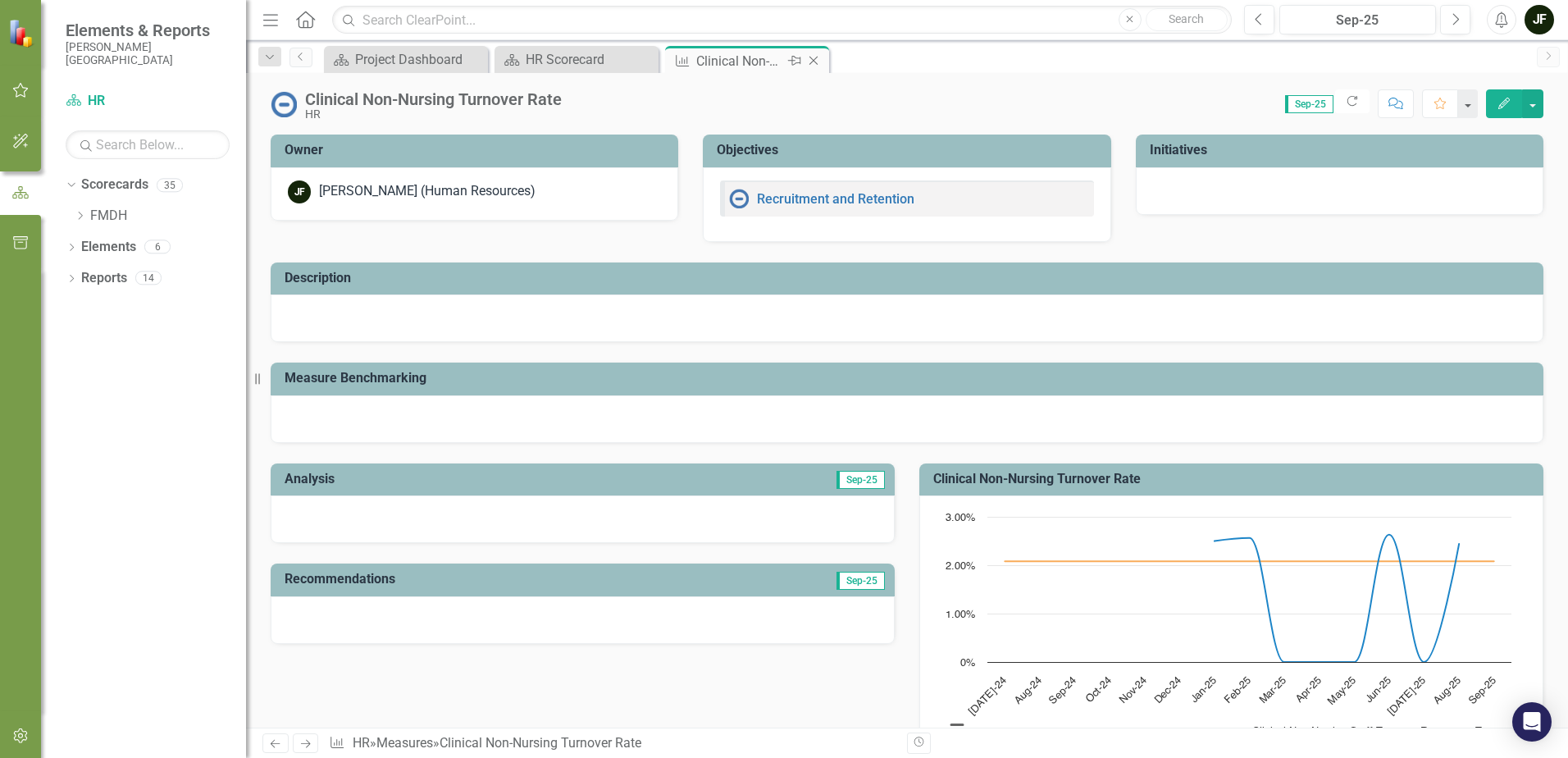
click at [816, 61] on icon "Close" at bounding box center [814, 61] width 16 height 13
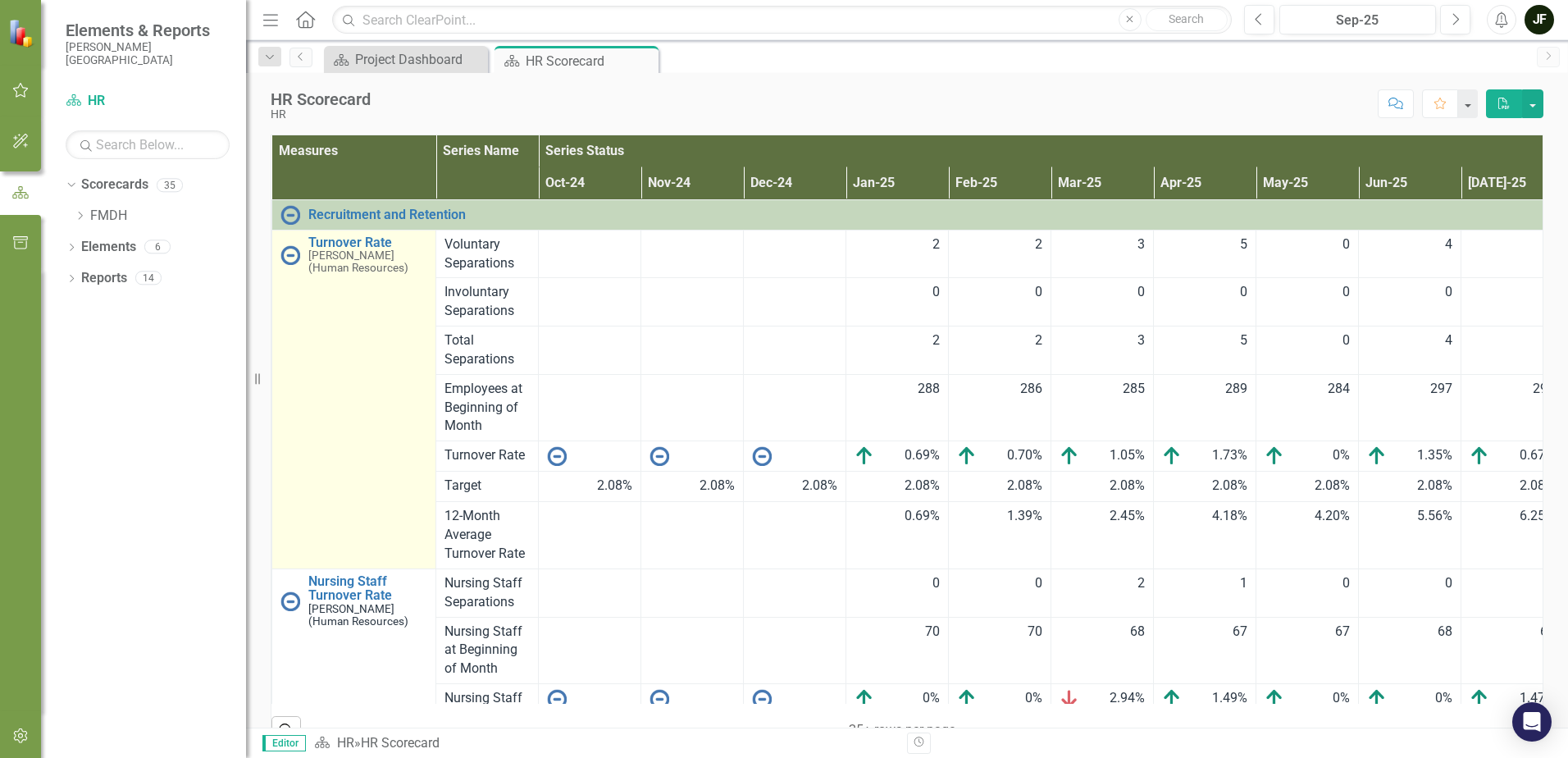
click at [361, 254] on small "[PERSON_NAME] (Human Resources)" at bounding box center [367, 262] width 119 height 25
click at [364, 243] on link "Turnover Rate" at bounding box center [367, 242] width 119 height 15
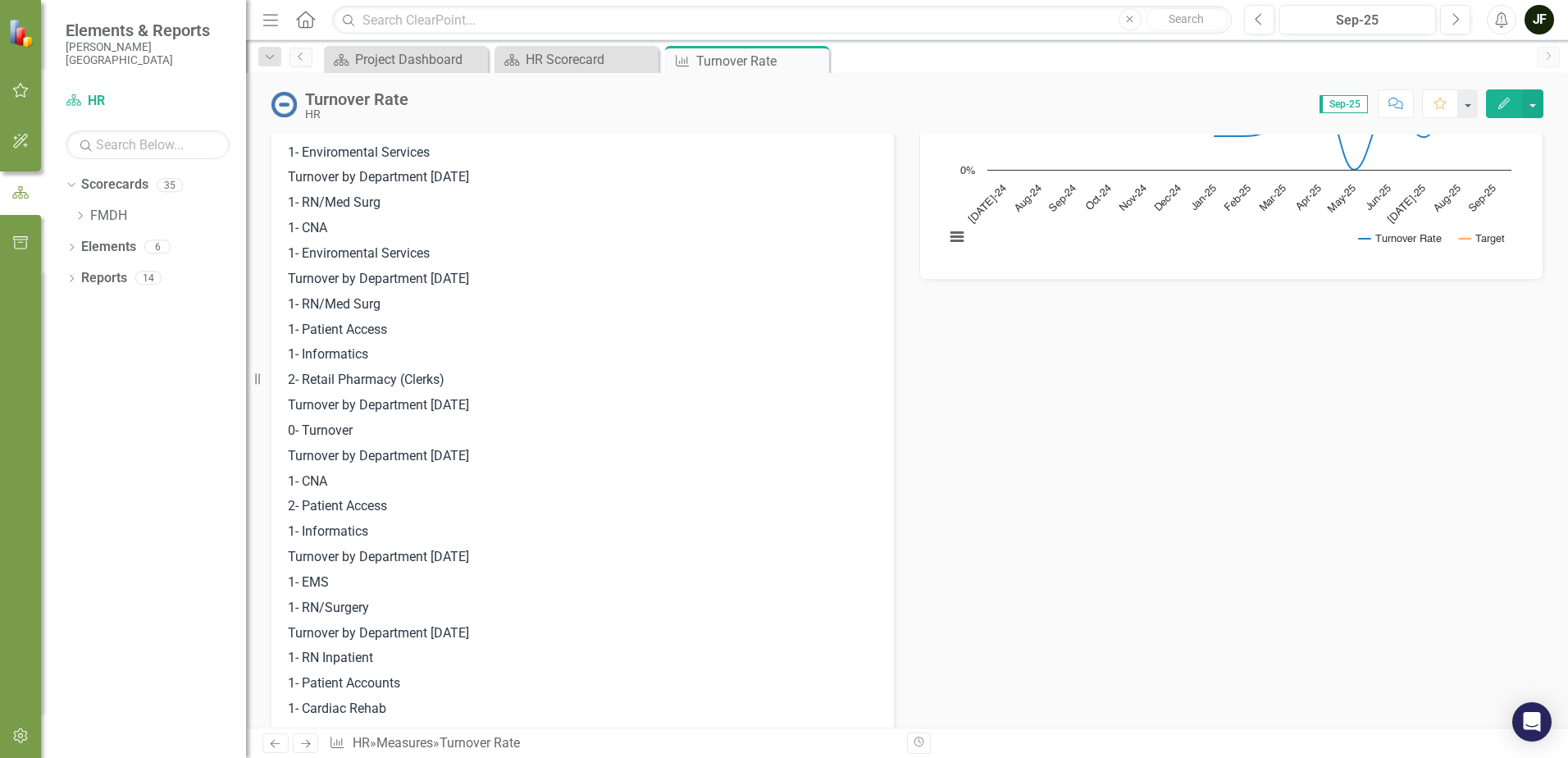
click at [697, 454] on p "Turnover by Department [DATE]" at bounding box center [583, 456] width 590 height 25
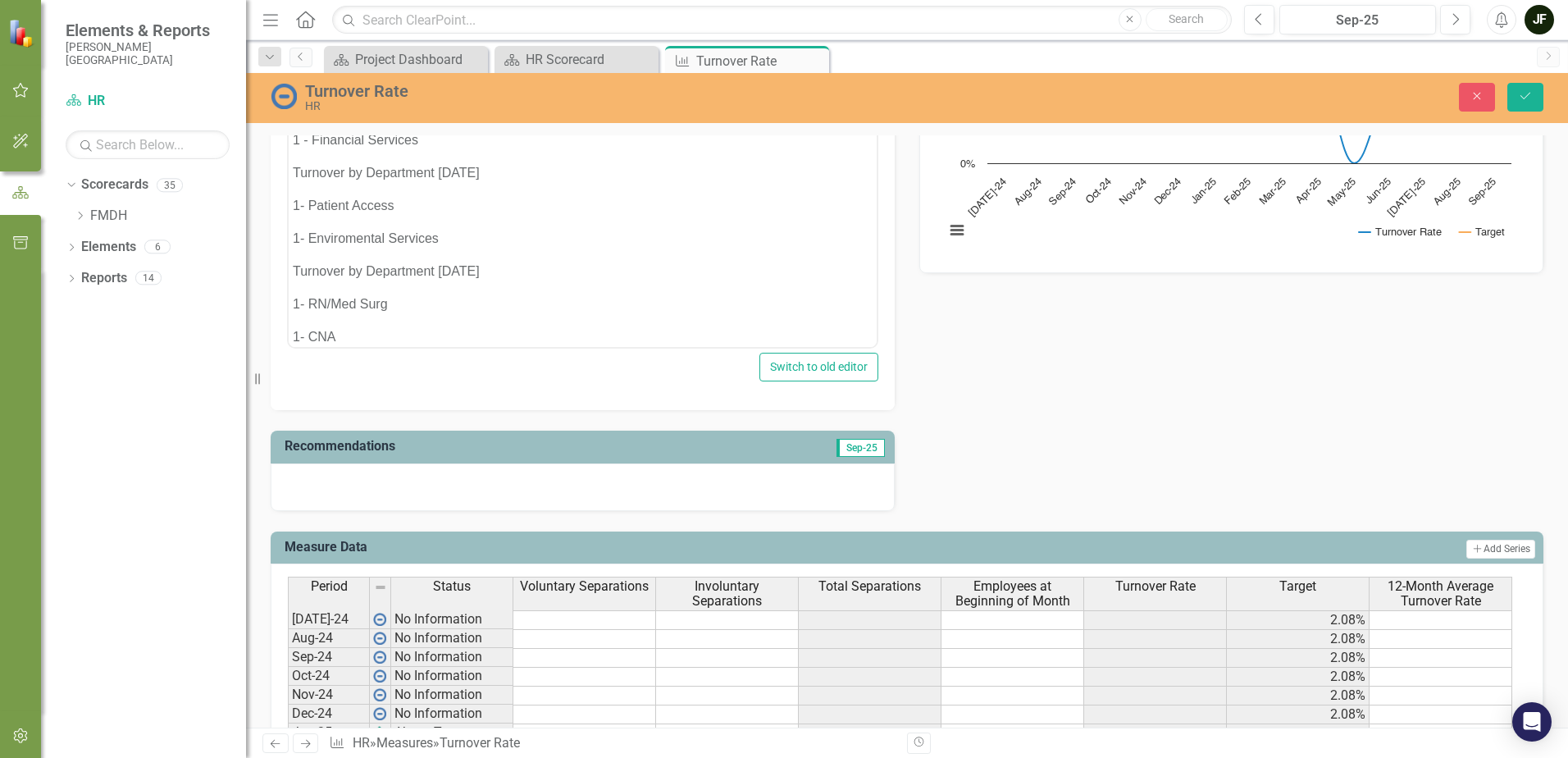
scroll to position [254, 0]
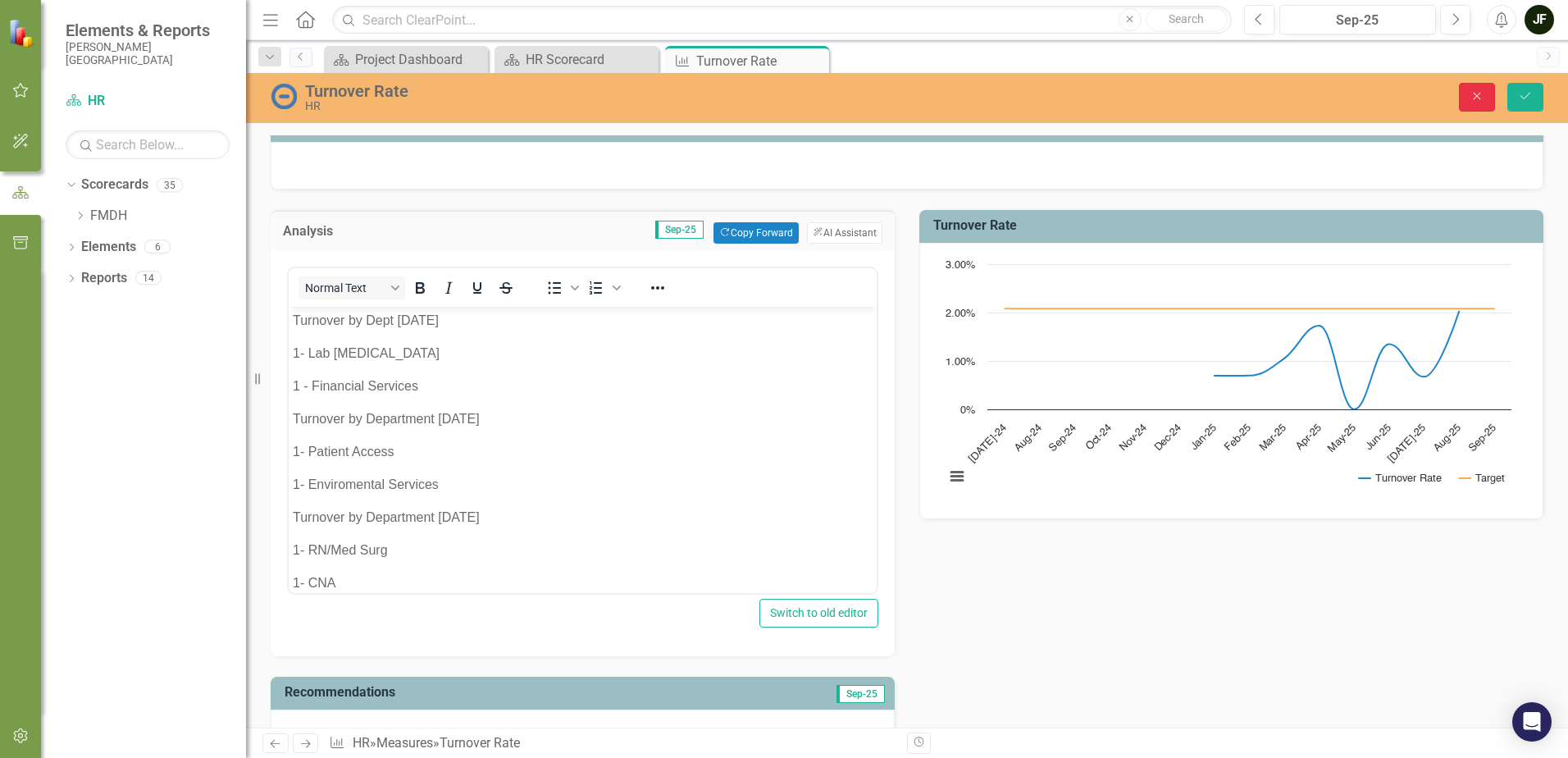
click at [1470, 95] on icon "Close" at bounding box center [1477, 96] width 15 height 12
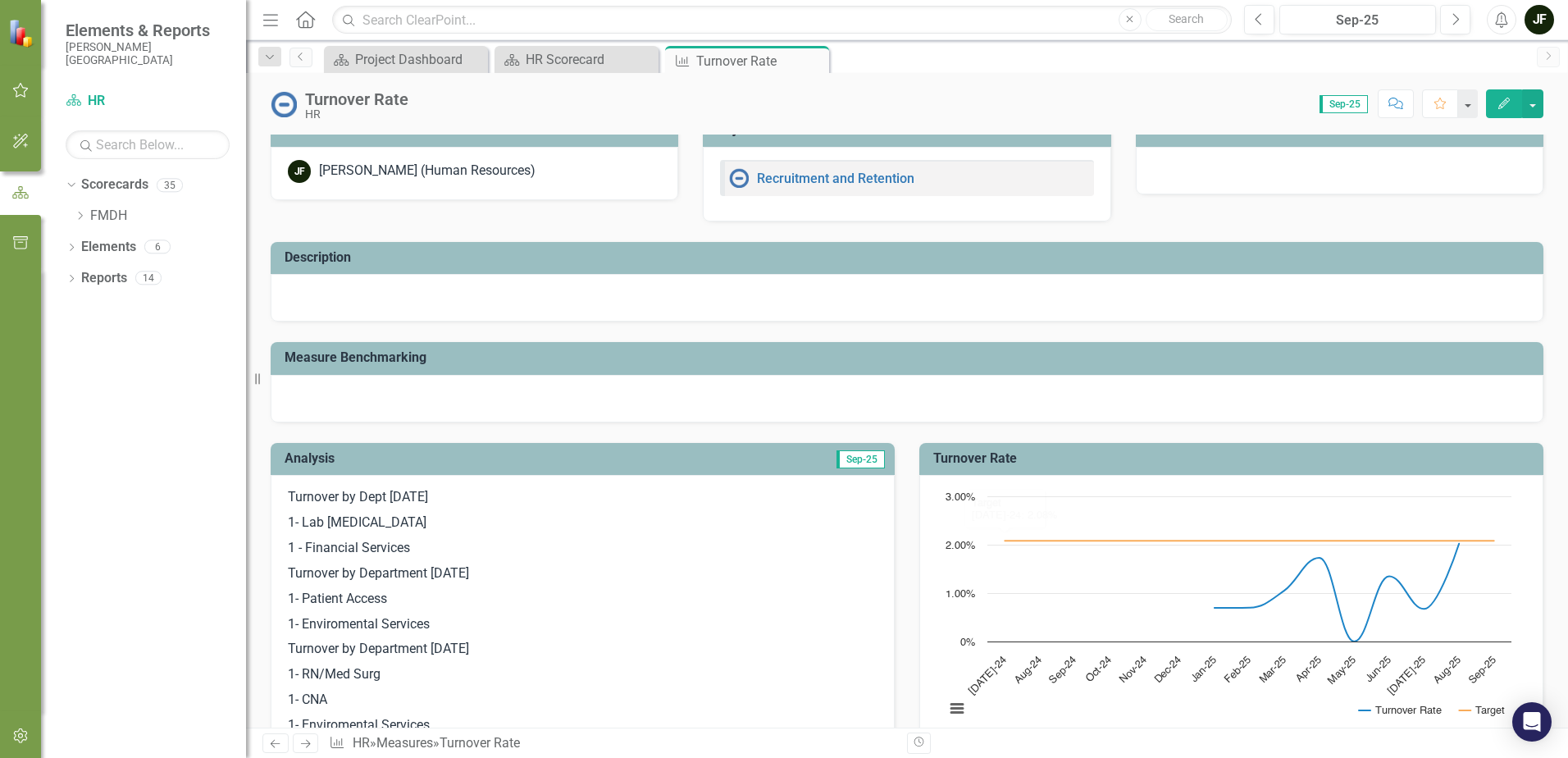
scroll to position [0, 0]
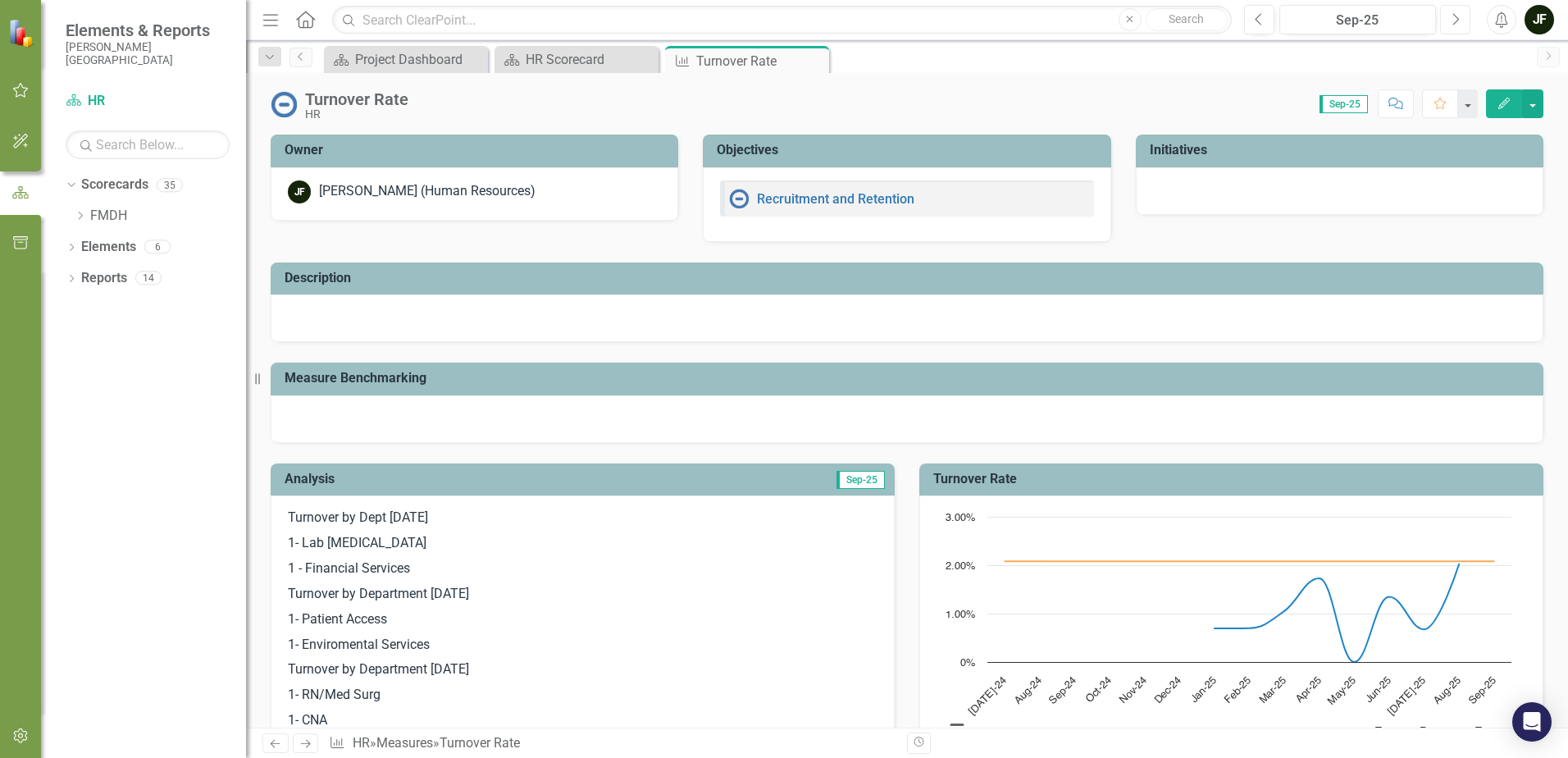
click at [1456, 18] on icon "Next" at bounding box center [1455, 20] width 9 height 15
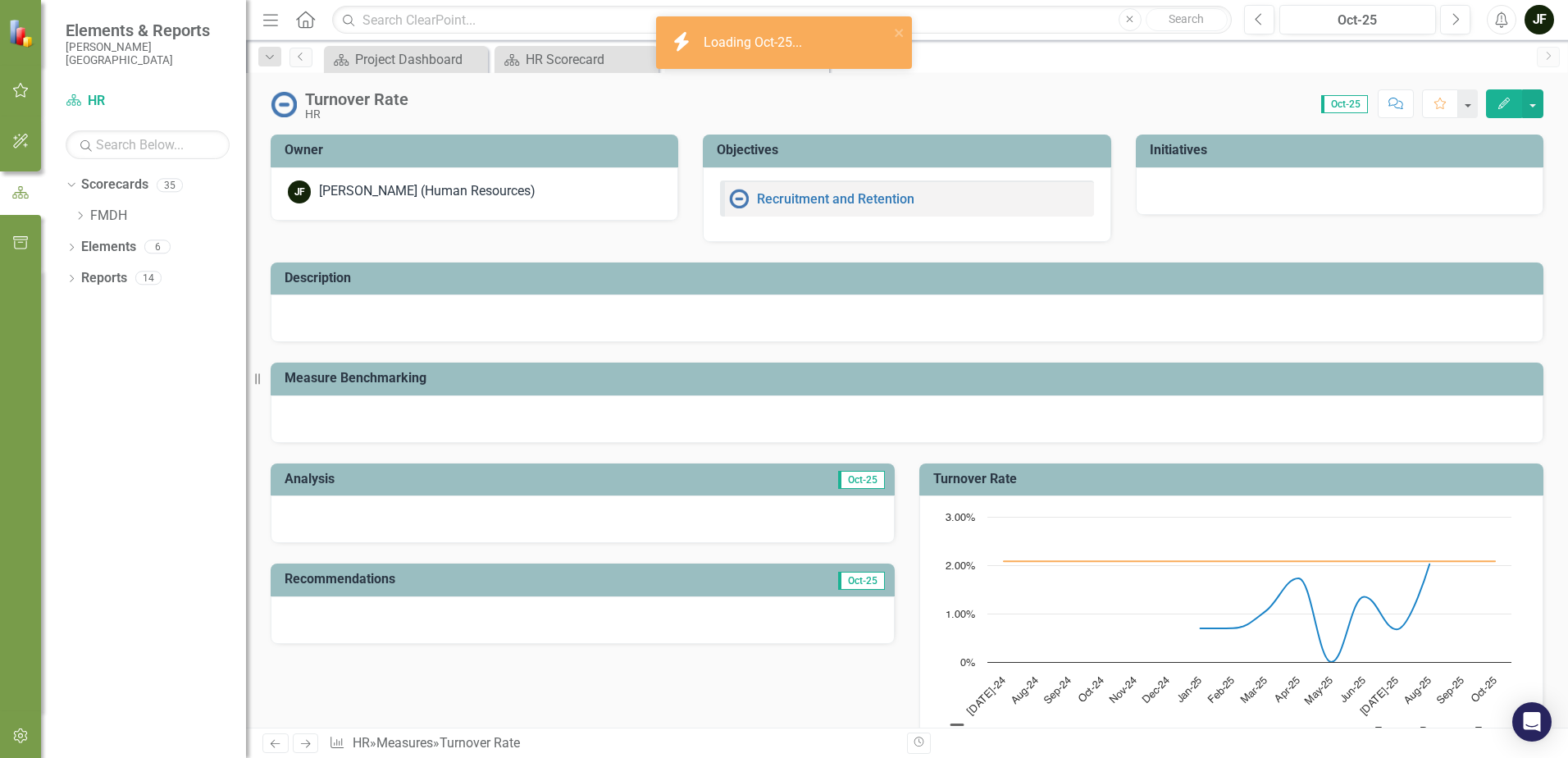
click at [580, 517] on div at bounding box center [583, 518] width 624 height 47
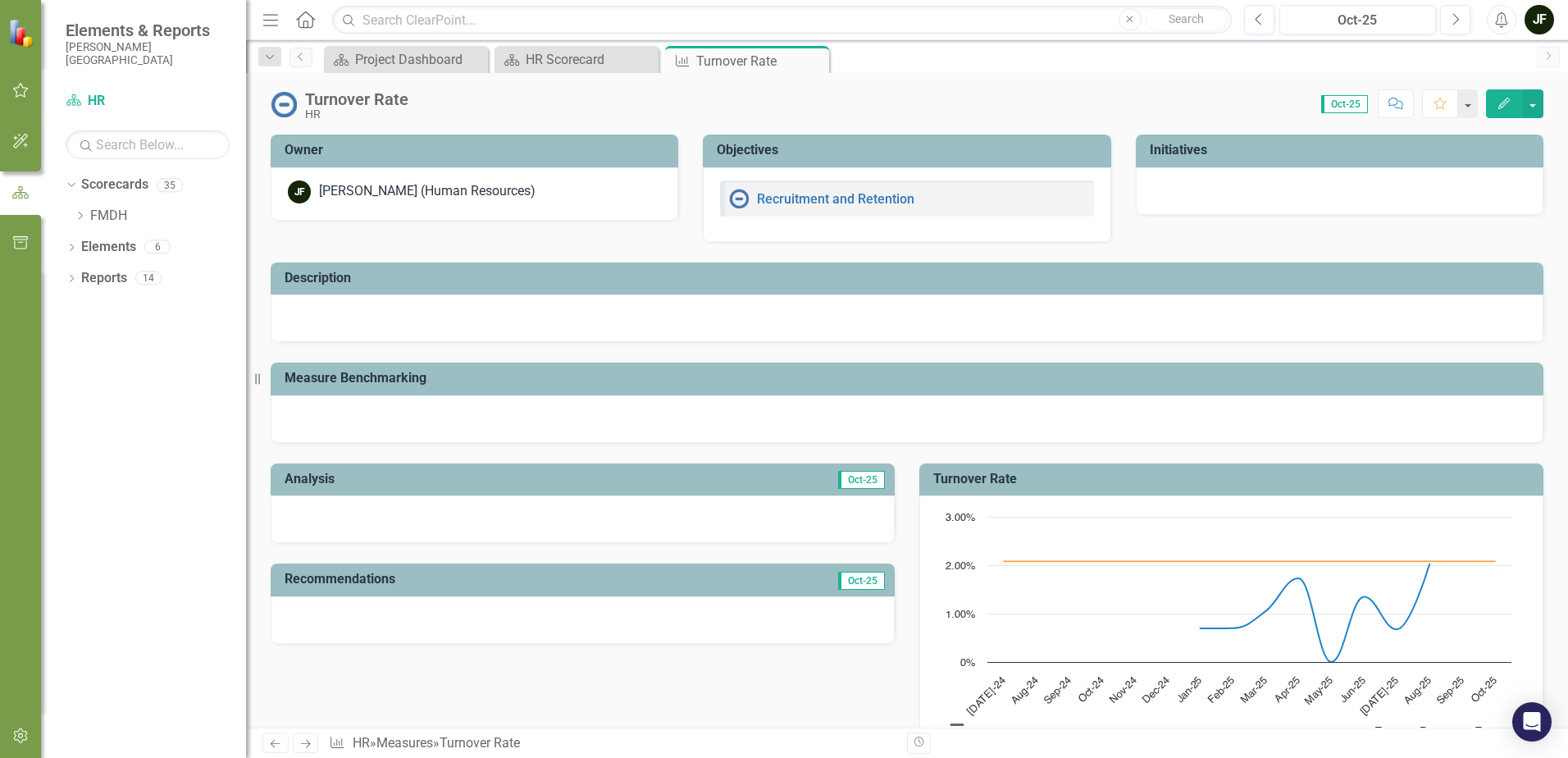
click at [580, 517] on div at bounding box center [583, 518] width 624 height 47
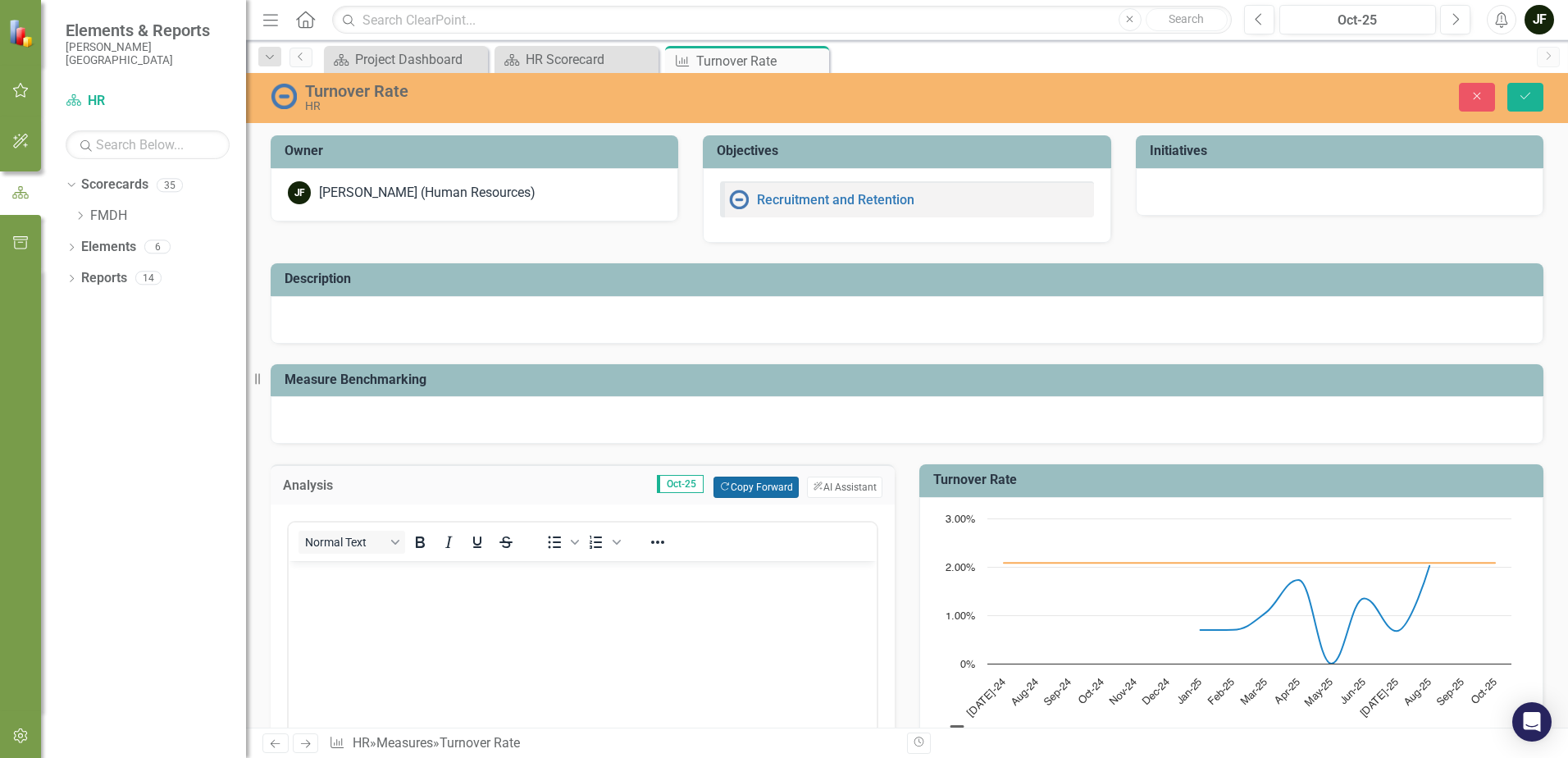
click at [771, 484] on button "Copy Forward Copy Forward" at bounding box center [755, 487] width 85 height 21
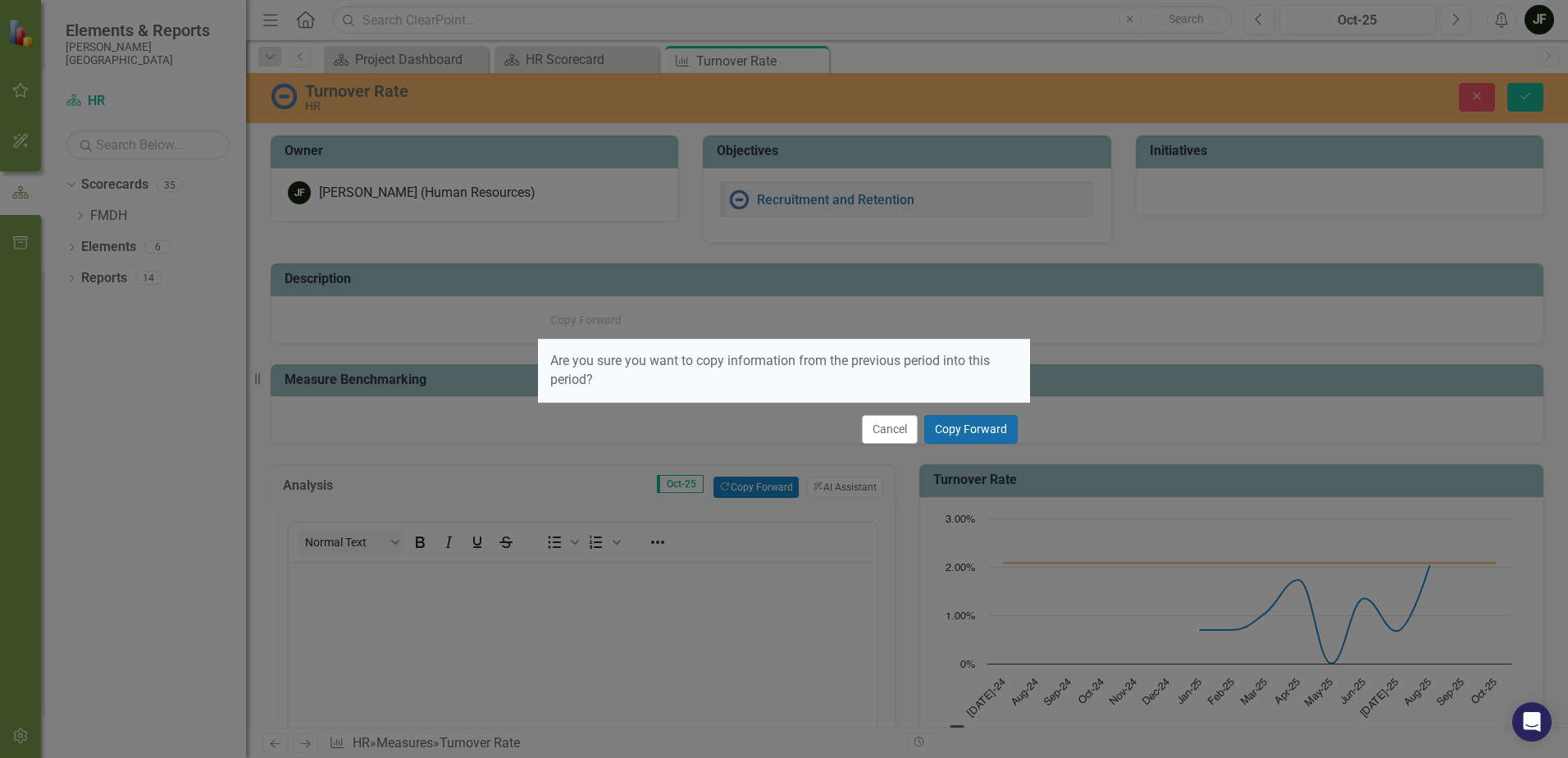
click at [969, 430] on button "Copy Forward" at bounding box center [971, 429] width 94 height 29
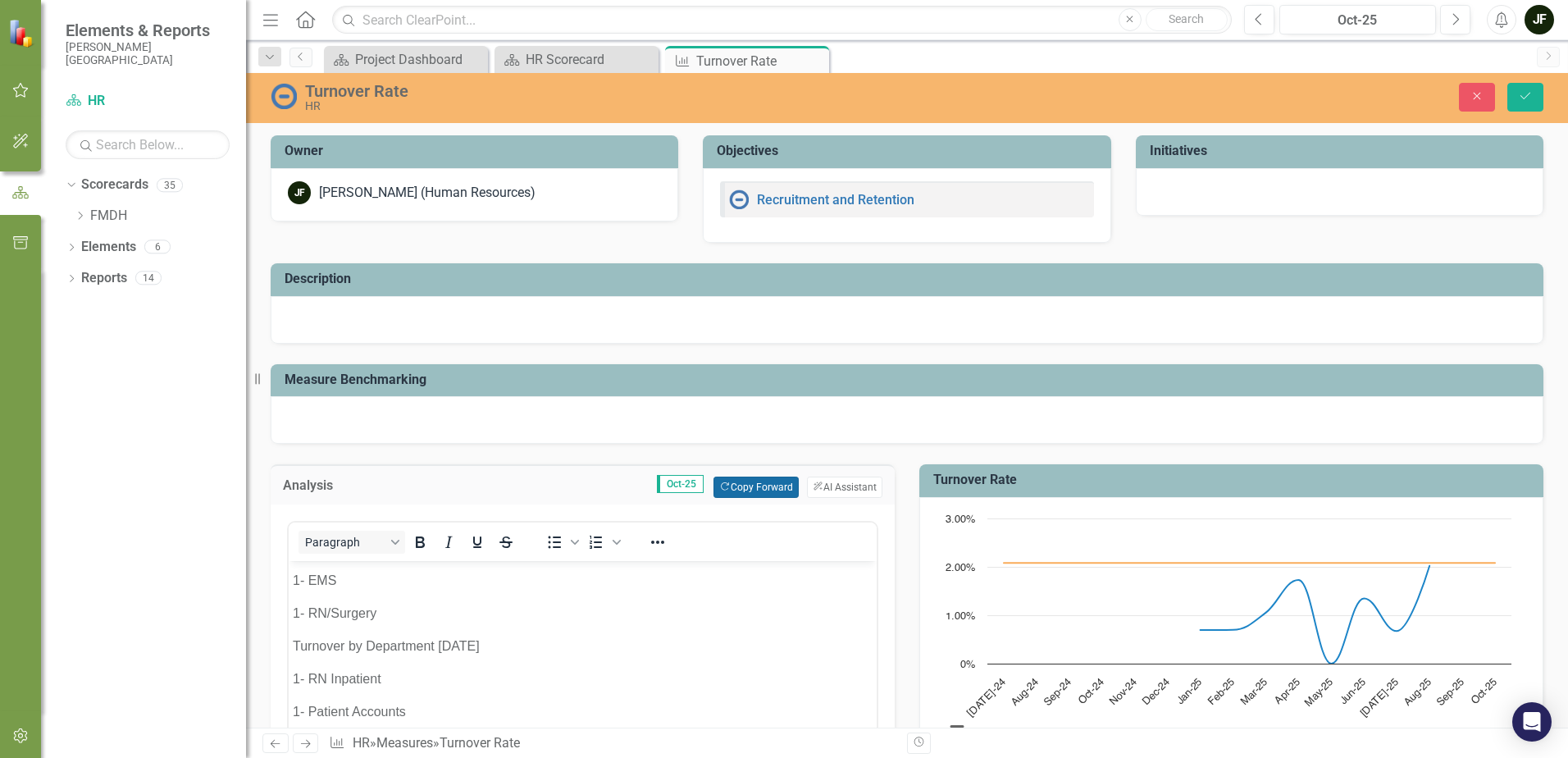
scroll to position [738, 0]
click at [1532, 97] on icon "Save" at bounding box center [1525, 96] width 15 height 12
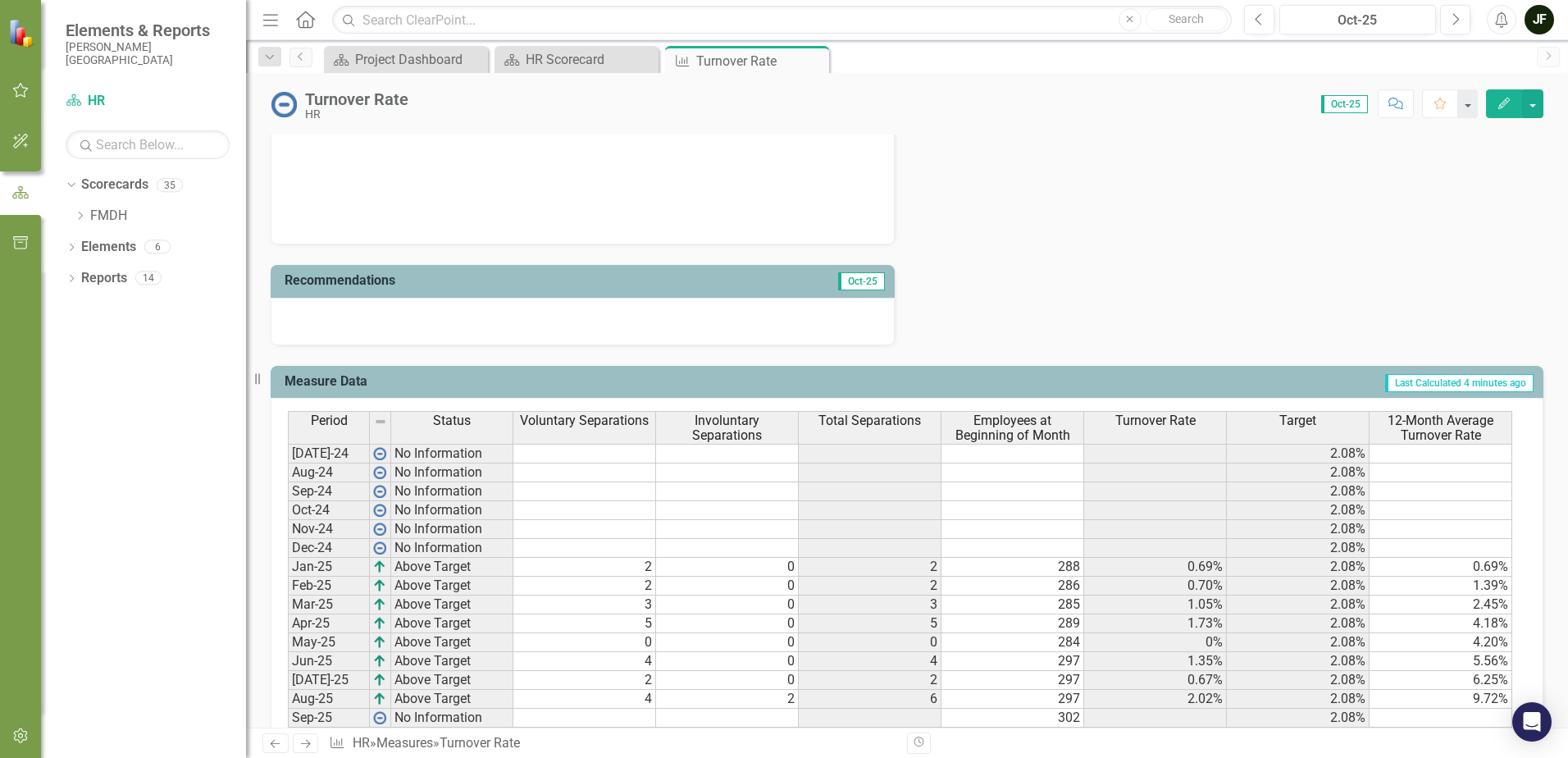
scroll to position [1125, 0]
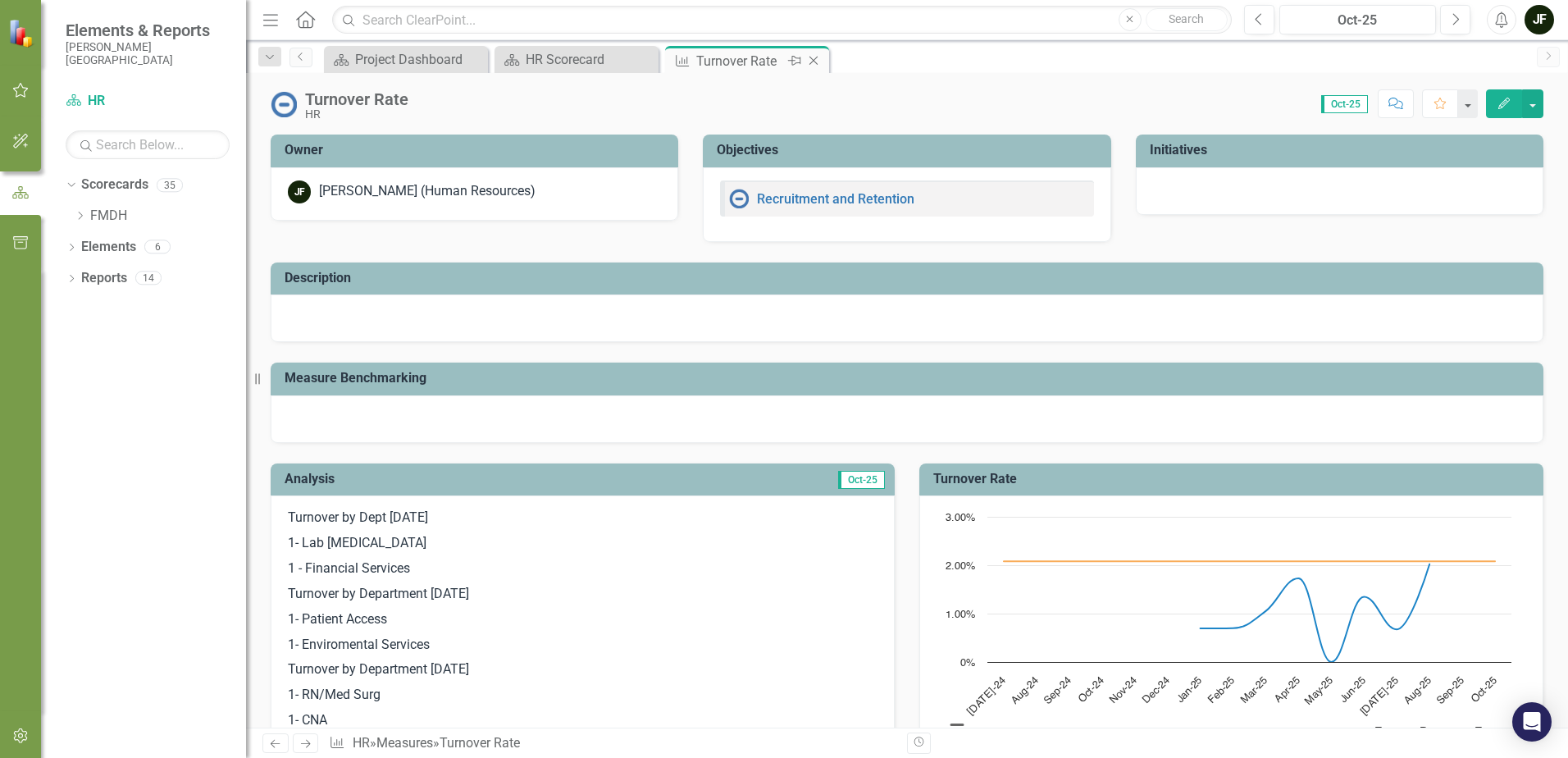
click at [812, 56] on icon "Close" at bounding box center [814, 61] width 16 height 13
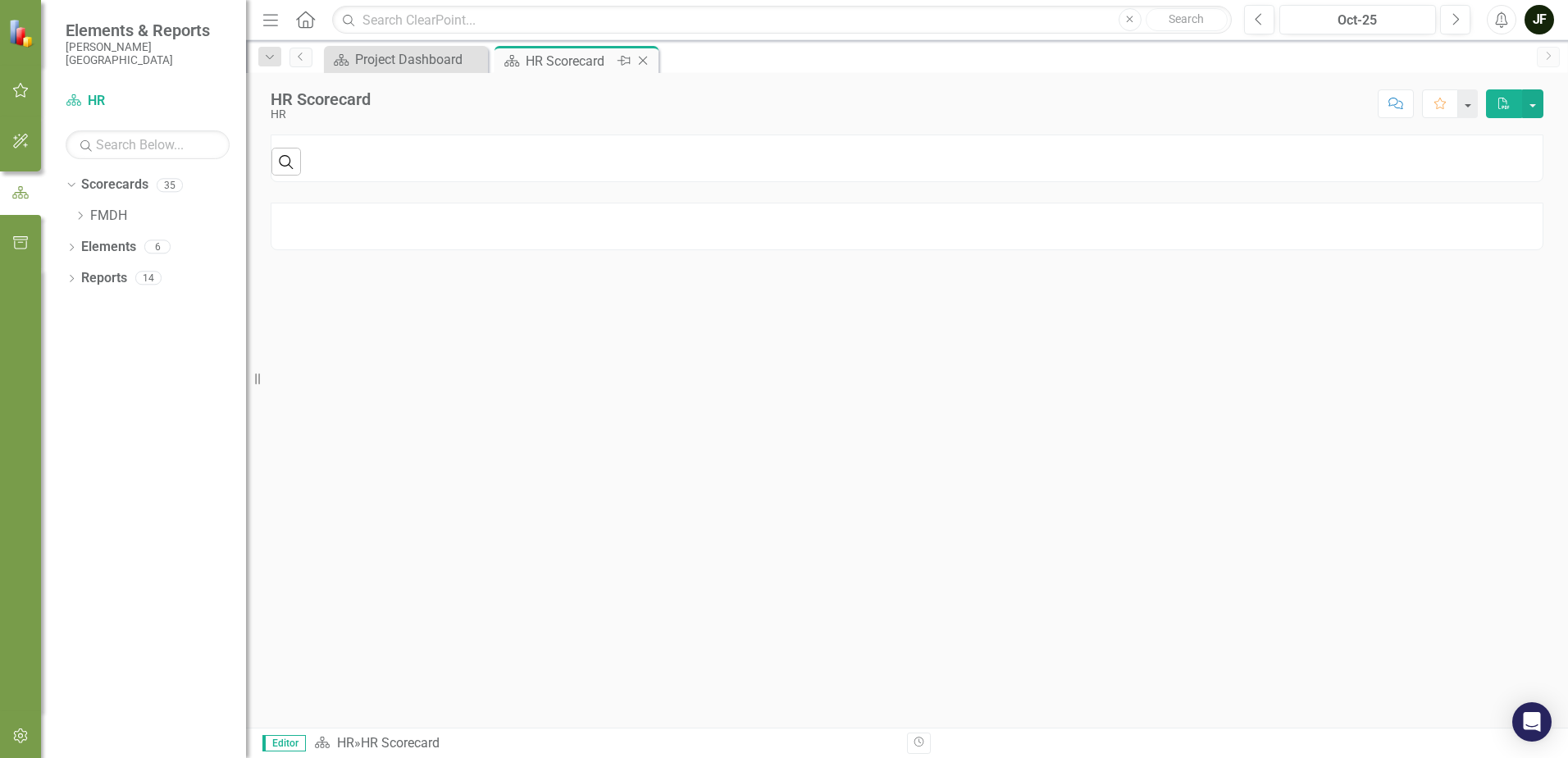
click at [643, 59] on icon "Close" at bounding box center [643, 61] width 16 height 13
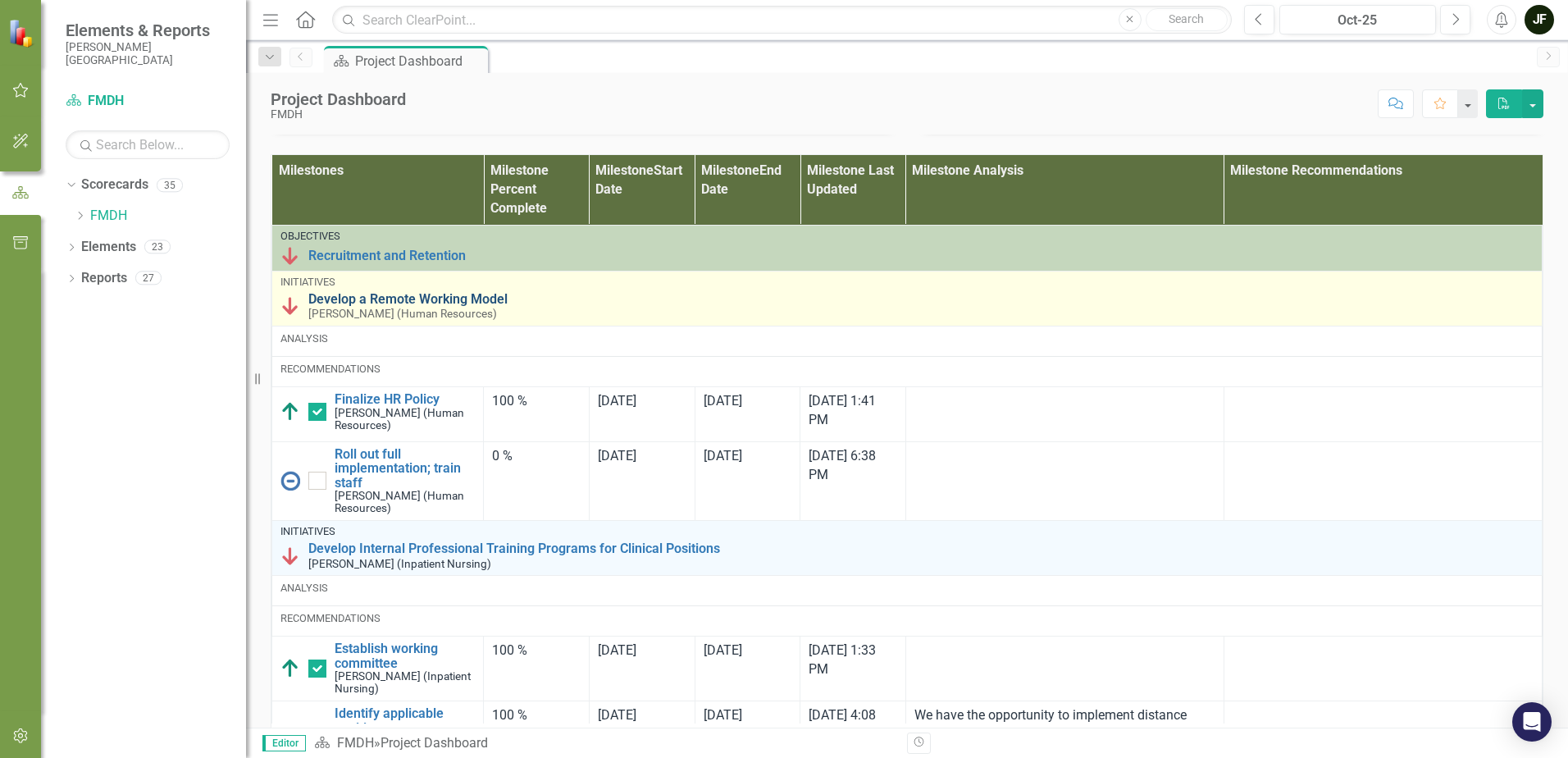
click at [418, 307] on link "Develop a Remote Working Model" at bounding box center [921, 299] width 1226 height 15
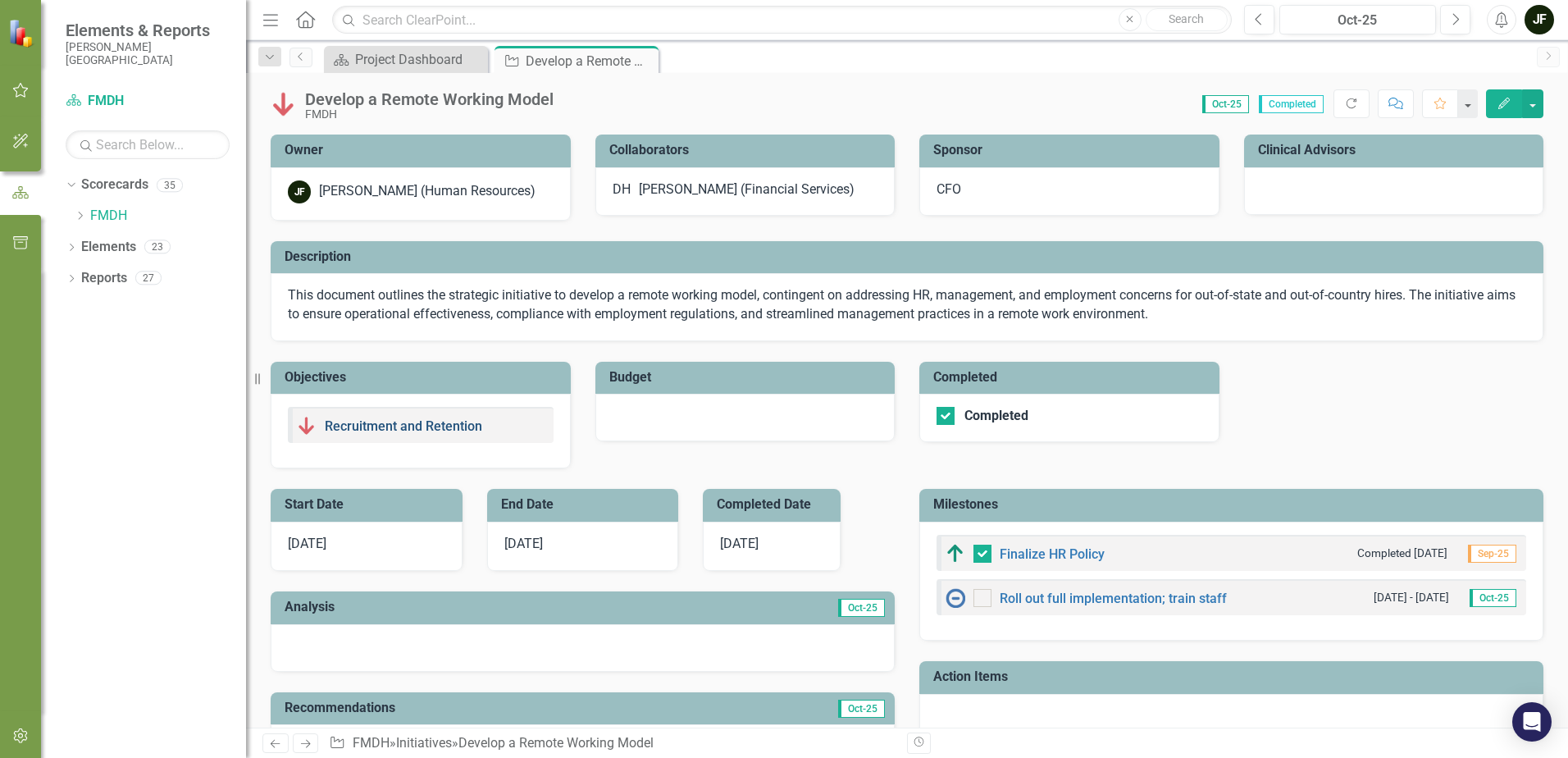
click at [456, 434] on link "Recruitment and Retention" at bounding box center [403, 425] width 157 height 15
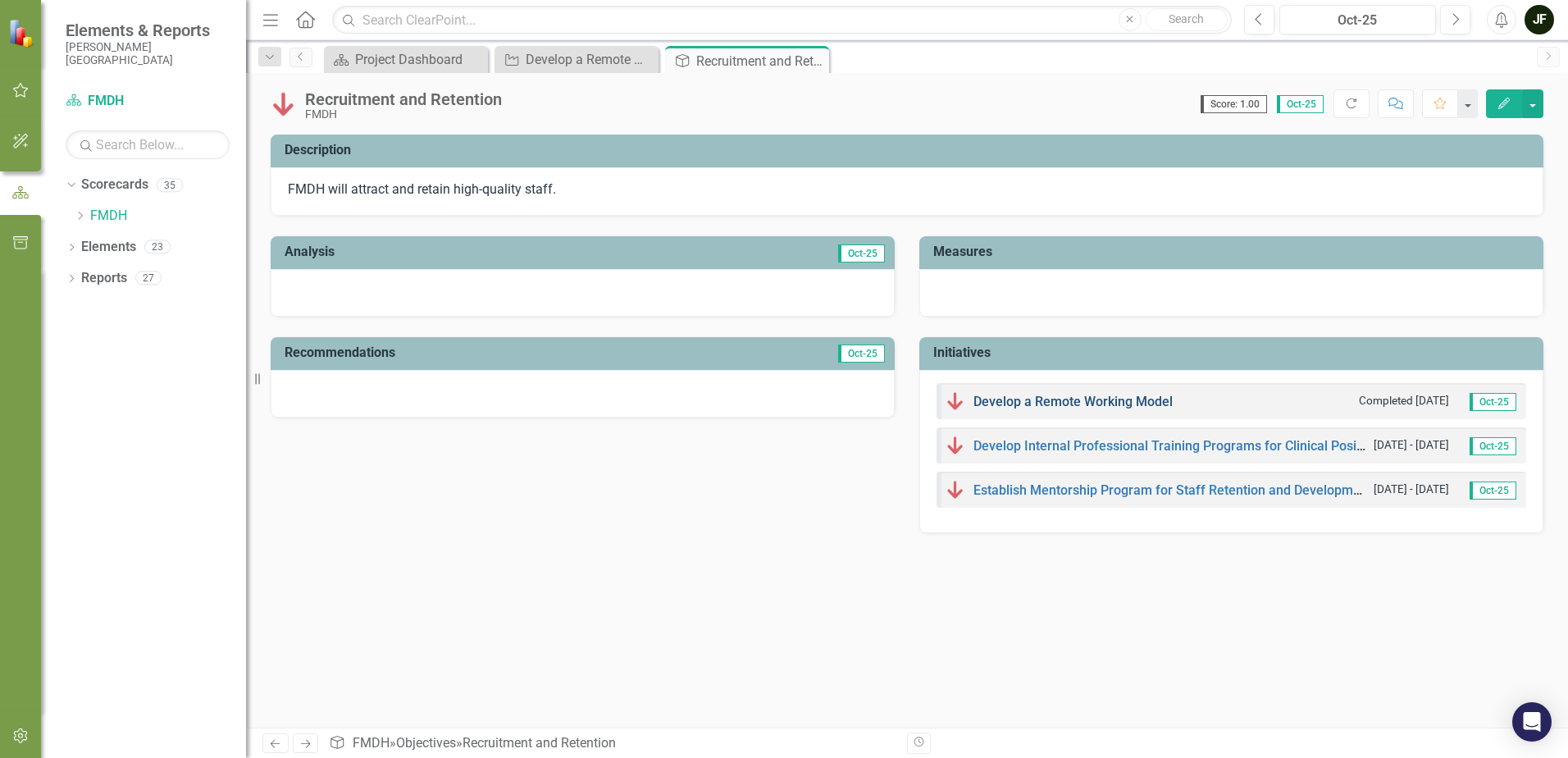
click at [1036, 405] on link "Develop a Remote Working Model" at bounding box center [1073, 400] width 199 height 15
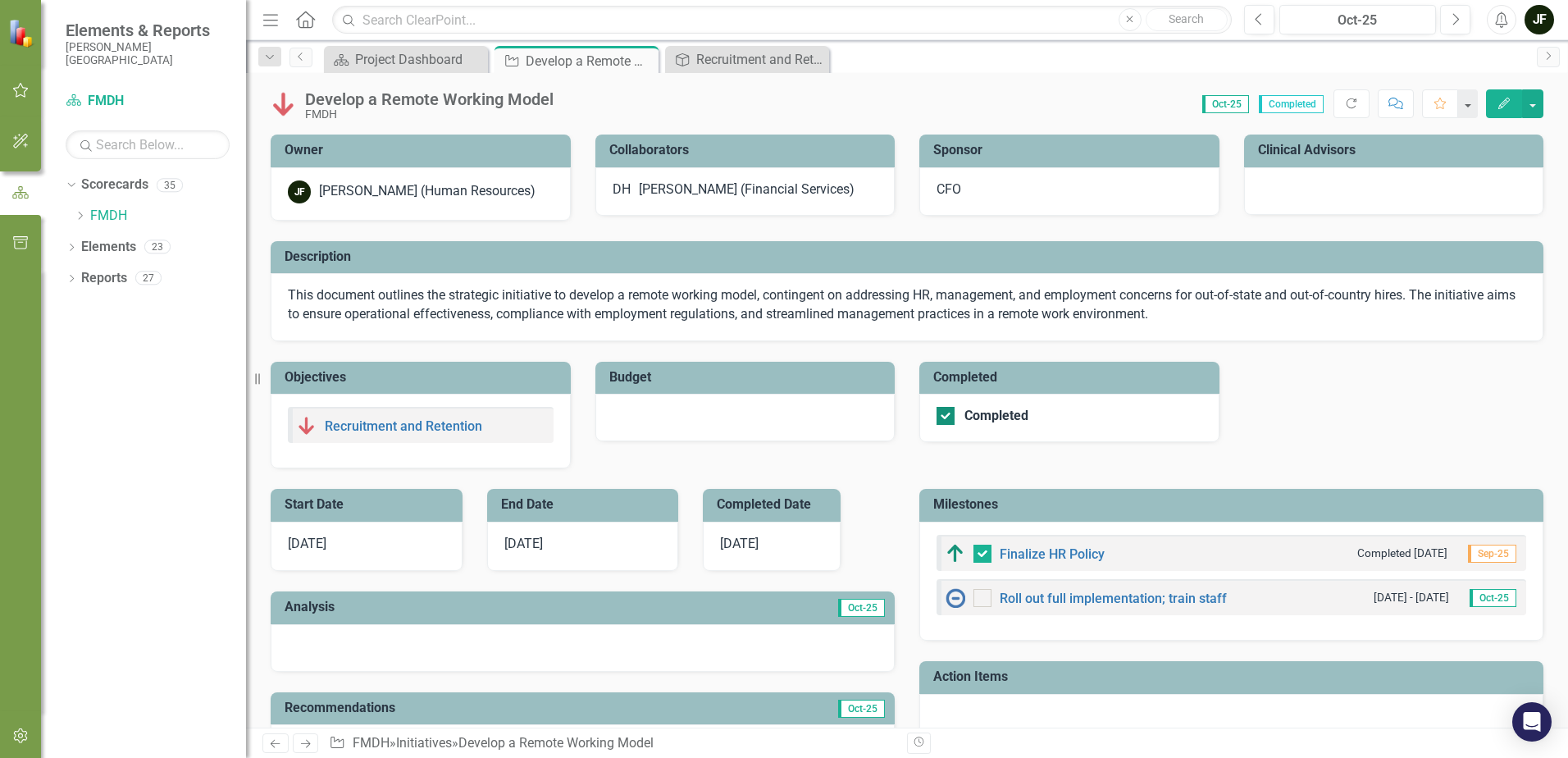
click at [938, 423] on div at bounding box center [946, 416] width 18 height 18
click at [938, 417] on input "Completed" at bounding box center [942, 412] width 11 height 11
checkbox input "false"
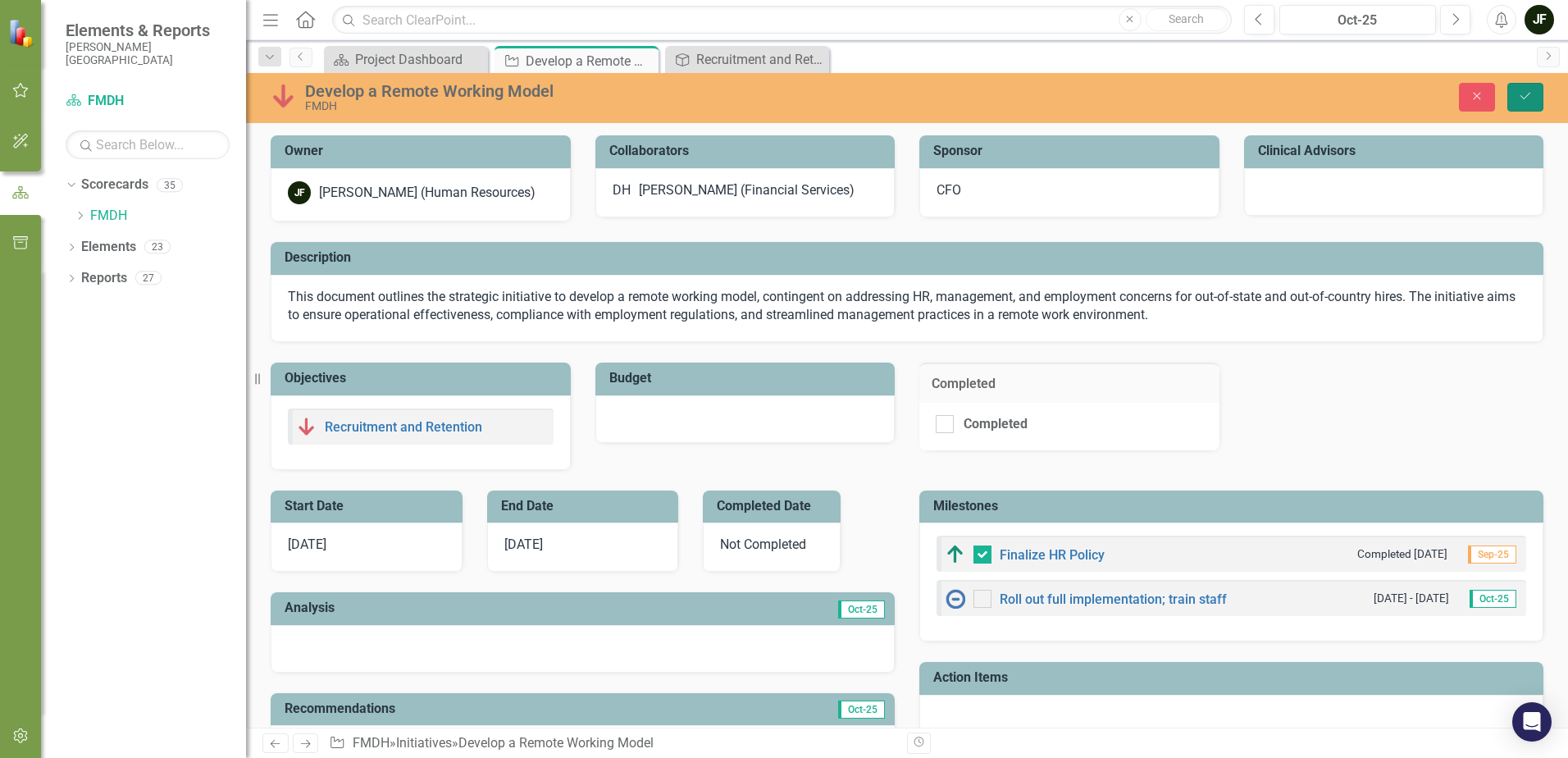
click at [1524, 95] on icon "Save" at bounding box center [1525, 96] width 15 height 12
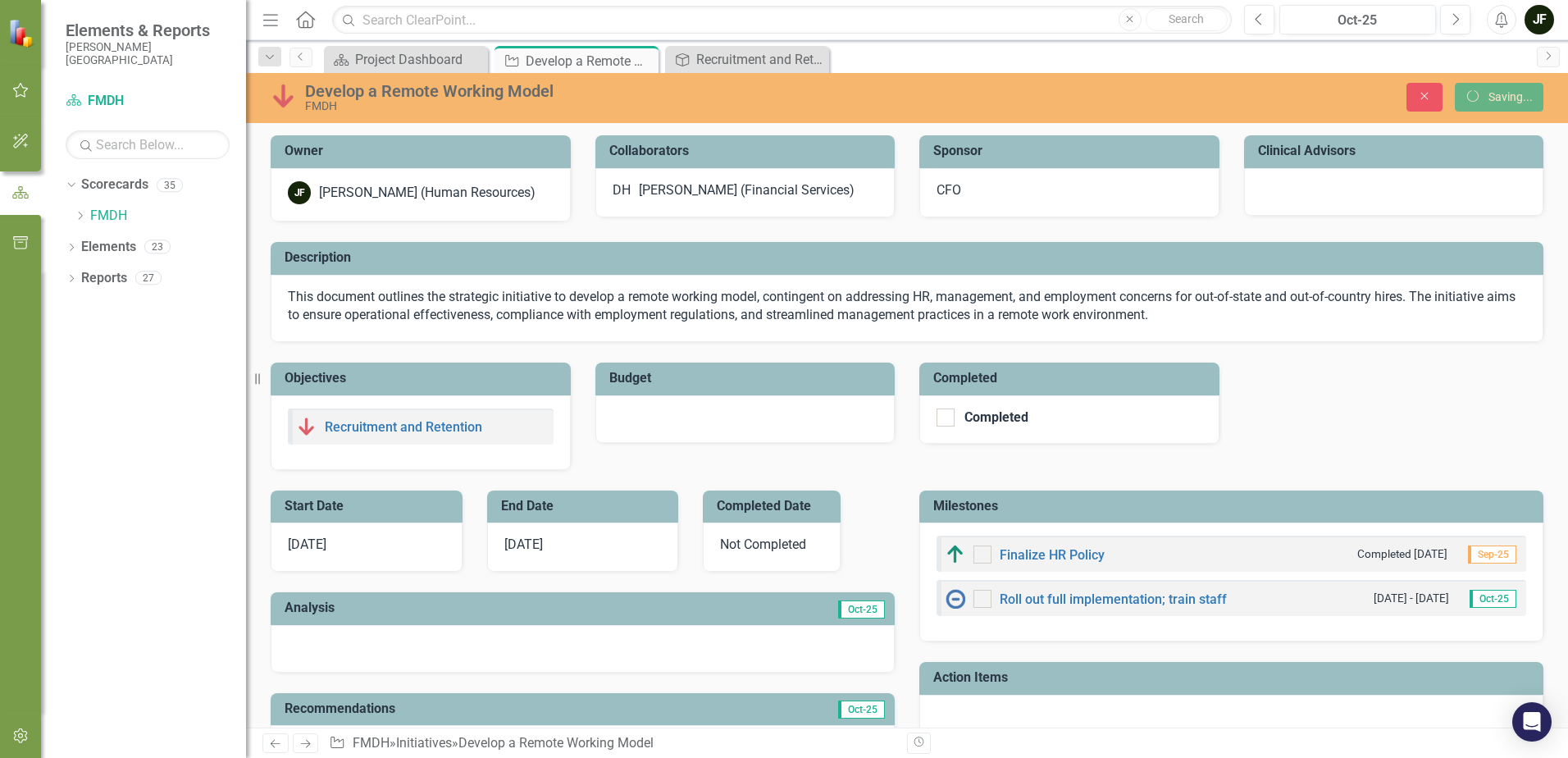
checkbox input "true"
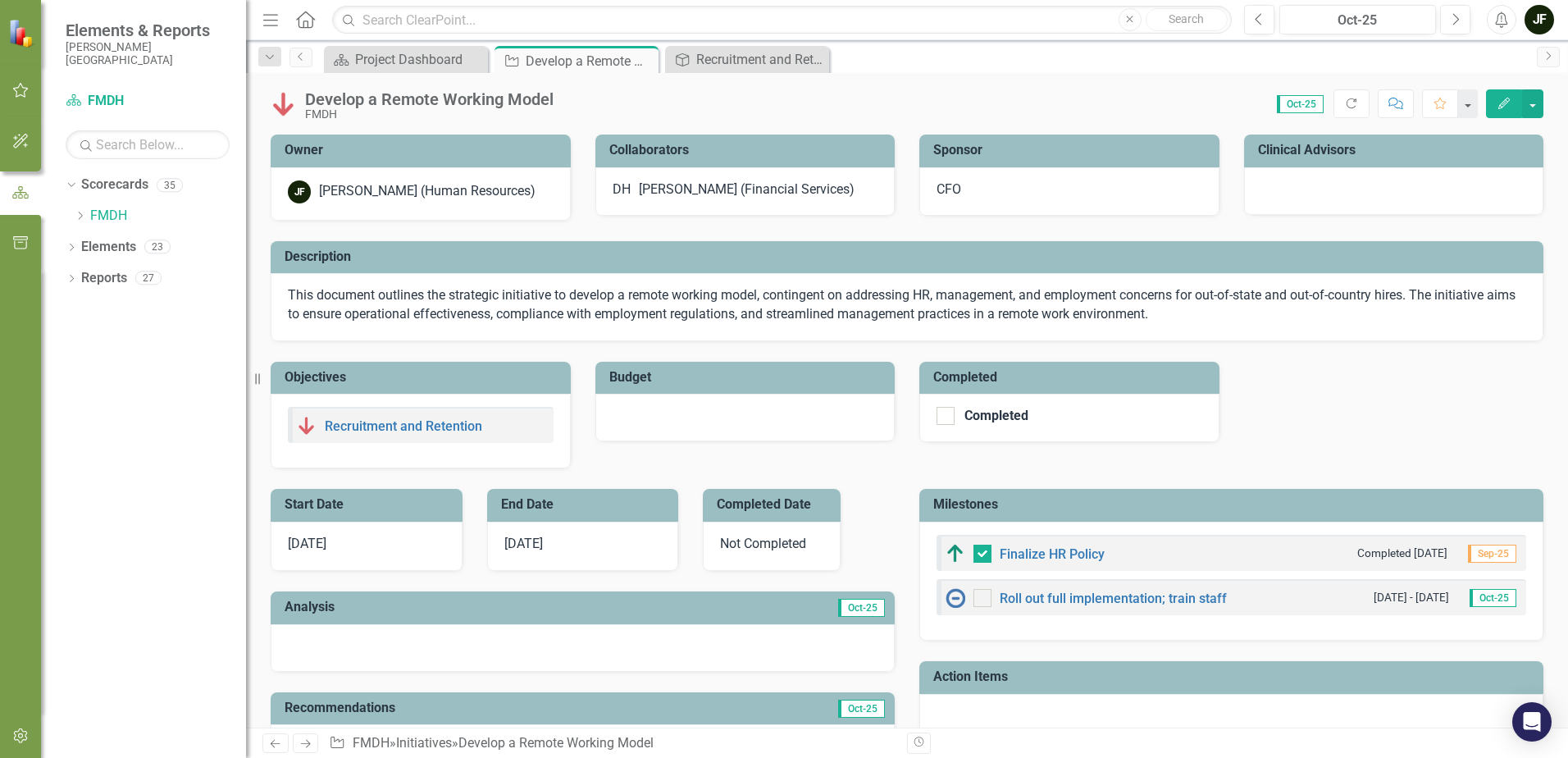
checkbox input "true"
click at [435, 59] on div "Project Dashboard" at bounding box center [409, 59] width 108 height 21
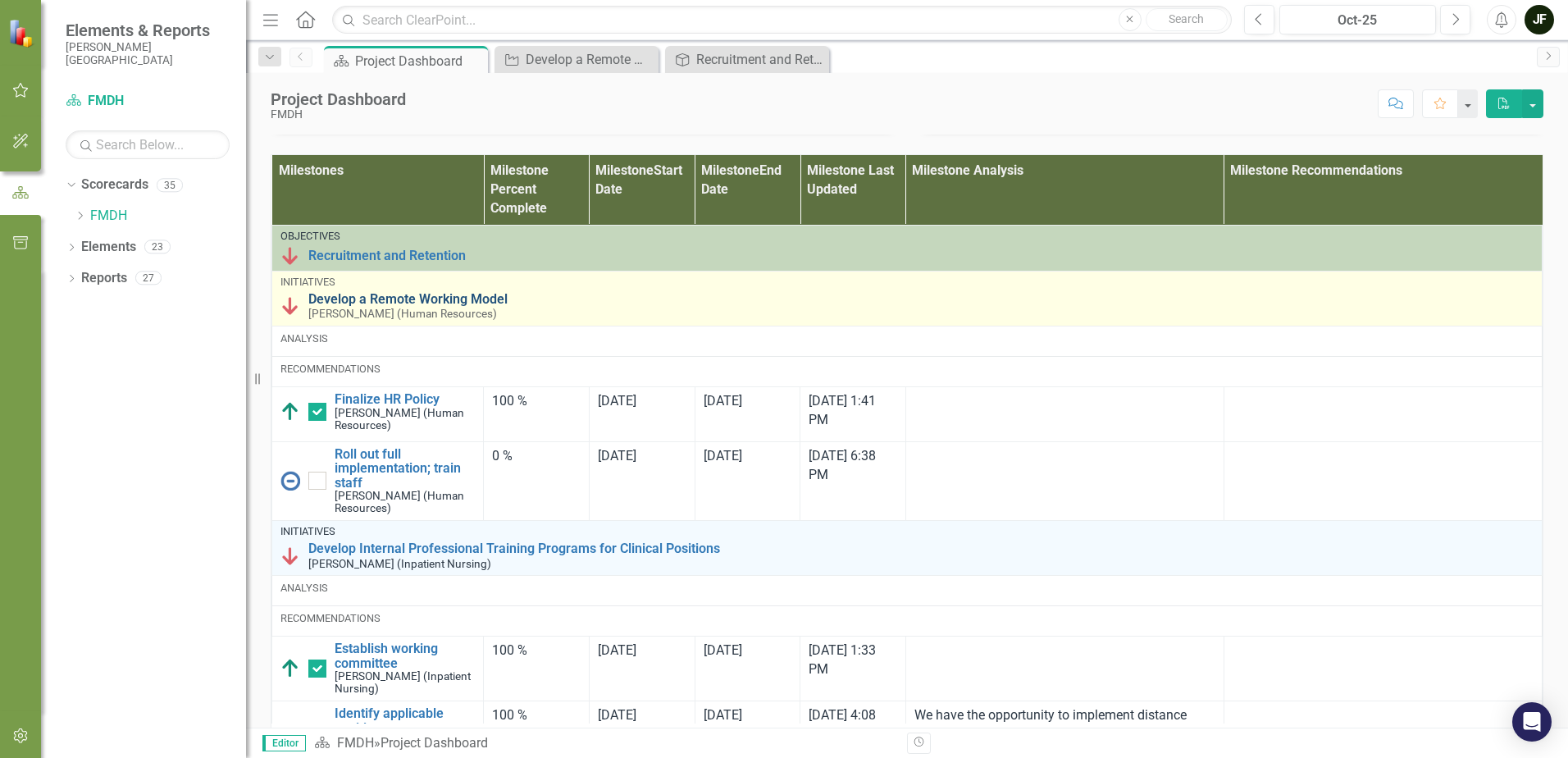
click at [433, 307] on link "Develop a Remote Working Model" at bounding box center [921, 299] width 1226 height 15
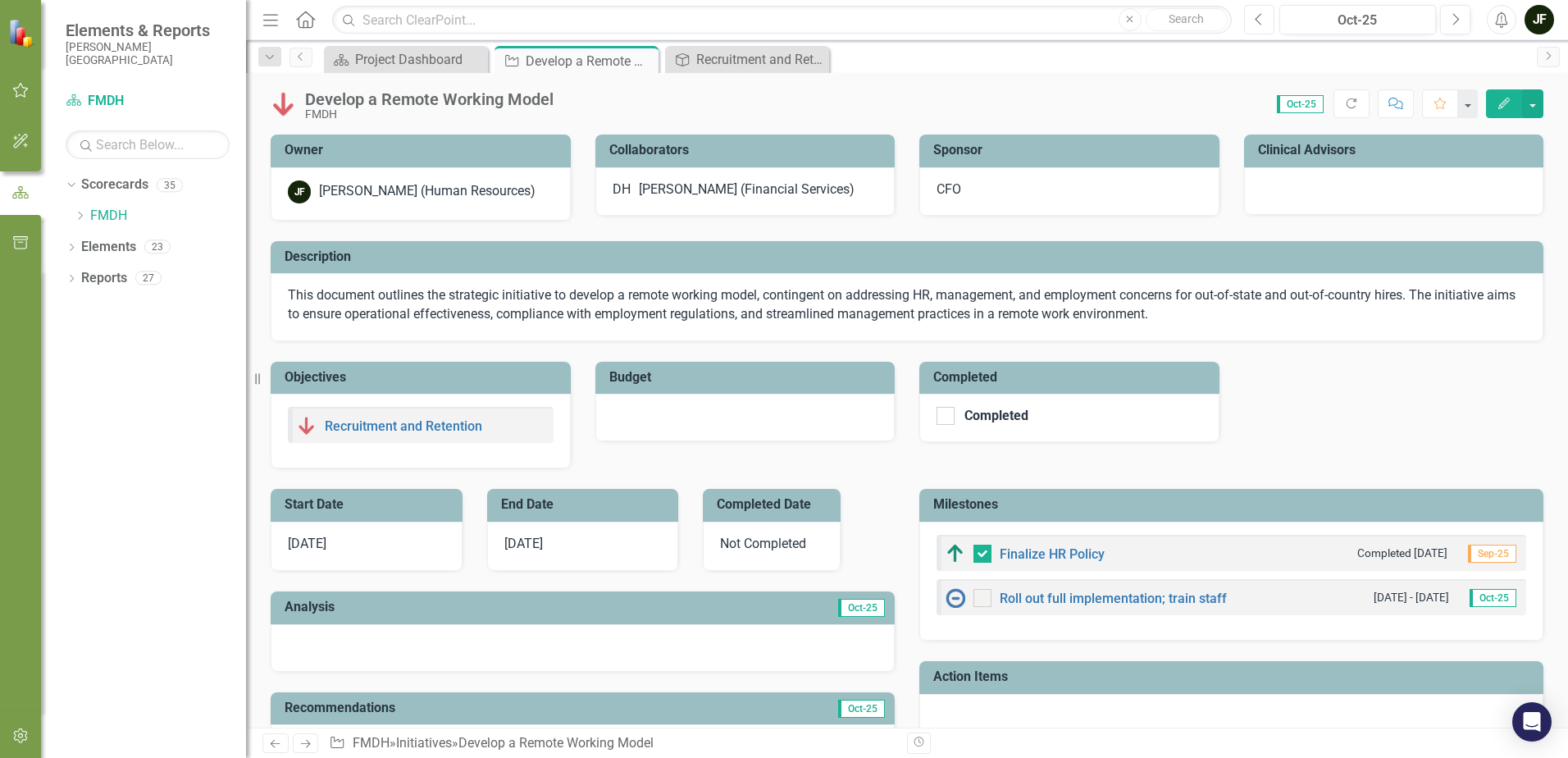
click at [1266, 14] on button "Previous" at bounding box center [1260, 20] width 30 height 29
click at [641, 57] on icon "Close" at bounding box center [643, 61] width 16 height 13
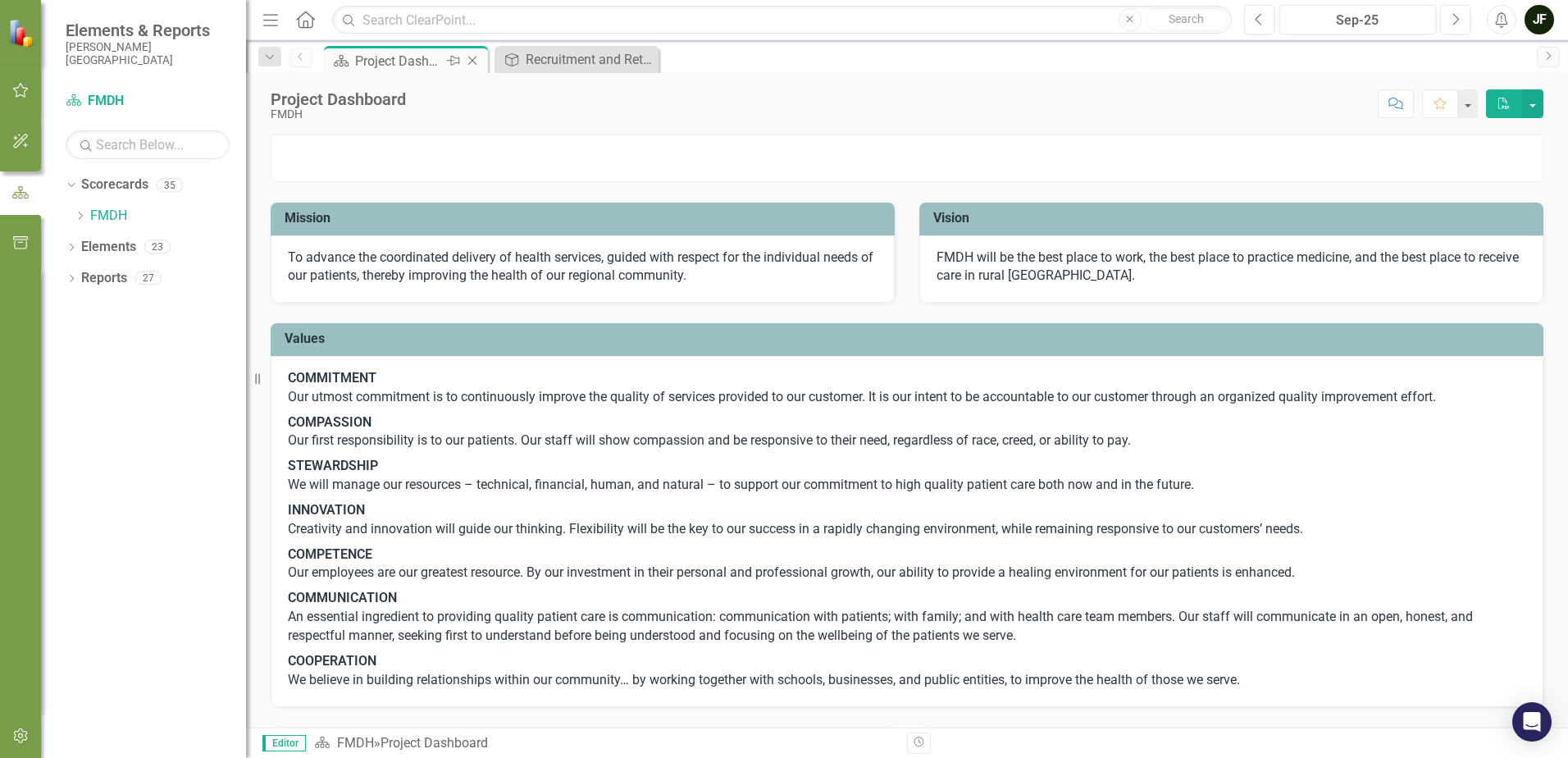
click at [447, 60] on icon "Pin" at bounding box center [453, 61] width 13 height 16
click at [440, 60] on div "Project Dashboard" at bounding box center [411, 61] width 113 height 21
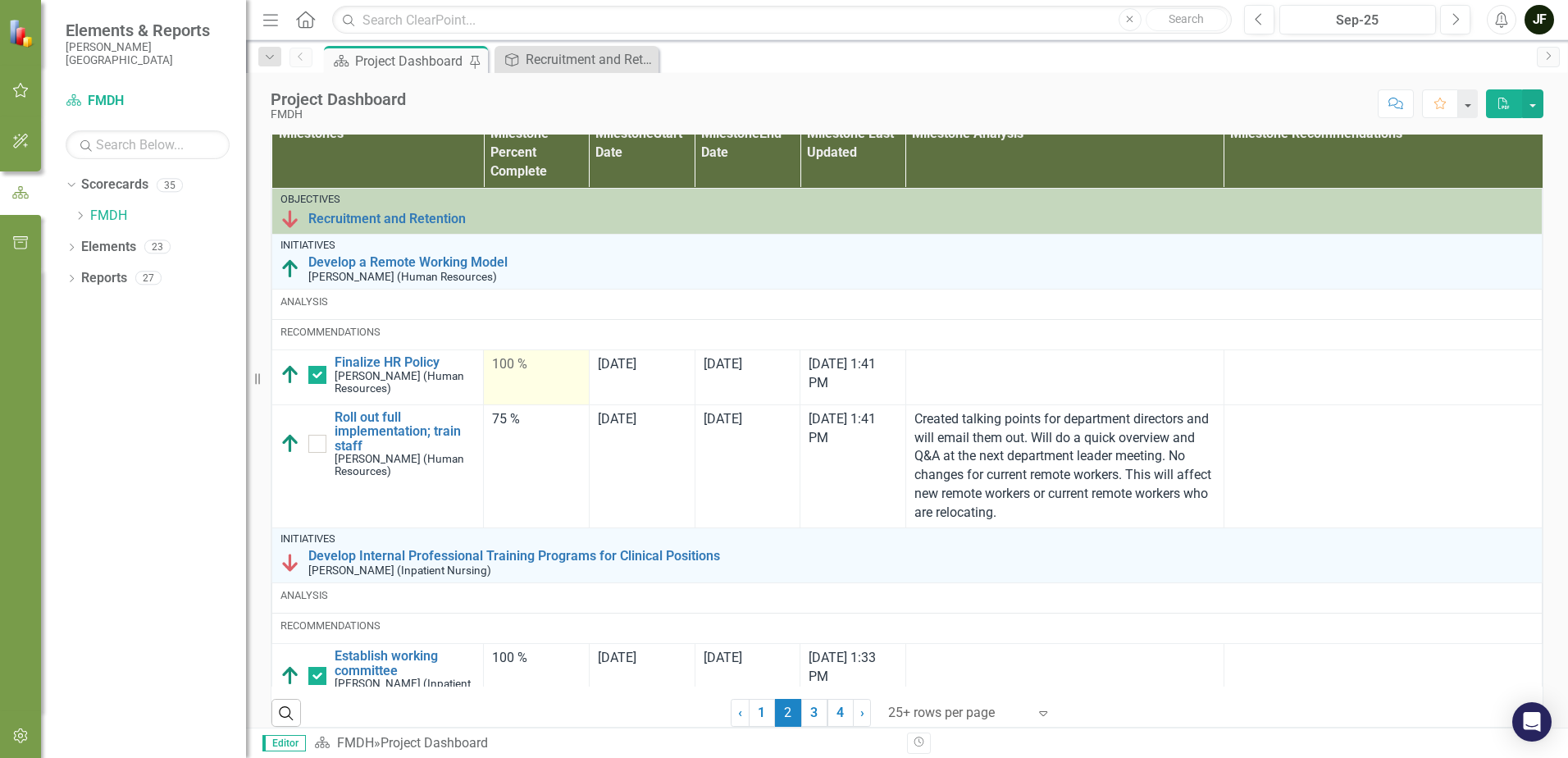
scroll to position [984, 0]
